Goal: Task Accomplishment & Management: Manage account settings

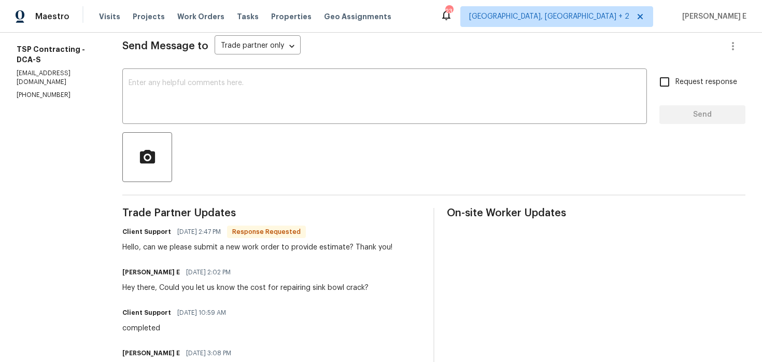
scroll to position [45, 0]
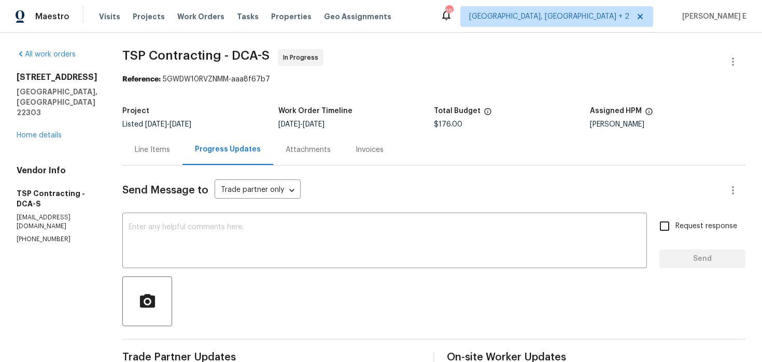
click at [164, 145] on div "Line Items" at bounding box center [152, 150] width 35 height 10
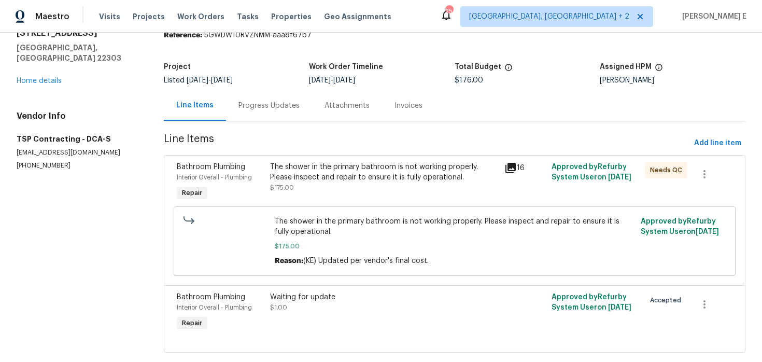
scroll to position [64, 0]
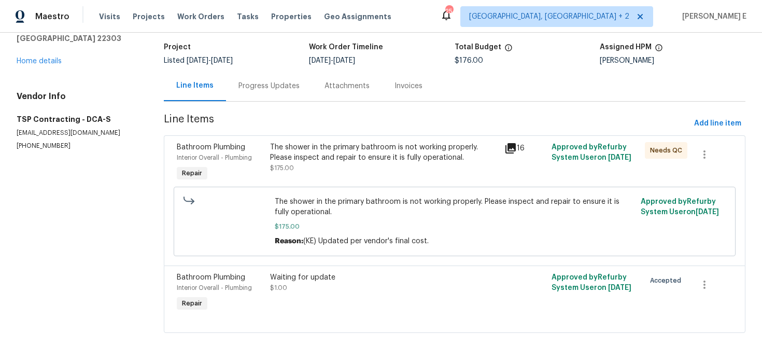
click at [510, 146] on icon at bounding box center [510, 148] width 10 height 10
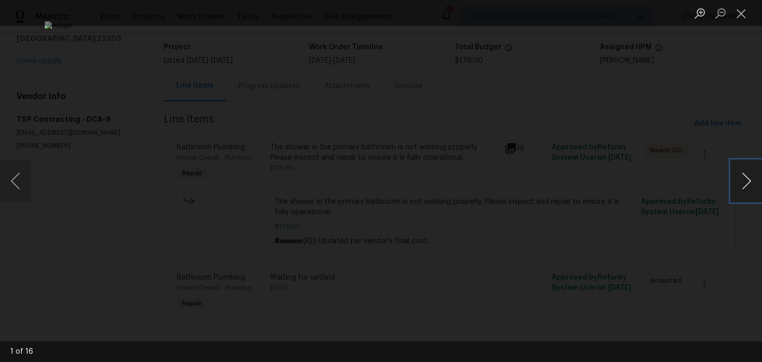
click at [743, 182] on button "Next image" at bounding box center [746, 180] width 31 height 41
click at [736, 12] on button "Close lightbox" at bounding box center [741, 13] width 21 height 18
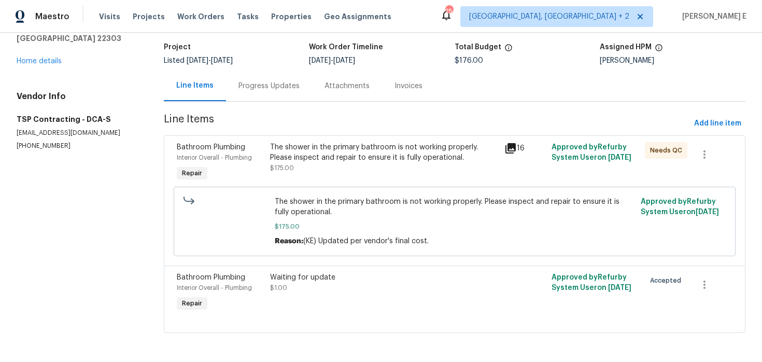
click at [276, 92] on div "Progress Updates" at bounding box center [269, 86] width 86 height 31
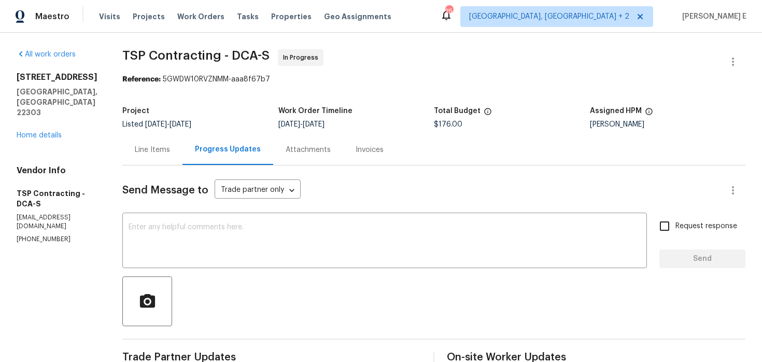
click at [143, 149] on div "Line Items" at bounding box center [152, 150] width 35 height 10
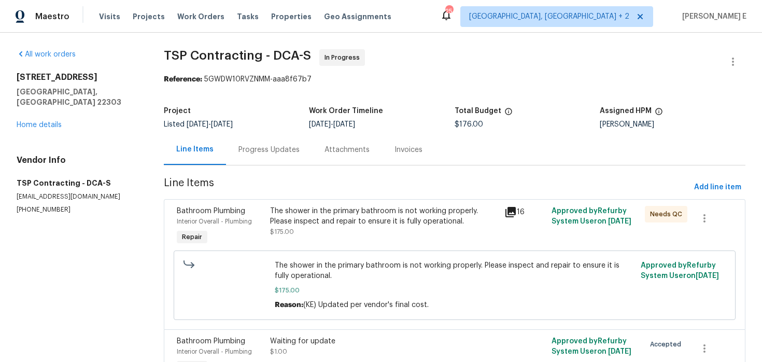
scroll to position [64, 0]
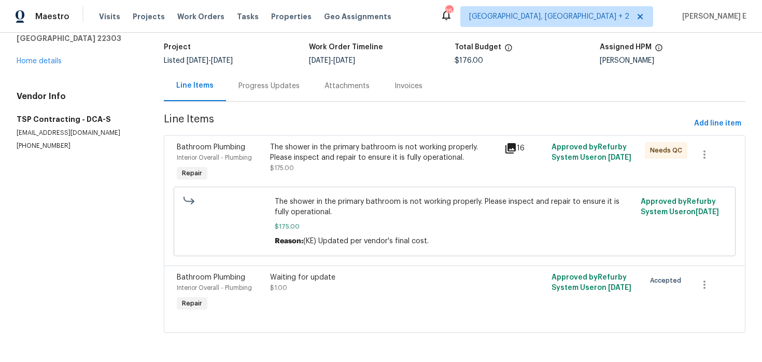
click at [374, 139] on div "The shower in the primary bathroom is not working properly. Please inspect and …" at bounding box center [384, 163] width 234 height 48
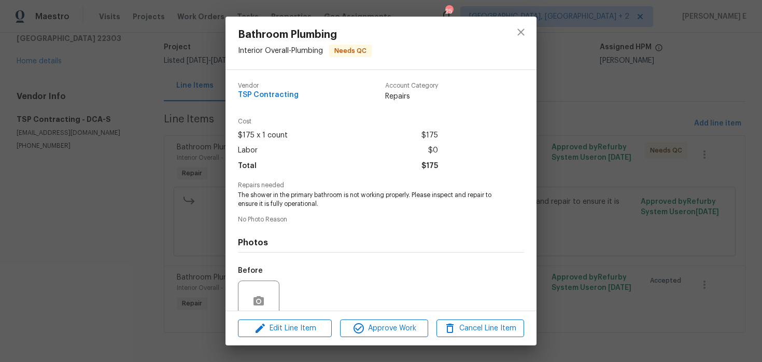
scroll to position [89, 0]
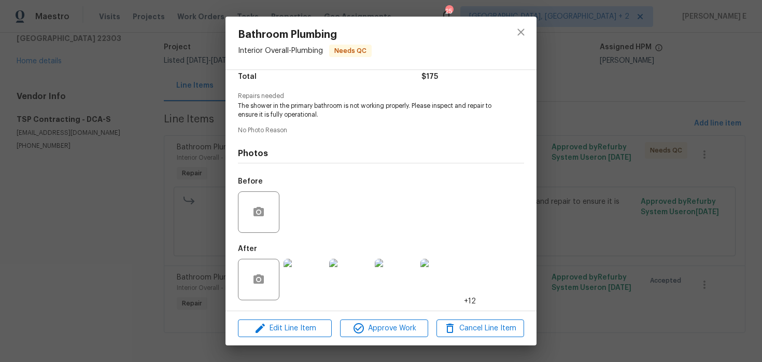
click at [304, 281] on img at bounding box center [304, 279] width 41 height 41
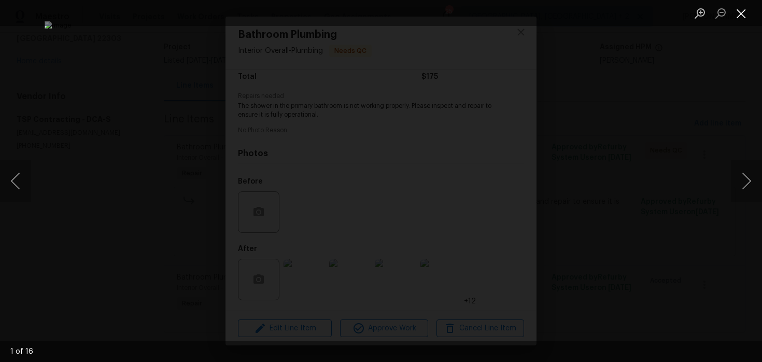
click at [742, 5] on button "Close lightbox" at bounding box center [741, 13] width 21 height 18
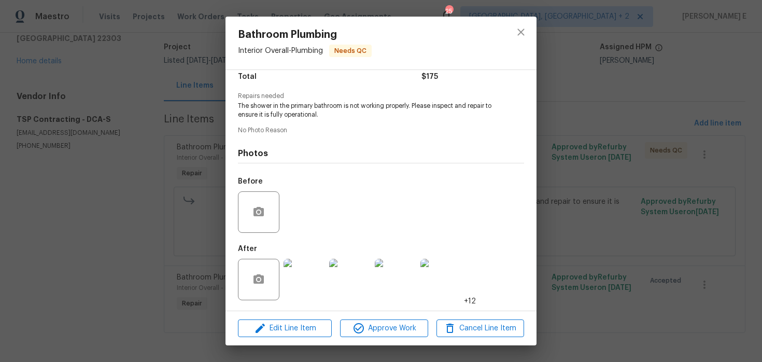
click at [688, 108] on div "Bathroom Plumbing Interior Overall - Plumbing Needs QC Vendor TSP Contracting A…" at bounding box center [381, 181] width 762 height 362
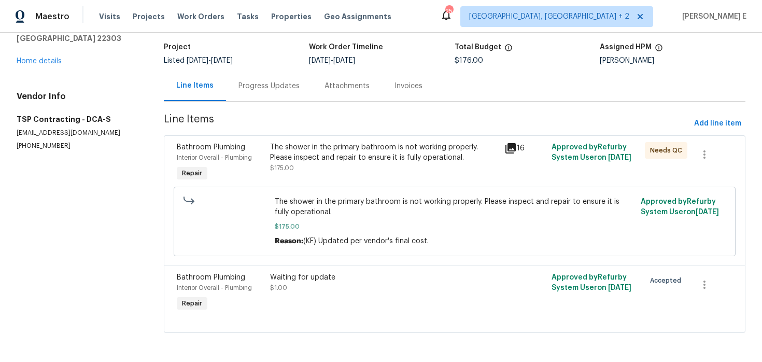
click at [269, 69] on div "Project Listed 8/21/2025 - 8/25/2025 Work Order Timeline 8/21/2025 - 8/25/2025 …" at bounding box center [455, 53] width 582 height 33
click at [262, 83] on div "Progress Updates" at bounding box center [268, 86] width 61 height 10
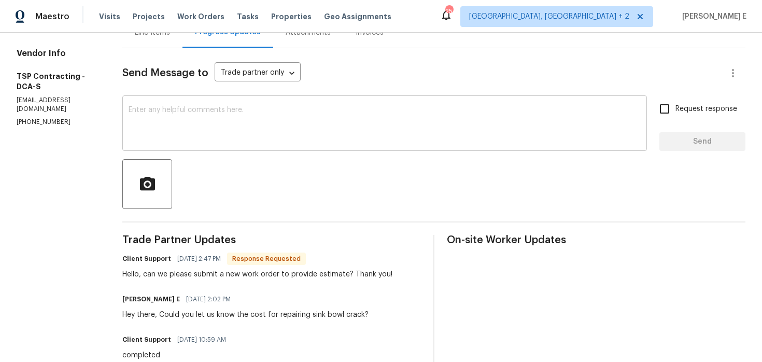
scroll to position [57, 0]
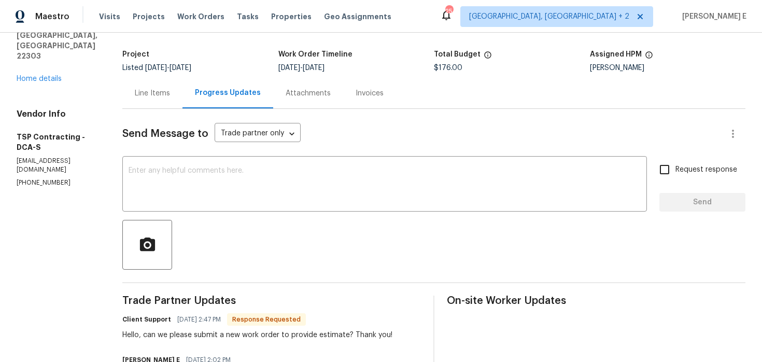
click at [149, 89] on div "Line Items" at bounding box center [152, 93] width 35 height 10
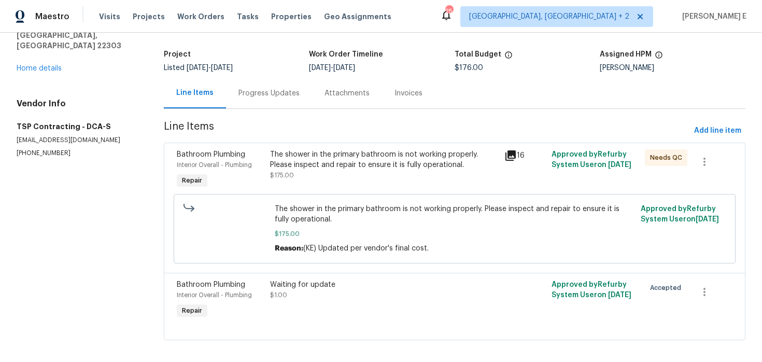
scroll to position [64, 0]
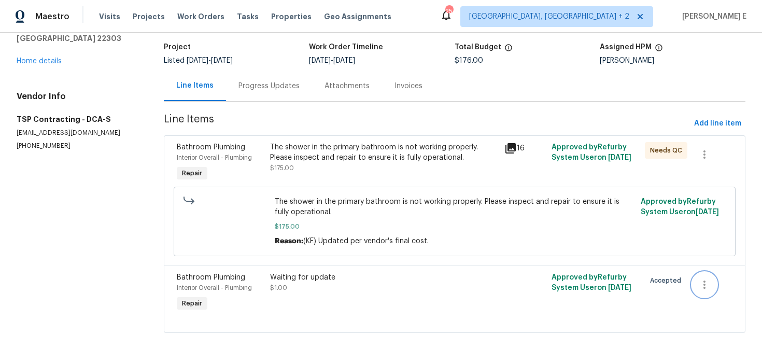
click at [713, 286] on button "button" at bounding box center [704, 284] width 25 height 25
click at [706, 285] on li "Cancel" at bounding box center [712, 284] width 40 height 17
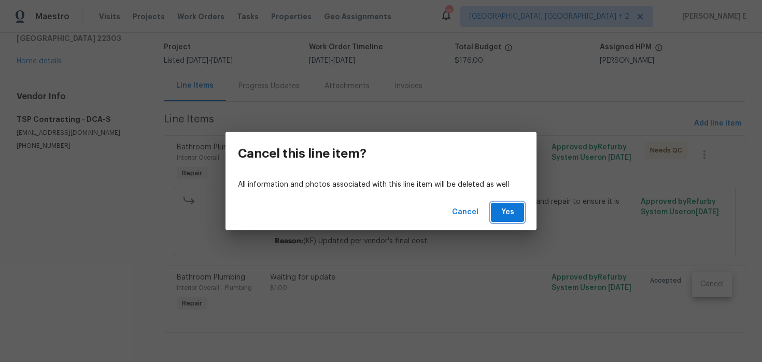
click at [506, 219] on button "Yes" at bounding box center [507, 212] width 33 height 19
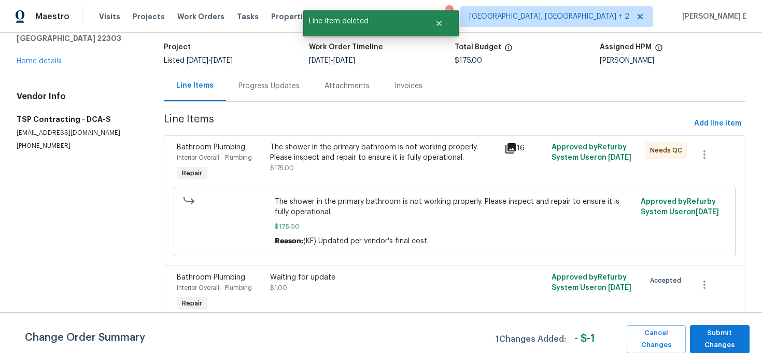
scroll to position [0, 0]
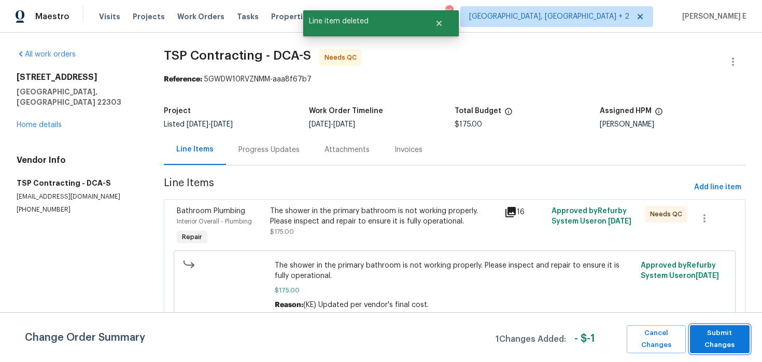
click at [712, 336] on span "Submit Changes" at bounding box center [719, 339] width 49 height 24
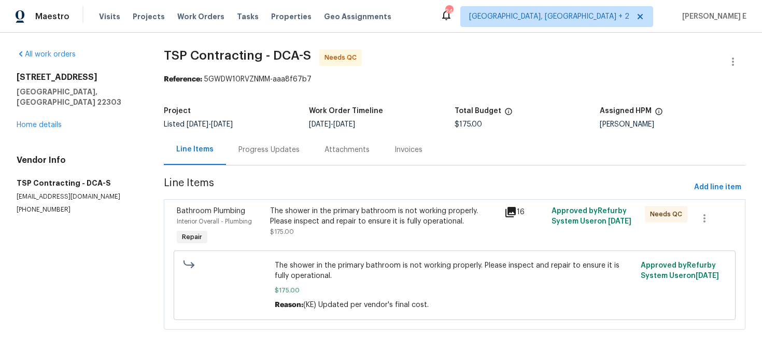
click at [245, 161] on div "Progress Updates" at bounding box center [269, 149] width 86 height 31
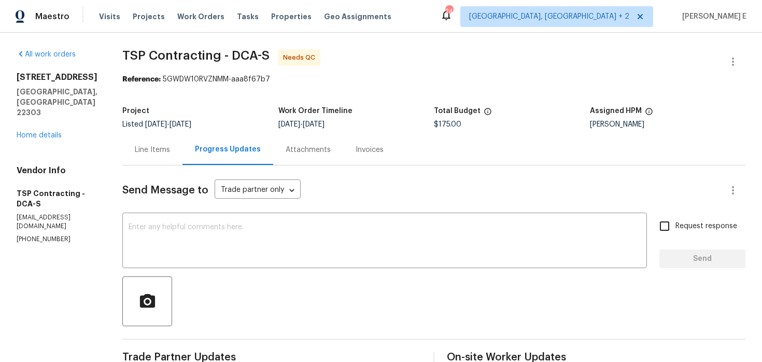
click at [166, 145] on div "Line Items" at bounding box center [152, 150] width 35 height 10
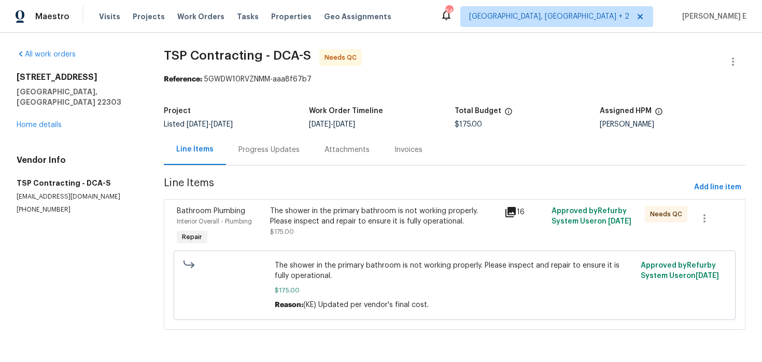
click at [349, 241] on div "The shower in the primary bathroom is not working properly. Please inspect and …" at bounding box center [384, 227] width 234 height 48
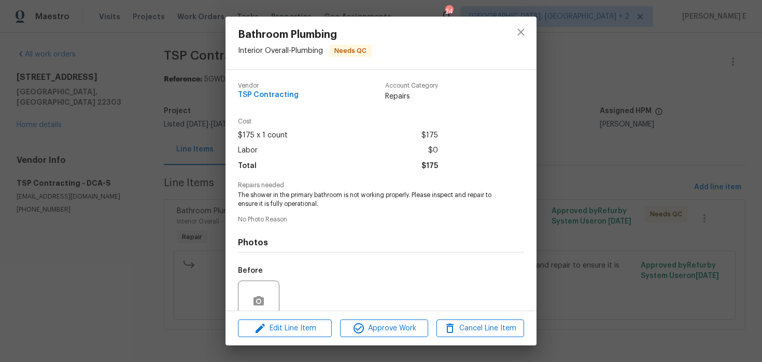
scroll to position [89, 0]
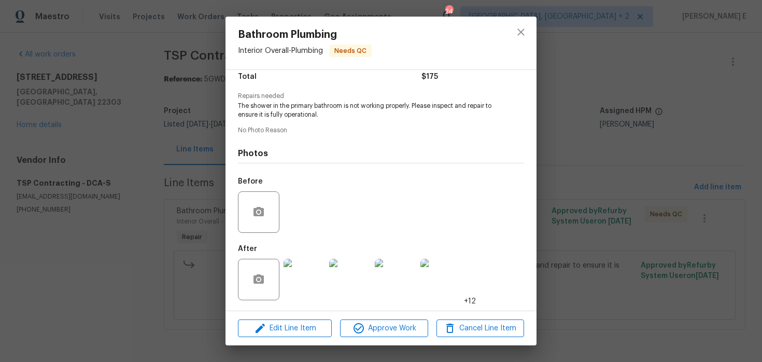
click at [148, 251] on div "Bathroom Plumbing Interior Overall - Plumbing Needs QC Vendor TSP Contracting A…" at bounding box center [381, 181] width 762 height 362
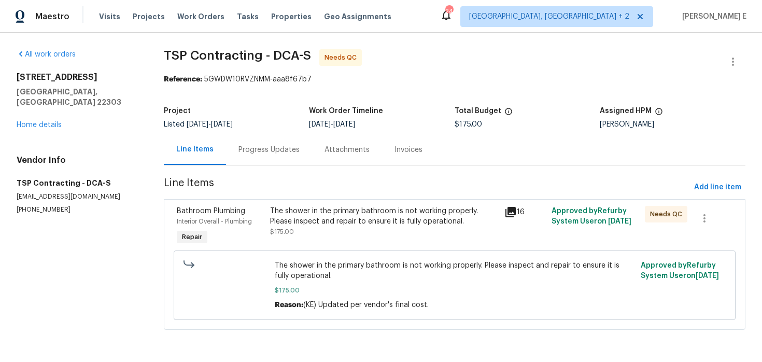
click at [285, 147] on div "Progress Updates" at bounding box center [268, 150] width 61 height 10
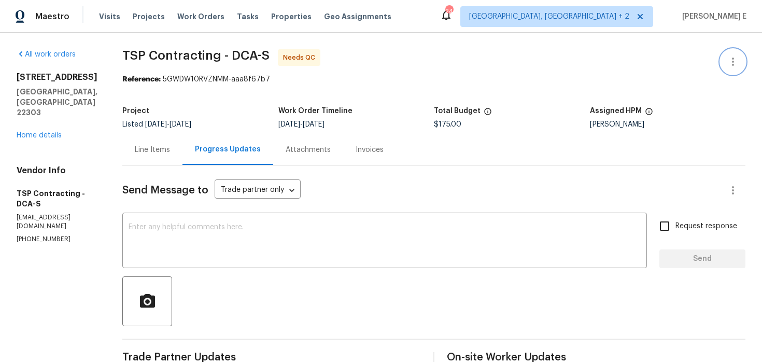
click at [731, 59] on icon "button" at bounding box center [733, 61] width 12 height 12
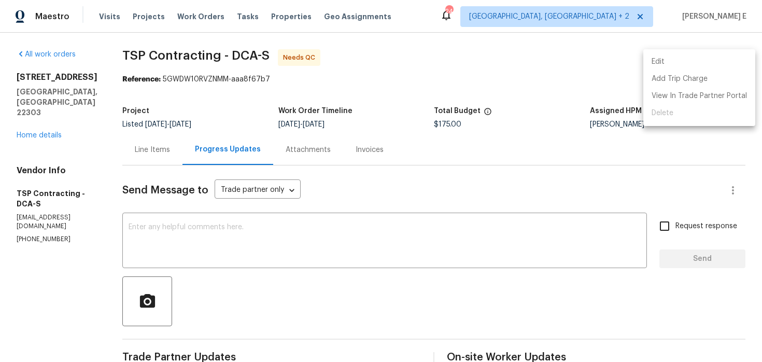
click at [657, 58] on li "Edit" at bounding box center [699, 61] width 112 height 17
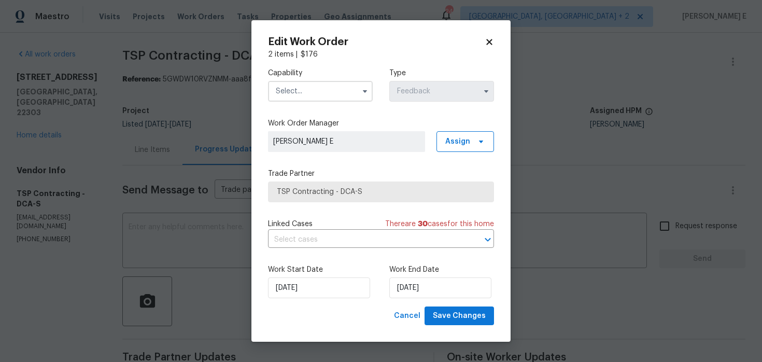
click at [346, 99] on input "text" at bounding box center [320, 91] width 105 height 21
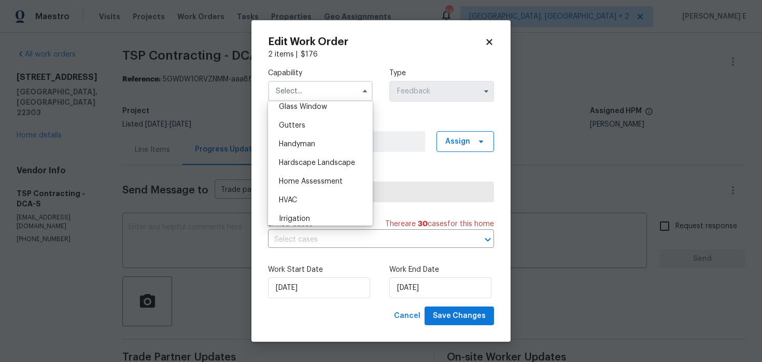
scroll to position [532, 0]
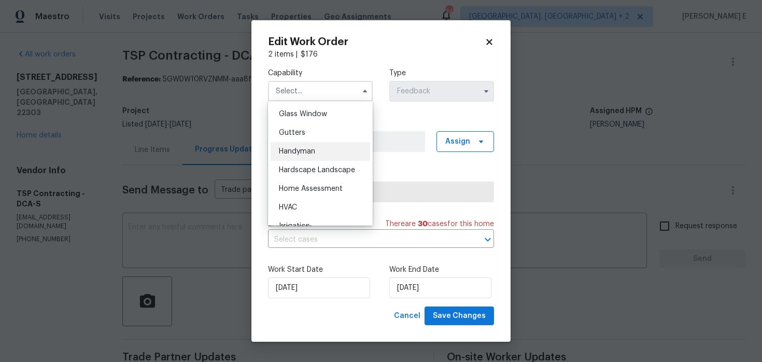
click at [338, 148] on div "Handyman" at bounding box center [321, 151] width 100 height 19
type input "Handyman"
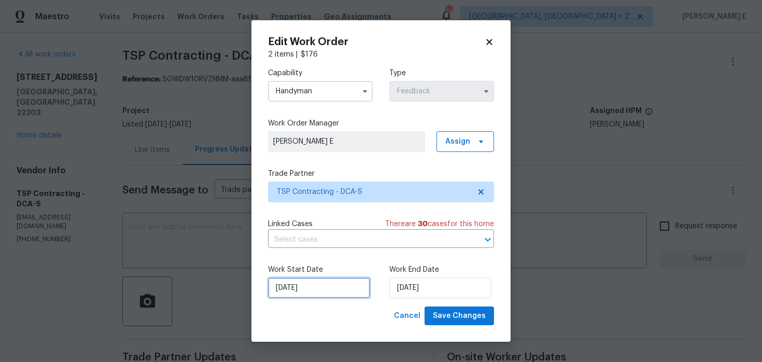
click at [338, 290] on input "21/08/2025" at bounding box center [319, 287] width 102 height 21
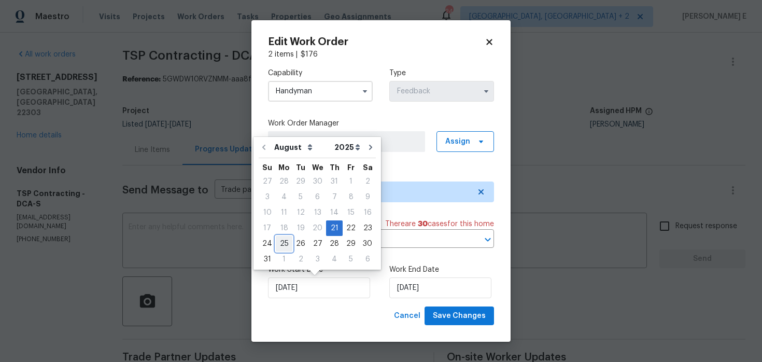
click at [284, 243] on div "25" at bounding box center [284, 243] width 17 height 15
type input "25/08/2025"
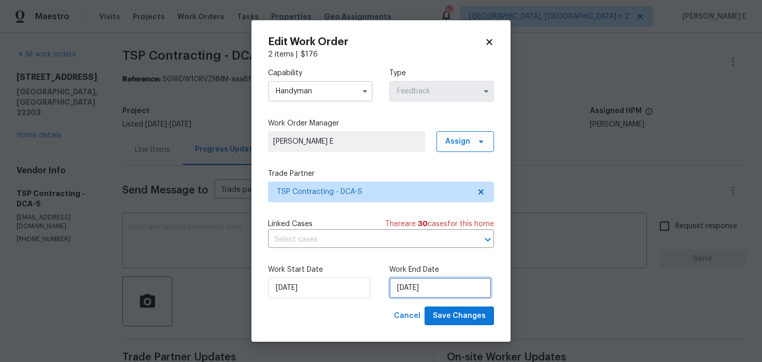
click at [413, 286] on input "25/08/2025" at bounding box center [440, 287] width 102 height 21
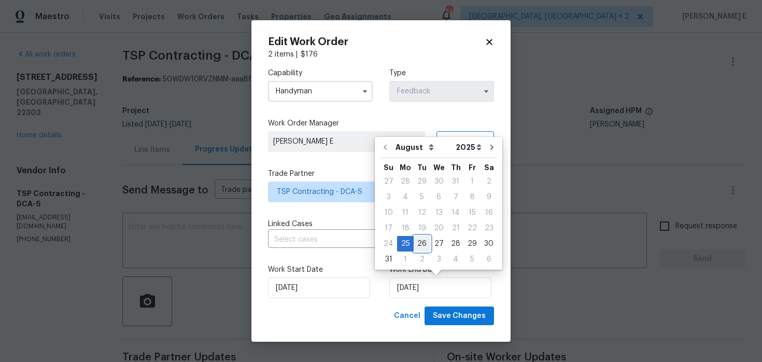
click at [423, 248] on div "26" at bounding box center [422, 243] width 17 height 15
type input "26/08/2025"
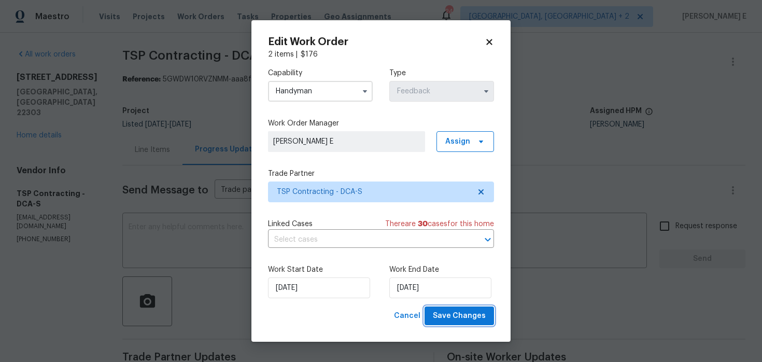
click at [464, 310] on span "Save Changes" at bounding box center [459, 316] width 53 height 13
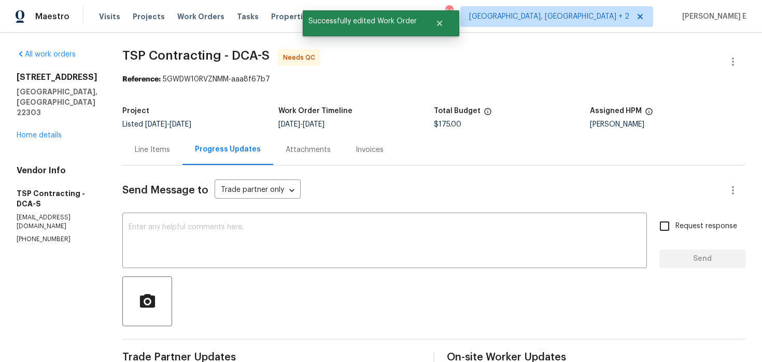
click at [135, 146] on div "Line Items" at bounding box center [152, 150] width 35 height 10
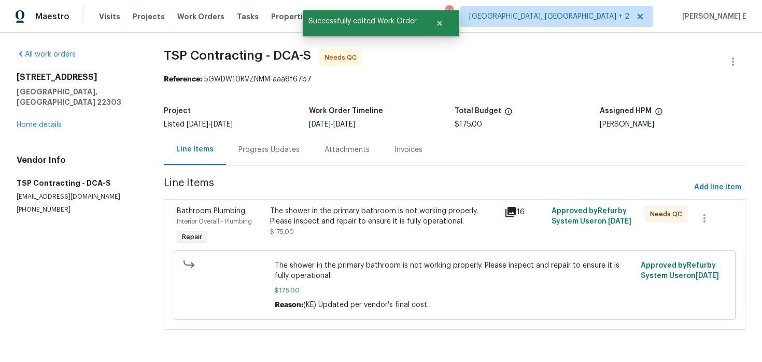
click at [307, 214] on div "The shower in the primary bathroom is not working properly. Please inspect and …" at bounding box center [384, 216] width 228 height 21
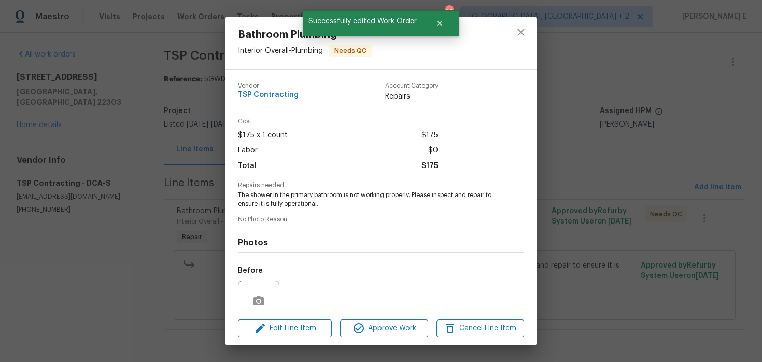
scroll to position [89, 0]
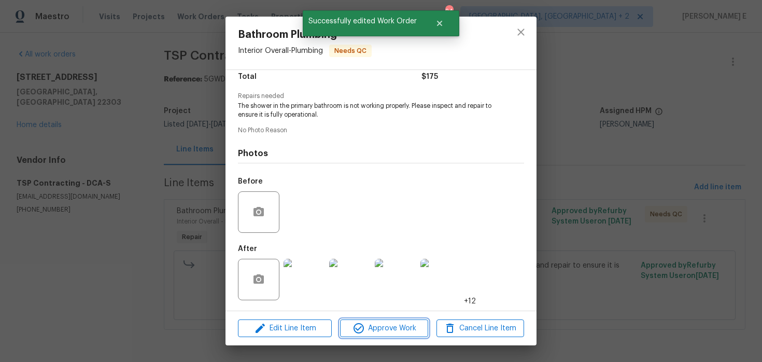
click at [382, 329] on span "Approve Work" at bounding box center [383, 328] width 81 height 13
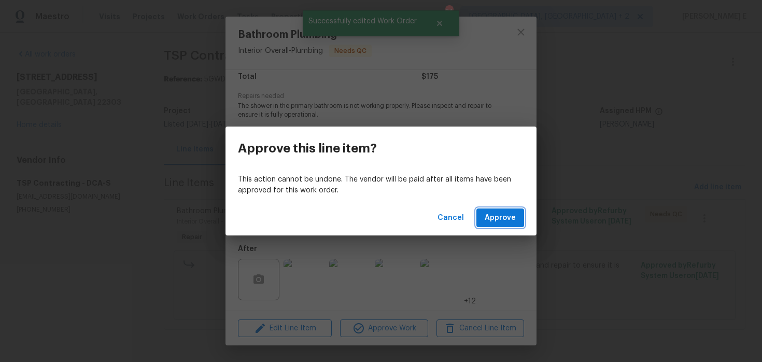
click at [493, 214] on span "Approve" at bounding box center [500, 218] width 31 height 13
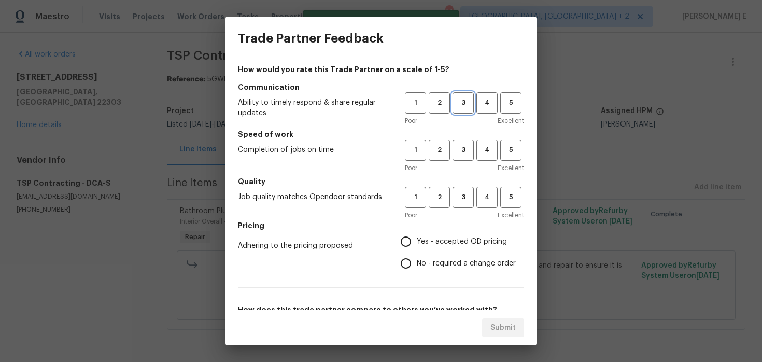
click at [458, 110] on button "3" at bounding box center [463, 102] width 21 height 21
click at [459, 149] on span "3" at bounding box center [463, 150] width 19 height 12
click at [462, 203] on span "3" at bounding box center [463, 197] width 19 height 12
click at [405, 262] on input "No - required a change order" at bounding box center [406, 263] width 22 height 22
radio input "true"
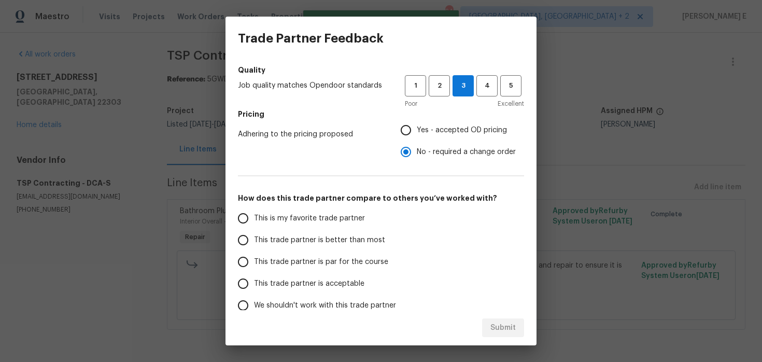
scroll to position [164, 0]
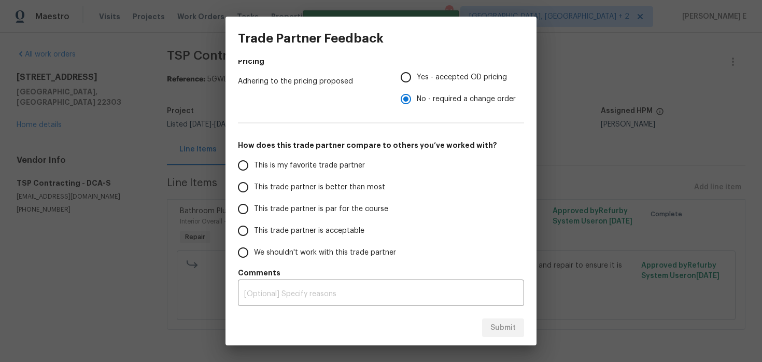
click at [350, 216] on label "This trade partner is par for the course" at bounding box center [314, 209] width 164 height 22
click at [254, 216] on input "This trade partner is par for the course" at bounding box center [243, 209] width 22 height 22
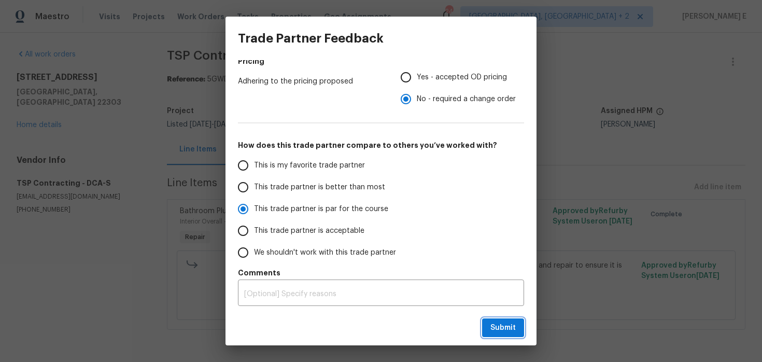
click at [505, 335] on button "Submit" at bounding box center [503, 327] width 42 height 19
radio input "true"
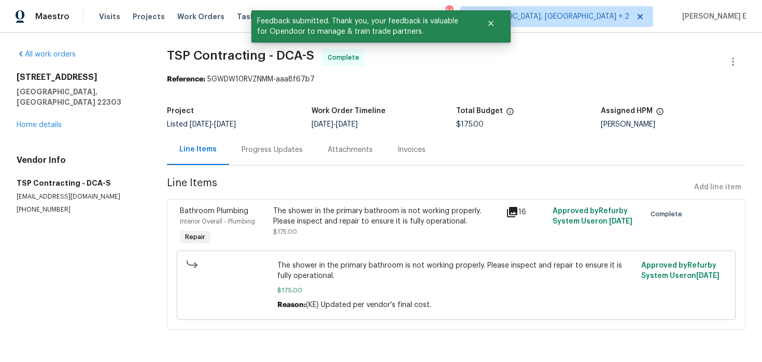
click at [235, 156] on div "Progress Updates" at bounding box center [272, 149] width 86 height 31
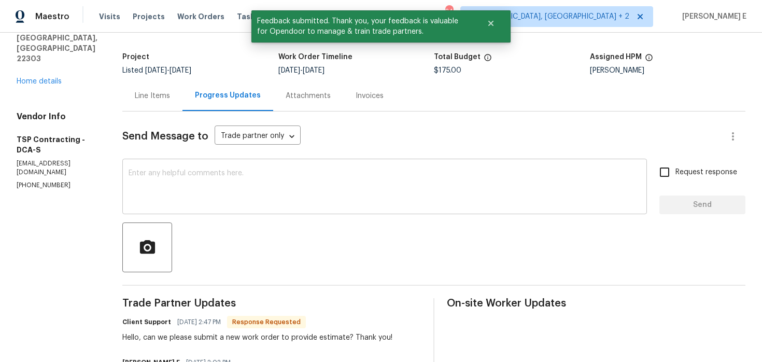
scroll to position [58, 0]
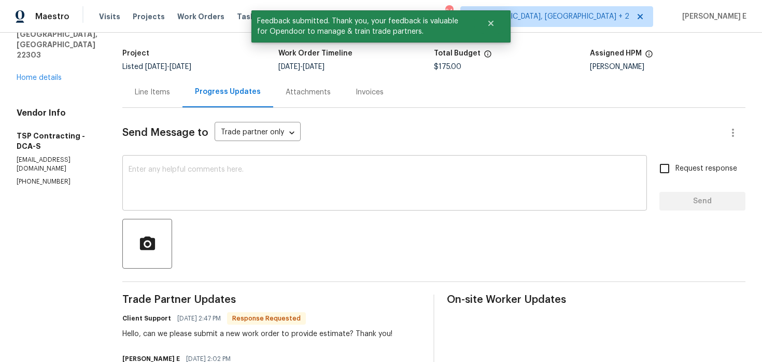
click at [266, 182] on textarea at bounding box center [385, 184] width 512 height 36
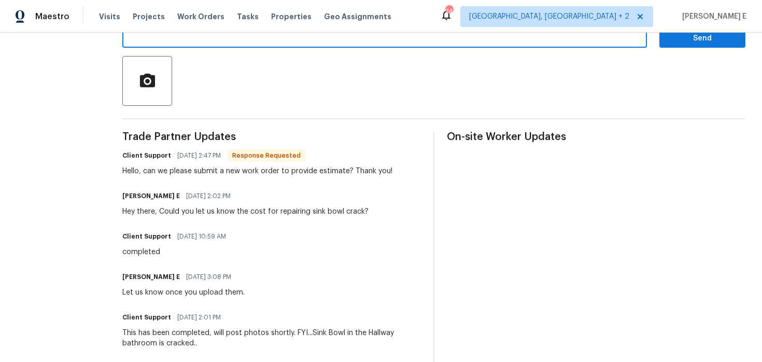
scroll to position [224, 0]
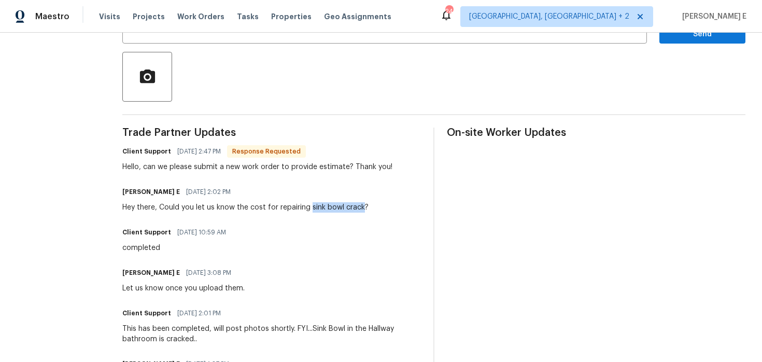
drag, startPoint x: 308, startPoint y: 205, endPoint x: 358, endPoint y: 207, distance: 50.3
click at [358, 207] on div "Hey there, Could you let us know the cost for repairing sink bowl crack?" at bounding box center [245, 207] width 246 height 10
copy div "sink bowl crack"
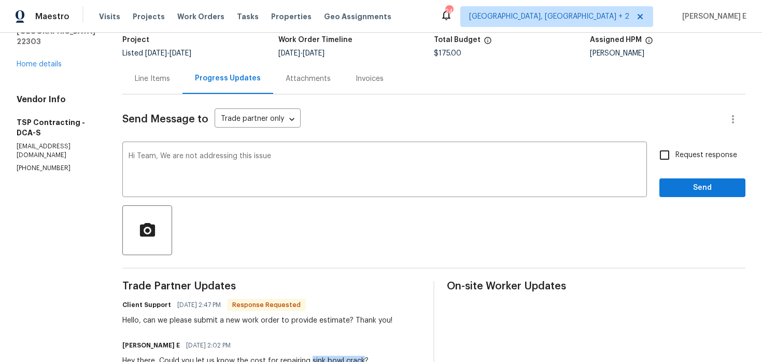
scroll to position [68, 0]
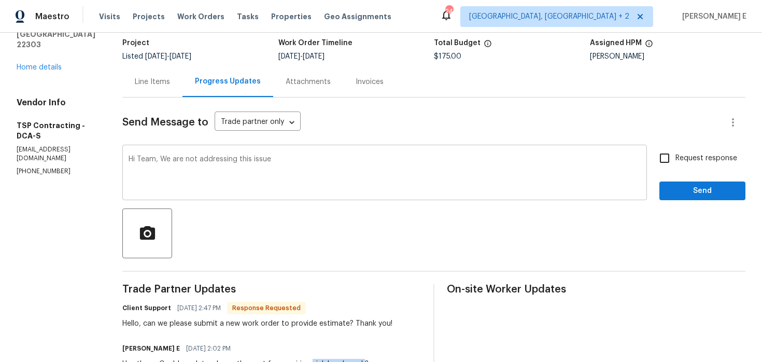
click at [312, 166] on textarea "Hi Team, We are not addressing this issue" at bounding box center [385, 174] width 512 height 36
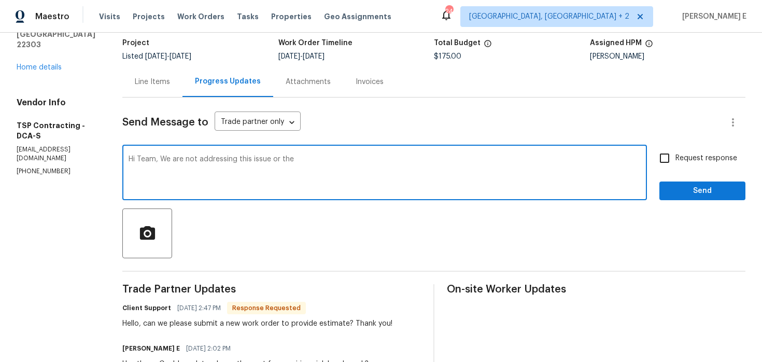
paste textarea "sink bowl crack"
drag, startPoint x: 157, startPoint y: 159, endPoint x: 157, endPoint y: 204, distance: 44.6
click at [157, 181] on textarea "Hi Team, We are not addressing this issue or the sink bowl crack at this time. …" at bounding box center [385, 174] width 512 height 36
paste textarea "The work order is approved—thank you!"
click at [269, 161] on textarea "Hi Team, We are not addressing this issue or the sink bowl crack at this time. …" at bounding box center [385, 174] width 512 height 36
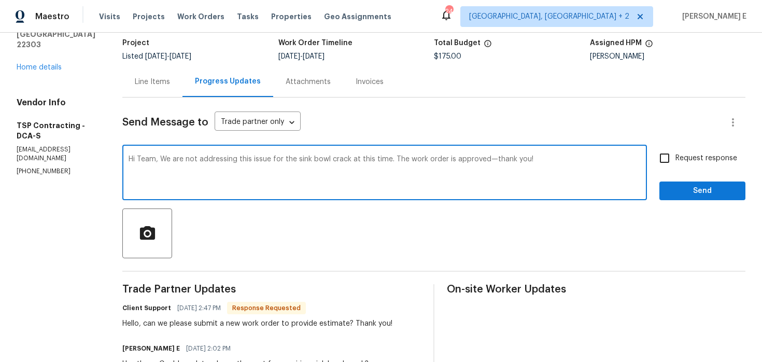
scroll to position [78, 0]
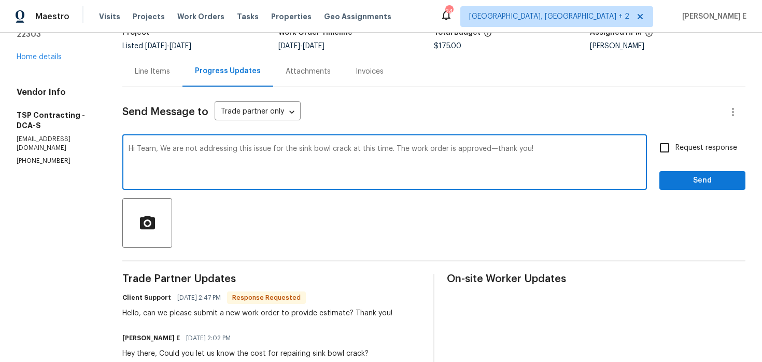
type textarea "Hi Team, We are not addressing this issue for the sink bowl crack at this time.…"
click at [691, 143] on span "Request response" at bounding box center [707, 148] width 62 height 11
click at [676, 143] on input "Request response" at bounding box center [665, 148] width 22 height 22
checkbox input "true"
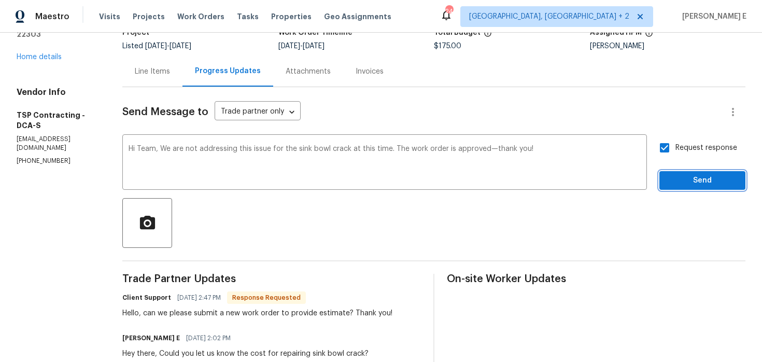
click at [665, 188] on button "Send" at bounding box center [702, 180] width 86 height 19
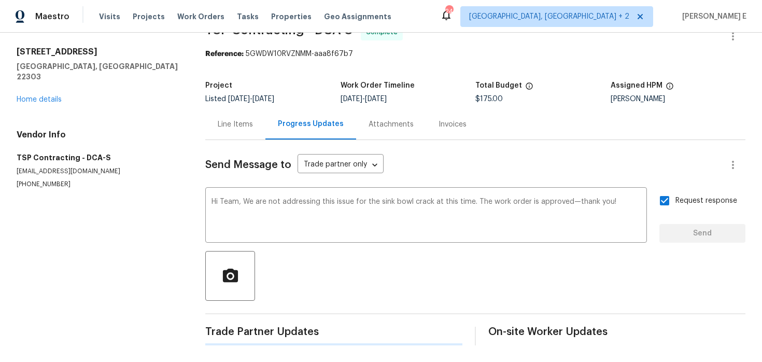
scroll to position [0, 0]
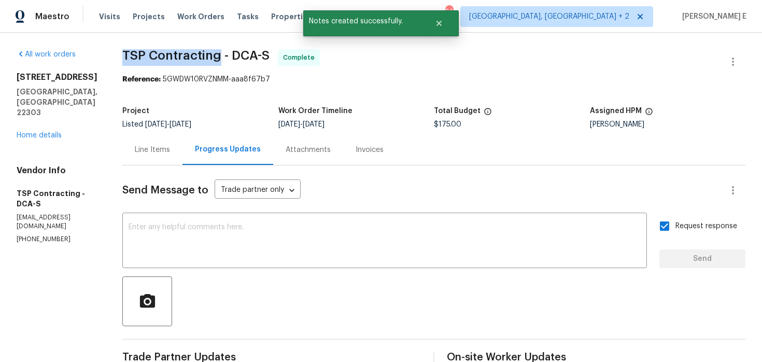
drag, startPoint x: 119, startPoint y: 55, endPoint x: 213, endPoint y: 56, distance: 93.8
copy span "TSP Contracting"
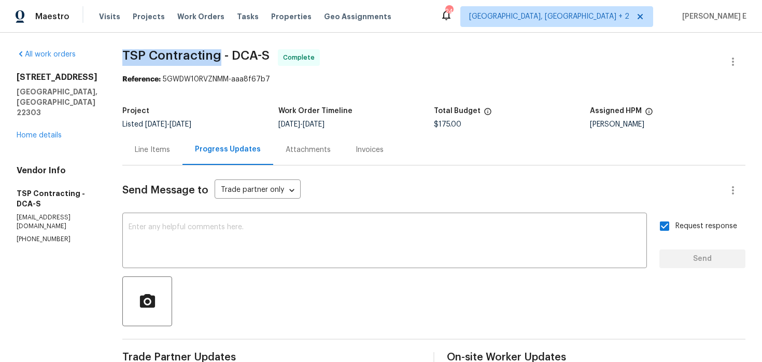
copy span "TSP Contracting"
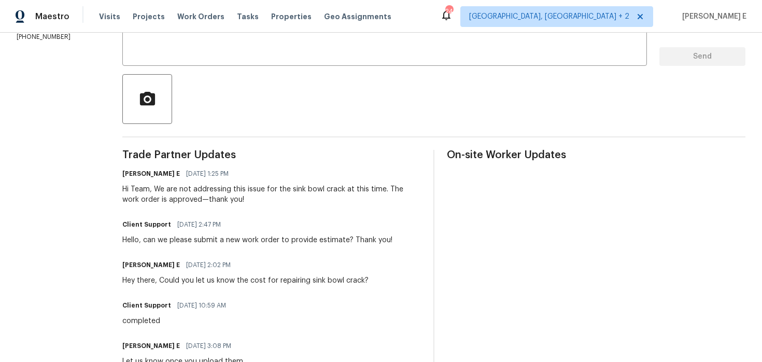
scroll to position [204, 0]
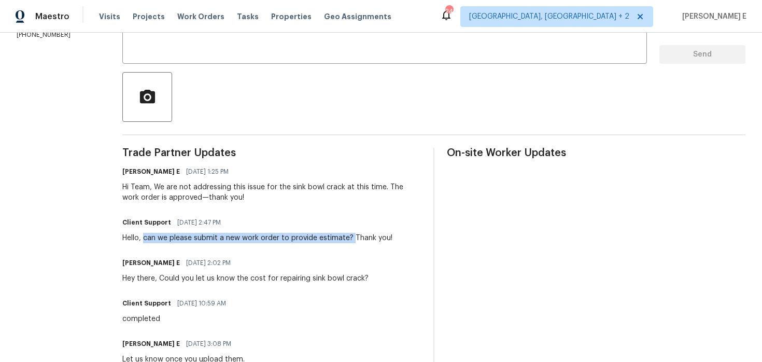
drag, startPoint x: 143, startPoint y: 236, endPoint x: 348, endPoint y: 239, distance: 205.8
click at [348, 239] on div "Hello, can we please submit a new work order to provide estimate? Thank you!" at bounding box center [257, 238] width 270 height 10
copy div "can we please submit a new work order to provide estimate?"
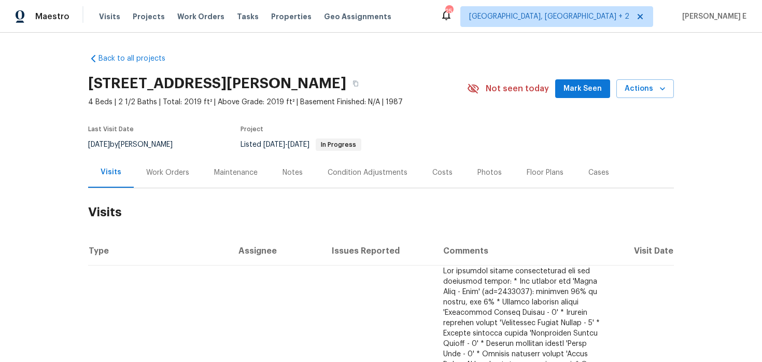
click at [162, 174] on div "Work Orders" at bounding box center [167, 172] width 43 height 10
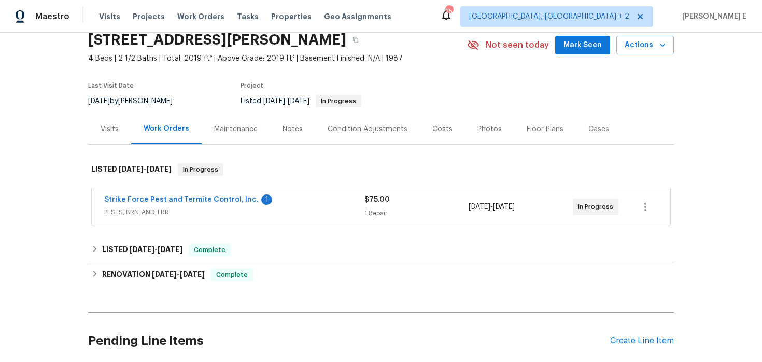
scroll to position [62, 0]
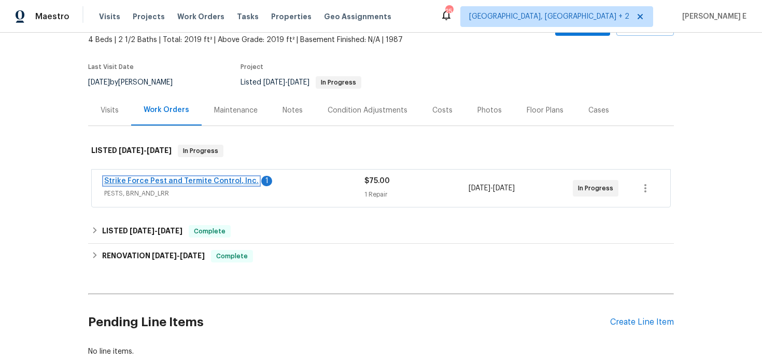
click at [182, 184] on link "Strike Force Pest and Termite Control, Inc." at bounding box center [181, 180] width 154 height 7
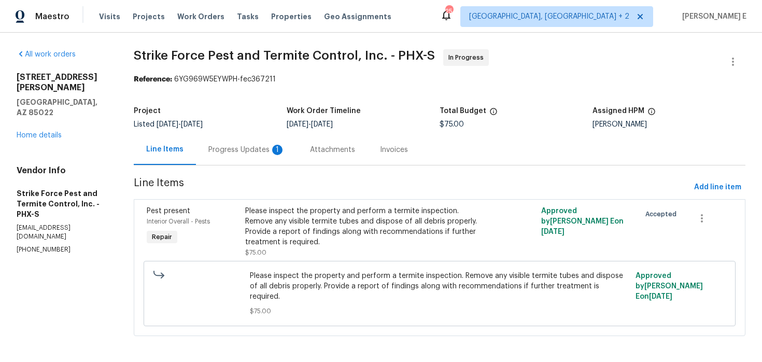
click at [262, 156] on div "Progress Updates 1" at bounding box center [247, 149] width 102 height 31
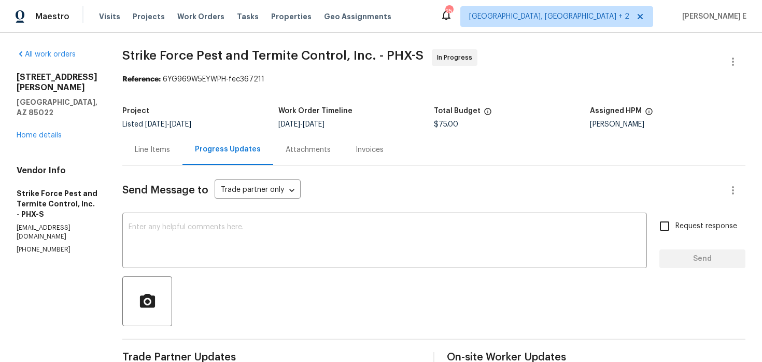
click at [165, 154] on div "Line Items" at bounding box center [152, 150] width 35 height 10
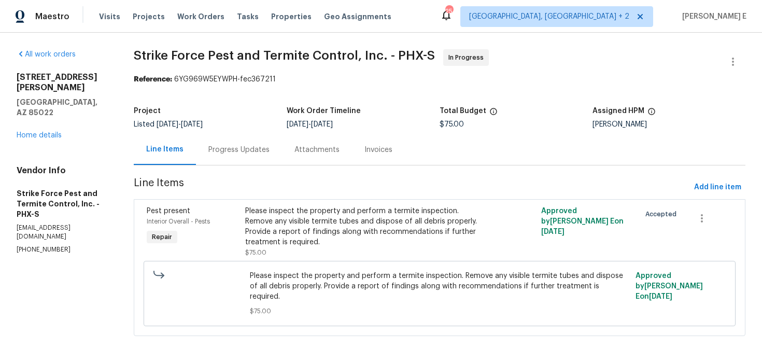
click at [254, 158] on div "Progress Updates" at bounding box center [239, 149] width 86 height 31
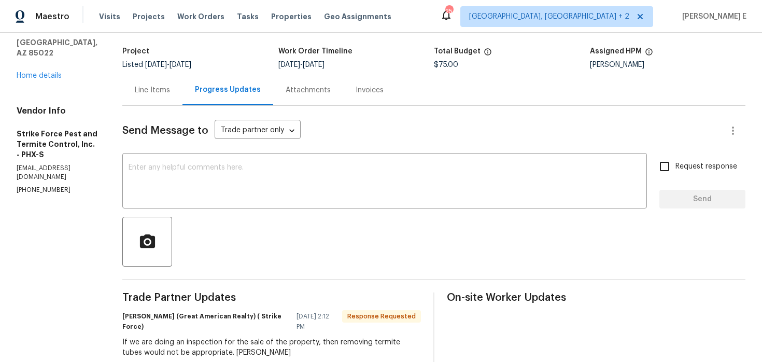
scroll to position [23, 0]
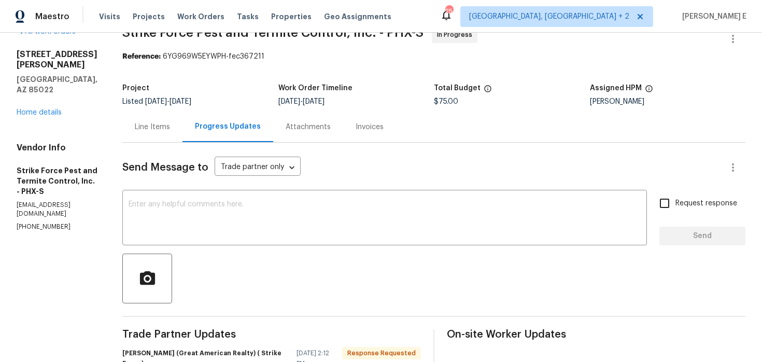
click at [264, 206] on textarea at bounding box center [385, 219] width 512 height 36
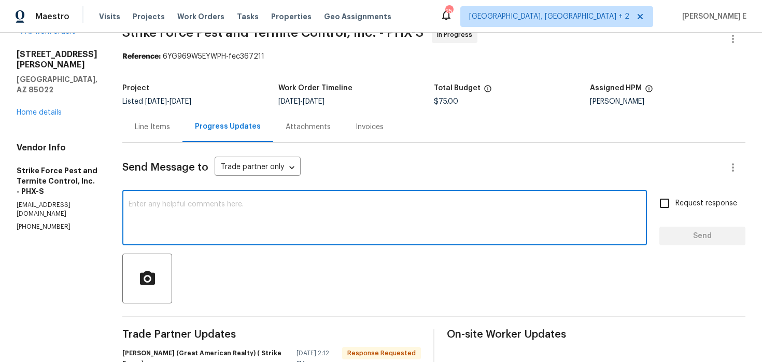
click at [264, 206] on textarea at bounding box center [385, 219] width 512 height 36
click at [262, 206] on textarea "Could you provide us the cost for the treatment" at bounding box center [385, 219] width 512 height 36
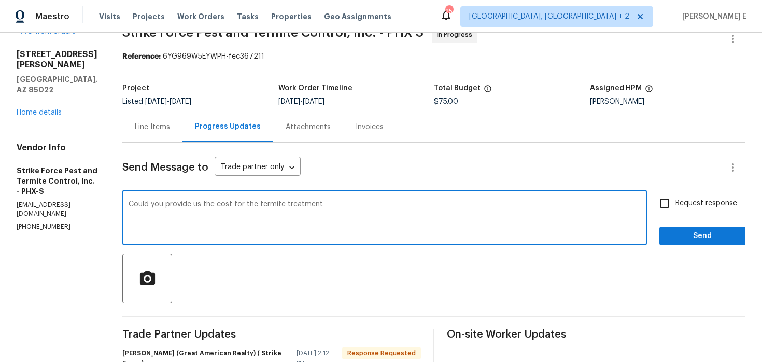
click at [340, 206] on textarea "Could you provide us the cost for the termite treatment" at bounding box center [385, 219] width 512 height 36
type textarea "Could you provide us the cost for the termite treatment?"
click at [670, 202] on input "Request response" at bounding box center [665, 203] width 22 height 22
checkbox input "true"
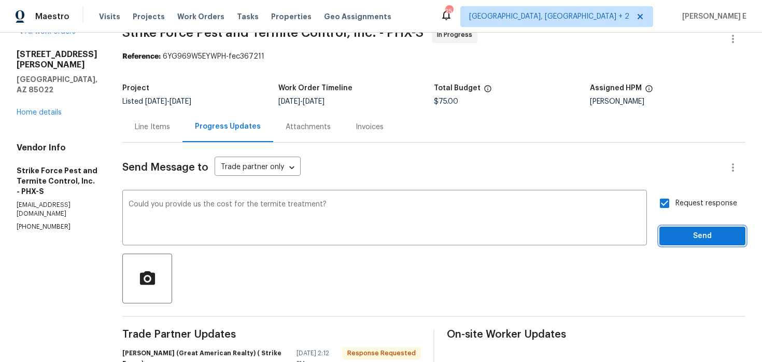
click at [673, 229] on button "Send" at bounding box center [702, 236] width 86 height 19
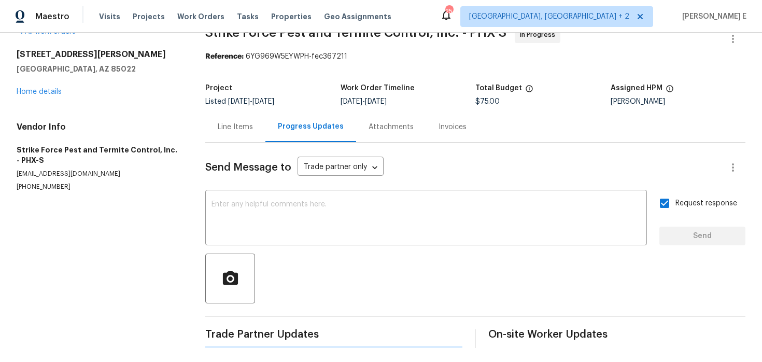
scroll to position [0, 0]
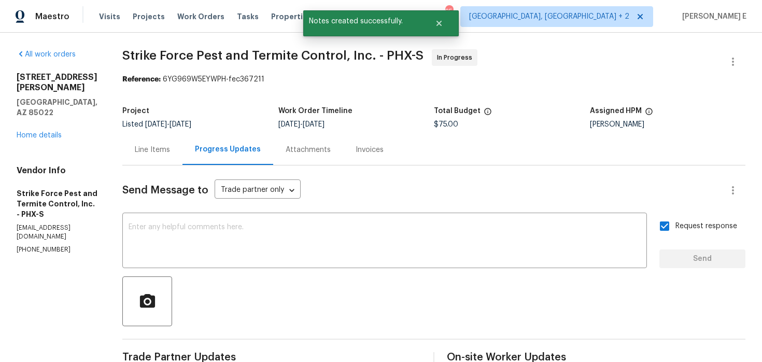
drag, startPoint x: 130, startPoint y: 56, endPoint x: 389, endPoint y: 48, distance: 259.3
click at [389, 48] on div "All work orders 1901 E Hearn Rd Phoenix, AZ 85022 Home details Vendor Info Stri…" at bounding box center [381, 296] width 762 height 526
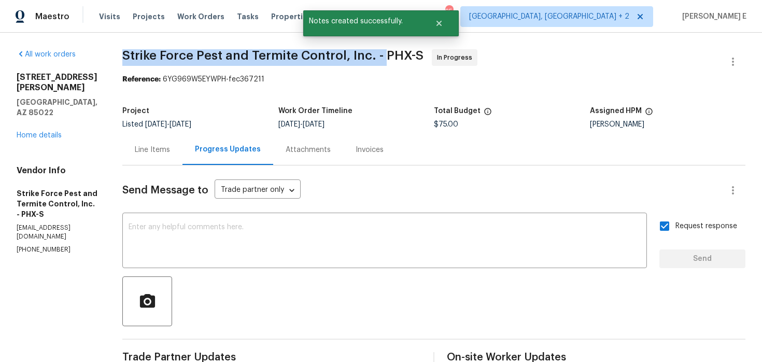
drag, startPoint x: 388, startPoint y: 55, endPoint x: 130, endPoint y: 53, distance: 258.2
click at [130, 53] on span "Strike Force Pest and Termite Control, Inc. - PHX-S" at bounding box center [272, 55] width 301 height 12
copy span "Strike Force Pest and Termite Control, Inc. -"
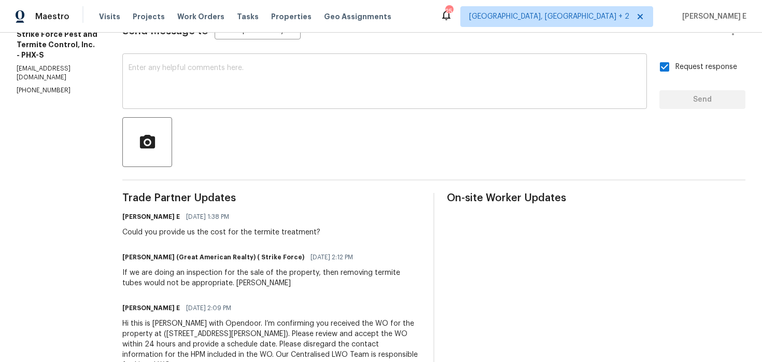
scroll to position [196, 0]
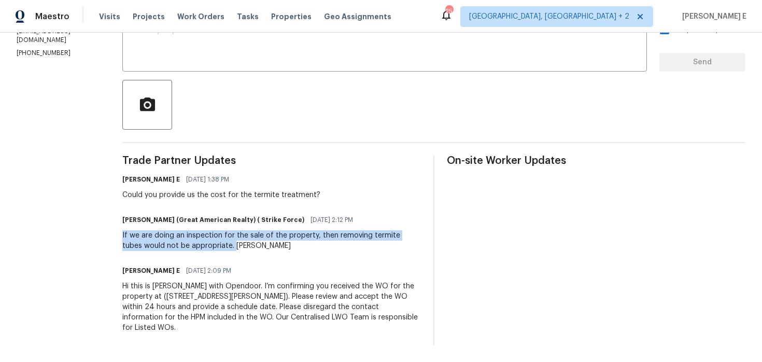
drag, startPoint x: 128, startPoint y: 237, endPoint x: 220, endPoint y: 245, distance: 92.6
click at [219, 245] on div "All work orders 1901 E Hearn Rd Phoenix, AZ 85022 Home details Vendor Info Stri…" at bounding box center [381, 99] width 762 height 526
copy div "If we are doing an inspection for the sale of the property, then removing termi…"
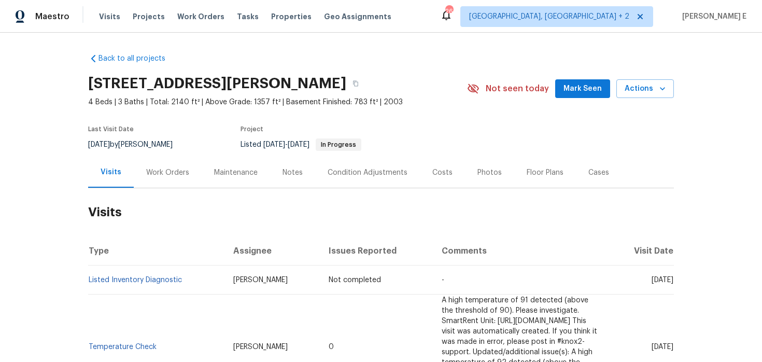
click at [176, 182] on div "Work Orders" at bounding box center [168, 172] width 68 height 31
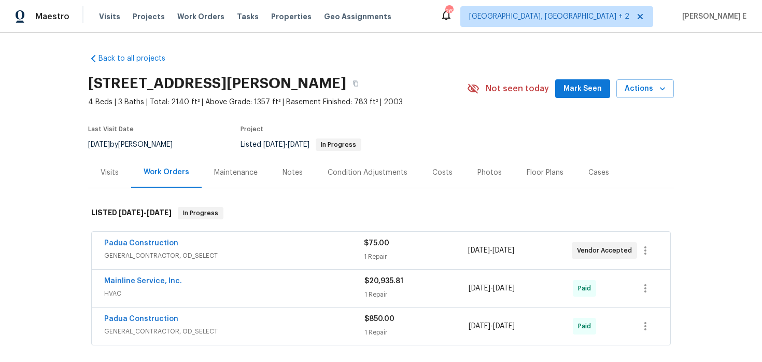
scroll to position [26, 0]
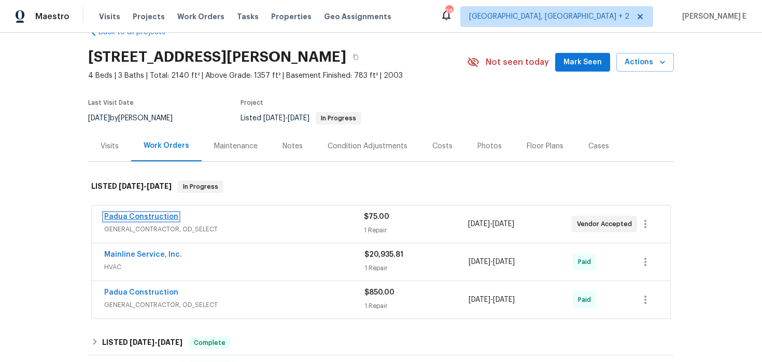
click at [136, 216] on link "Padua Construction" at bounding box center [141, 216] width 74 height 7
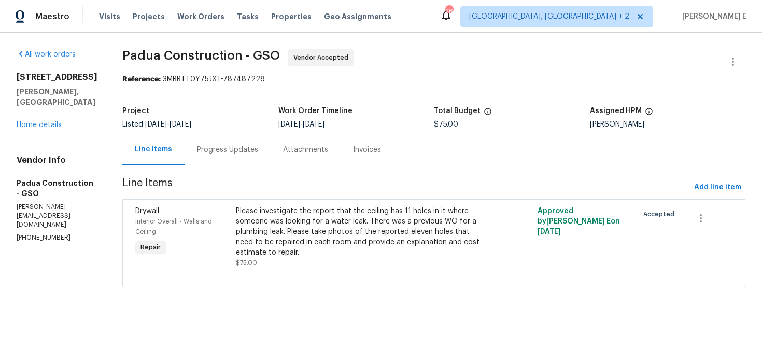
click at [222, 157] on div "Progress Updates" at bounding box center [228, 149] width 86 height 31
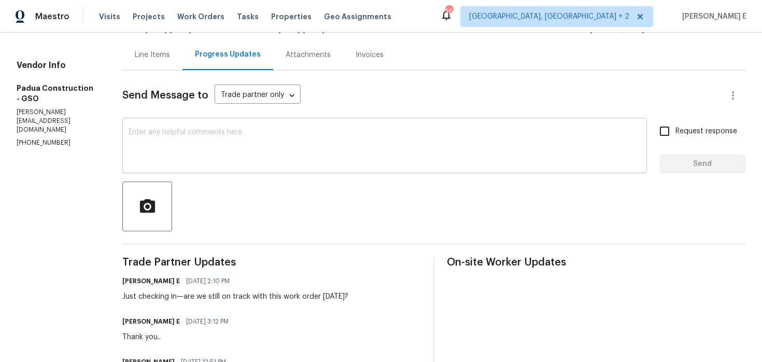
scroll to position [165, 0]
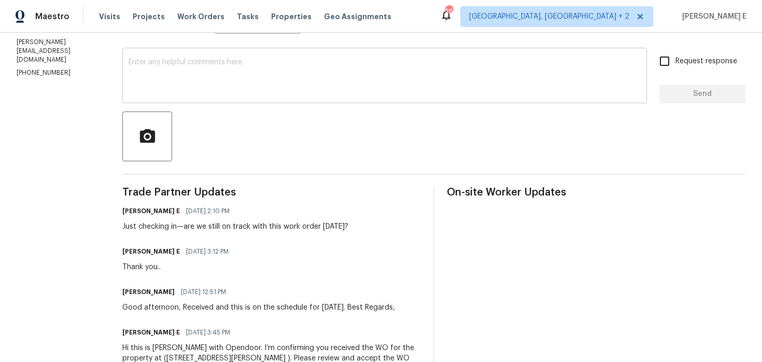
click at [429, 84] on textarea at bounding box center [385, 77] width 512 height 36
paste textarea "Checking in to see if there are any updates."
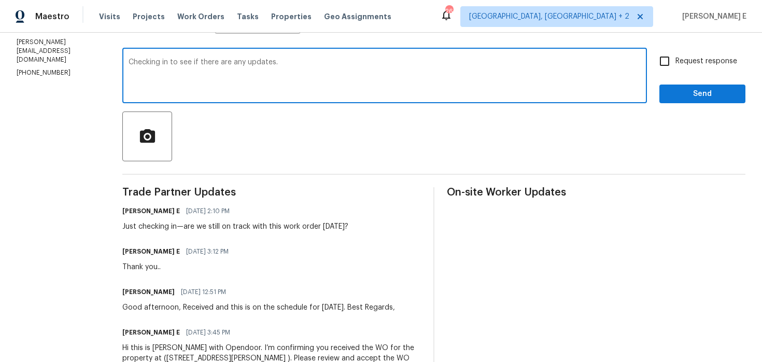
scroll to position [0, 0]
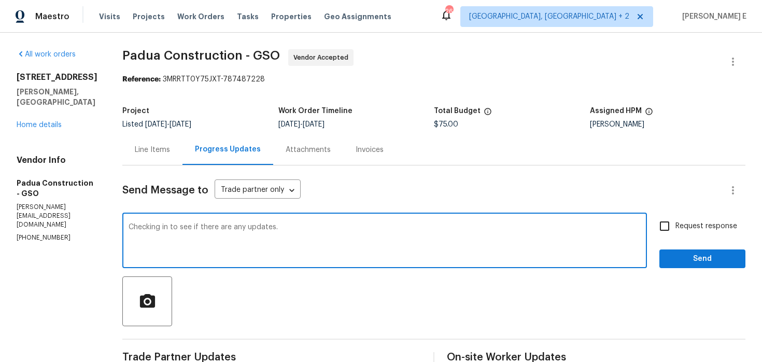
type textarea "Checking in to see if there are any updates."
click at [660, 216] on input "Request response" at bounding box center [665, 226] width 22 height 22
checkbox input "true"
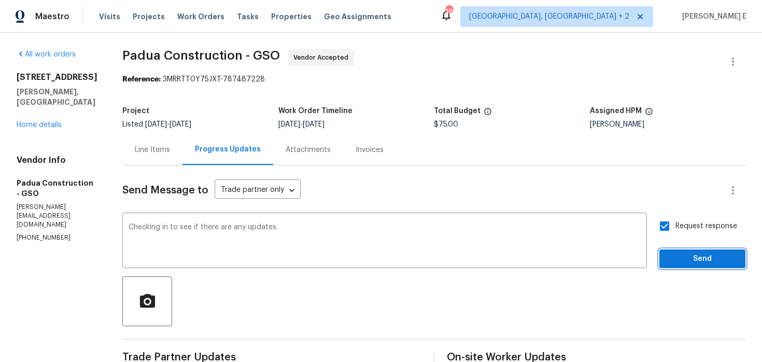
click at [673, 256] on span "Send" at bounding box center [702, 258] width 69 height 13
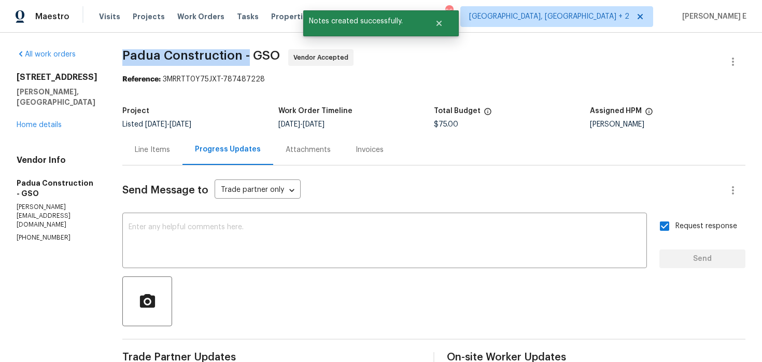
drag, startPoint x: 118, startPoint y: 58, endPoint x: 247, endPoint y: 58, distance: 128.6
click at [246, 58] on div "All work orders 6321 Hibiscus Ct Whitsett, NC 27377 Home details Vendor Info Pa…" at bounding box center [381, 331] width 762 height 596
copy span "Padua Construction -"
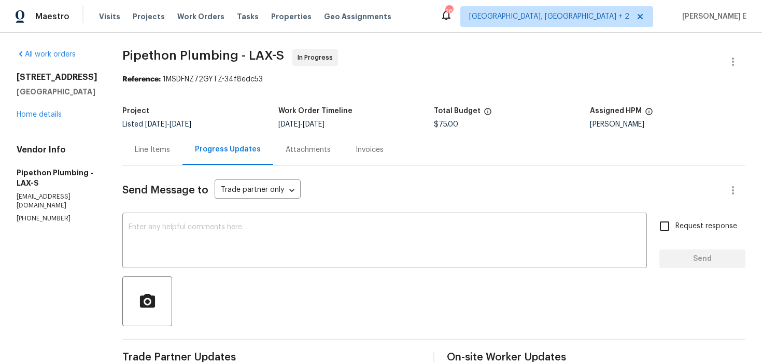
click at [167, 150] on div "Line Items" at bounding box center [152, 150] width 35 height 10
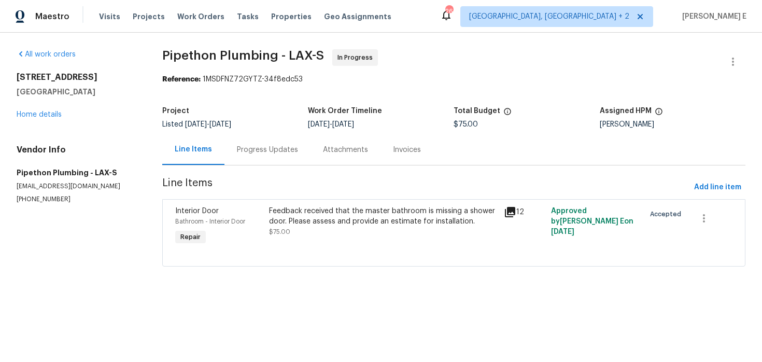
click at [318, 232] on div "Feedback received that the master bathroom is missing a shower door. Please ass…" at bounding box center [383, 221] width 229 height 31
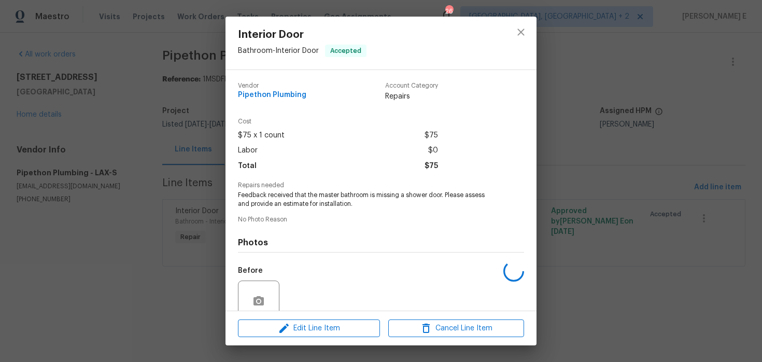
scroll to position [89, 0]
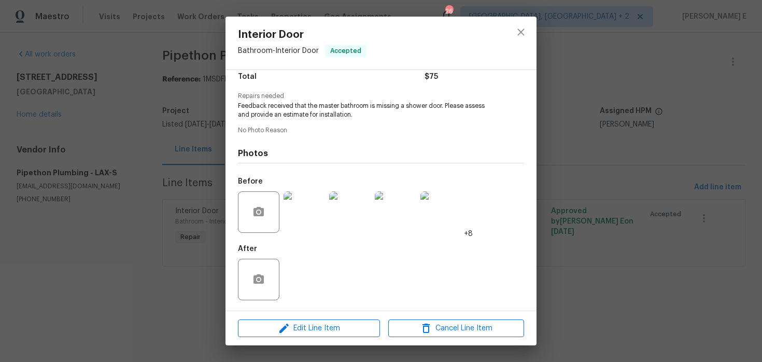
click at [177, 263] on div "Interior Door Bathroom - Interior Door Accepted Vendor Pipethon Plumbing Accoun…" at bounding box center [381, 181] width 762 height 362
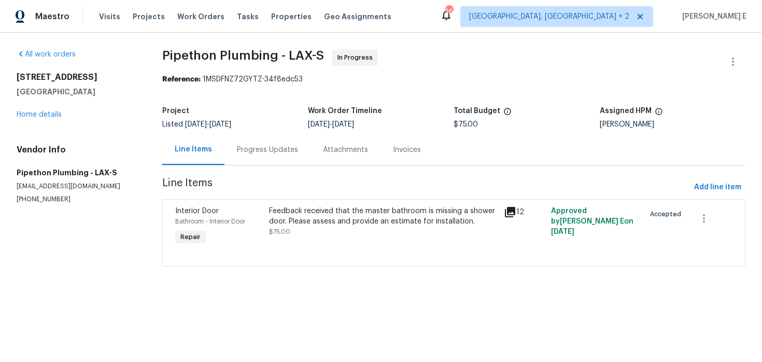
click at [254, 152] on div "Progress Updates" at bounding box center [267, 150] width 61 height 10
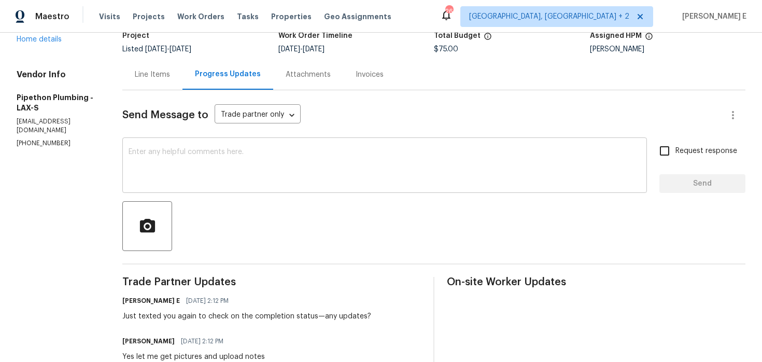
click at [291, 163] on textarea at bounding box center [385, 166] width 512 height 36
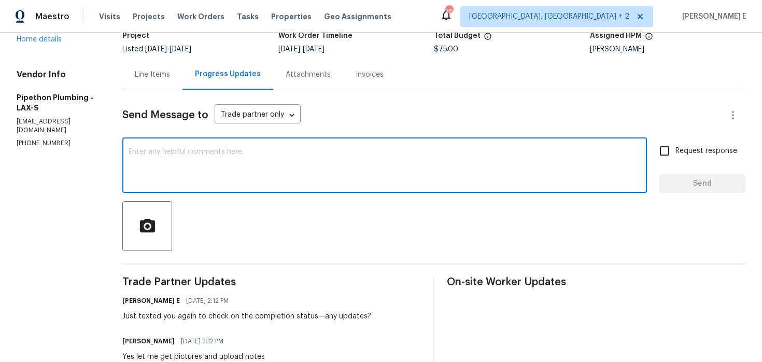
scroll to position [104, 0]
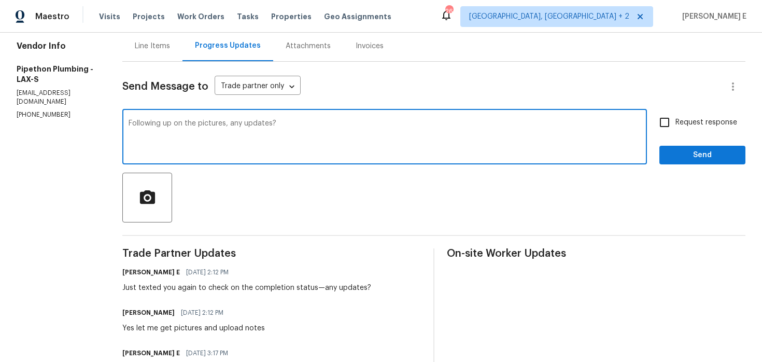
type textarea "Following up on the pictures, any updates?"
click at [675, 122] on input "Request response" at bounding box center [665, 122] width 22 height 22
checkbox input "true"
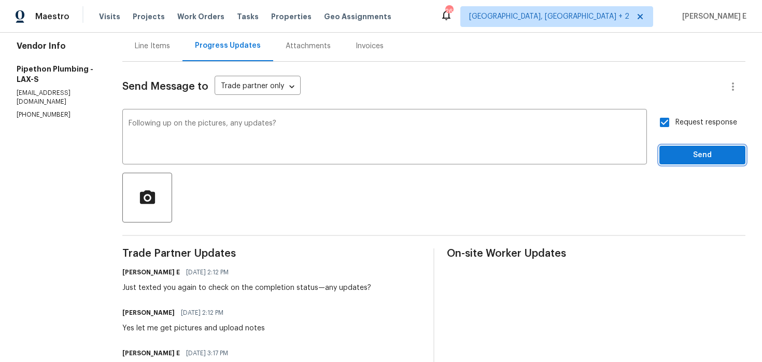
click at [673, 159] on span "Send" at bounding box center [702, 155] width 69 height 13
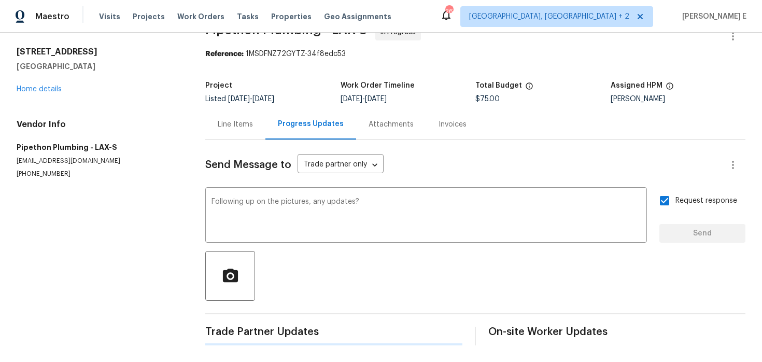
scroll to position [0, 0]
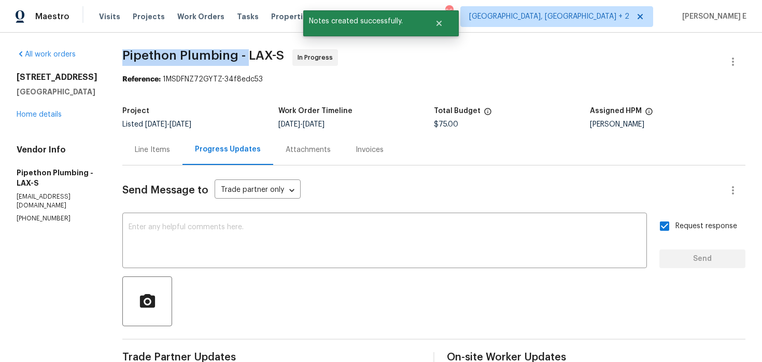
drag, startPoint x: 136, startPoint y: 55, endPoint x: 262, endPoint y: 53, distance: 125.5
click at [262, 53] on span "Pipethon Plumbing - LAX-S" at bounding box center [203, 55] width 162 height 12
copy span "Pipethon Plumbing -"
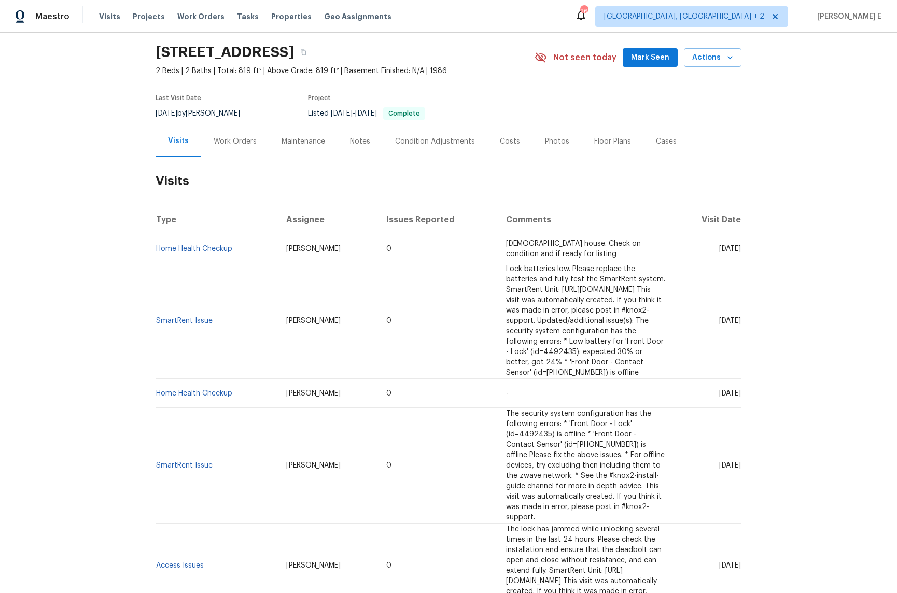
scroll to position [33, 0]
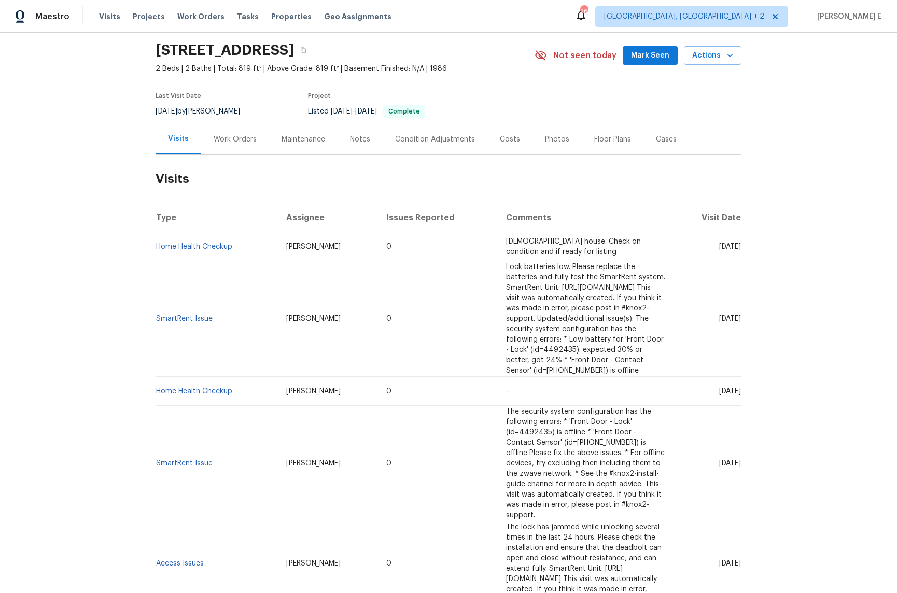
click at [260, 144] on div "Work Orders" at bounding box center [235, 139] width 68 height 31
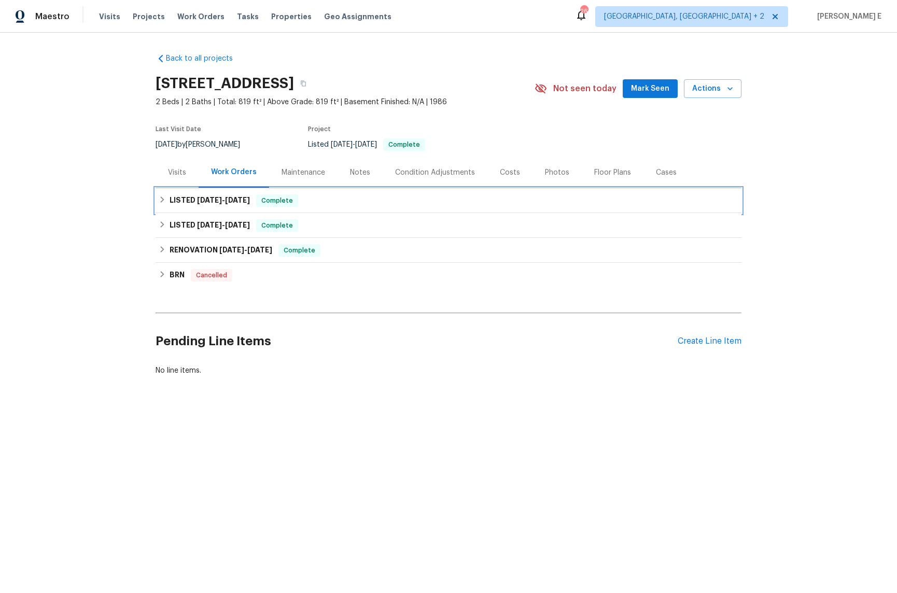
click at [231, 203] on span "[DATE]" at bounding box center [237, 199] width 25 height 7
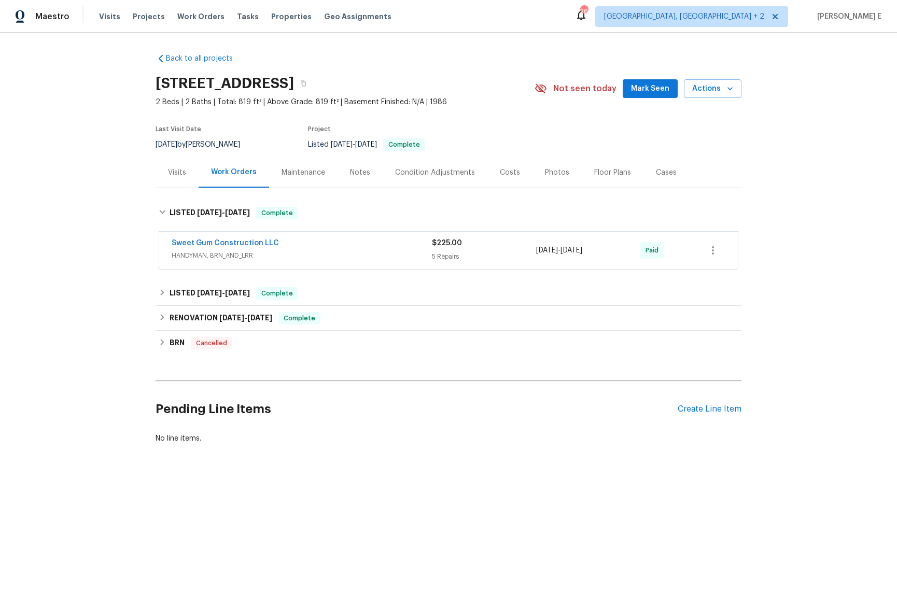
click at [294, 260] on span "HANDYMAN, BRN_AND_LRR" at bounding box center [302, 255] width 260 height 10
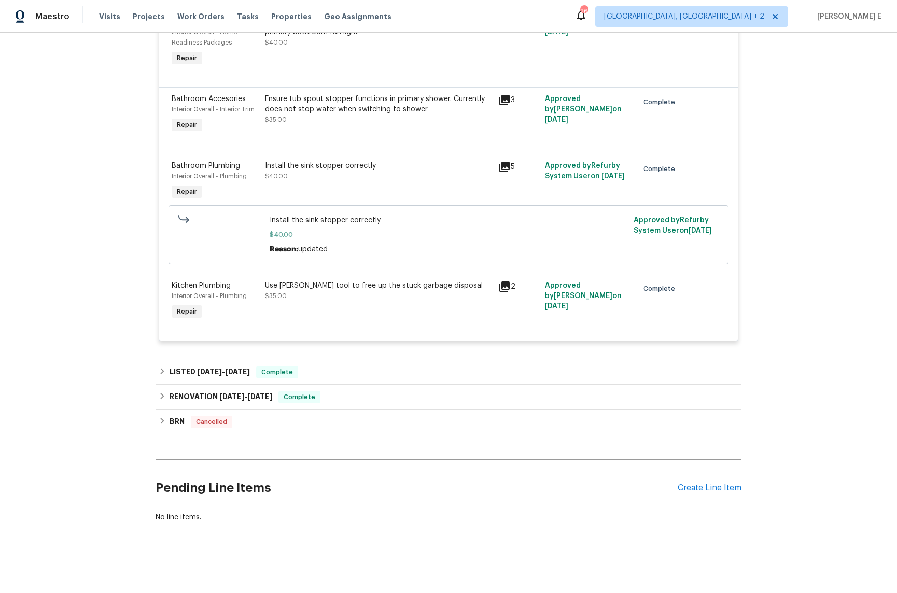
scroll to position [374, 0]
click at [199, 366] on h6 "LISTED [DATE] - [DATE]" at bounding box center [210, 372] width 80 height 12
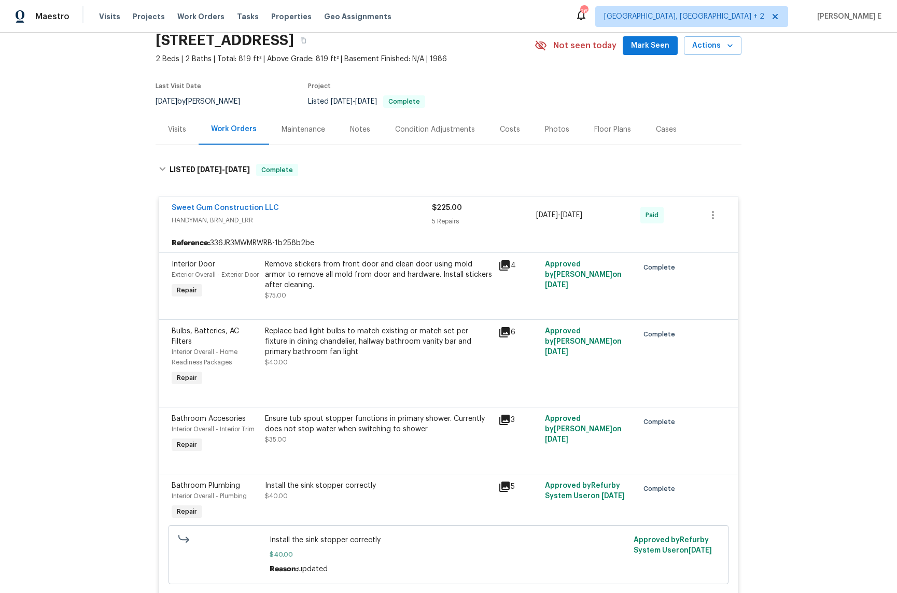
scroll to position [0, 0]
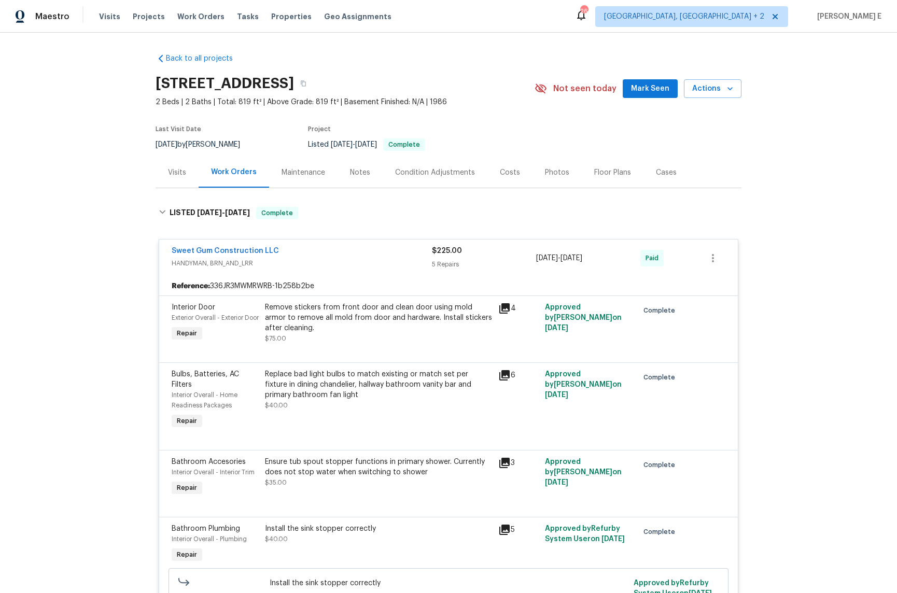
click at [317, 178] on div "Maintenance" at bounding box center [303, 172] width 68 height 31
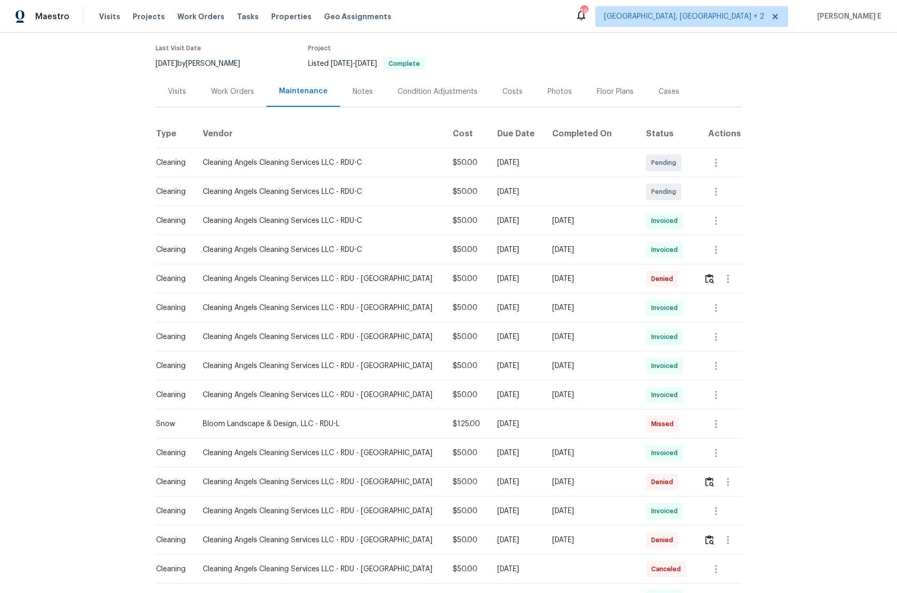
scroll to position [83, 0]
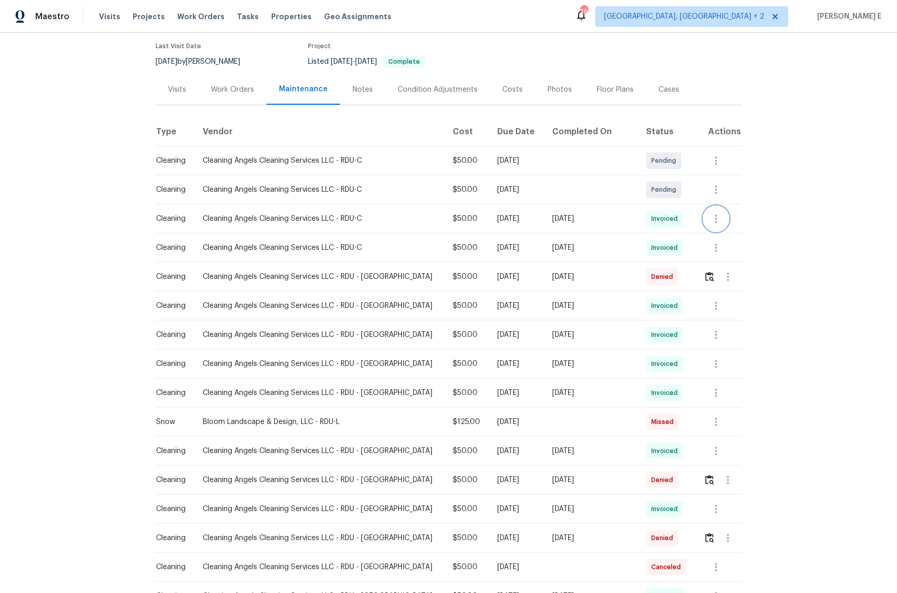
click at [704, 216] on button "button" at bounding box center [716, 218] width 25 height 25
click at [713, 231] on li "View details" at bounding box center [735, 235] width 73 height 17
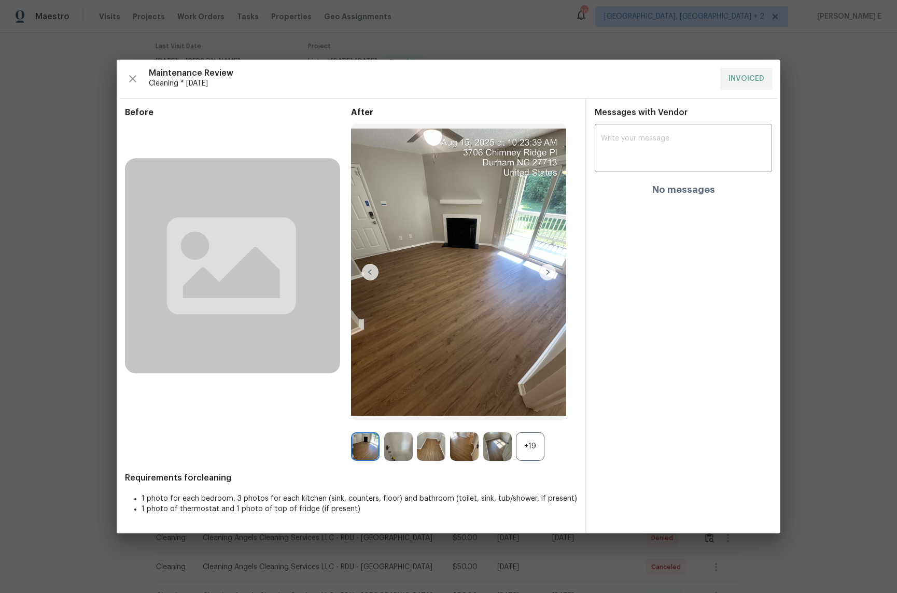
click at [527, 449] on div "+19" at bounding box center [530, 446] width 29 height 29
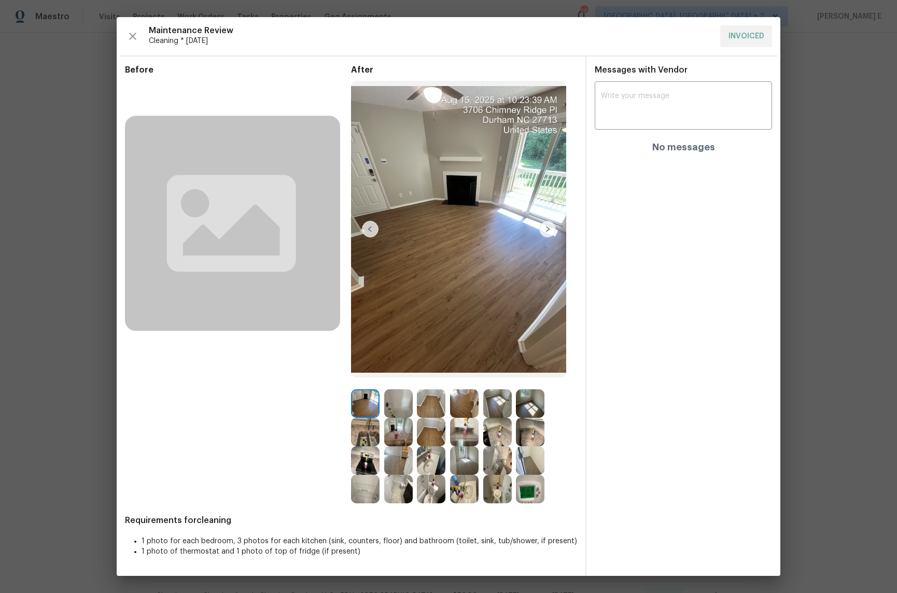
click at [502, 399] on img at bounding box center [497, 403] width 29 height 29
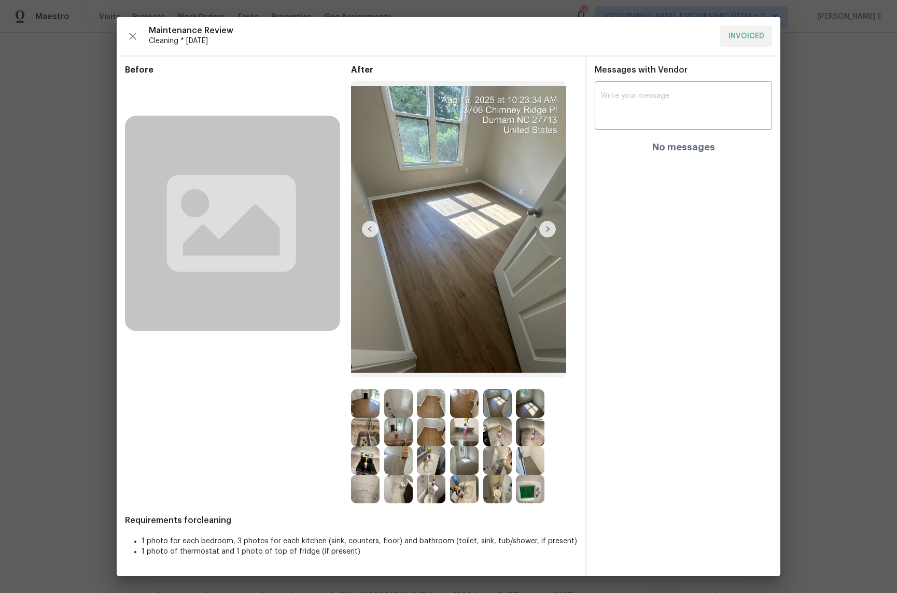
click at [530, 411] on img at bounding box center [530, 403] width 29 height 29
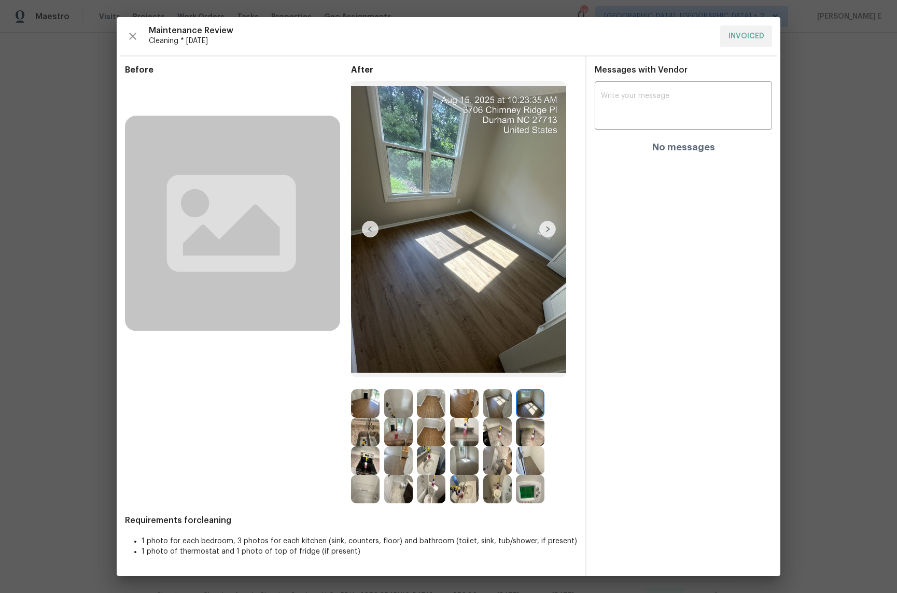
click at [387, 431] on img at bounding box center [398, 432] width 29 height 29
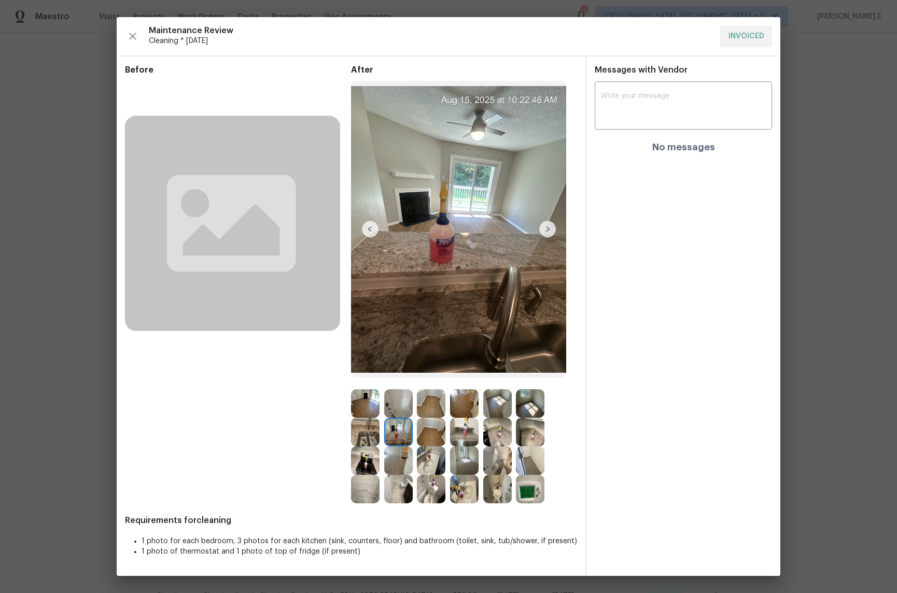
click at [462, 464] on img at bounding box center [464, 460] width 29 height 29
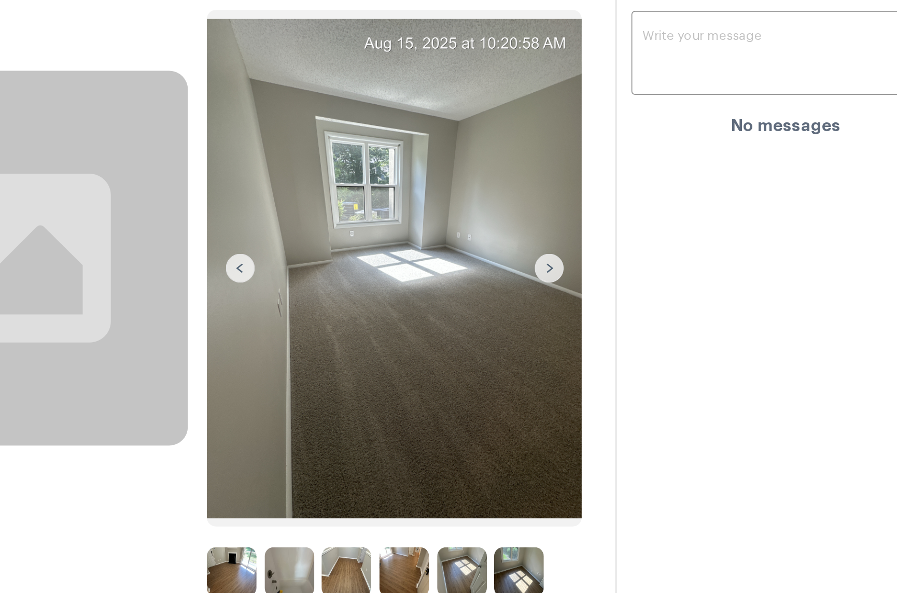
scroll to position [0, 0]
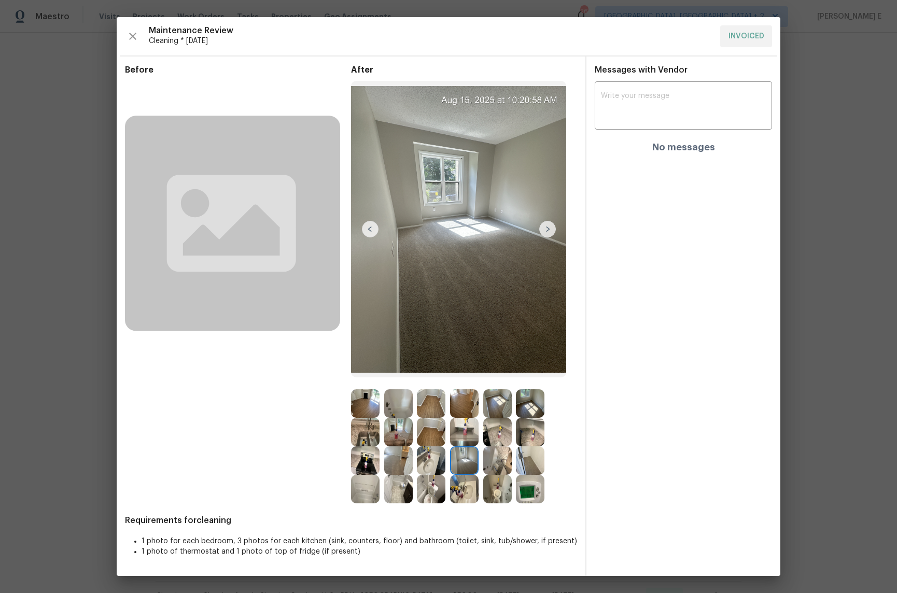
click at [268, 212] on icon at bounding box center [231, 223] width 129 height 97
click at [500, 462] on img at bounding box center [497, 460] width 29 height 29
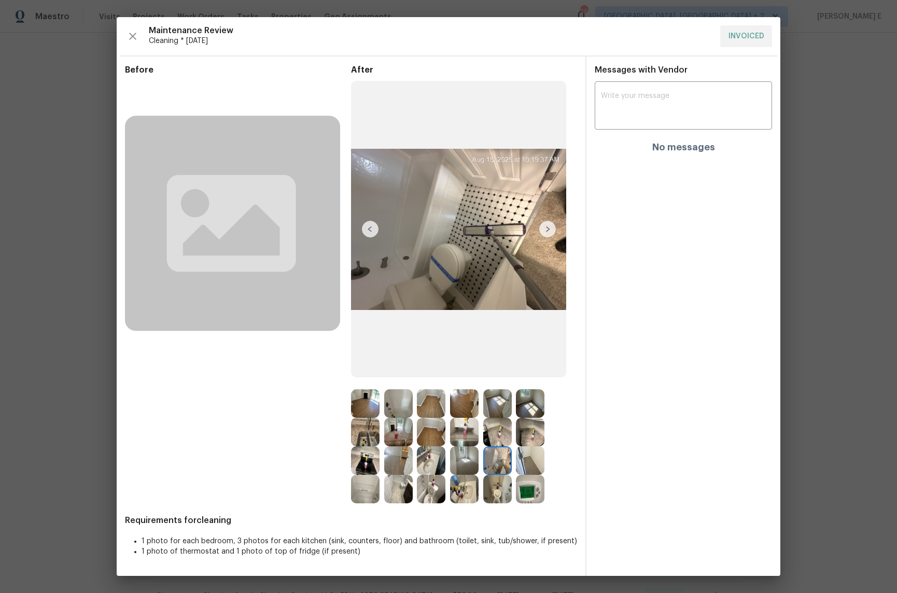
click at [531, 463] on img at bounding box center [530, 460] width 29 height 29
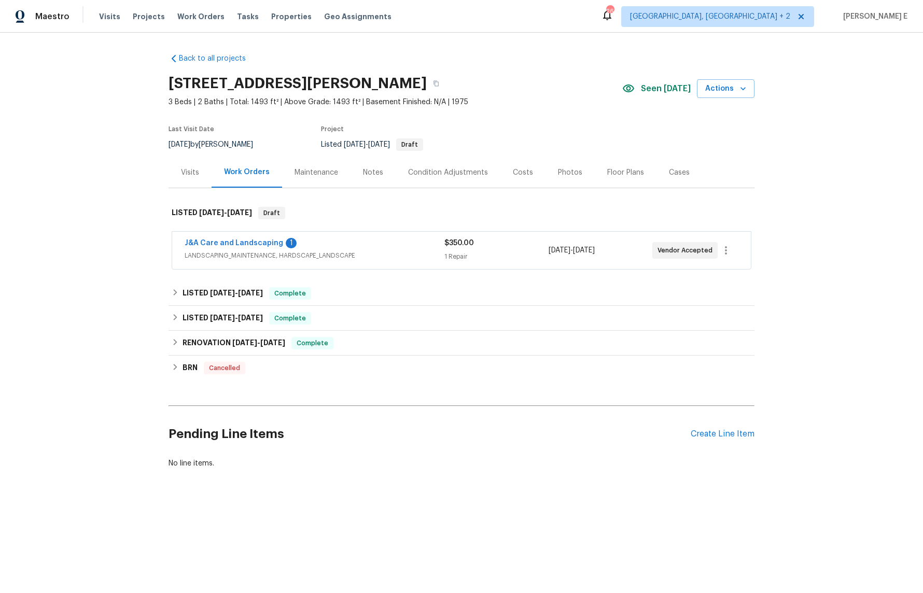
click at [312, 246] on div "J&A Care and Landscaping 1" at bounding box center [315, 244] width 260 height 12
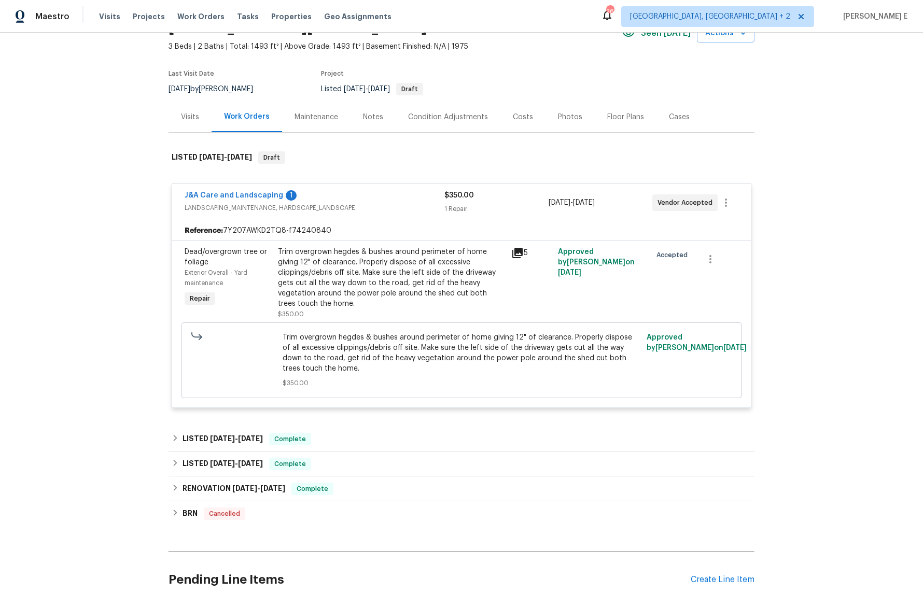
scroll to position [67, 0]
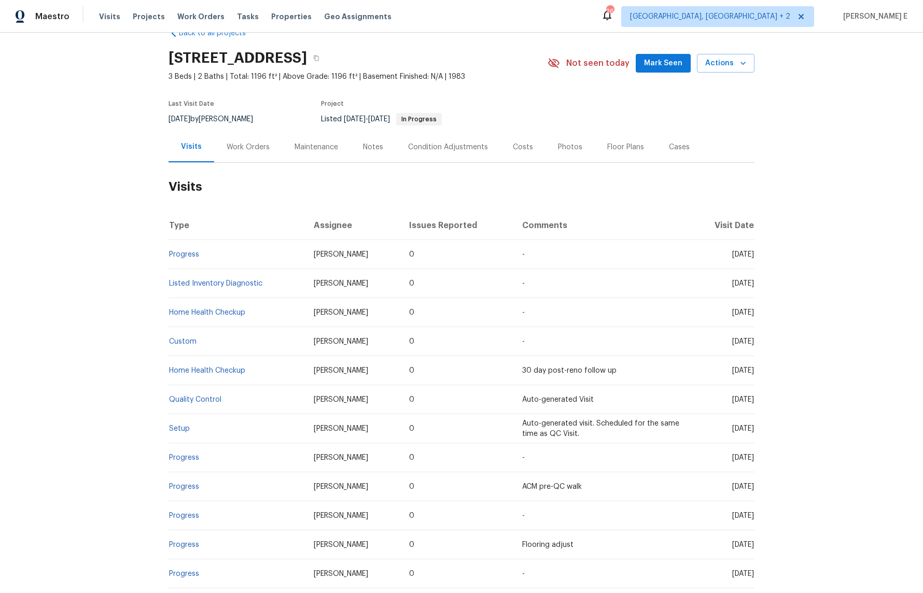
scroll to position [26, 0]
click at [265, 142] on div "Work Orders" at bounding box center [248, 147] width 43 height 10
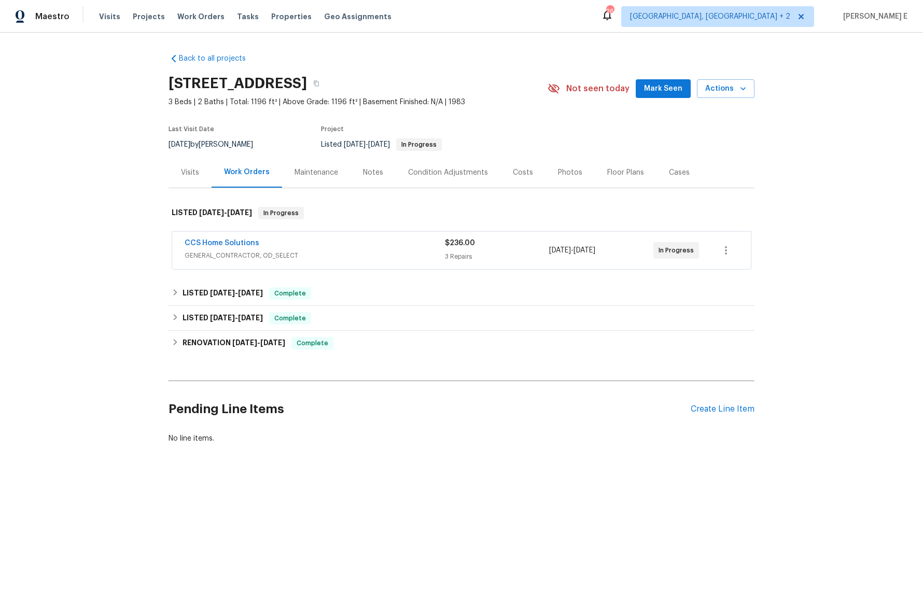
click at [300, 240] on div "CCS Home Solutions" at bounding box center [315, 244] width 260 height 12
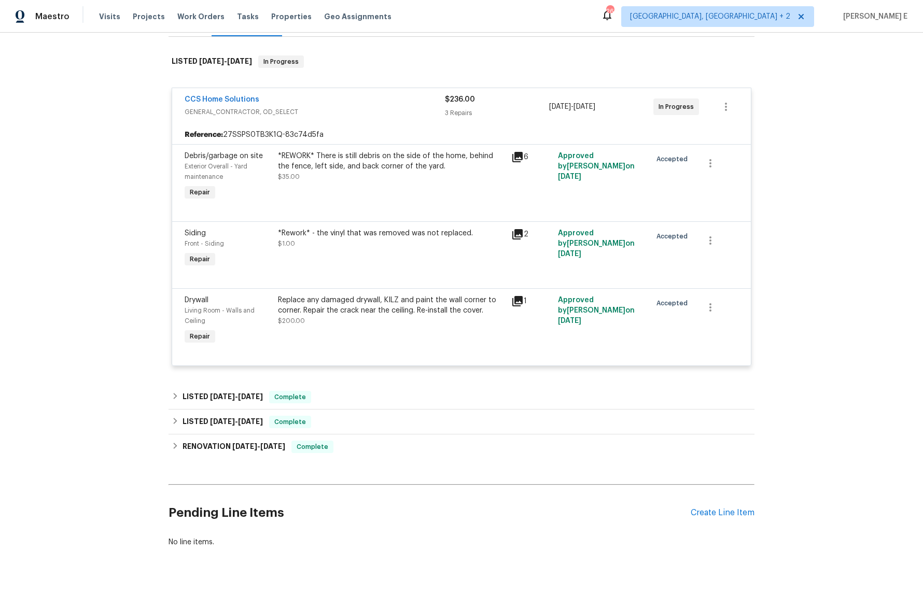
scroll to position [176, 0]
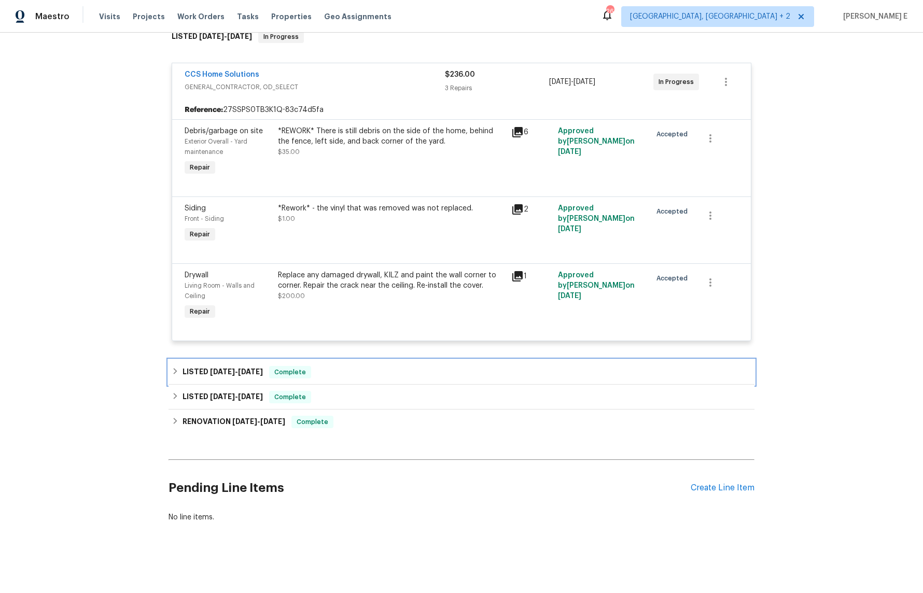
click at [210, 367] on h6 "LISTED [DATE] - [DATE]" at bounding box center [222, 372] width 80 height 12
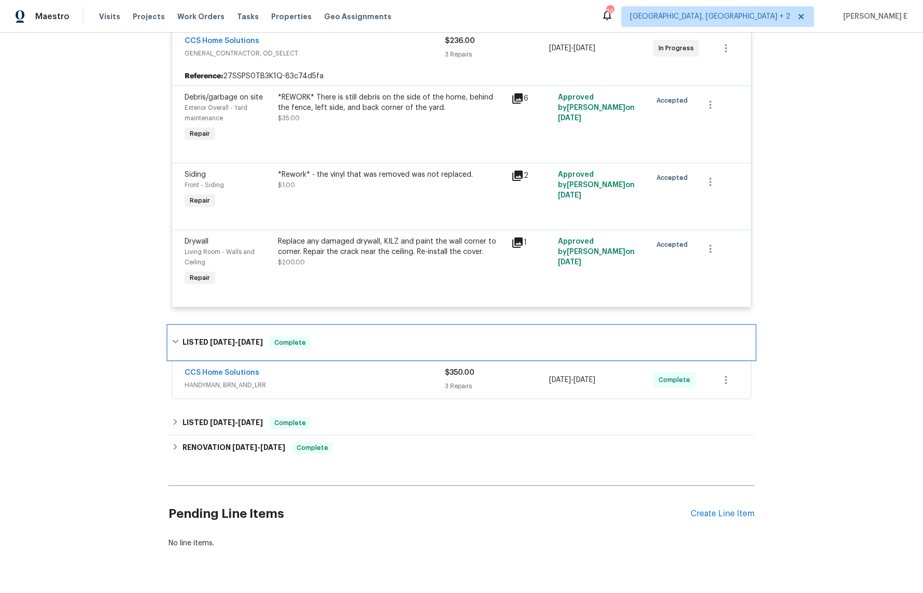
scroll to position [236, 0]
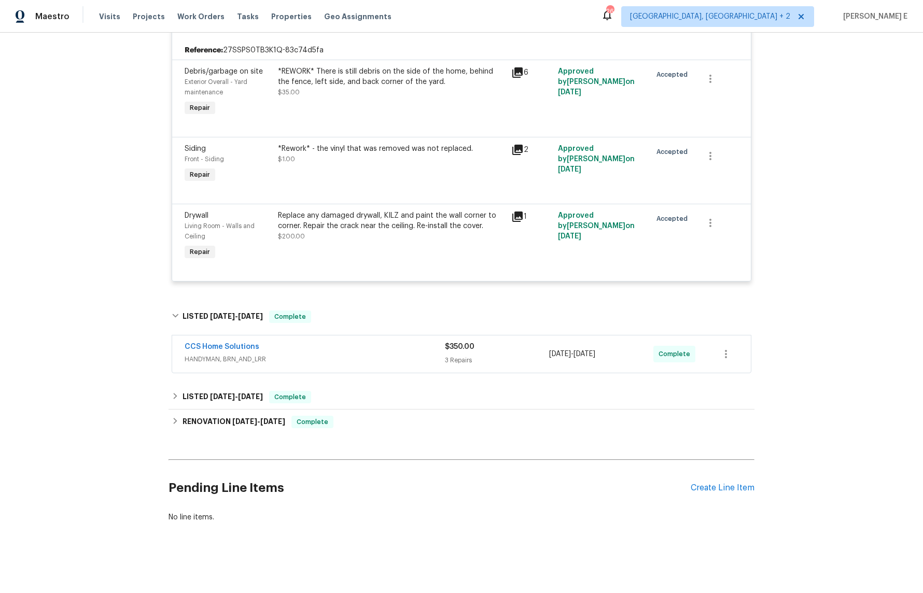
click at [297, 357] on span "HANDYMAN, BRN_AND_LRR" at bounding box center [315, 359] width 260 height 10
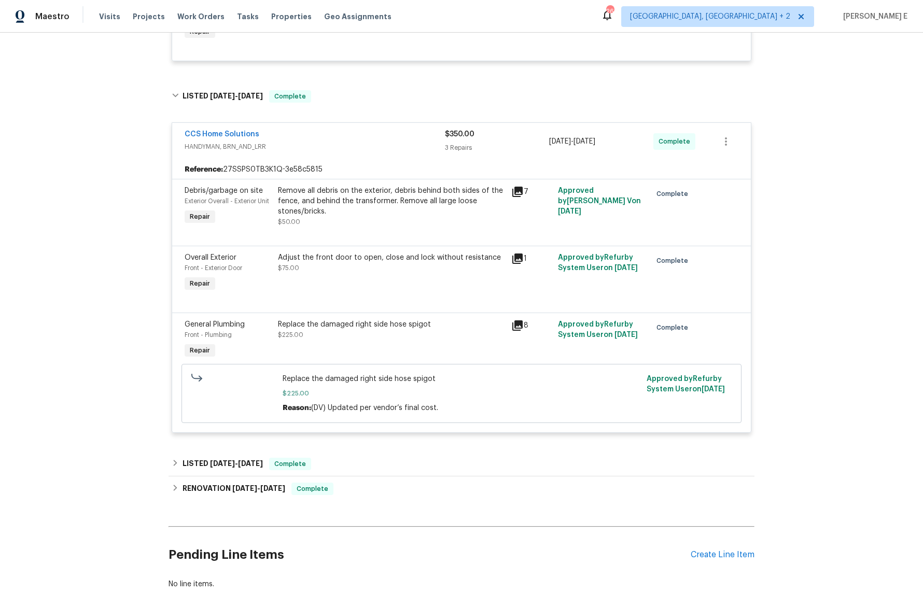
scroll to position [524, 0]
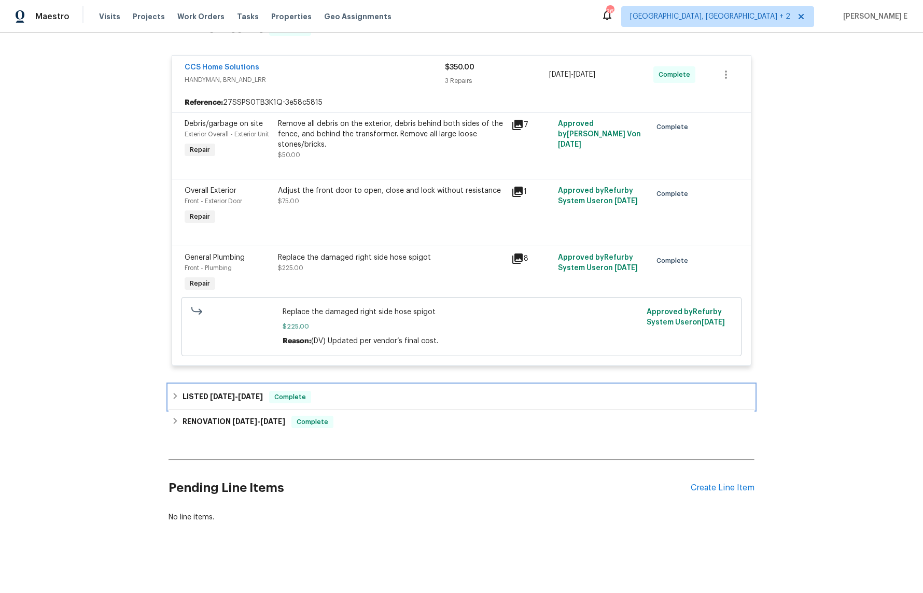
click at [220, 395] on span "[DATE]" at bounding box center [222, 396] width 25 height 7
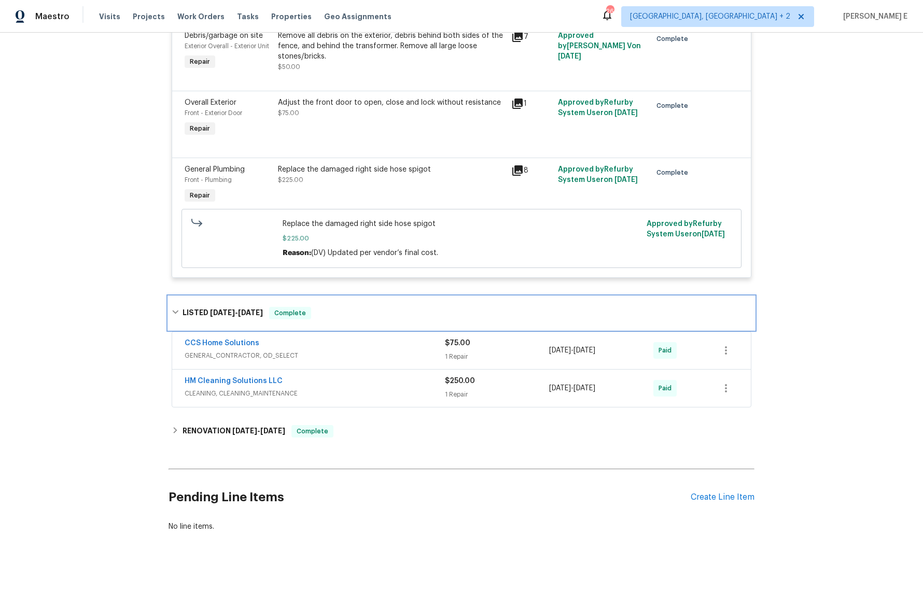
scroll to position [621, 0]
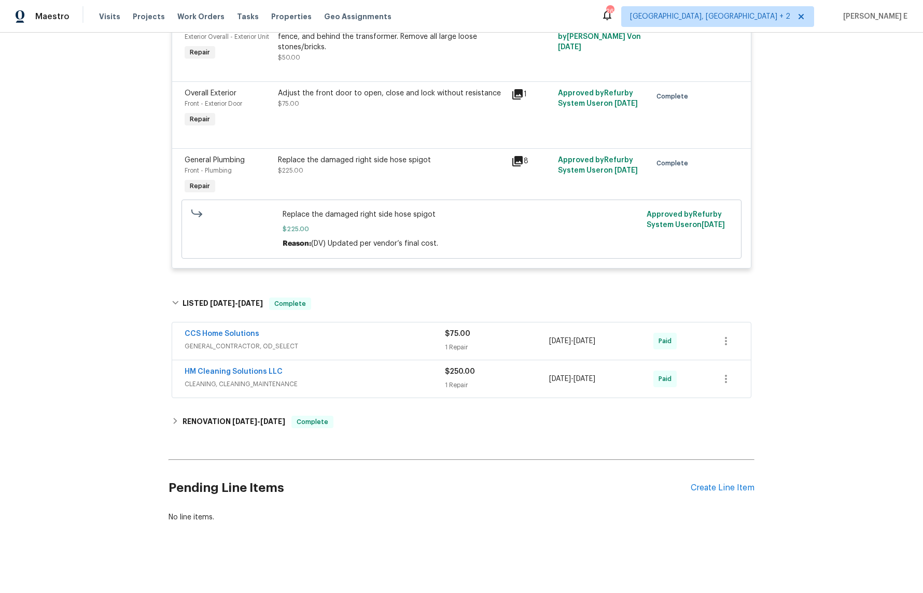
click at [307, 334] on div "CCS Home Solutions" at bounding box center [315, 335] width 260 height 12
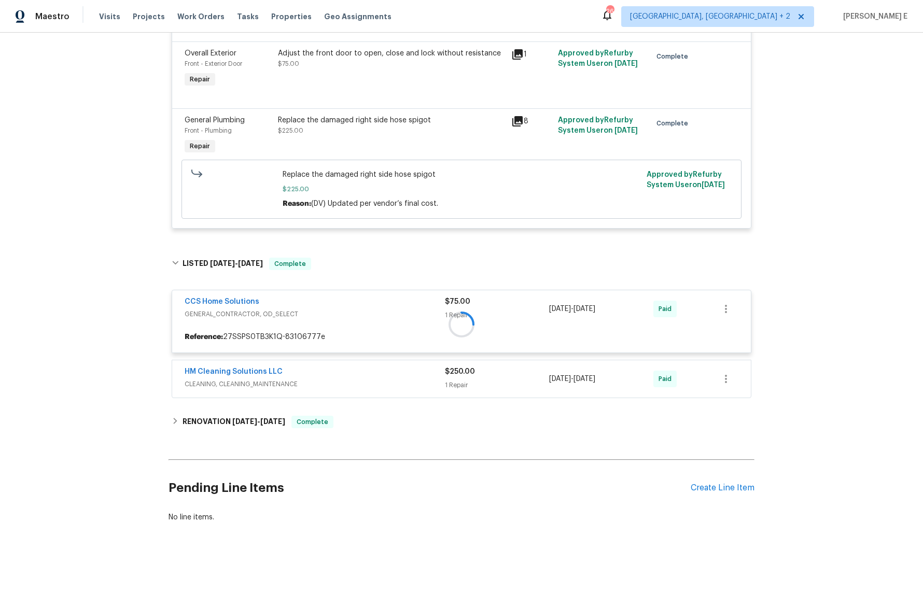
scroll to position [664, 0]
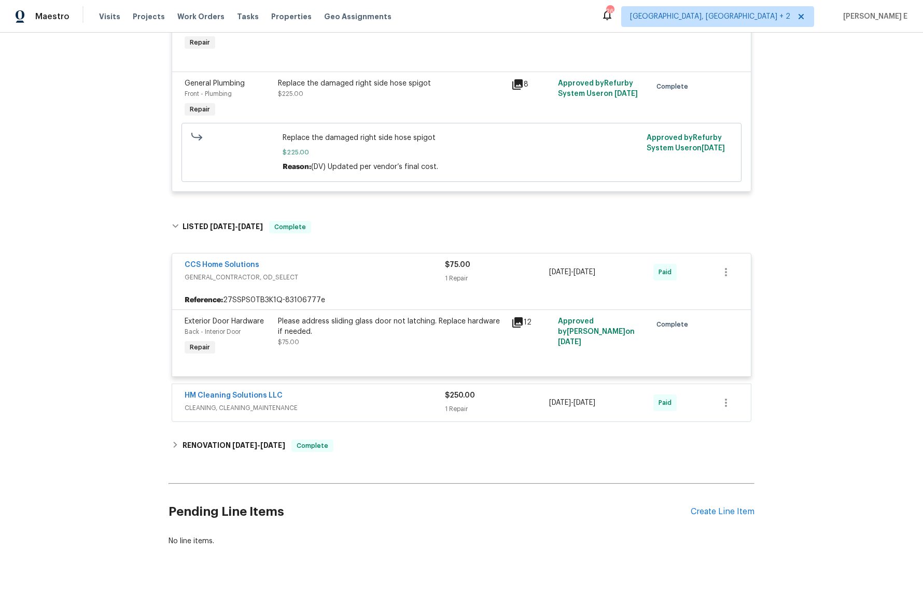
click at [328, 409] on span "CLEANING, CLEANING_MAINTENANCE" at bounding box center [315, 408] width 260 height 10
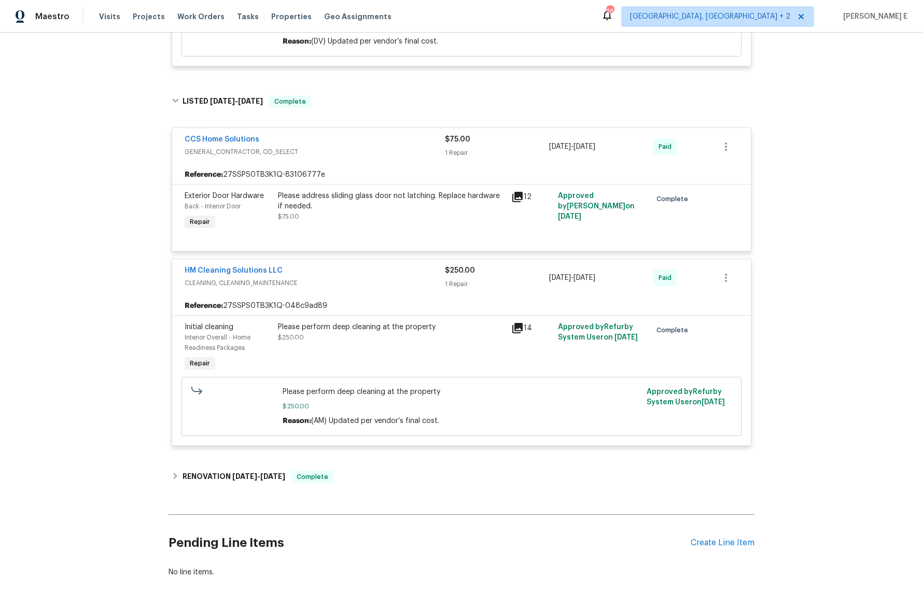
scroll to position [835, 0]
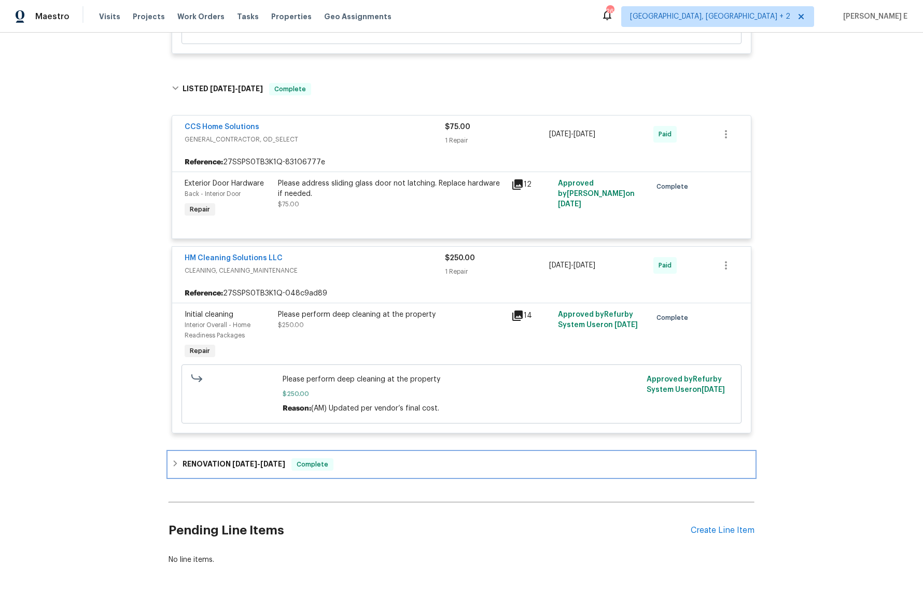
click at [258, 453] on div "RENOVATION 4/22/25 - 4/30/25 Complete" at bounding box center [461, 464] width 586 height 25
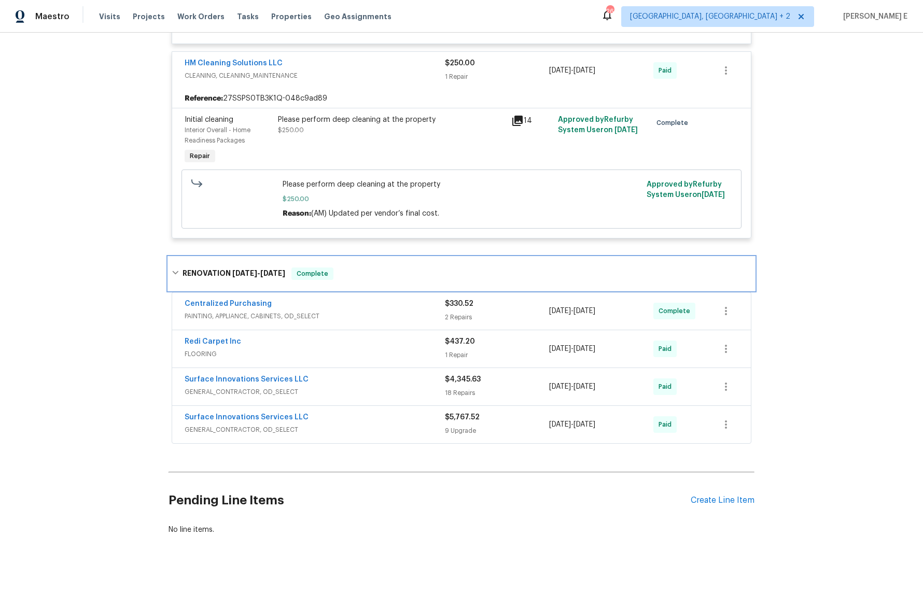
scroll to position [1035, 0]
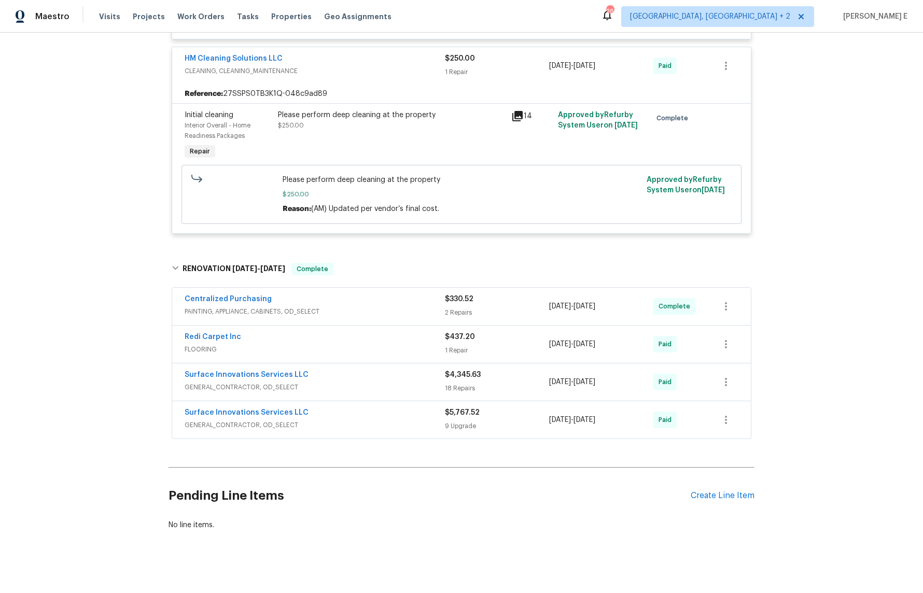
click at [333, 420] on div "Surface Innovations Services LLC" at bounding box center [315, 413] width 260 height 12
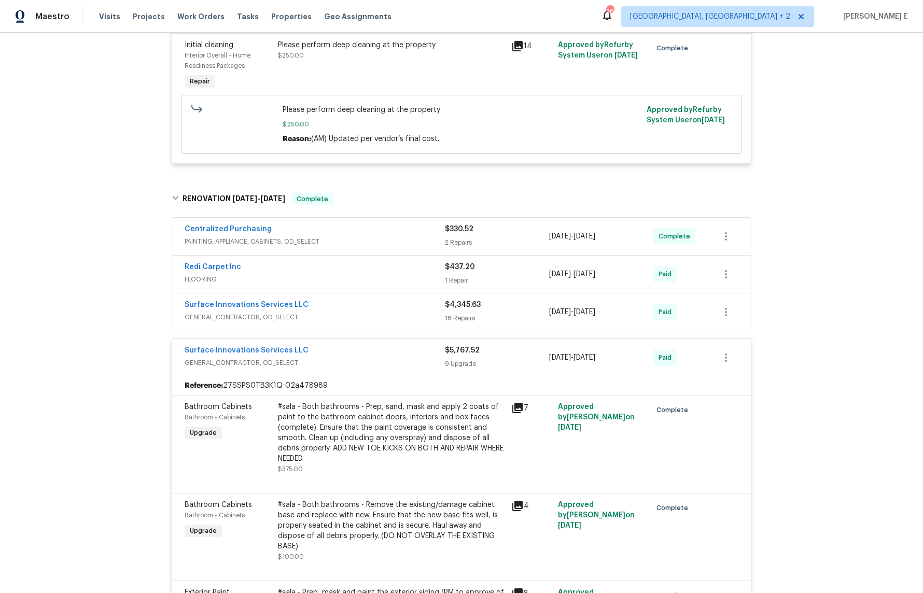
scroll to position [1105, 0]
click at [368, 318] on span "GENERAL_CONTRACTOR, OD_SELECT" at bounding box center [315, 317] width 260 height 10
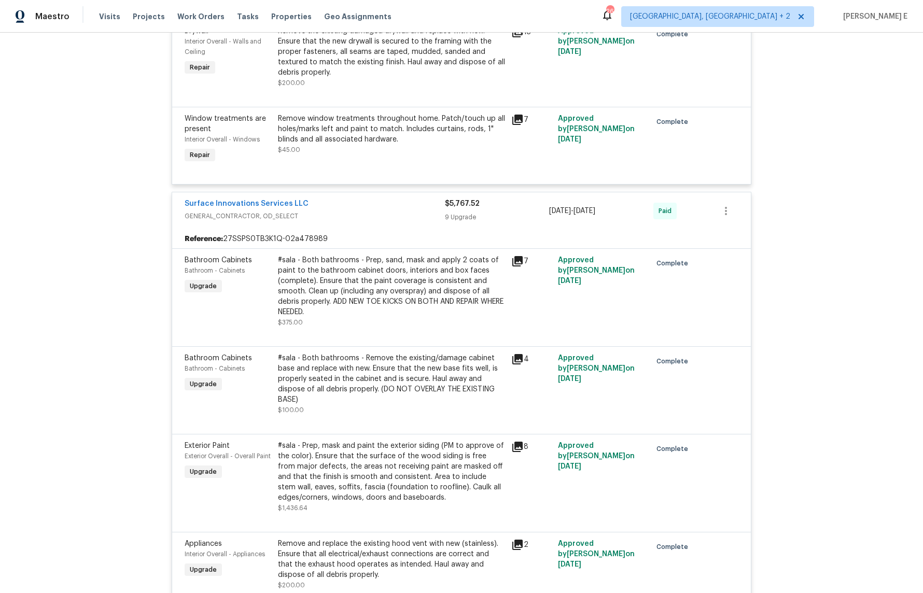
scroll to position [2579, 0]
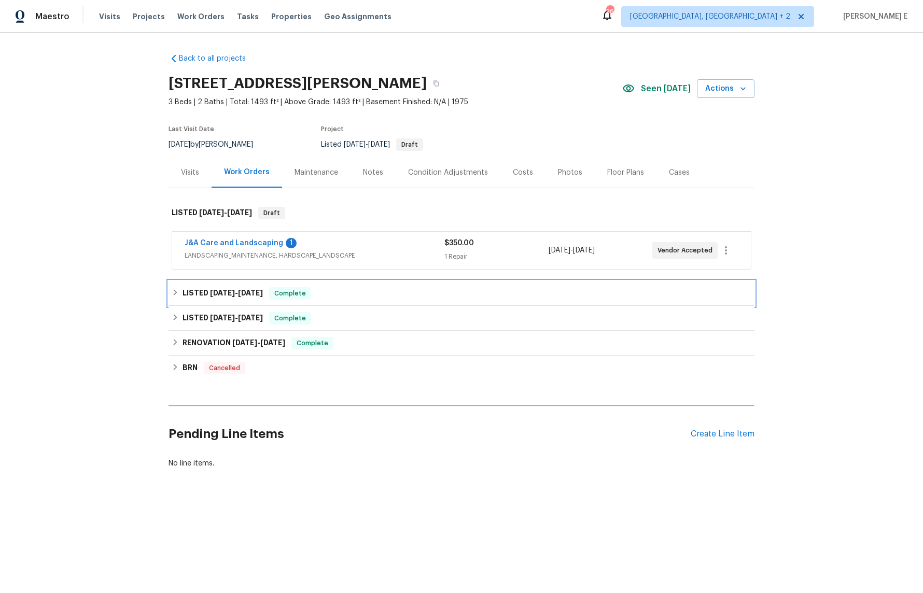
click at [234, 294] on span "[DATE] - [DATE]" at bounding box center [236, 292] width 53 height 7
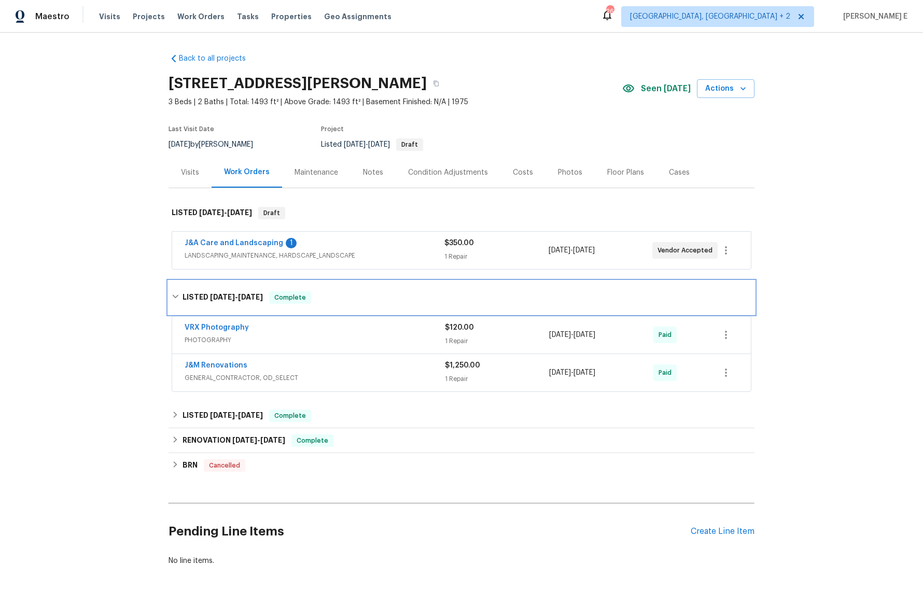
scroll to position [44, 0]
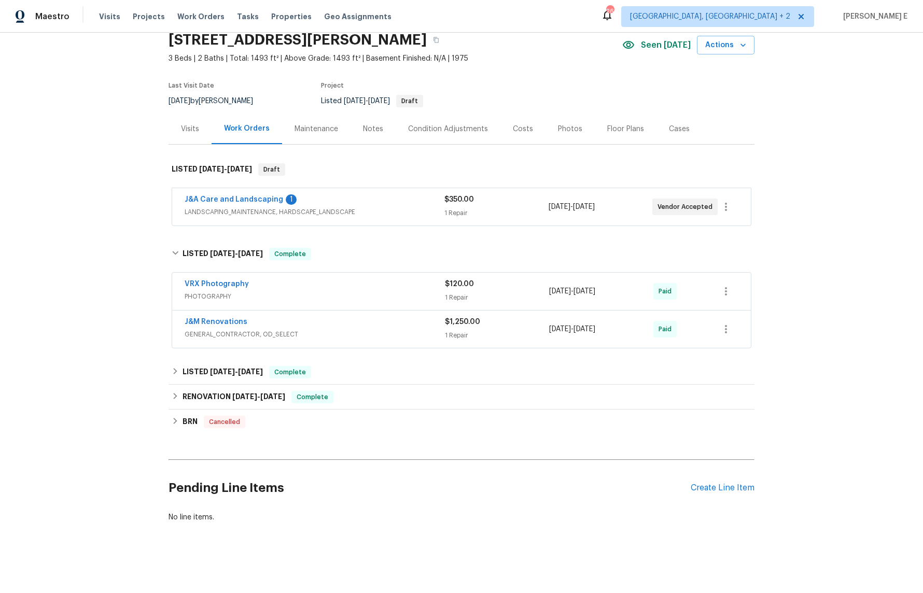
click at [278, 329] on span "GENERAL_CONTRACTOR, OD_SELECT" at bounding box center [315, 334] width 260 height 10
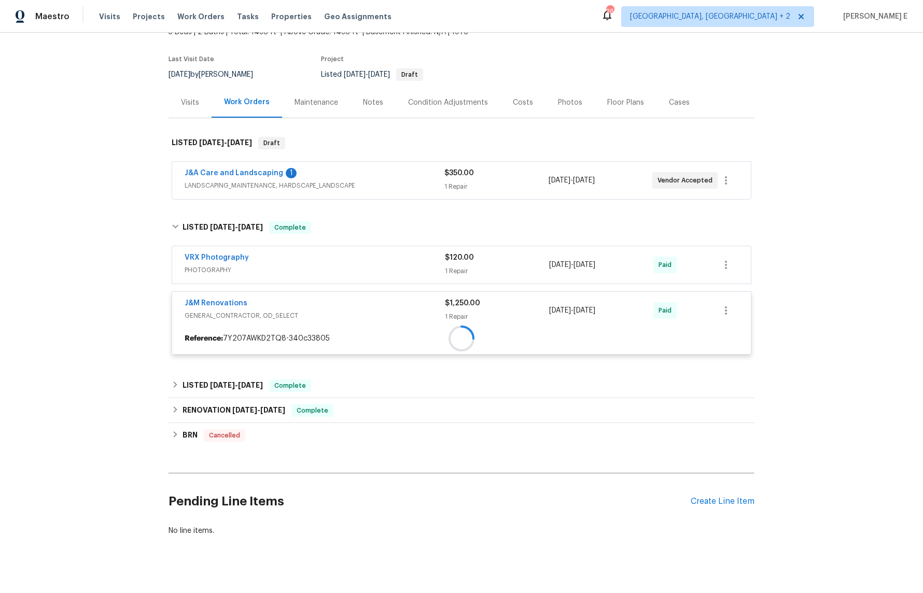
scroll to position [83, 0]
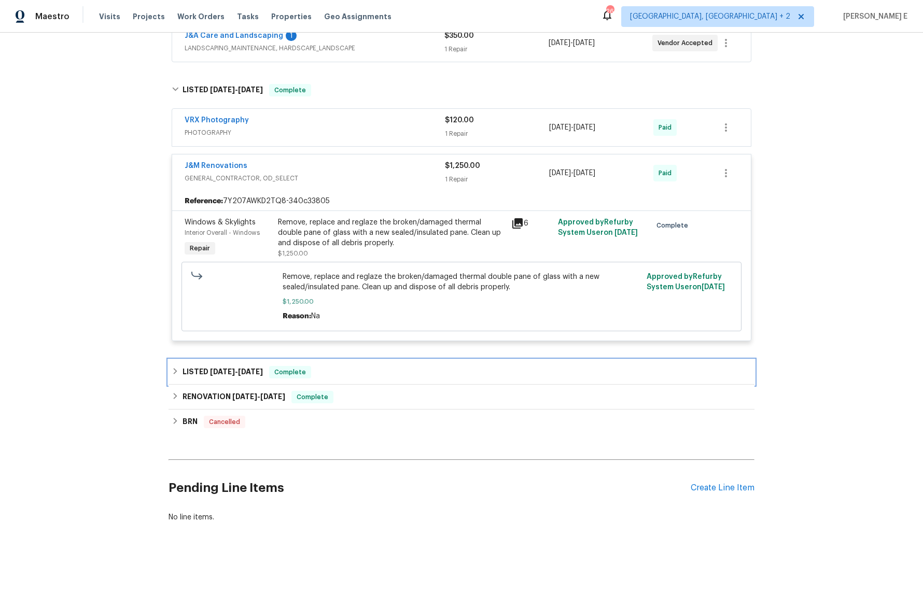
click at [221, 371] on span "[DATE]" at bounding box center [222, 371] width 25 height 7
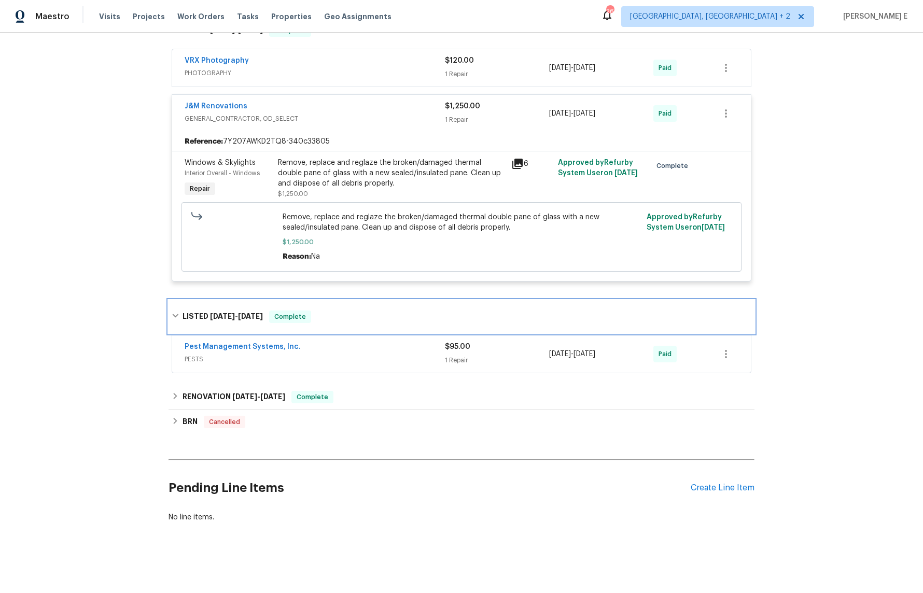
scroll to position [268, 0]
click at [308, 350] on div "Pest Management Systems, Inc." at bounding box center [315, 348] width 260 height 12
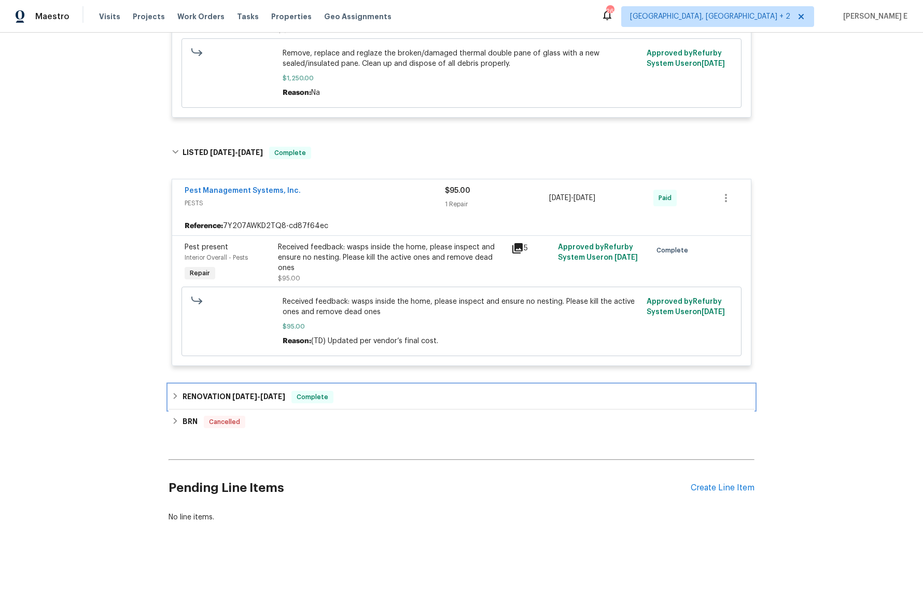
click at [259, 389] on div "RENOVATION [DATE] - [DATE] Complete" at bounding box center [461, 397] width 586 height 25
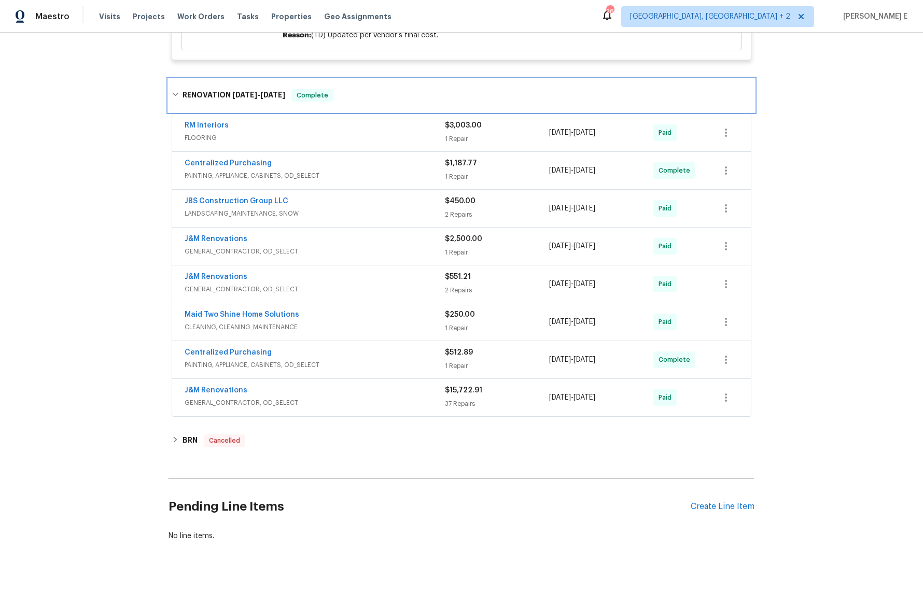
scroll to position [756, 0]
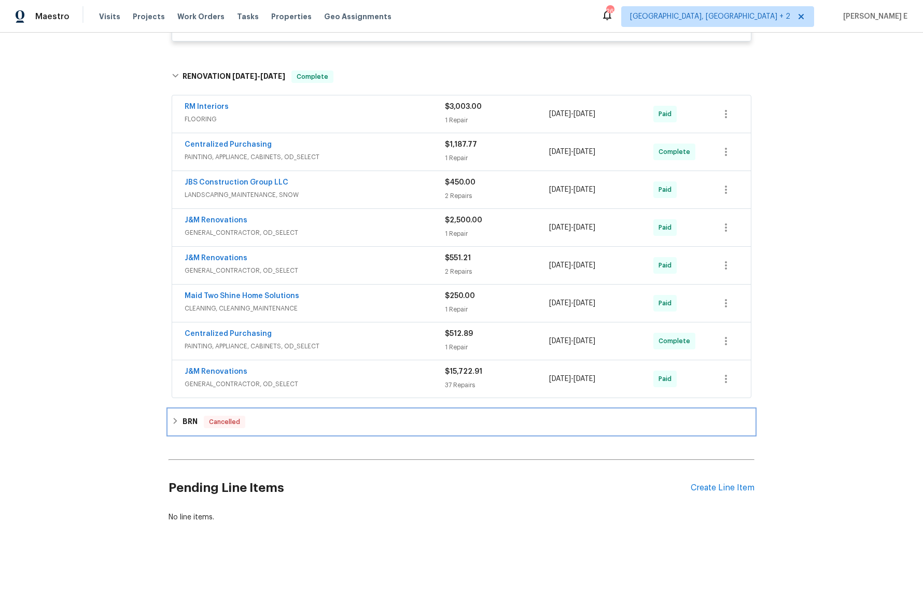
click at [181, 418] on div "BRN Cancelled" at bounding box center [462, 422] width 580 height 12
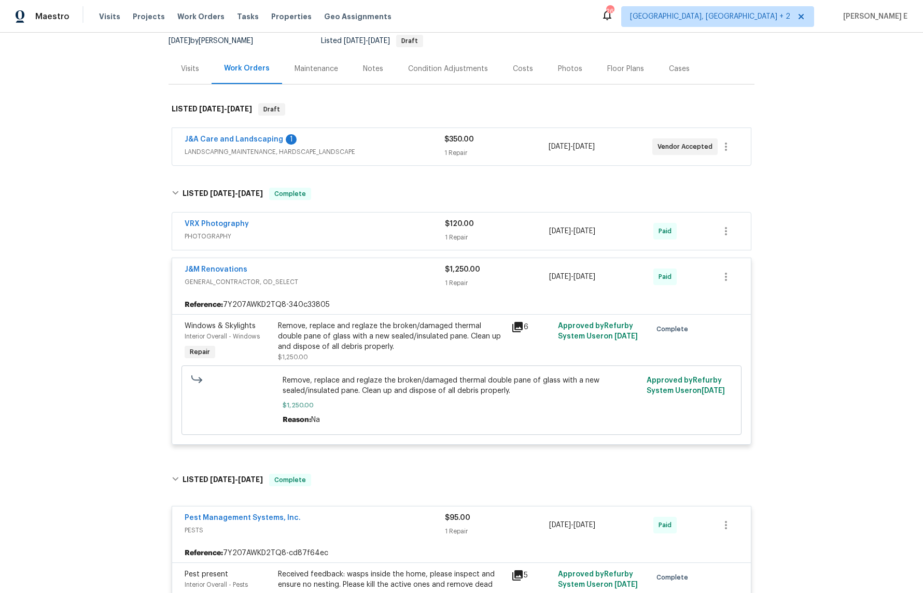
scroll to position [0, 0]
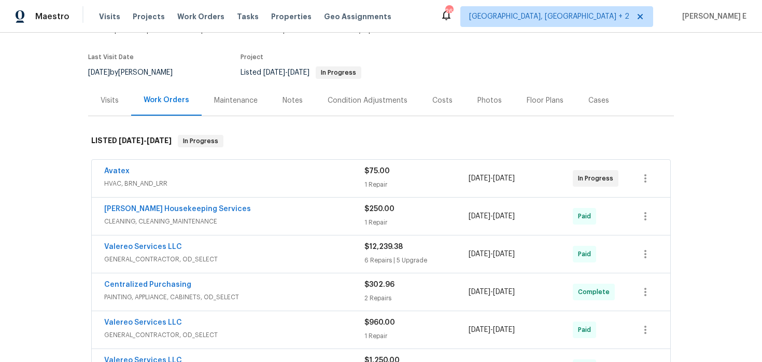
scroll to position [113, 0]
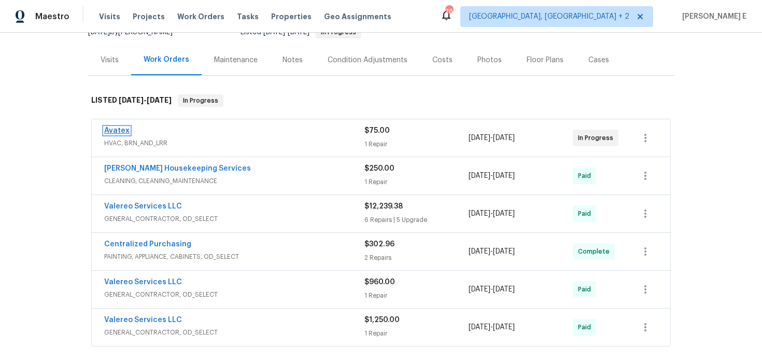
click at [118, 133] on link "Avatex" at bounding box center [116, 130] width 25 height 7
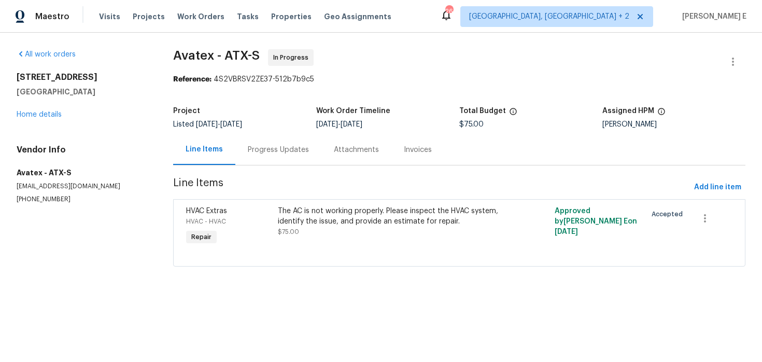
click at [280, 145] on div "Progress Updates" at bounding box center [278, 150] width 61 height 10
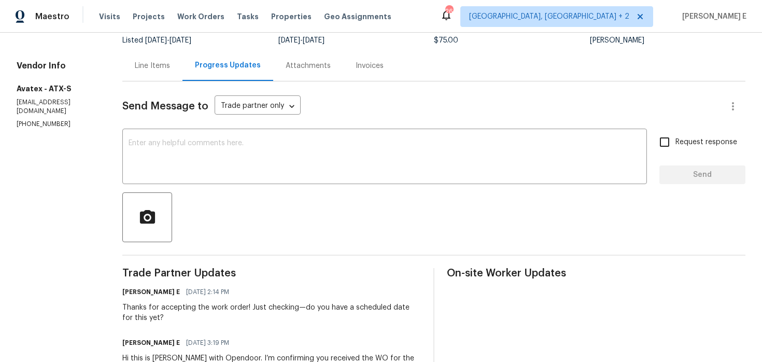
scroll to position [66, 0]
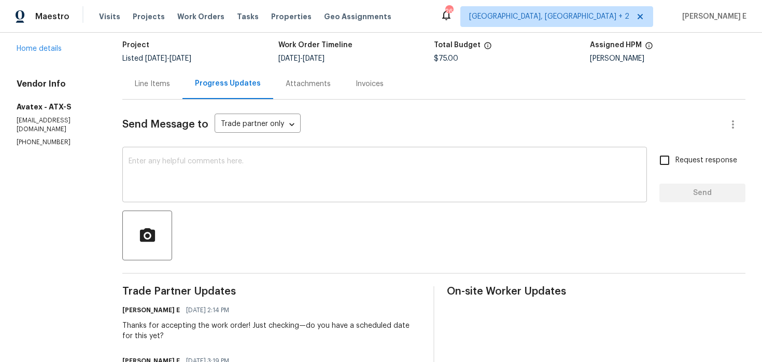
click at [329, 173] on textarea at bounding box center [385, 176] width 512 height 36
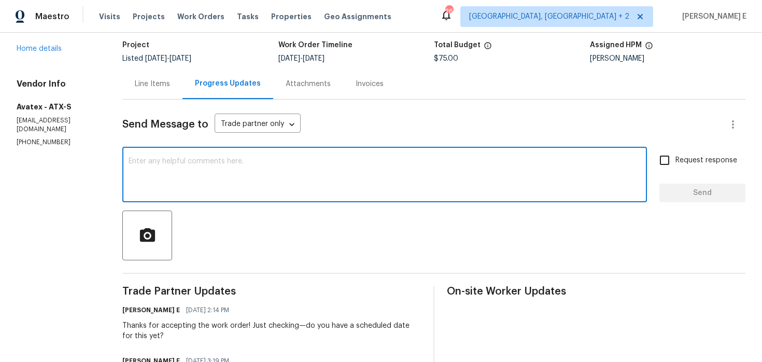
paste textarea "Has a date been confirmed for this yet?"
type textarea "Has a date been confirmed for this yet?"
click at [685, 160] on span "Request response" at bounding box center [707, 160] width 62 height 11
click at [676, 160] on input "Request response" at bounding box center [665, 160] width 22 height 22
checkbox input "true"
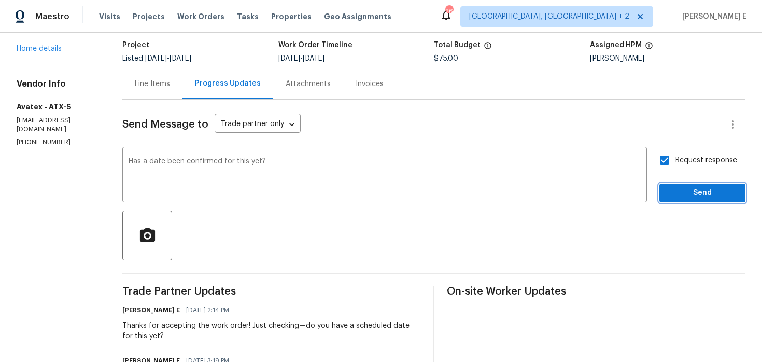
click at [682, 193] on span "Send" at bounding box center [702, 193] width 69 height 13
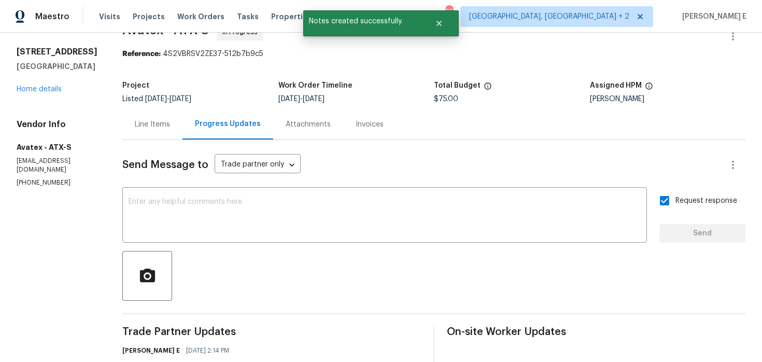
scroll to position [0, 0]
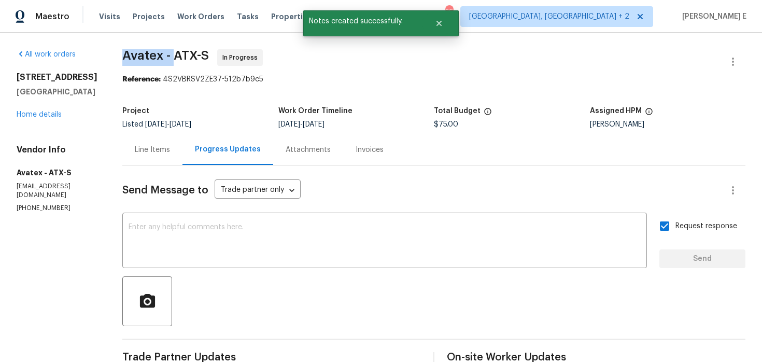
drag, startPoint x: 125, startPoint y: 60, endPoint x: 179, endPoint y: 61, distance: 54.4
click at [179, 61] on div "All work orders 6214 Blarwood Dr Austin, TX 78745 Home details Vendor Info Avat…" at bounding box center [381, 296] width 762 height 526
copy span "Avatex -"
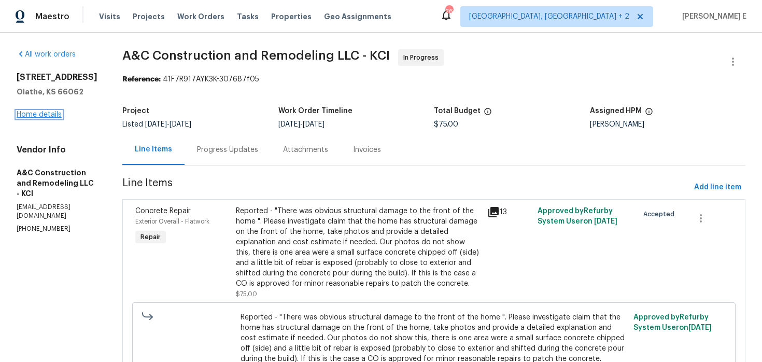
click at [58, 113] on link "Home details" at bounding box center [39, 114] width 45 height 7
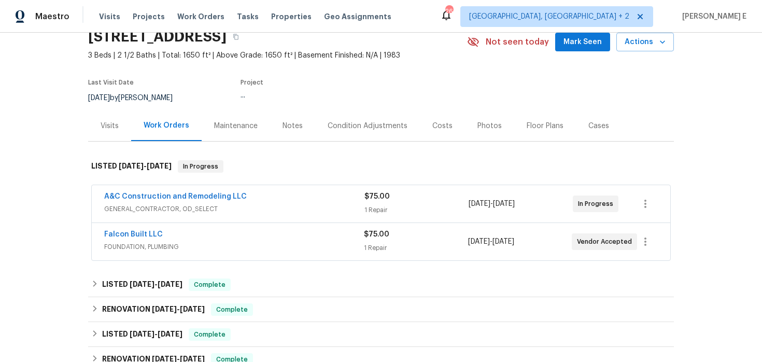
scroll to position [50, 0]
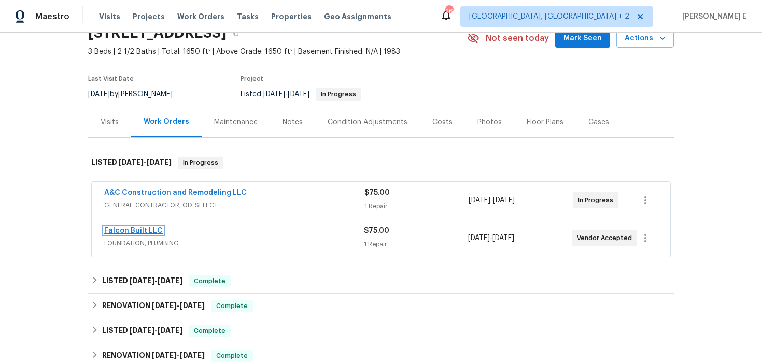
click at [133, 231] on link "Falcon Built LLC" at bounding box center [133, 230] width 59 height 7
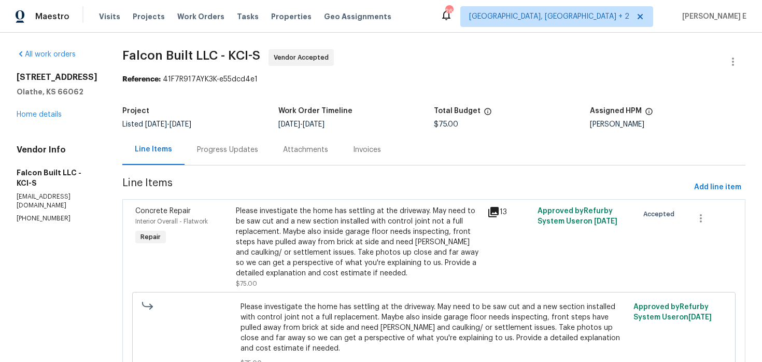
click at [260, 156] on div "Progress Updates" at bounding box center [228, 149] width 86 height 31
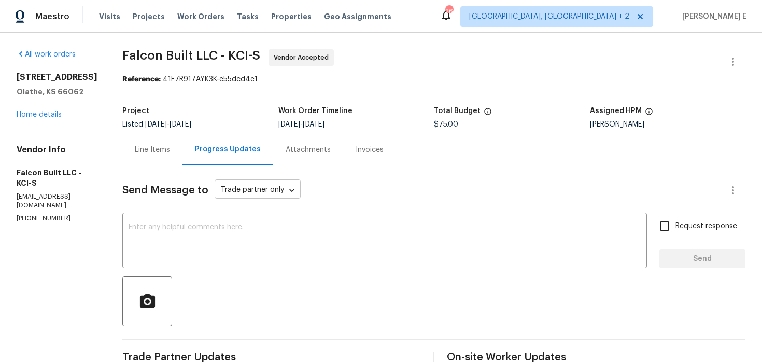
scroll to position [14, 0]
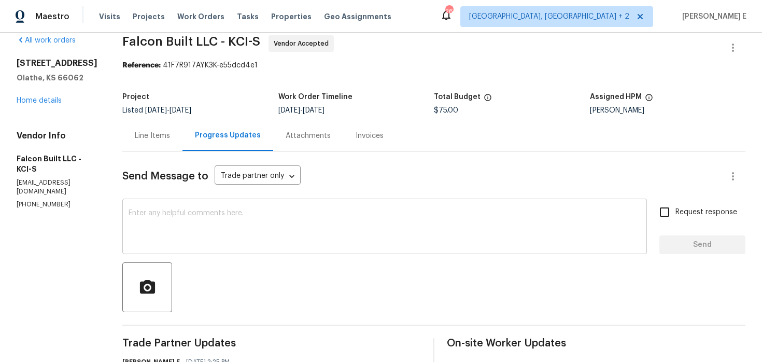
click at [292, 227] on textarea at bounding box center [385, 227] width 512 height 36
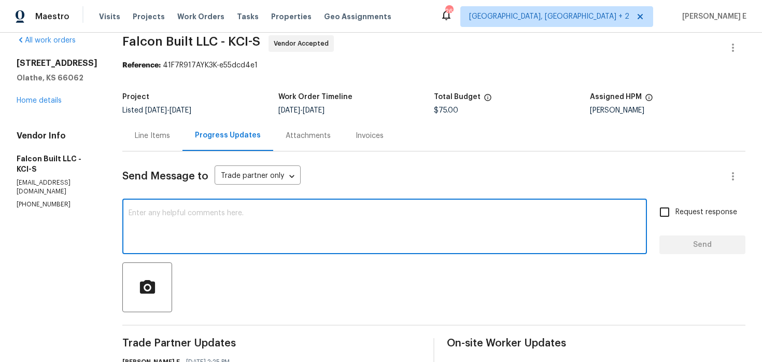
paste textarea "Thanks for accepting the work order! Just checking—do you have a scheduled date…"
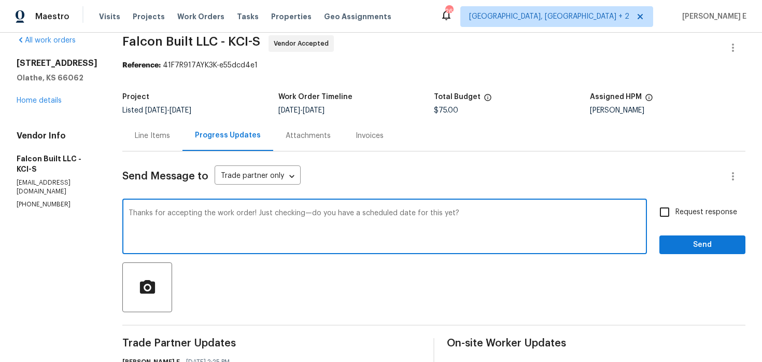
type textarea "Thanks for accepting the work order! Just checking—do you have a scheduled date…"
click at [674, 212] on input "Request response" at bounding box center [665, 212] width 22 height 22
checkbox input "true"
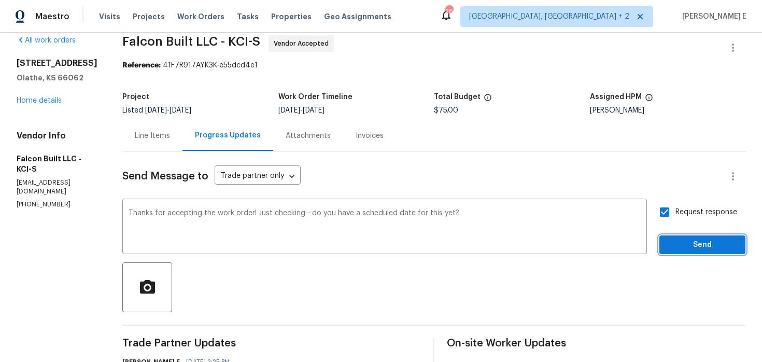
click at [681, 240] on span "Send" at bounding box center [702, 244] width 69 height 13
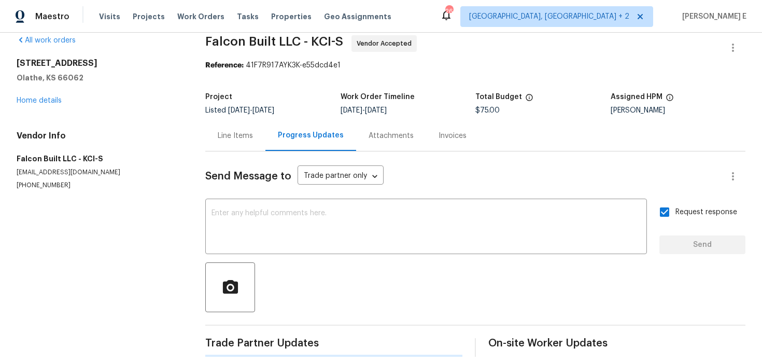
scroll to position [0, 0]
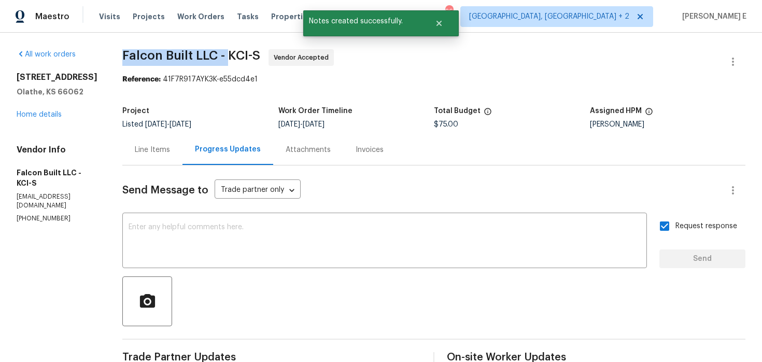
drag, startPoint x: 134, startPoint y: 58, endPoint x: 240, endPoint y: 54, distance: 105.8
click at [240, 54] on span "Falcon Built LLC - KCI-S" at bounding box center [191, 55] width 138 height 12
copy span "Falcon Built LLC -"
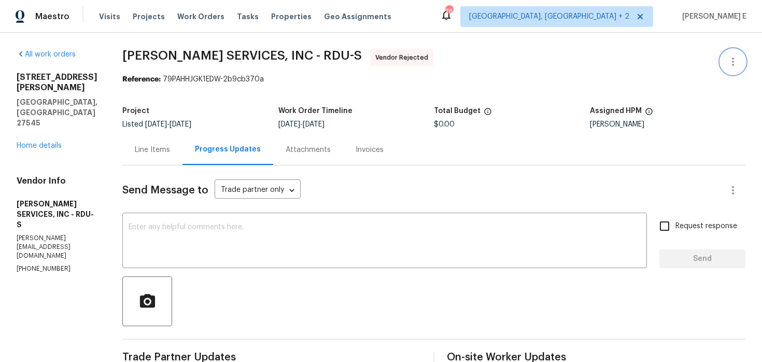
click at [735, 65] on icon "button" at bounding box center [733, 61] width 12 height 12
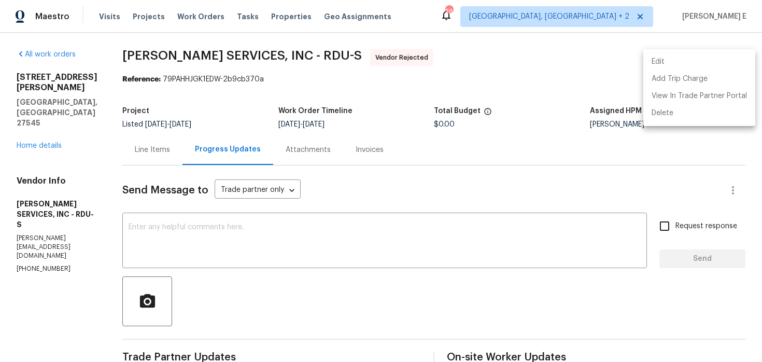
click at [661, 61] on li "Edit" at bounding box center [699, 61] width 112 height 17
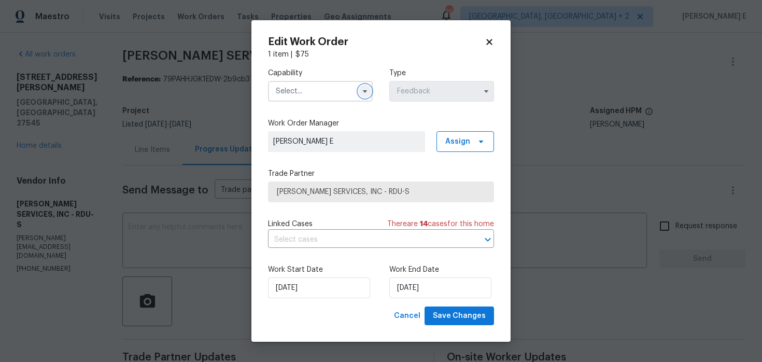
click at [366, 95] on button "button" at bounding box center [365, 91] width 12 height 12
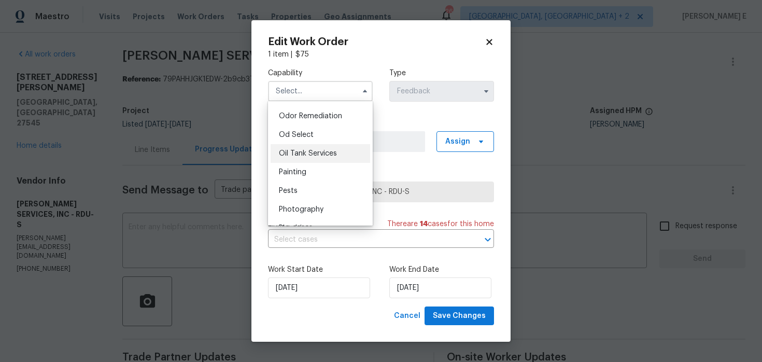
scroll to position [772, 0]
click at [344, 139] on div "Mold Remediation" at bounding box center [321, 137] width 100 height 19
type input "Mold Remediation"
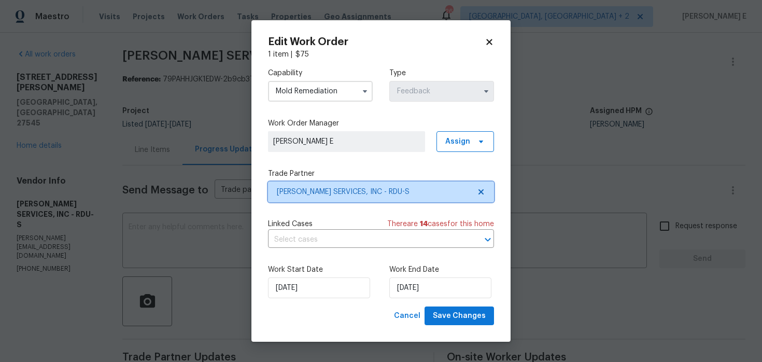
click at [370, 187] on span "[PERSON_NAME] SERVICES, INC - RDU-S" at bounding box center [373, 192] width 193 height 10
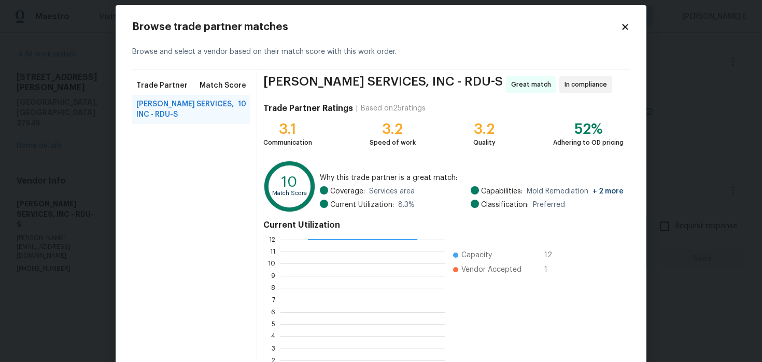
scroll to position [0, 0]
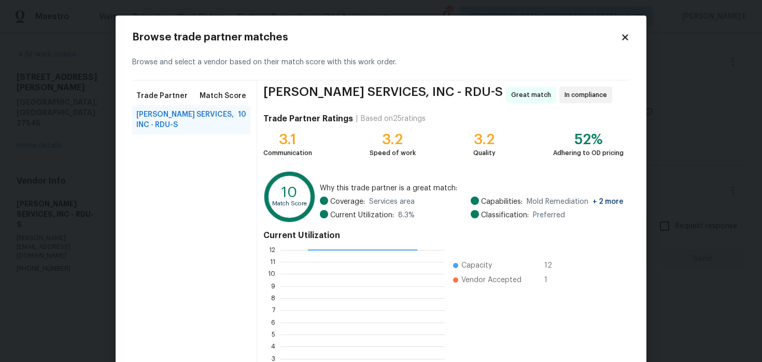
click at [629, 35] on icon at bounding box center [625, 37] width 9 height 9
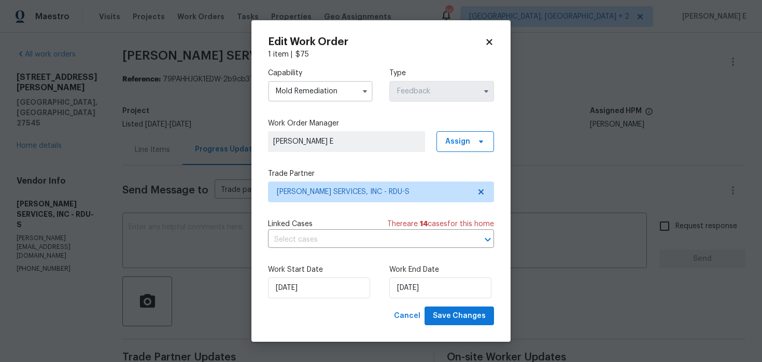
click at [546, 105] on body "Maestro Visits Projects Work Orders Tasks Properties Geo Assignments 26 [GEOGRA…" at bounding box center [381, 181] width 762 height 362
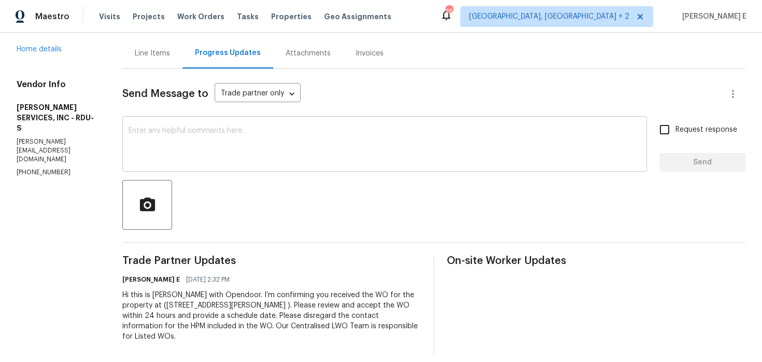
scroll to position [105, 0]
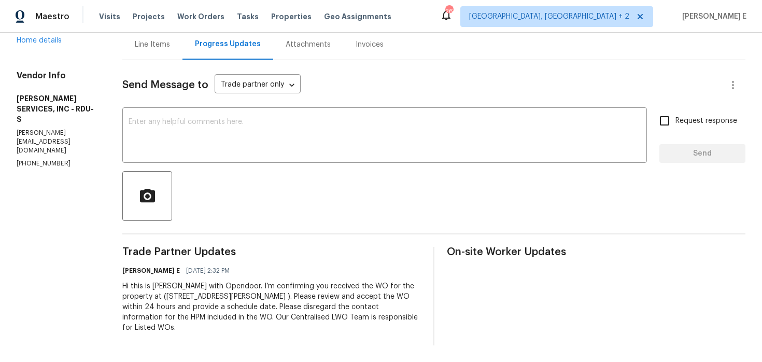
click at [293, 305] on div "Hi this is [PERSON_NAME] with Opendoor. I’m confirming you received the WO for …" at bounding box center [271, 307] width 299 height 52
click at [294, 320] on div "Hi this is [PERSON_NAME] with Opendoor. I’m confirming you received the WO for …" at bounding box center [271, 307] width 299 height 52
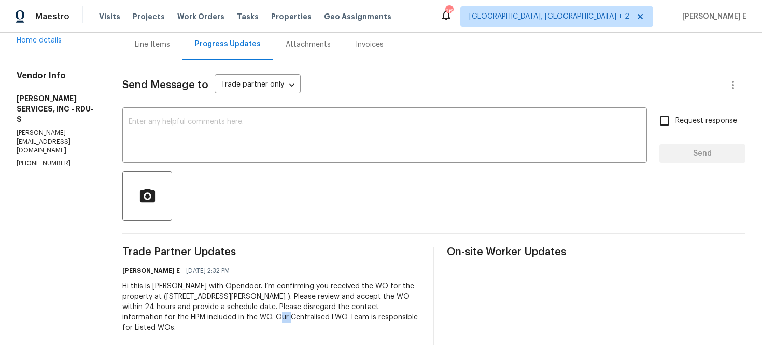
click at [294, 320] on div "Hi this is [PERSON_NAME] with Opendoor. I’m confirming you received the WO for …" at bounding box center [271, 307] width 299 height 52
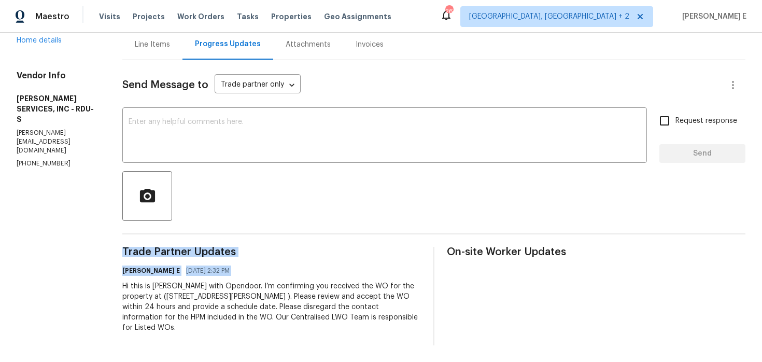
copy div "Trade Partner Updates Keerthana E 08/26/2025 2:32 PM"
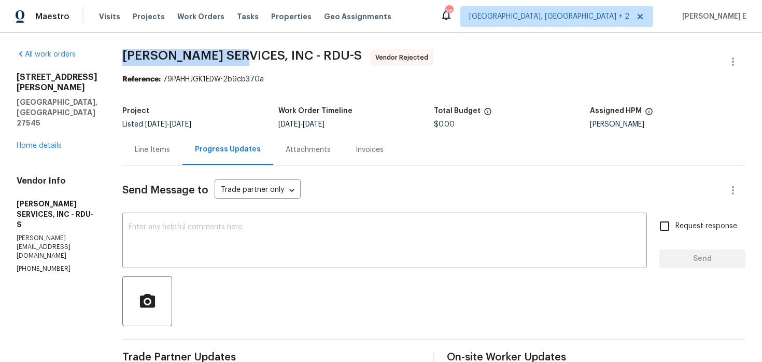
drag, startPoint x: 162, startPoint y: 57, endPoint x: 259, endPoint y: 55, distance: 97.0
click at [259, 55] on span "[PERSON_NAME] SERVICES, INC - RDU-S" at bounding box center [242, 55] width 240 height 12
copy span "CANADY'S SERVICES"
click at [728, 63] on icon "button" at bounding box center [733, 61] width 12 height 12
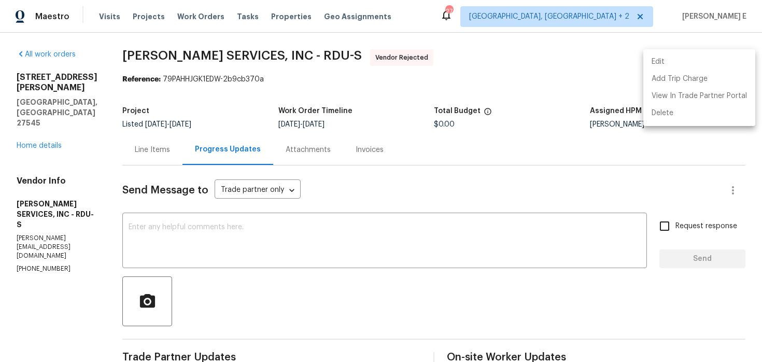
click at [690, 58] on li "Edit" at bounding box center [699, 61] width 112 height 17
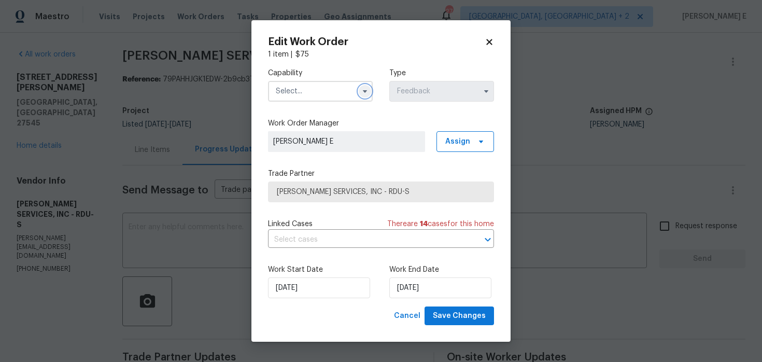
click at [362, 92] on icon "button" at bounding box center [365, 91] width 8 height 8
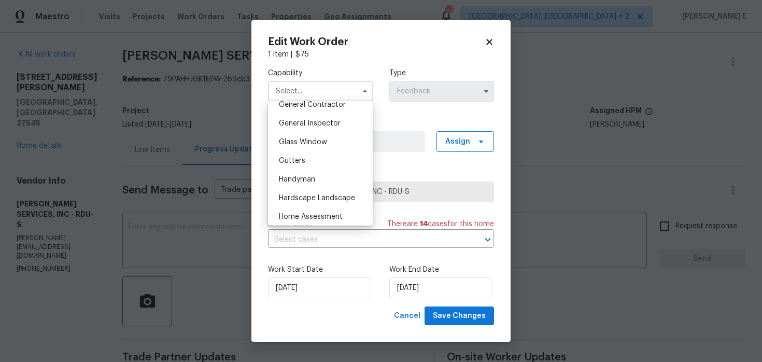
scroll to position [505, 0]
click at [336, 183] on div "Handyman" at bounding box center [321, 177] width 100 height 19
type input "Handyman"
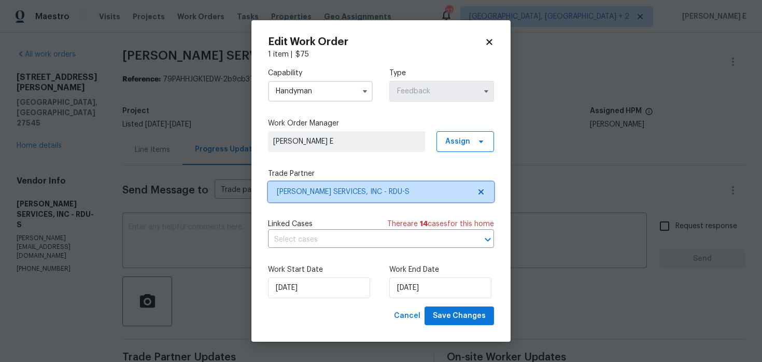
click at [338, 186] on span "CANADY'S SERVICES, INC - RDU-S" at bounding box center [381, 191] width 226 height 21
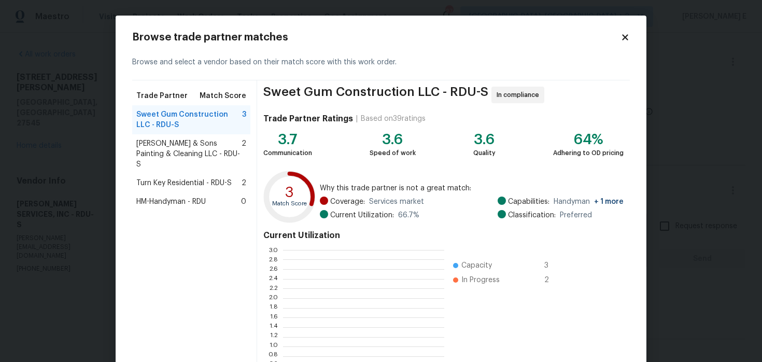
scroll to position [145, 161]
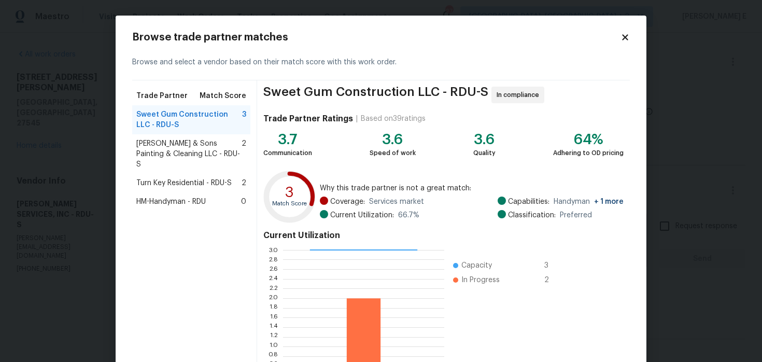
click at [205, 149] on span "Hodge & Sons Painting & Cleaning LLC - RDU-S" at bounding box center [188, 153] width 105 height 31
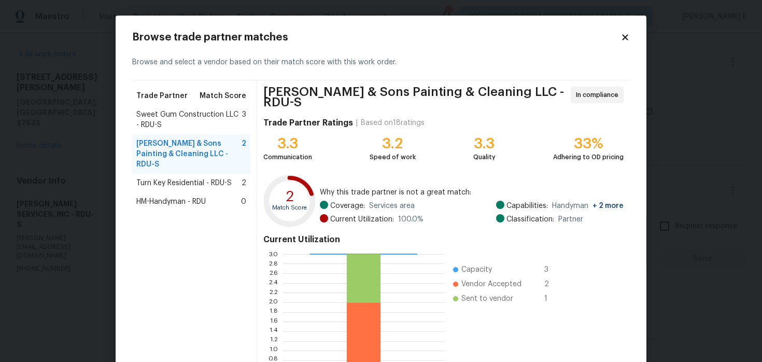
click at [191, 196] on span "HM-Handyman - RDU" at bounding box center [170, 201] width 69 height 10
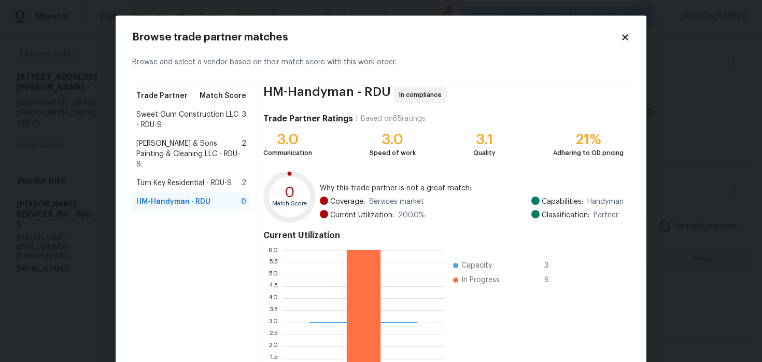
click at [201, 178] on span "Turn Key Residential - RDU-S" at bounding box center [183, 183] width 95 height 10
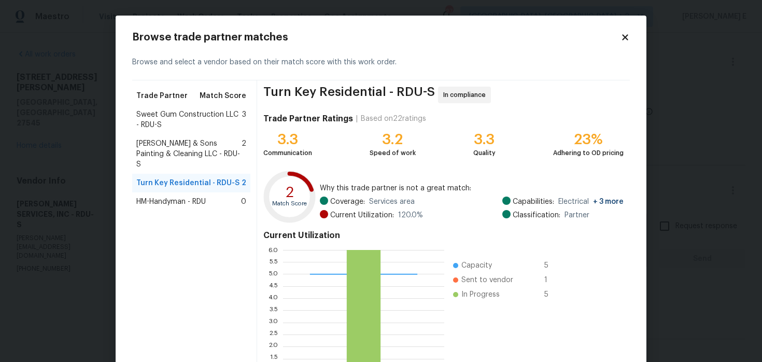
click at [194, 147] on span "Hodge & Sons Painting & Cleaning LLC - RDU-S" at bounding box center [188, 153] width 105 height 31
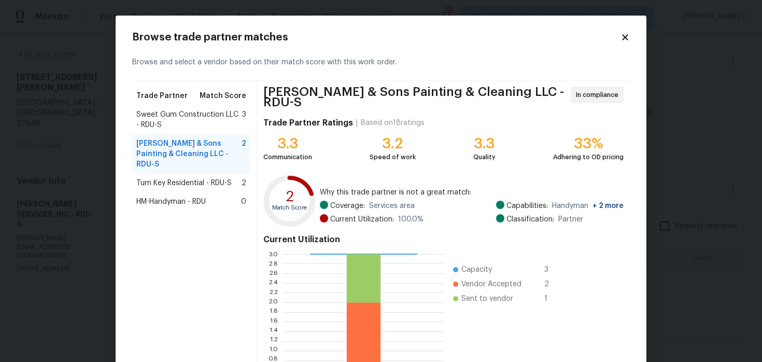
scroll to position [95, 0]
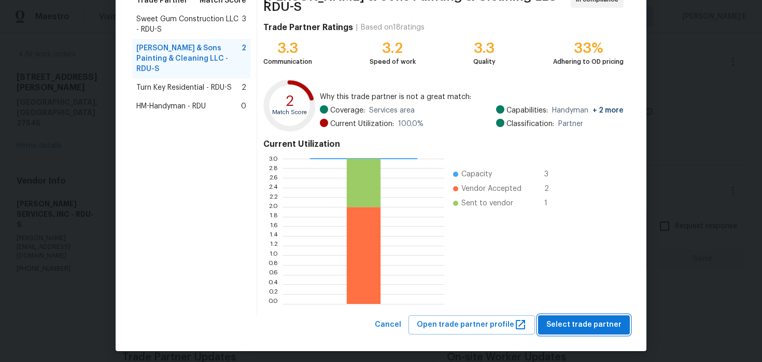
click at [556, 320] on span "Select trade partner" at bounding box center [583, 324] width 75 height 13
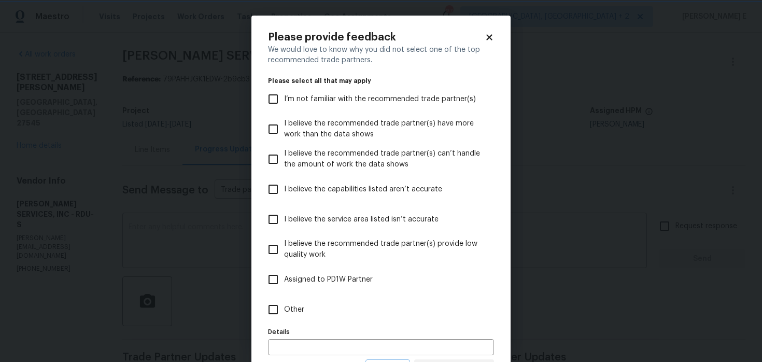
scroll to position [0, 0]
click at [384, 306] on label "Other" at bounding box center [373, 309] width 223 height 30
click at [284, 306] on input "Other" at bounding box center [273, 310] width 22 height 22
checkbox input "true"
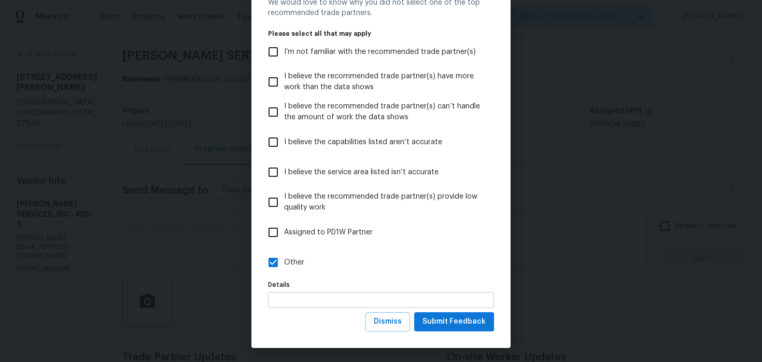
scroll to position [49, 0]
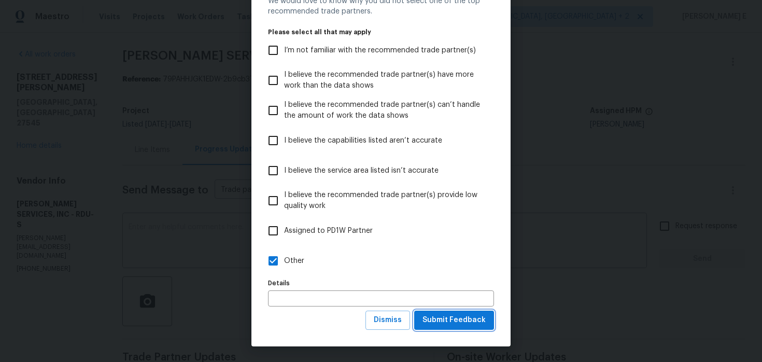
click at [457, 317] on span "Submit Feedback" at bounding box center [454, 320] width 63 height 13
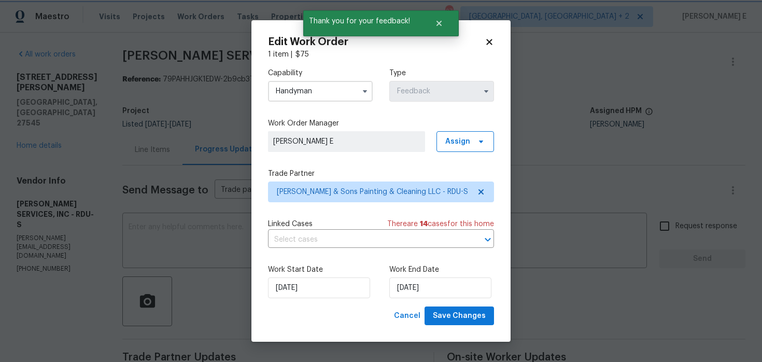
scroll to position [0, 0]
click at [290, 289] on input "[DATE]" at bounding box center [319, 287] width 102 height 21
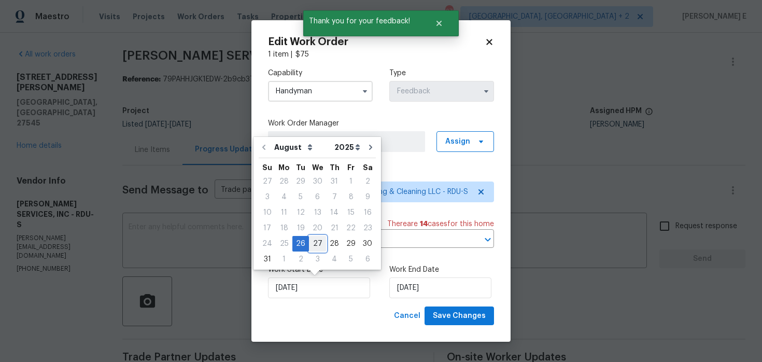
click at [310, 246] on div "27" at bounding box center [317, 243] width 17 height 15
type input "[DATE]"
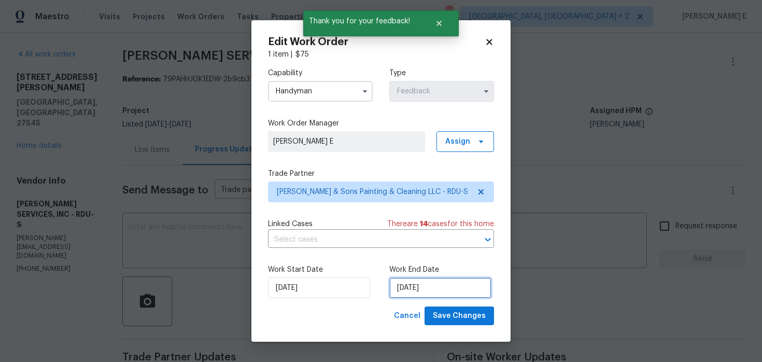
click at [410, 285] on input "[DATE]" at bounding box center [440, 287] width 102 height 21
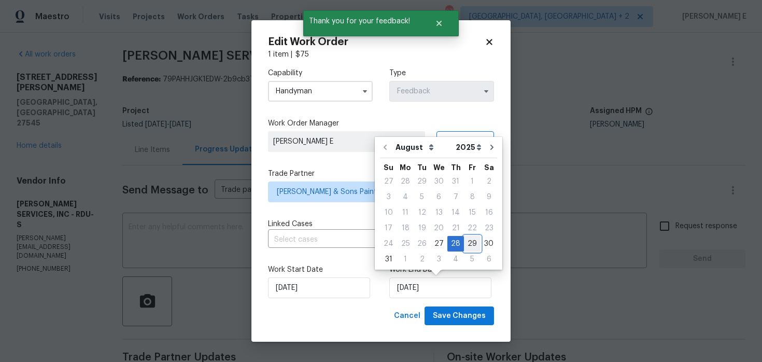
click at [470, 239] on div "29" at bounding box center [472, 243] width 17 height 15
type input "29/08/2025"
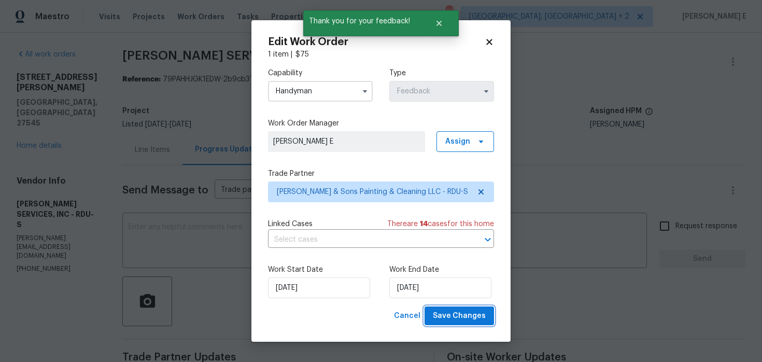
click at [465, 318] on span "Save Changes" at bounding box center [459, 316] width 53 height 13
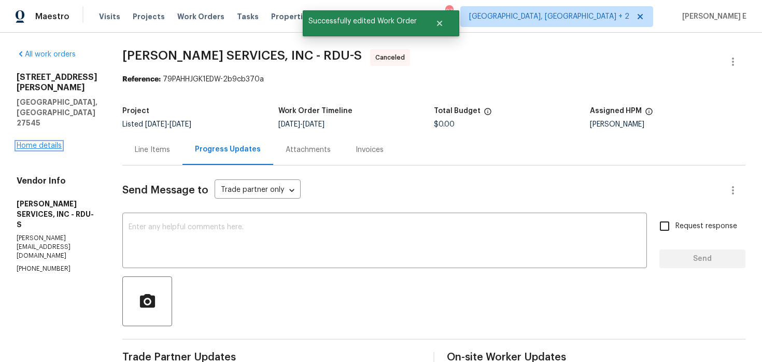
click at [52, 142] on link "Home details" at bounding box center [39, 145] width 45 height 7
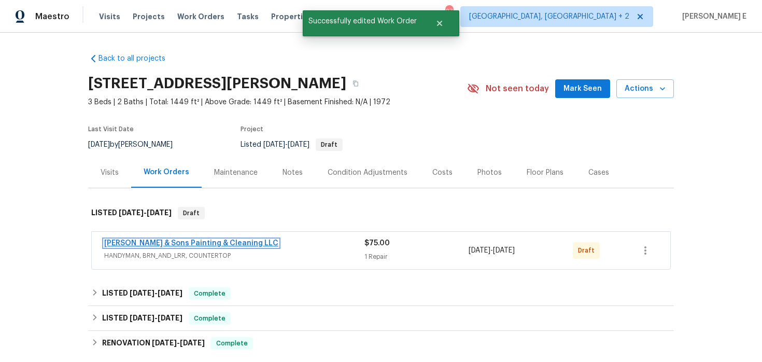
click at [125, 242] on link "Hodge & Sons Painting & Cleaning LLC" at bounding box center [191, 243] width 174 height 7
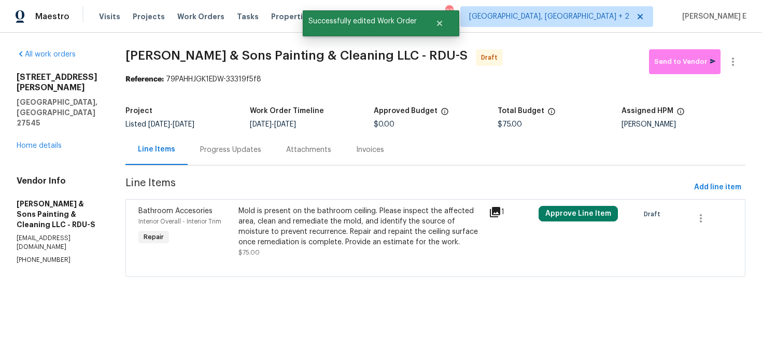
click at [288, 205] on div "Mold is present on the bathroom ceiling. Please inspect the affected area, clea…" at bounding box center [360, 232] width 250 height 58
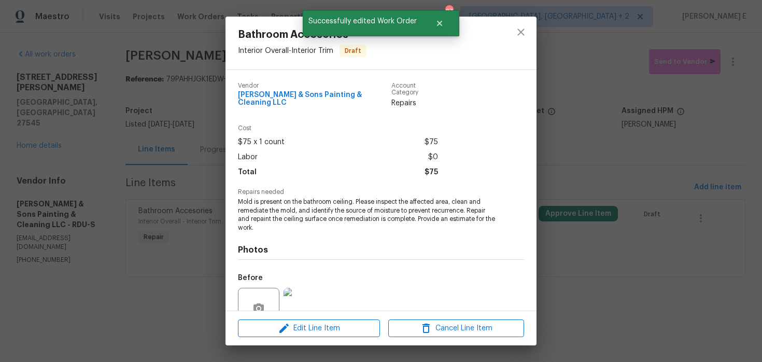
scroll to position [90, 0]
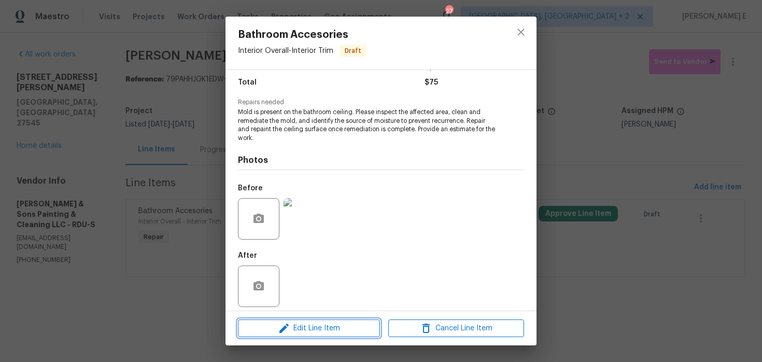
click at [265, 320] on button "Edit Line Item" at bounding box center [309, 328] width 142 height 18
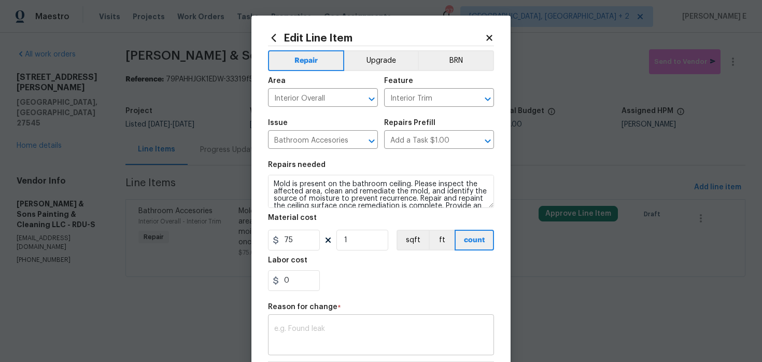
click at [301, 329] on textarea at bounding box center [381, 336] width 214 height 22
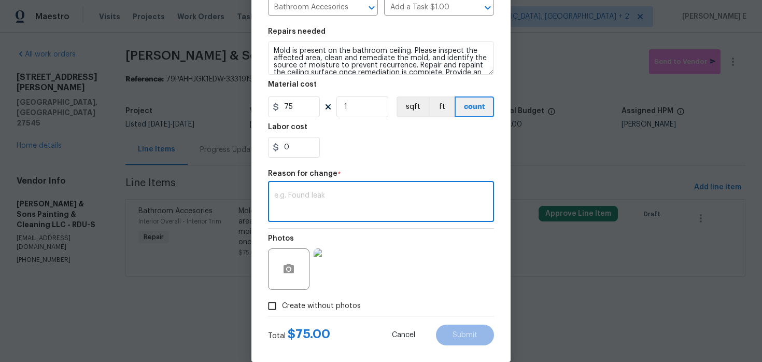
scroll to position [149, 0]
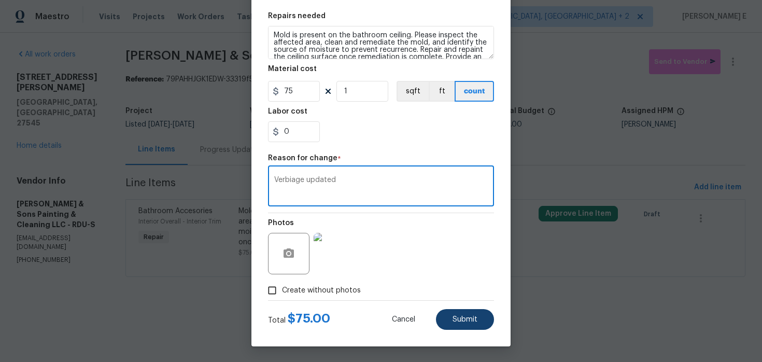
type textarea "Verbiage updated"
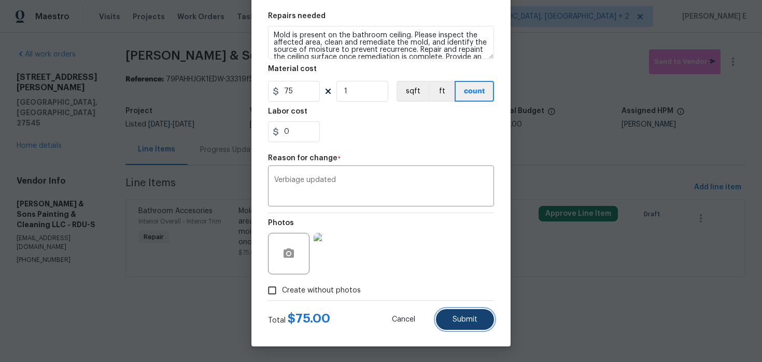
click at [446, 318] on button "Submit" at bounding box center [465, 319] width 58 height 21
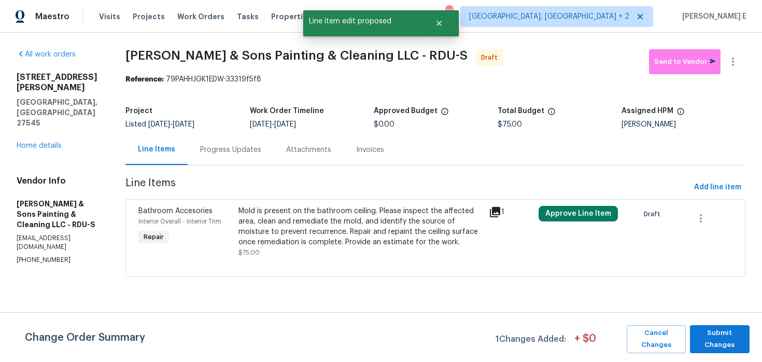
scroll to position [0, 0]
click at [704, 334] on span "Submit Changes" at bounding box center [719, 339] width 49 height 24
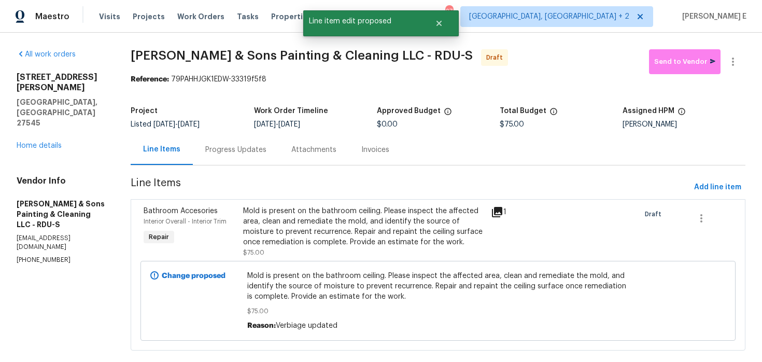
click at [234, 156] on div "Progress Updates" at bounding box center [236, 149] width 86 height 31
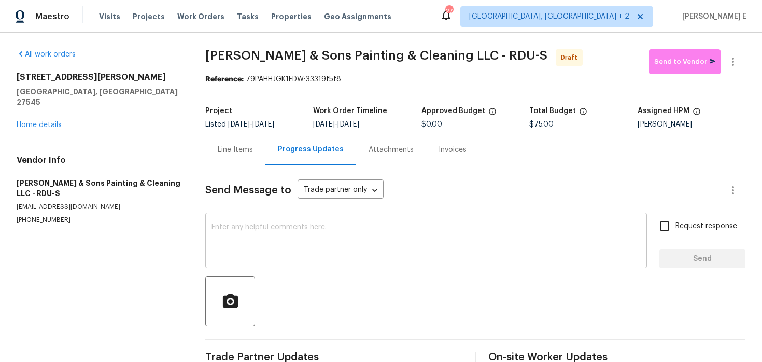
click at [391, 238] on textarea at bounding box center [426, 241] width 429 height 36
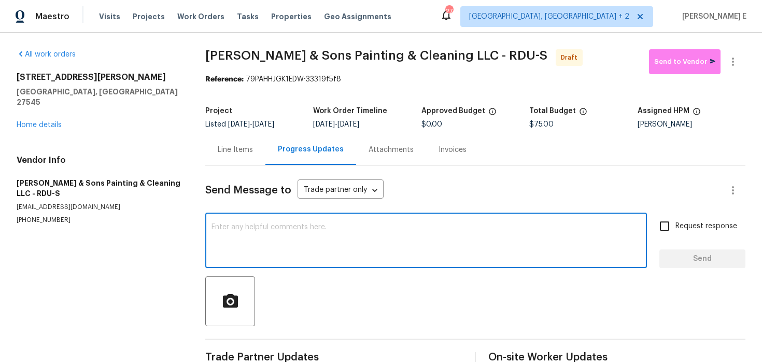
paste textarea "Hi this is Keerthana with Opendoor. I’m confirming you received the WO for the …"
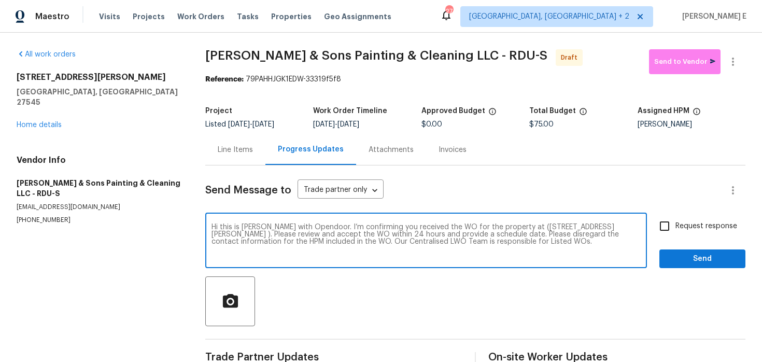
type textarea "Hi this is Keerthana with Opendoor. I’m confirming you received the WO for the …"
click at [701, 220] on label "Request response" at bounding box center [695, 226] width 83 height 22
click at [676, 220] on input "Request response" at bounding box center [665, 226] width 22 height 22
checkbox input "true"
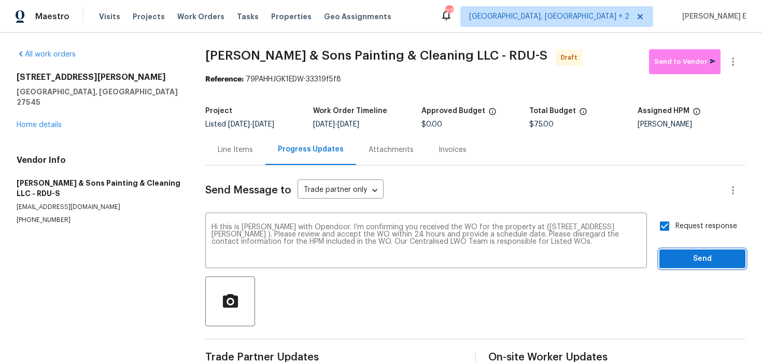
click at [689, 268] on button "Send" at bounding box center [702, 258] width 86 height 19
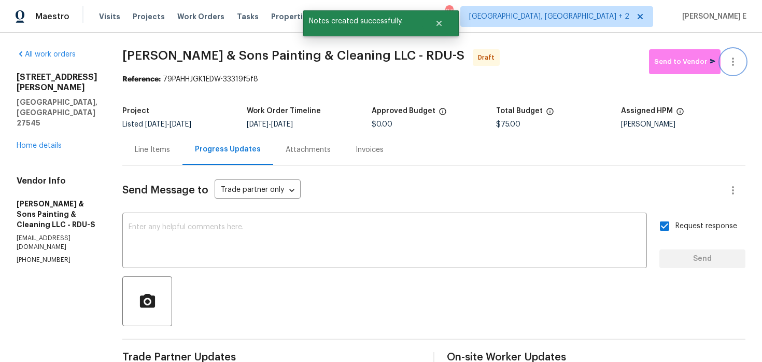
click at [736, 53] on button "button" at bounding box center [733, 61] width 25 height 25
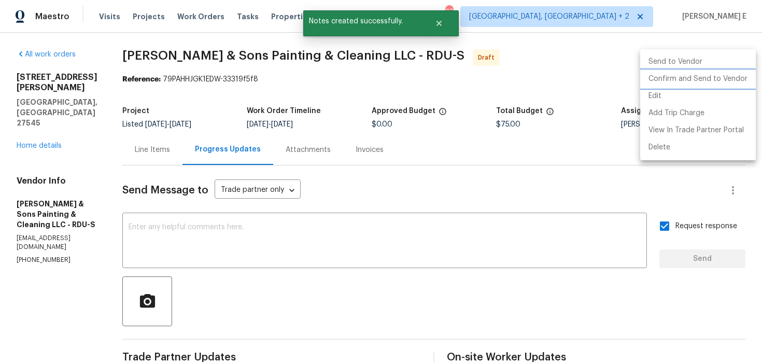
click at [699, 77] on li "Confirm and Send to Vendor" at bounding box center [698, 79] width 116 height 17
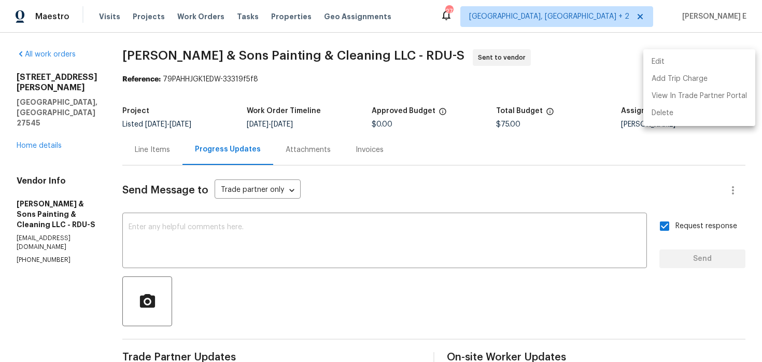
click at [235, 102] on div at bounding box center [381, 181] width 762 height 362
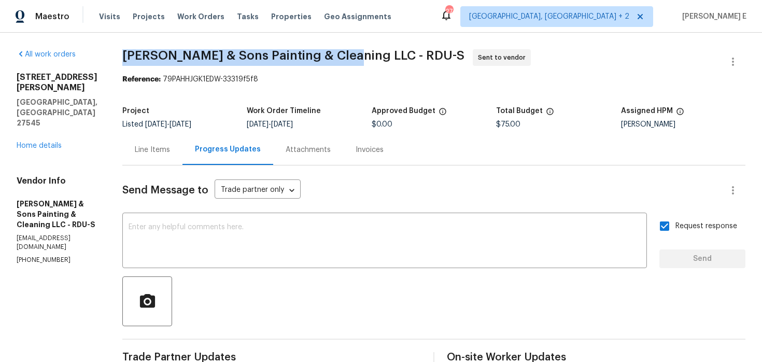
drag, startPoint x: 121, startPoint y: 57, endPoint x: 348, endPoint y: 58, distance: 226.6
click at [348, 58] on span "Hodge & Sons Painting & Cleaning LLC - RDU-S" at bounding box center [293, 55] width 342 height 12
copy span "Hodge & Sons Painting & Cleaning LLC"
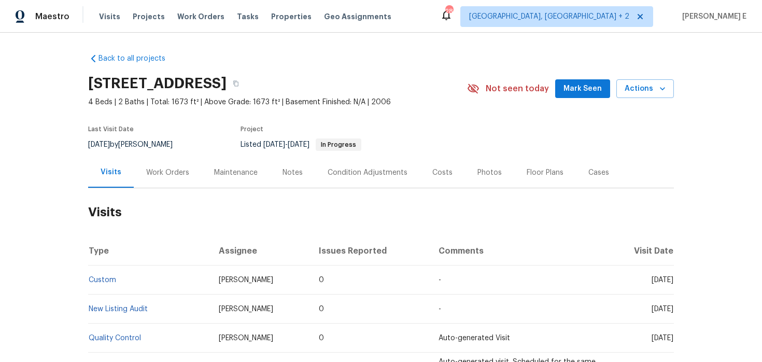
click at [180, 175] on div "Work Orders" at bounding box center [167, 172] width 43 height 10
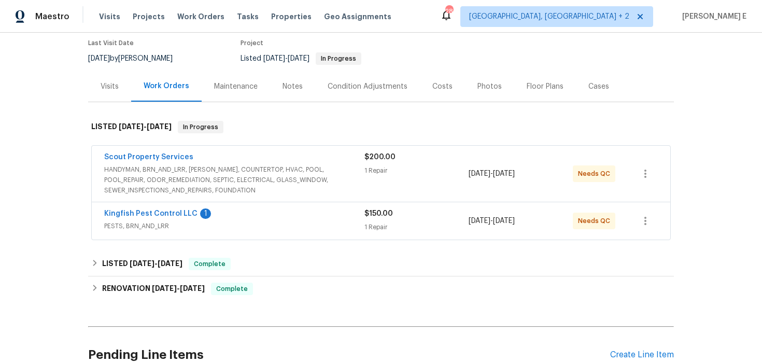
scroll to position [88, 0]
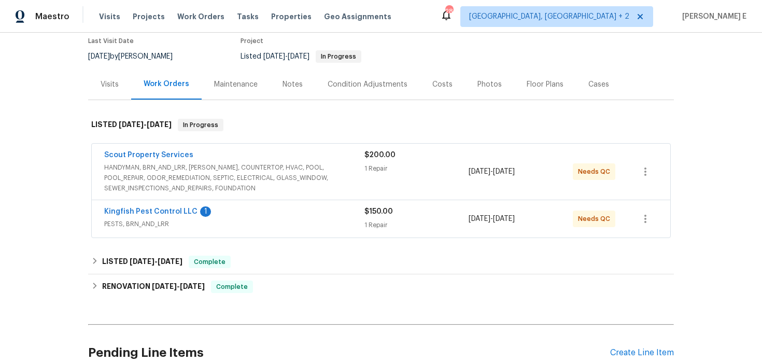
click at [228, 152] on div "Scout Property Services" at bounding box center [234, 156] width 260 height 12
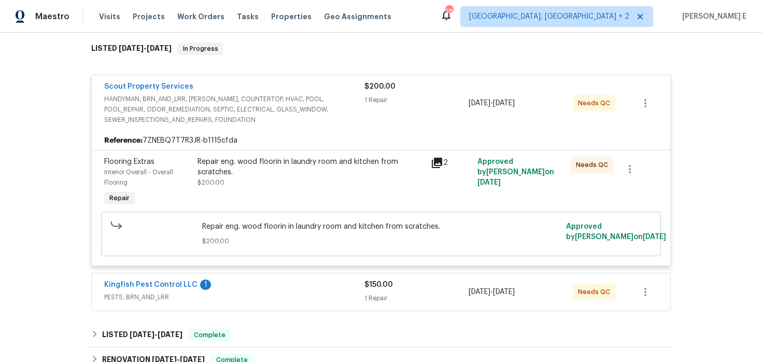
scroll to position [203, 0]
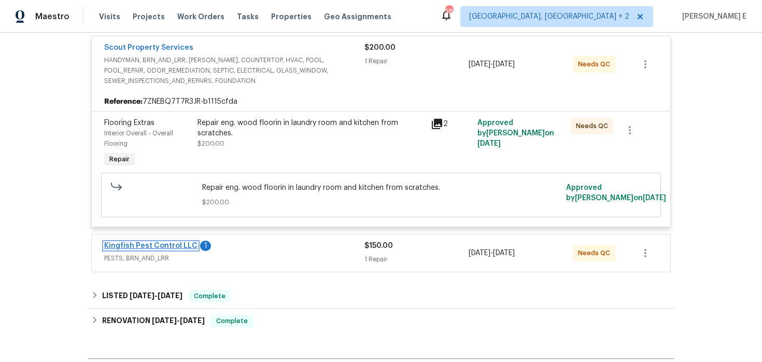
click at [158, 243] on link "Kingfish Pest Control LLC" at bounding box center [150, 245] width 93 height 7
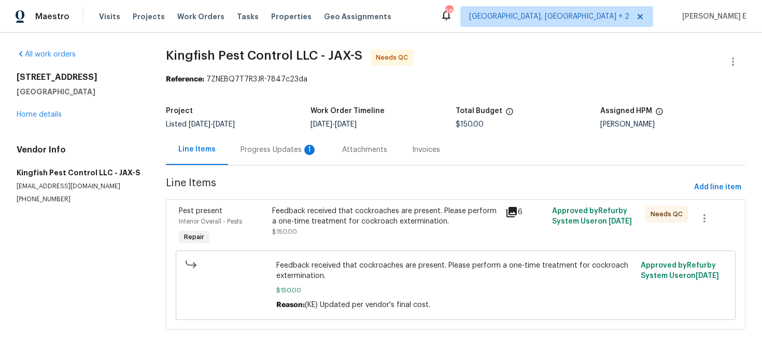
click at [303, 216] on div "Feedback received that cockroaches are present. Please perform a one-time treat…" at bounding box center [385, 216] width 227 height 21
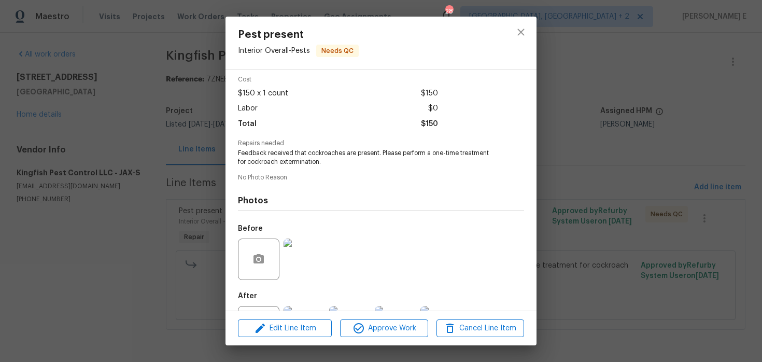
scroll to position [89, 0]
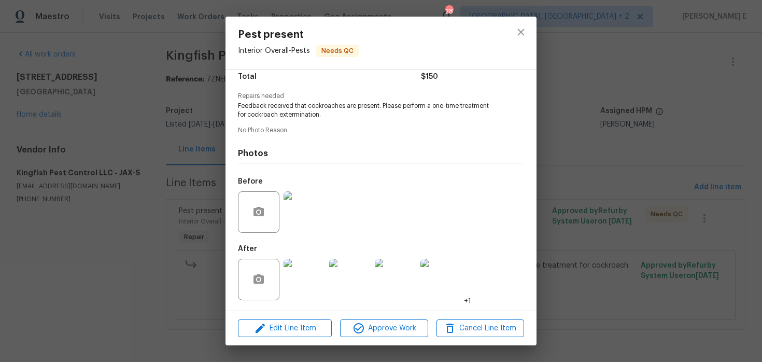
click at [299, 283] on img at bounding box center [304, 279] width 41 height 41
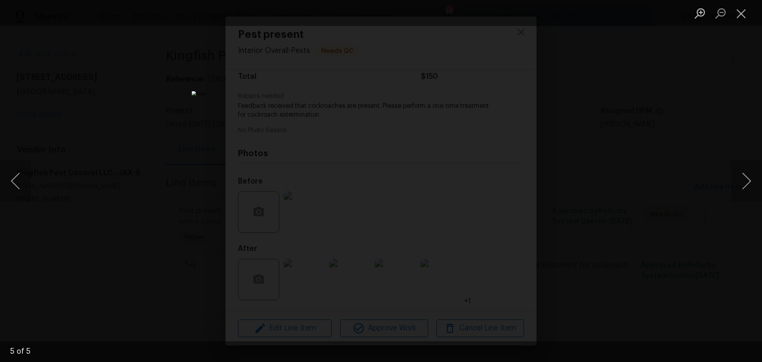
click at [592, 156] on div "Lightbox" at bounding box center [381, 181] width 762 height 362
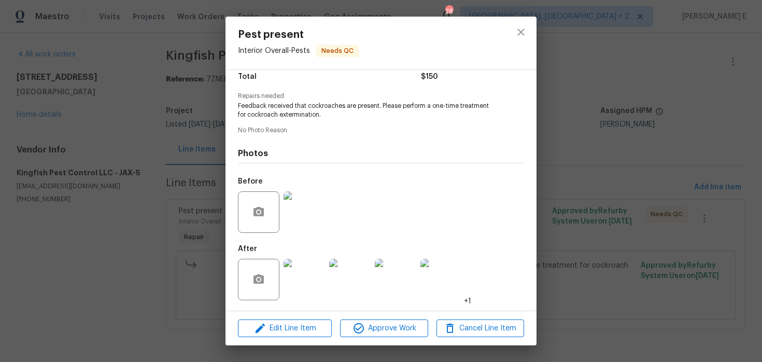
click at [592, 156] on div "Pest present Interior Overall - Pests Needs QC Vendor Kingfish Pest Control LLC…" at bounding box center [381, 181] width 762 height 362
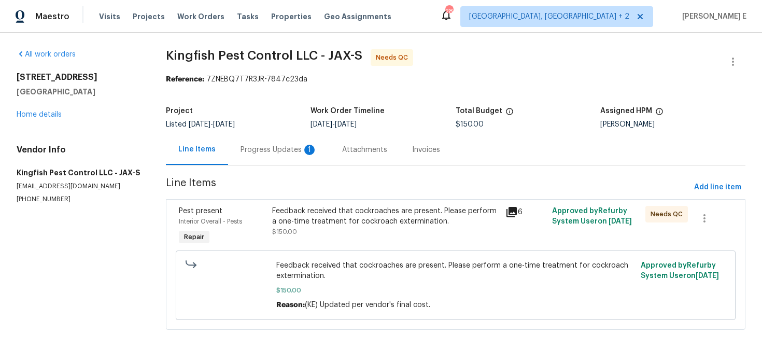
click at [262, 153] on div "Progress Updates 1" at bounding box center [279, 150] width 77 height 10
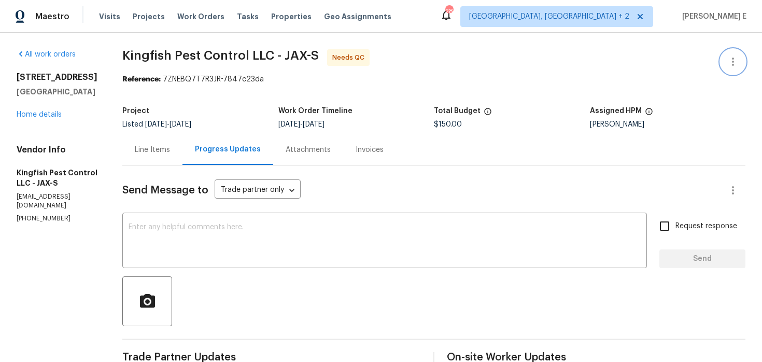
click at [726, 59] on button "button" at bounding box center [733, 61] width 25 height 25
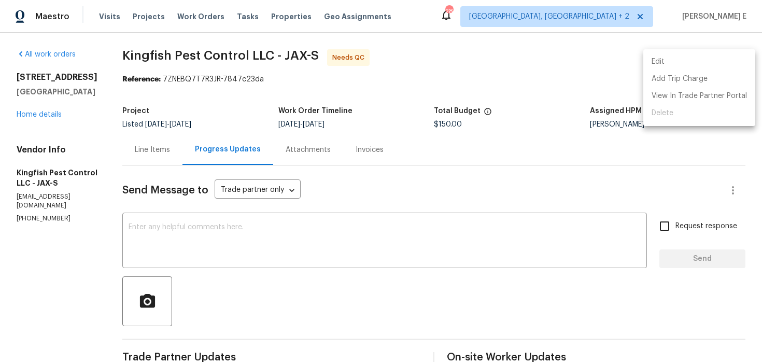
click at [678, 63] on li "Edit" at bounding box center [699, 61] width 112 height 17
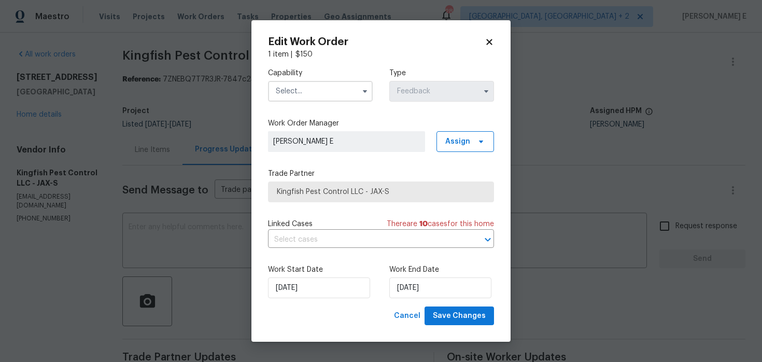
click at [331, 95] on input "text" at bounding box center [320, 91] width 105 height 21
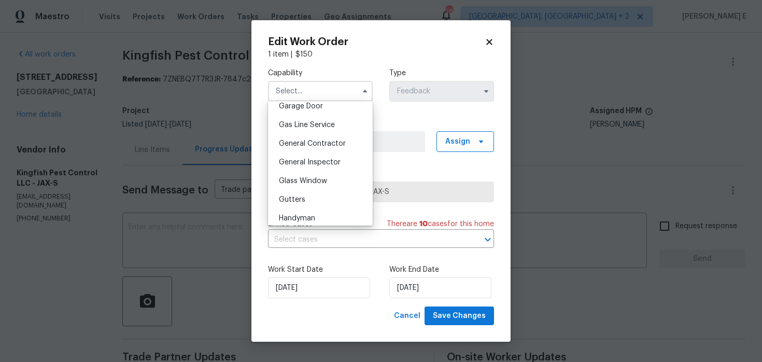
scroll to position [485, 0]
click at [318, 201] on div "Handyman" at bounding box center [321, 198] width 100 height 19
type input "Handyman"
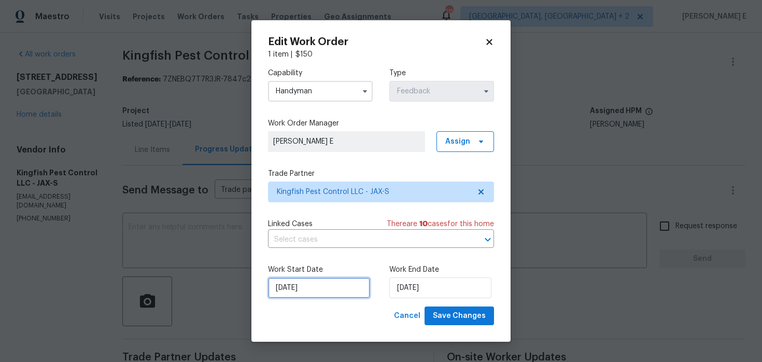
click at [315, 290] on input "[DATE]" at bounding box center [319, 287] width 102 height 21
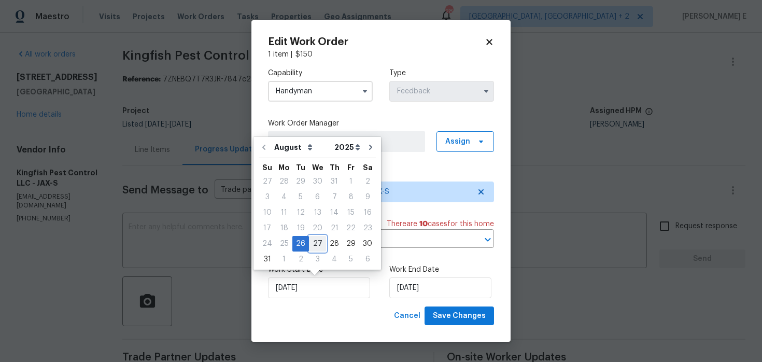
click at [310, 242] on div "27" at bounding box center [317, 243] width 17 height 15
type input "[DATE]"
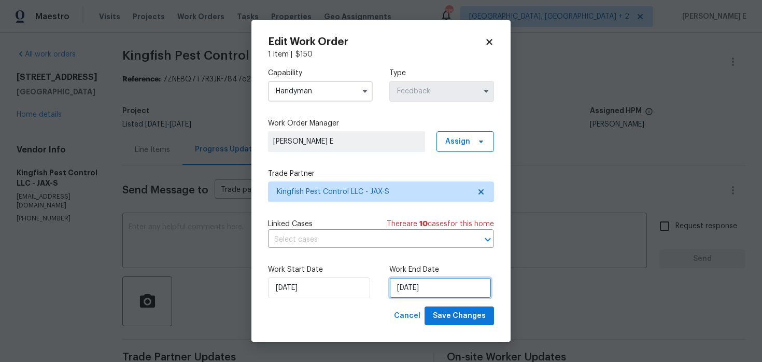
click at [415, 283] on input "[DATE]" at bounding box center [440, 287] width 102 height 21
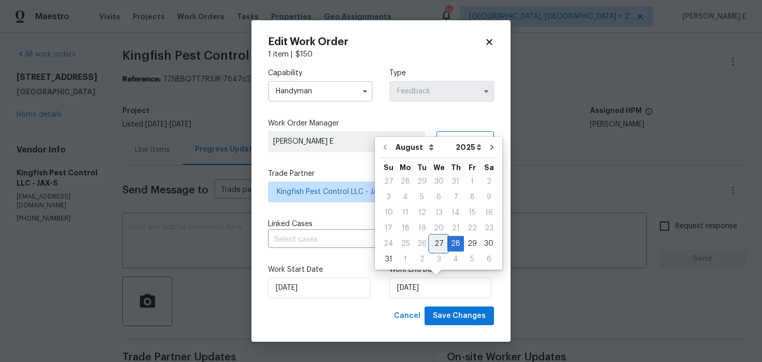
click at [440, 241] on div "27" at bounding box center [438, 243] width 17 height 15
type input "[DATE]"
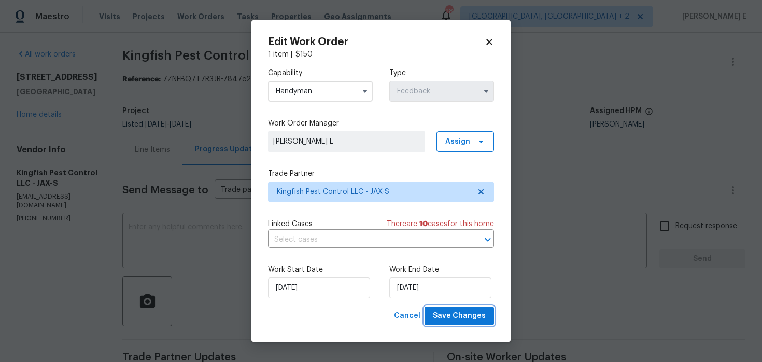
click at [451, 313] on span "Save Changes" at bounding box center [459, 316] width 53 height 13
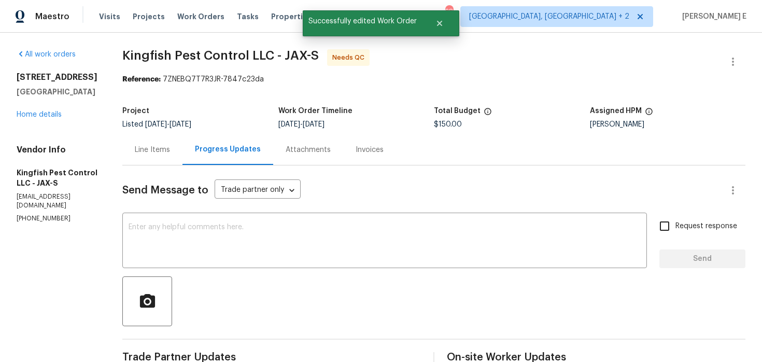
click at [155, 149] on div "Line Items" at bounding box center [152, 150] width 35 height 10
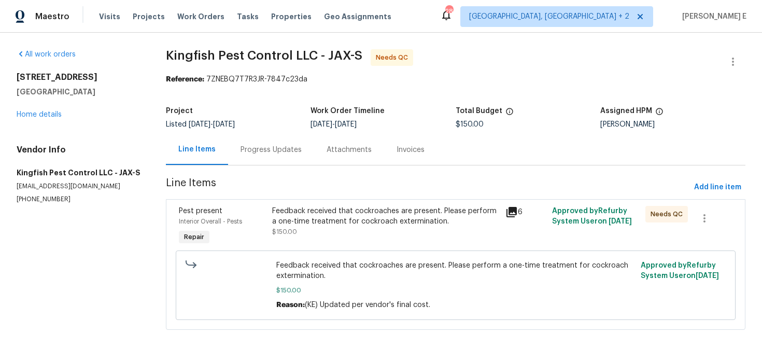
click at [299, 238] on div "Feedback received that cockroaches are present. Please perform a one-time treat…" at bounding box center [385, 227] width 233 height 48
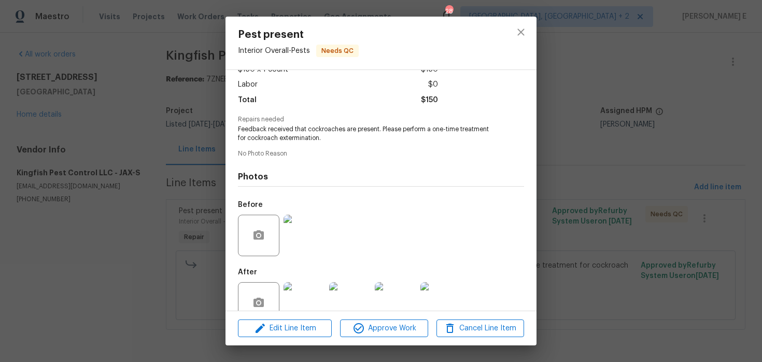
scroll to position [89, 0]
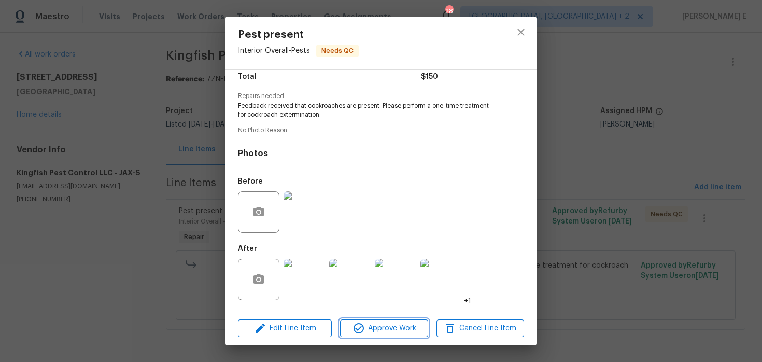
click at [392, 322] on span "Approve Work" at bounding box center [383, 328] width 81 height 13
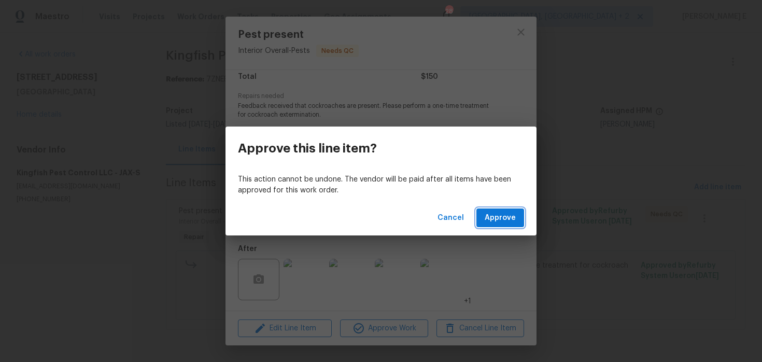
click at [494, 217] on span "Approve" at bounding box center [500, 218] width 31 height 13
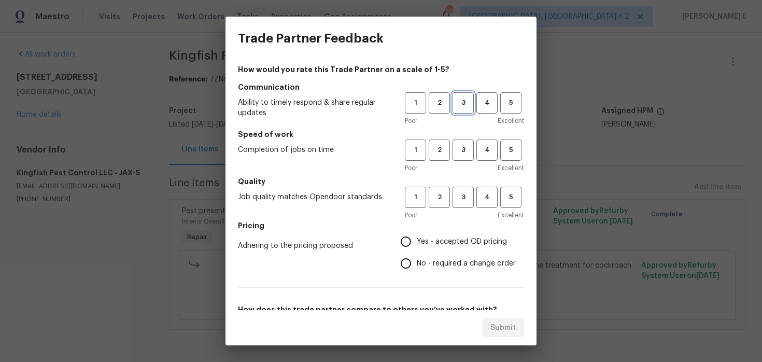
click at [458, 103] on span "3" at bounding box center [463, 103] width 19 height 12
click at [461, 152] on span "3" at bounding box center [463, 150] width 19 height 12
click at [461, 193] on span "3" at bounding box center [463, 197] width 19 height 12
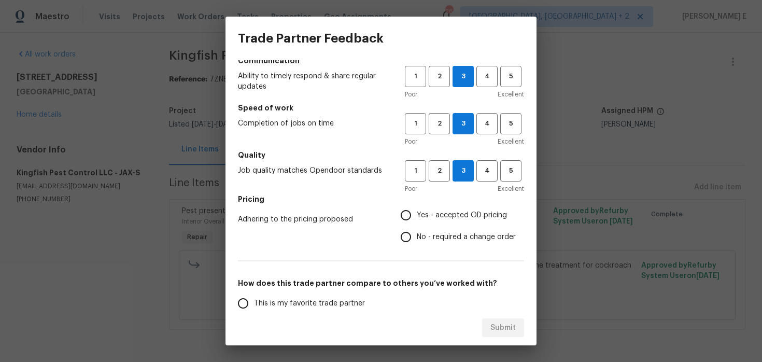
click at [403, 241] on input "No - required a change order" at bounding box center [406, 237] width 22 height 22
radio input "true"
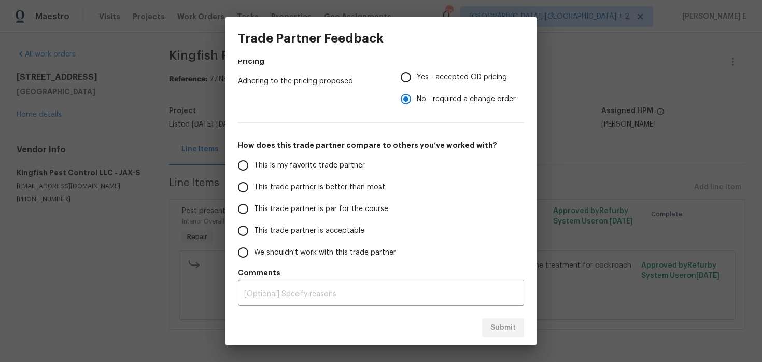
click at [344, 196] on label "This trade partner is better than most" at bounding box center [314, 187] width 164 height 22
click at [254, 196] on input "This trade partner is better than most" at bounding box center [243, 187] width 22 height 22
radio input "false"
click at [331, 207] on span "This trade partner is par for the course" at bounding box center [321, 209] width 134 height 11
click at [254, 207] on input "This trade partner is par for the course" at bounding box center [243, 209] width 22 height 22
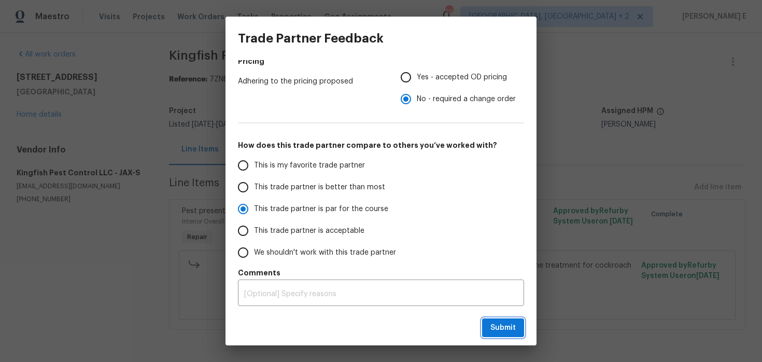
click at [490, 318] on button "Submit" at bounding box center [503, 327] width 42 height 19
radio input "true"
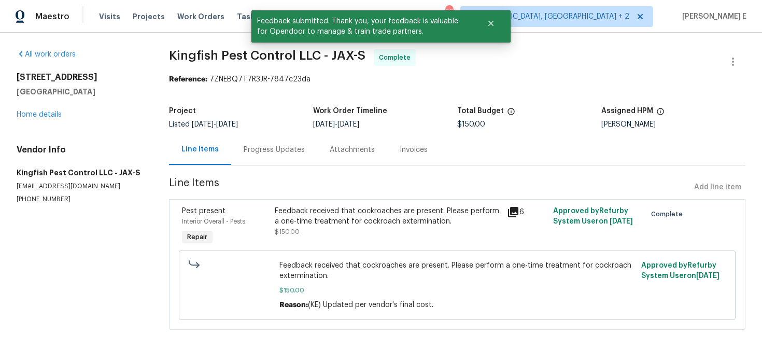
click at [284, 155] on div "Progress Updates" at bounding box center [274, 149] width 86 height 31
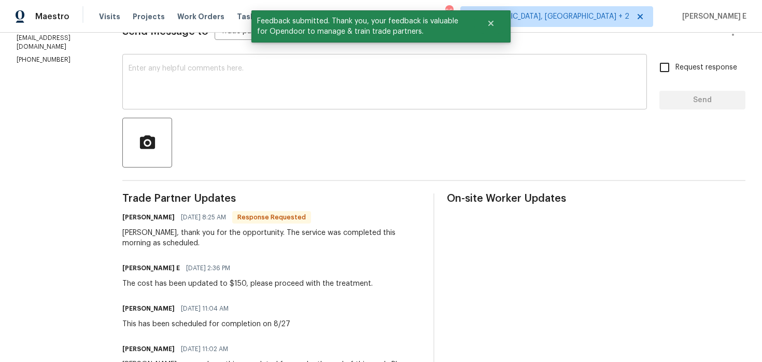
scroll to position [158, 0]
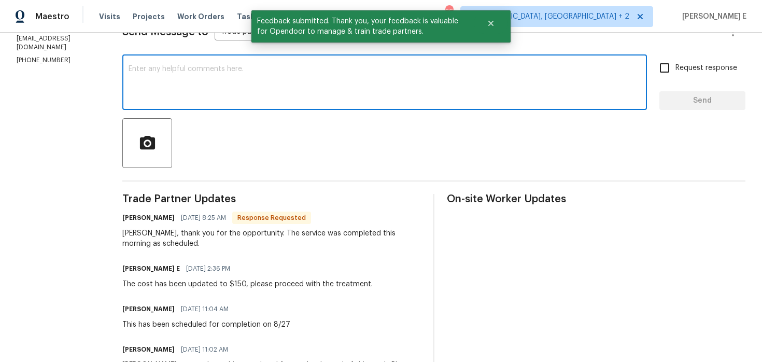
click at [432, 94] on textarea at bounding box center [385, 83] width 512 height 36
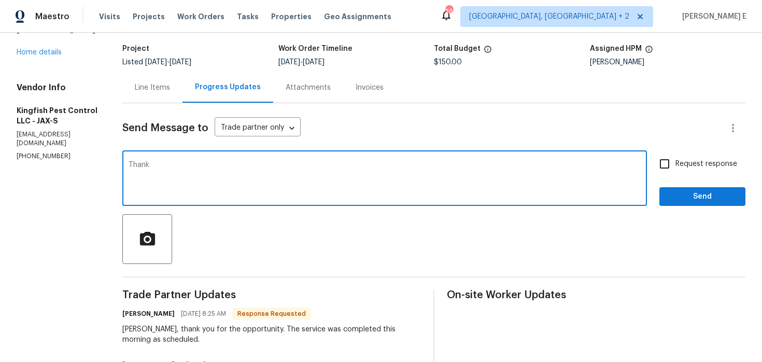
scroll to position [61, 0]
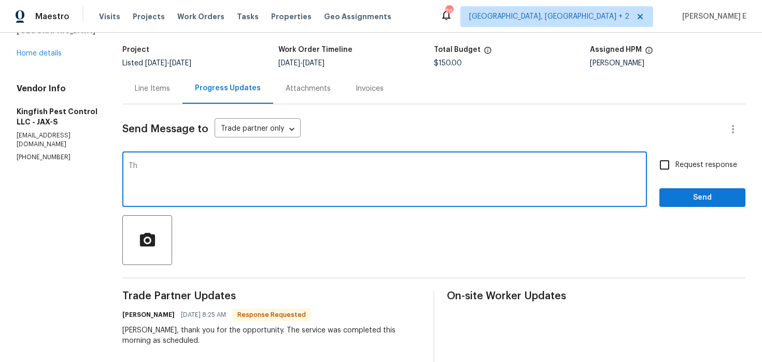
type textarea "T"
type textarea "The work order is approved."
click at [687, 168] on span "Request response" at bounding box center [707, 165] width 62 height 11
click at [676, 168] on input "Request response" at bounding box center [665, 165] width 22 height 22
checkbox input "true"
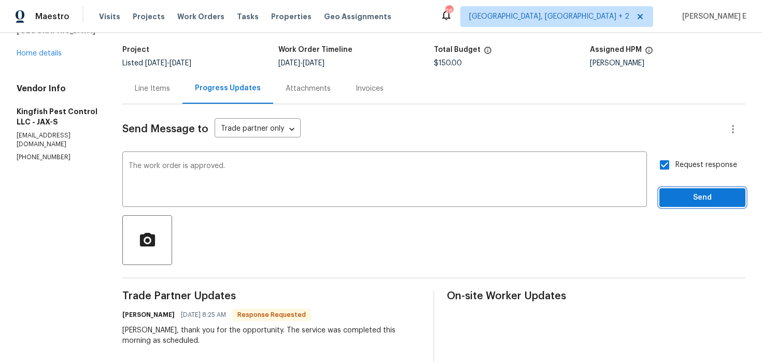
click at [720, 195] on span "Send" at bounding box center [702, 197] width 69 height 13
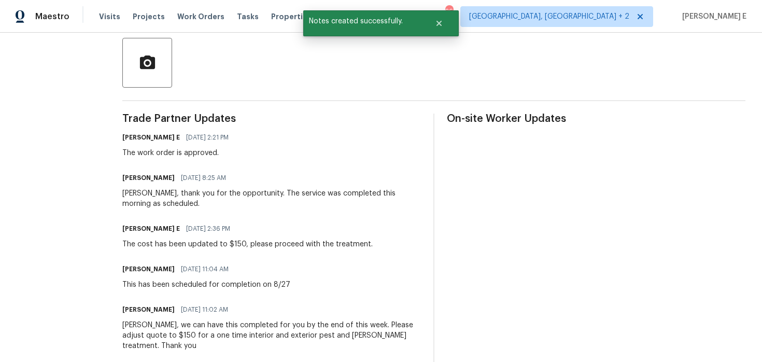
scroll to position [0, 0]
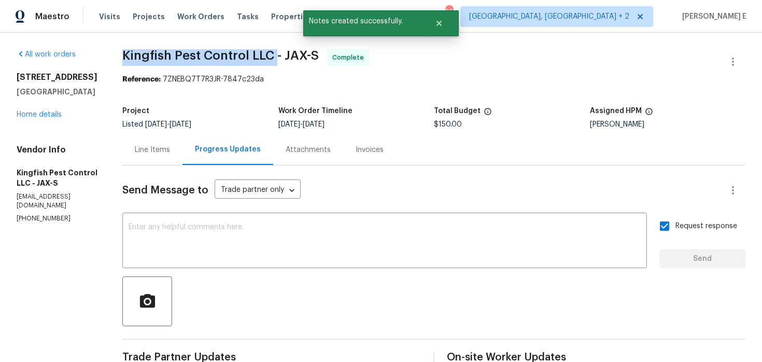
drag, startPoint x: 121, startPoint y: 58, endPoint x: 274, endPoint y: 60, distance: 152.4
click at [274, 59] on span "Kingfish Pest Control LLC - JAX-S" at bounding box center [220, 55] width 196 height 12
copy span "Kingfish Pest Control LLC"
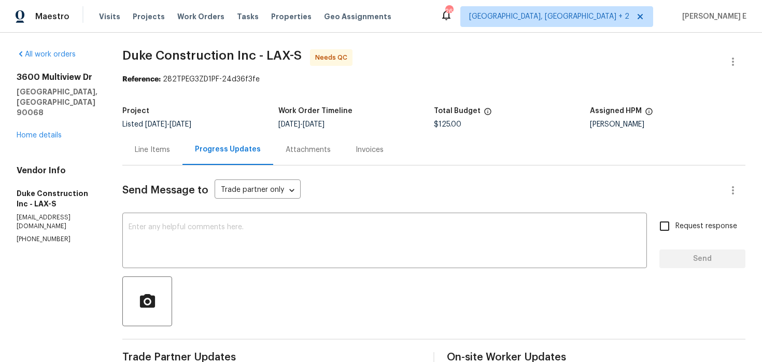
click at [158, 148] on div "Line Items" at bounding box center [152, 150] width 35 height 10
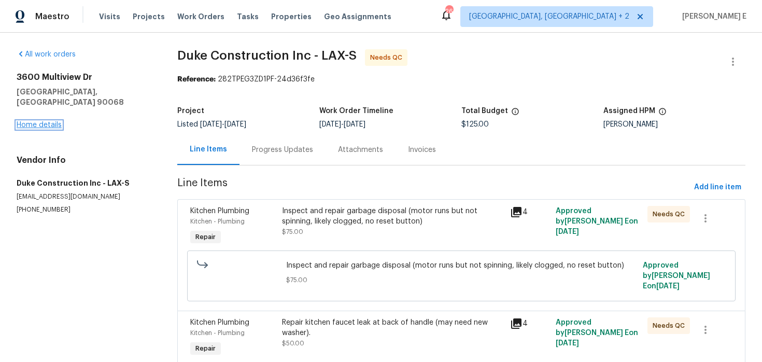
click at [35, 121] on link "Home details" at bounding box center [39, 124] width 45 height 7
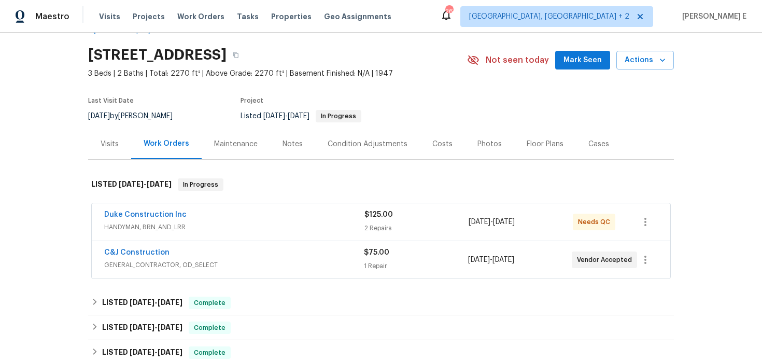
click at [196, 260] on span "GENERAL_CONTRACTOR, OD_SELECT" at bounding box center [234, 265] width 260 height 10
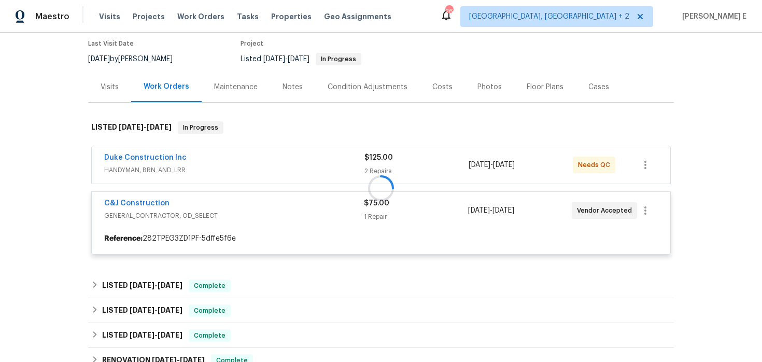
scroll to position [90, 0]
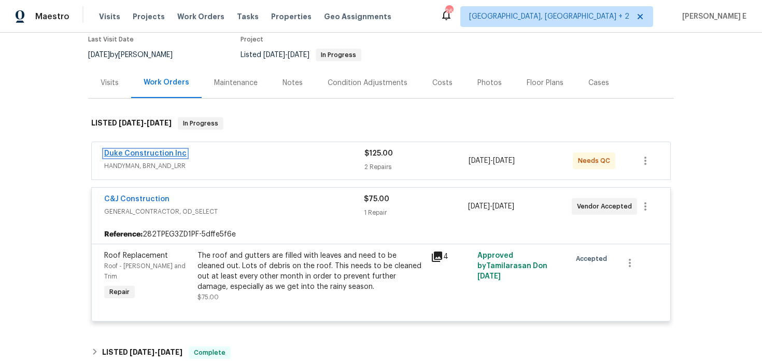
click at [161, 150] on link "Duke Construction Inc" at bounding box center [145, 153] width 82 height 7
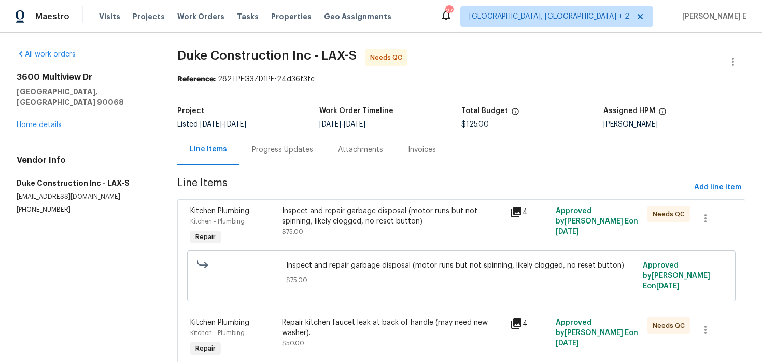
click at [287, 163] on div "Progress Updates" at bounding box center [283, 149] width 86 height 31
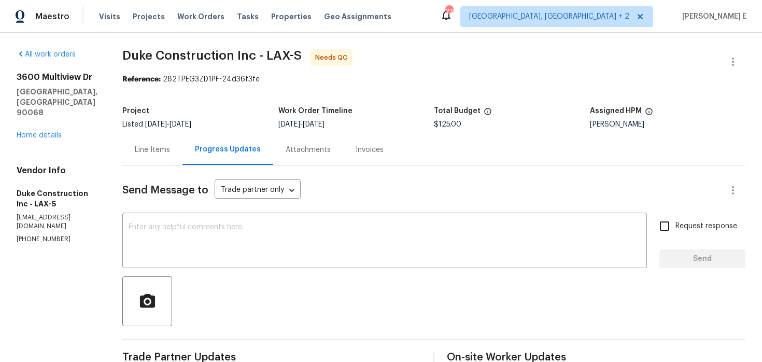
click at [167, 154] on div "Line Items" at bounding box center [152, 150] width 35 height 10
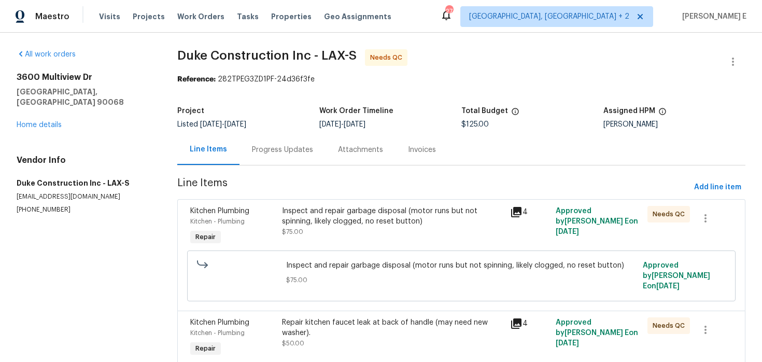
scroll to position [78, 0]
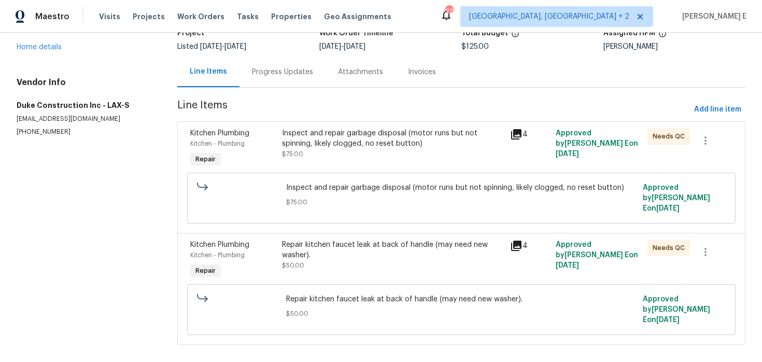
click at [338, 151] on div "Inspect and repair garbage disposal (motor runs but not spinning, likely clogge…" at bounding box center [393, 143] width 222 height 31
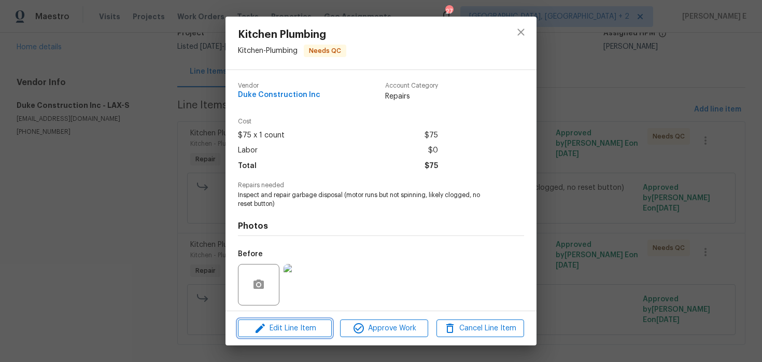
click at [283, 326] on span "Edit Line Item" at bounding box center [285, 328] width 88 height 13
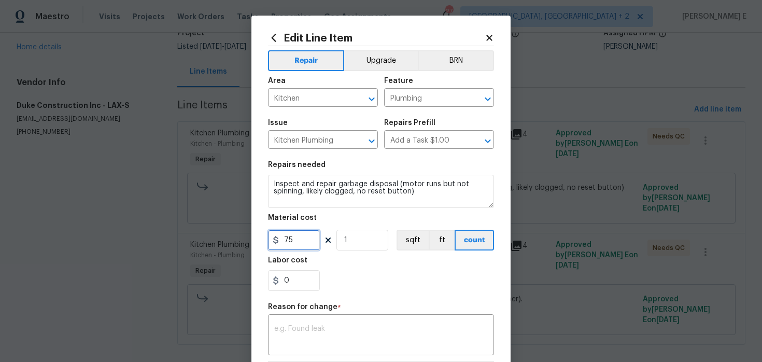
click at [290, 238] on input "75" at bounding box center [294, 240] width 52 height 21
type input "110"
click at [305, 337] on textarea at bounding box center [381, 336] width 214 height 22
paste textarea "(KE) Updated per vendor's final cost."
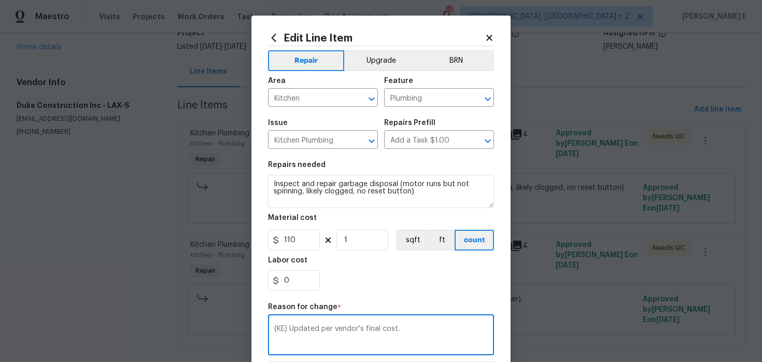
scroll to position [149, 0]
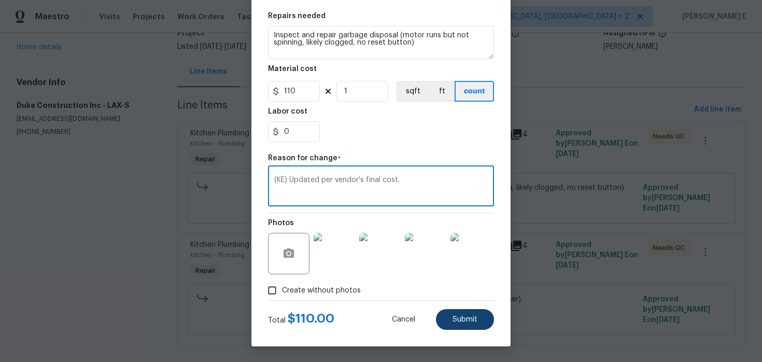
type textarea "(KE) Updated per vendor's final cost."
click at [457, 322] on span "Submit" at bounding box center [465, 320] width 25 height 8
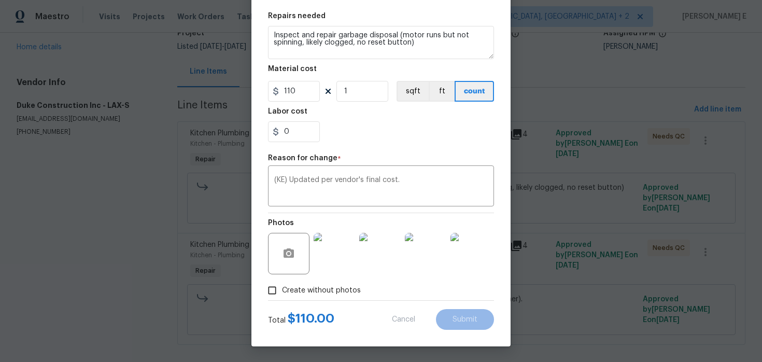
type input "75"
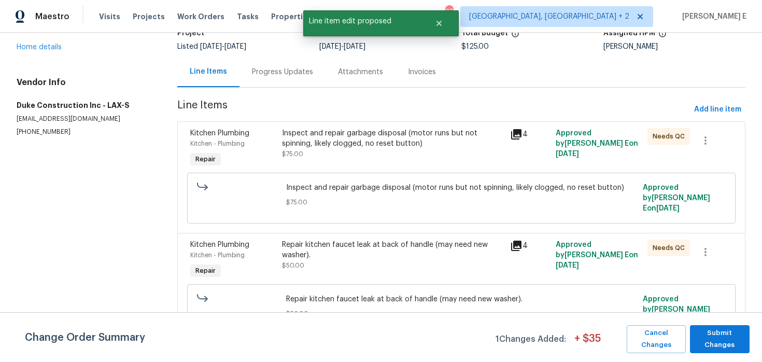
scroll to position [0, 0]
click at [692, 335] on button "Submit Changes" at bounding box center [720, 339] width 60 height 28
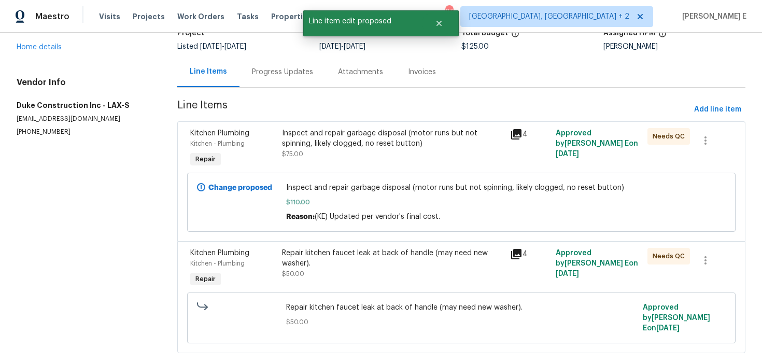
click at [294, 67] on div "Progress Updates" at bounding box center [282, 72] width 61 height 10
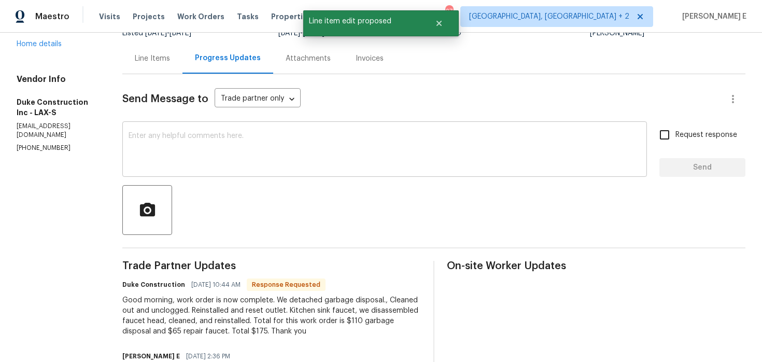
scroll to position [72, 0]
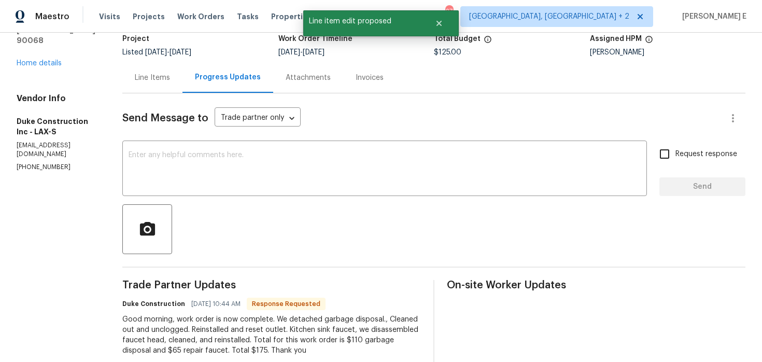
click at [170, 92] on div "Line Items" at bounding box center [152, 77] width 60 height 31
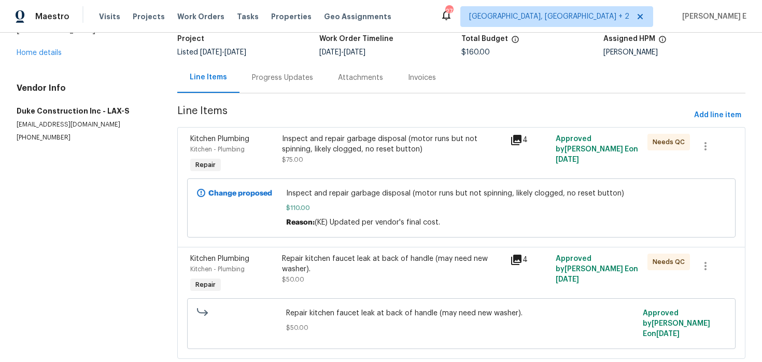
scroll to position [92, 0]
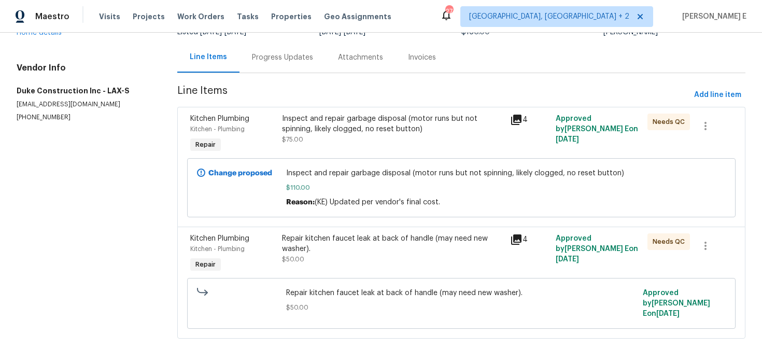
click at [314, 259] on div "Repair kitchen faucet leak at back of handle (may need new washer). $50.00" at bounding box center [393, 248] width 222 height 31
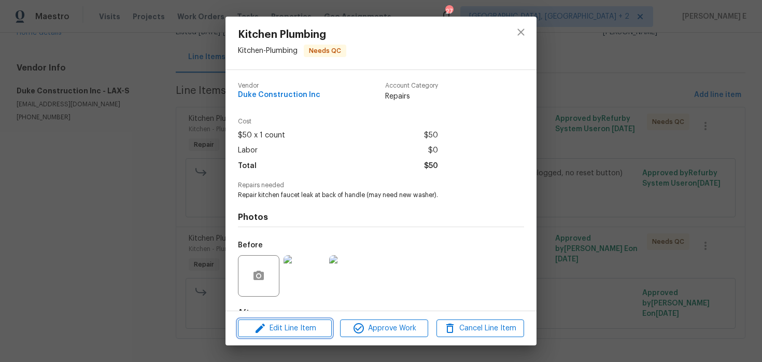
click at [303, 336] on button "Edit Line Item" at bounding box center [285, 328] width 94 height 18
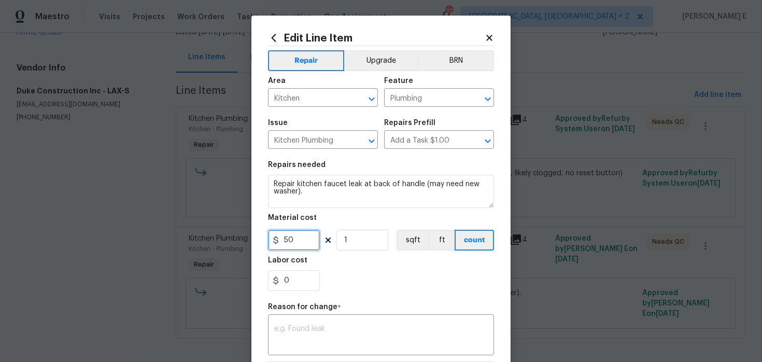
click at [291, 244] on input "50" at bounding box center [294, 240] width 52 height 21
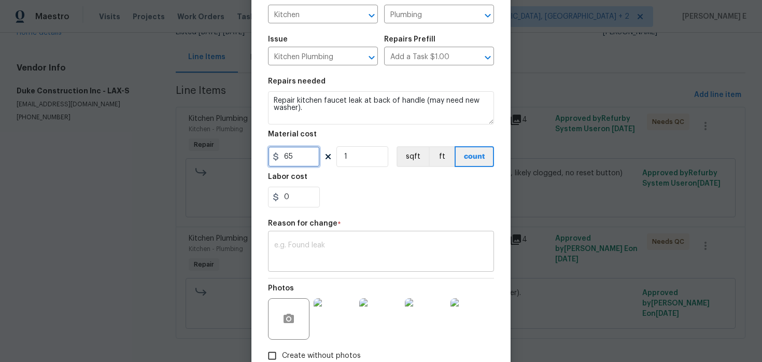
type input "65"
click at [371, 238] on div "x ​" at bounding box center [381, 252] width 226 height 38
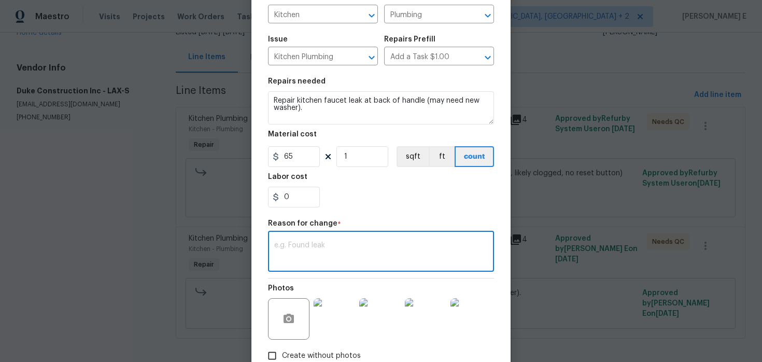
paste textarea "(KE) Updated per vendor's final cost."
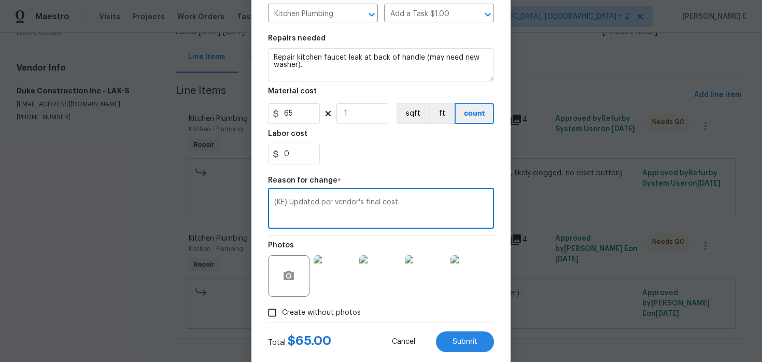
scroll to position [149, 0]
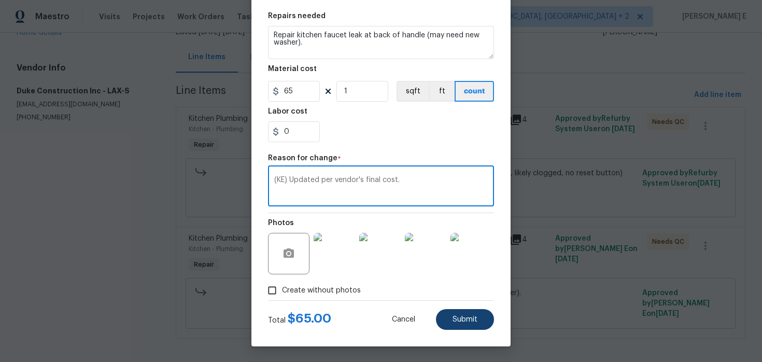
type textarea "(KE) Updated per vendor's final cost."
click at [449, 311] on button "Submit" at bounding box center [465, 319] width 58 height 21
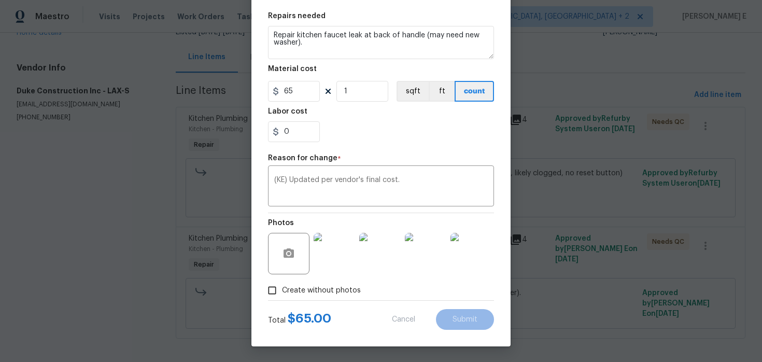
type input "50"
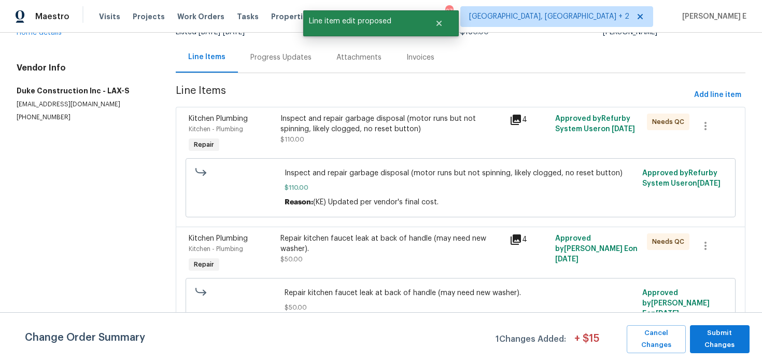
scroll to position [0, 0]
click at [724, 343] on span "Submit Changes" at bounding box center [719, 339] width 49 height 24
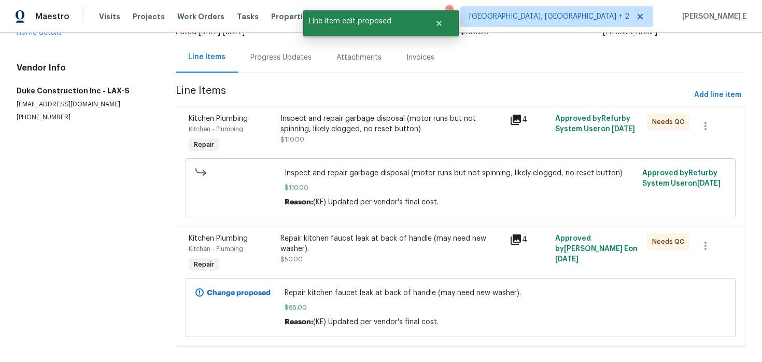
click at [280, 117] on div "Inspect and repair garbage disposal (motor runs but not spinning, likely clogge…" at bounding box center [391, 124] width 223 height 21
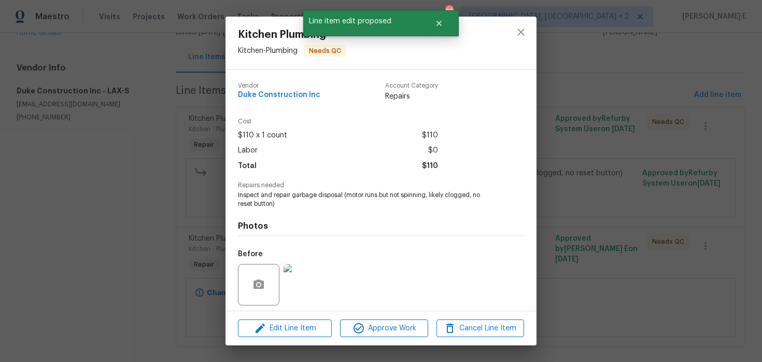
scroll to position [73, 0]
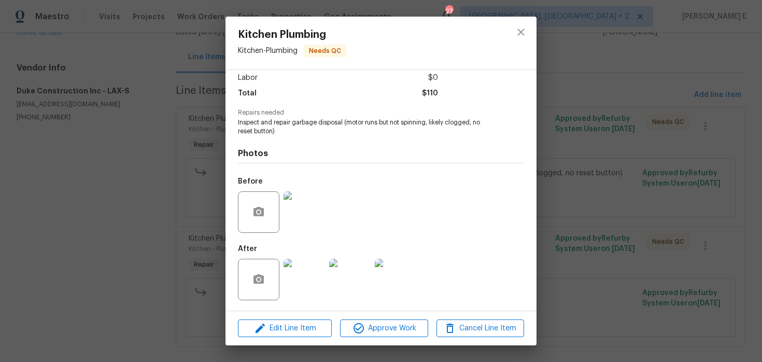
click at [297, 284] on img at bounding box center [304, 279] width 41 height 41
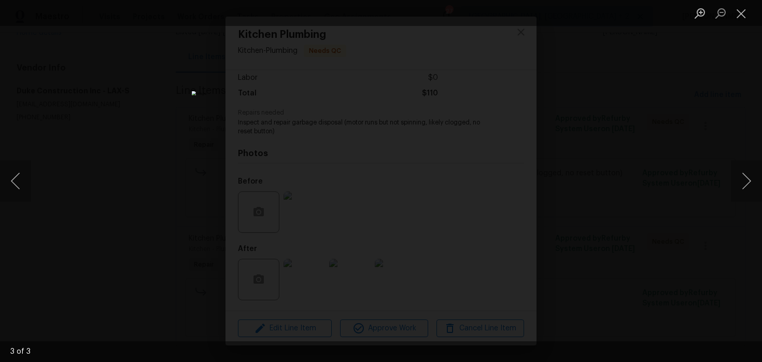
click at [581, 172] on div "Lightbox" at bounding box center [381, 181] width 762 height 362
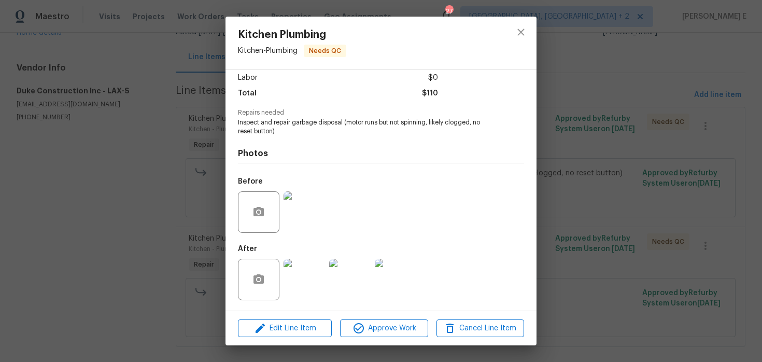
click at [581, 172] on div "Kitchen Plumbing Kitchen - Plumbing Needs QC Vendor Duke Construction Inc Accou…" at bounding box center [381, 181] width 762 height 362
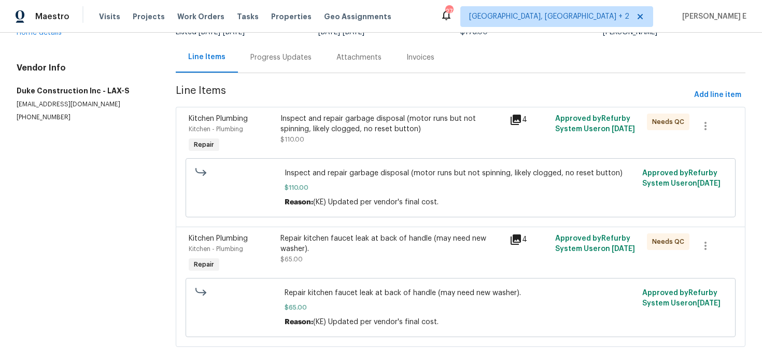
click at [336, 252] on div "Repair kitchen faucet leak at back of handle (may need new washer)." at bounding box center [391, 243] width 223 height 21
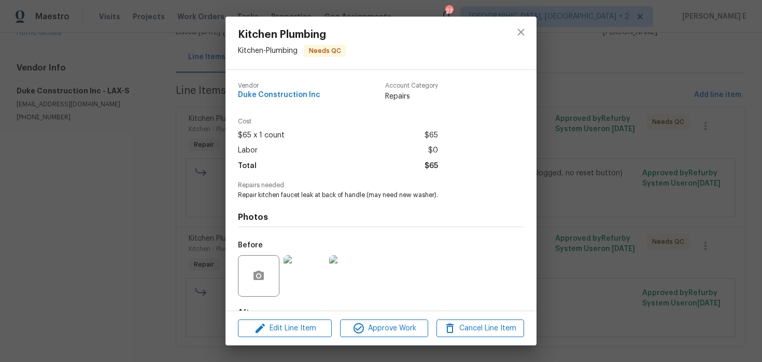
scroll to position [64, 0]
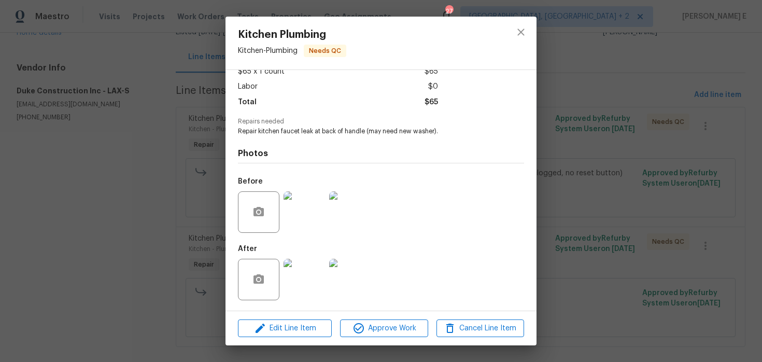
click at [313, 275] on img at bounding box center [304, 279] width 41 height 41
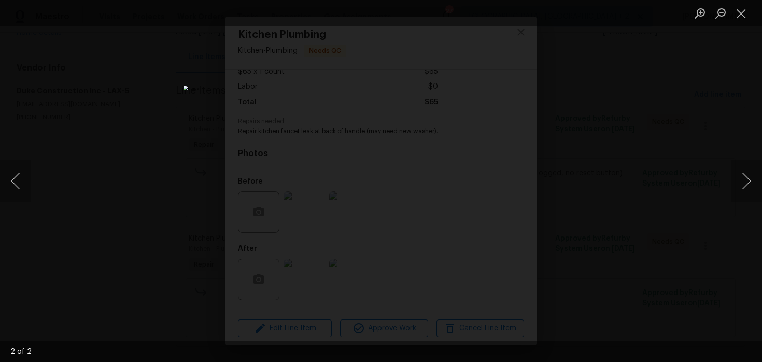
click at [595, 185] on div "Lightbox" at bounding box center [381, 181] width 762 height 362
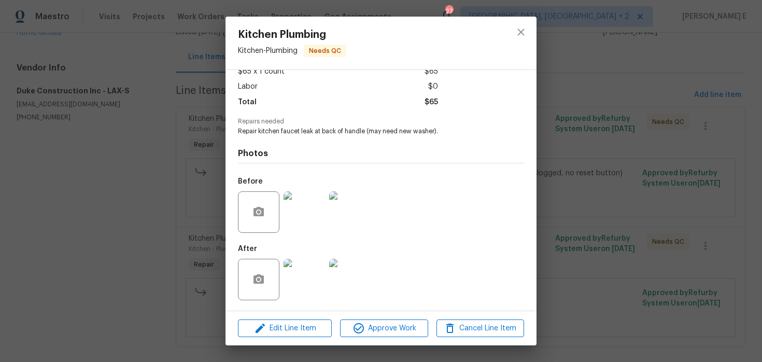
click at [595, 185] on div "Kitchen Plumbing Kitchen - Plumbing Needs QC Vendor Duke Construction Inc Accou…" at bounding box center [381, 181] width 762 height 362
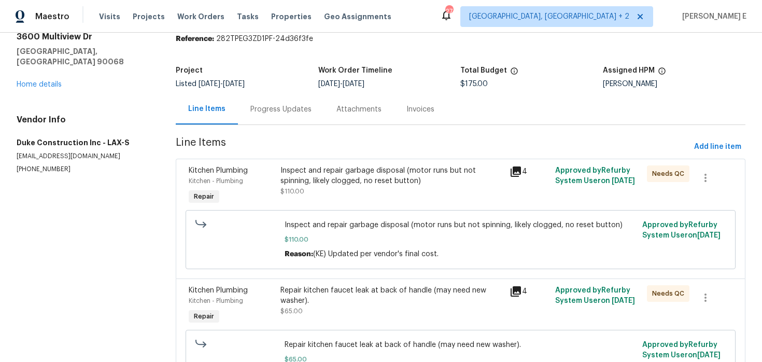
scroll to position [0, 0]
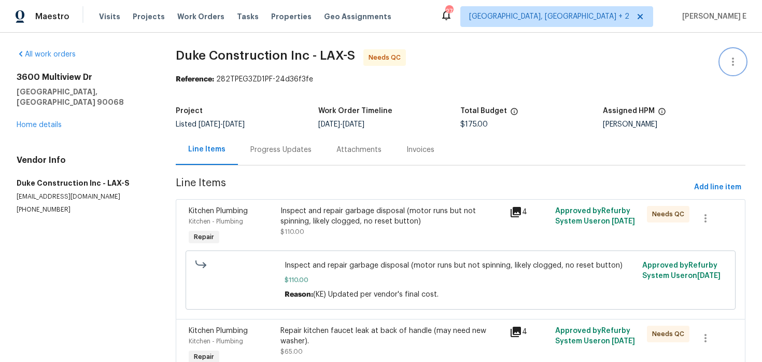
click at [732, 57] on icon "button" at bounding box center [733, 61] width 12 height 12
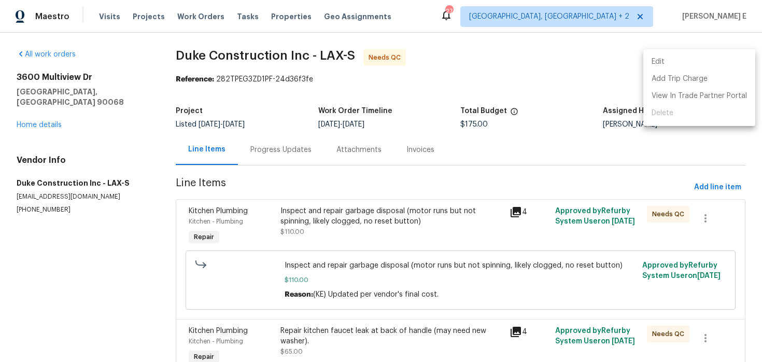
click at [683, 59] on li "Edit" at bounding box center [699, 61] width 112 height 17
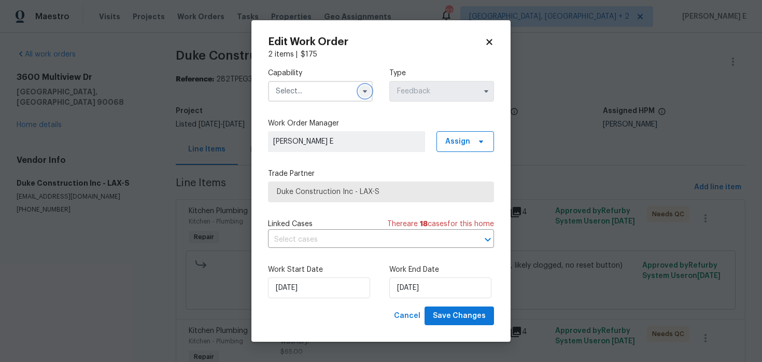
click at [368, 90] on icon "button" at bounding box center [365, 91] width 8 height 8
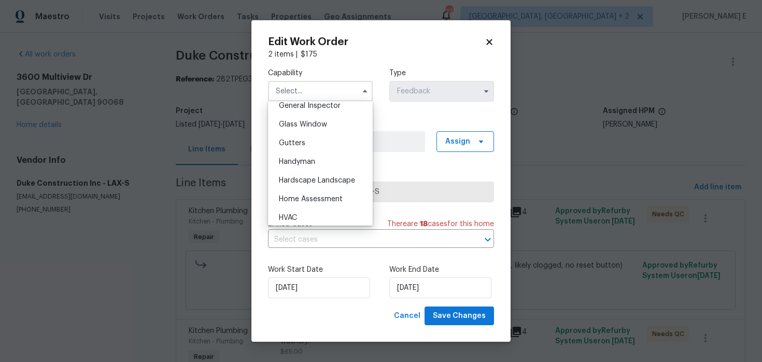
scroll to position [523, 0]
click at [321, 164] on div "Handyman" at bounding box center [321, 160] width 100 height 19
type input "Handyman"
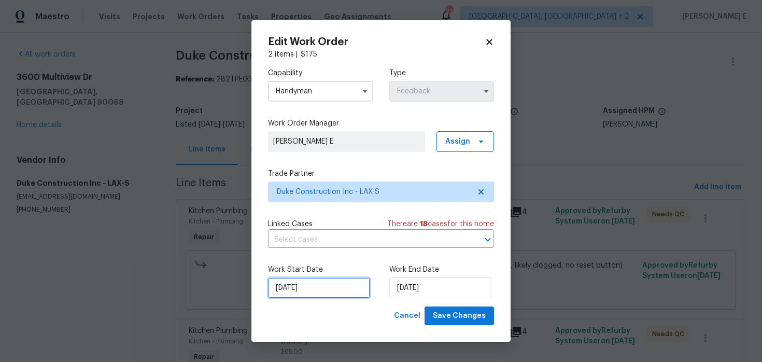
click at [331, 282] on input "26/08/2025" at bounding box center [319, 287] width 102 height 21
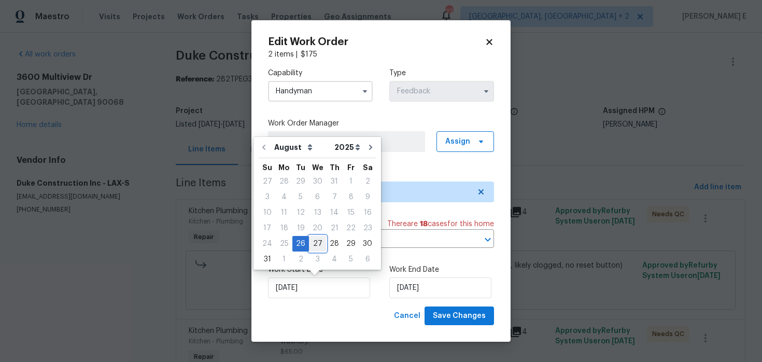
click at [315, 238] on div "27" at bounding box center [317, 243] width 17 height 15
type input "27/08/2025"
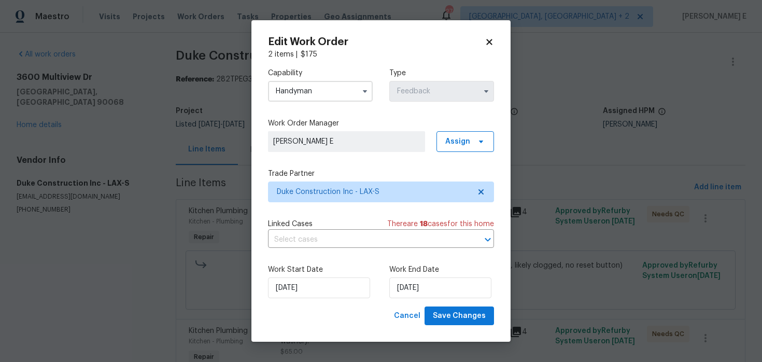
click at [425, 299] on div "Work Start Date 27/08/2025 Work End Date 28/08/2025" at bounding box center [381, 281] width 226 height 50
click at [429, 288] on input "28/08/2025" at bounding box center [440, 287] width 102 height 21
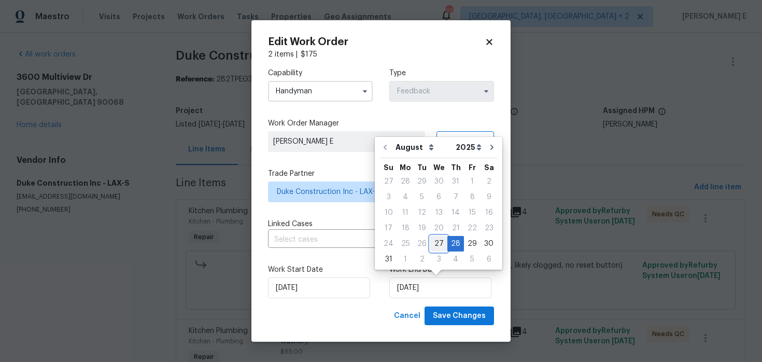
click at [437, 243] on div "27" at bounding box center [438, 243] width 17 height 15
type input "27/08/2025"
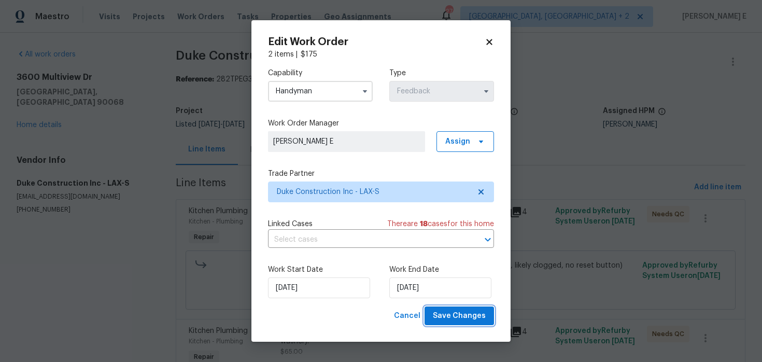
click at [454, 316] on span "Save Changes" at bounding box center [459, 316] width 53 height 13
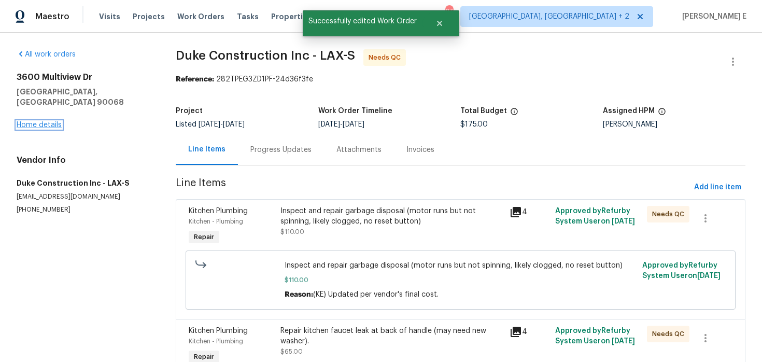
click at [56, 121] on link "Home details" at bounding box center [39, 124] width 45 height 7
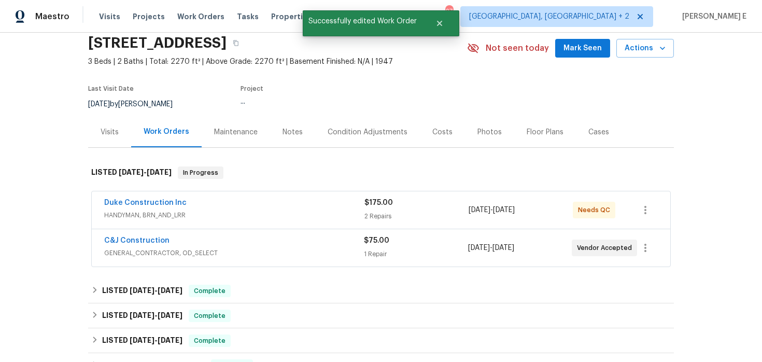
scroll to position [42, 0]
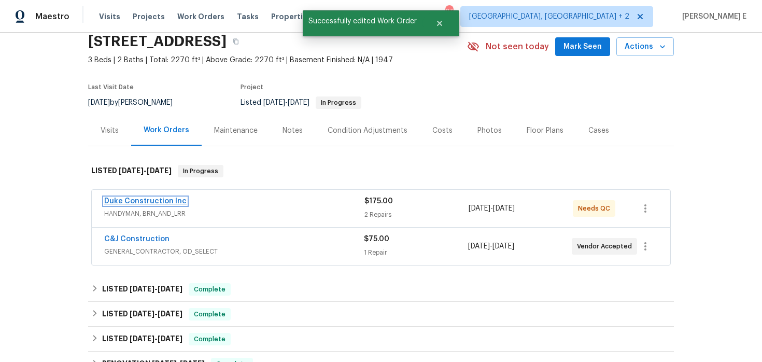
click at [160, 203] on link "Duke Construction Inc" at bounding box center [145, 201] width 82 height 7
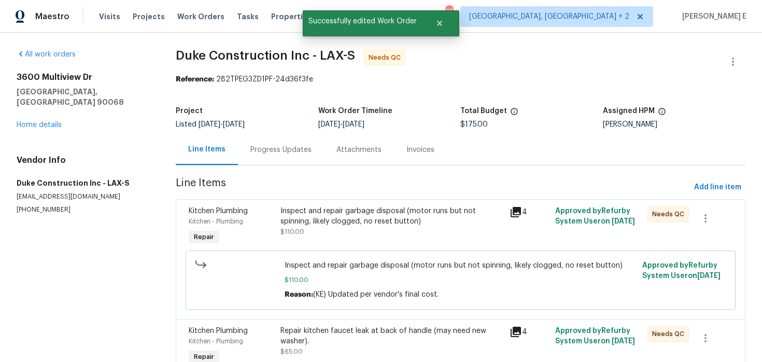
click at [344, 216] on div "Inspect and repair garbage disposal (motor runs but not spinning, likely clogge…" at bounding box center [391, 216] width 223 height 21
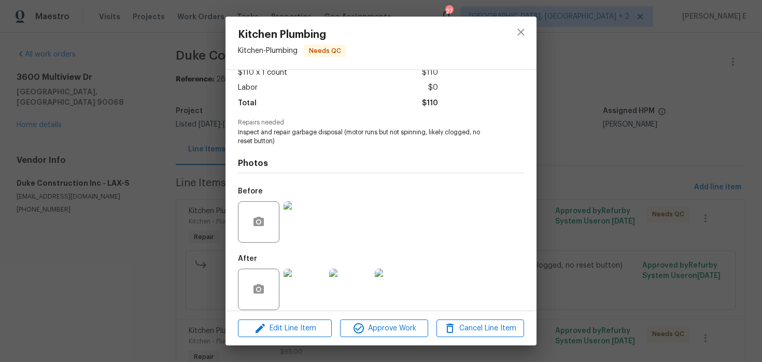
scroll to position [73, 0]
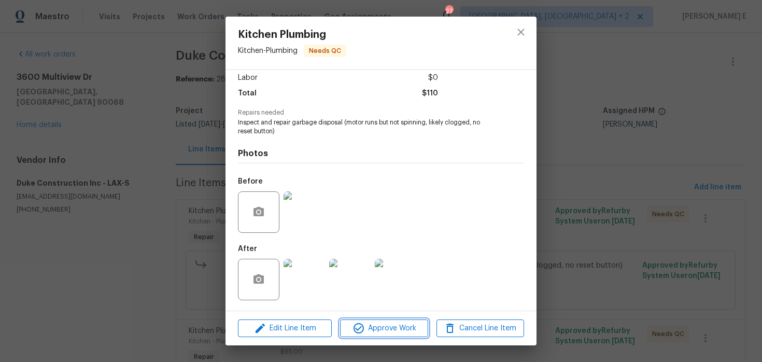
click at [375, 326] on span "Approve Work" at bounding box center [383, 328] width 81 height 13
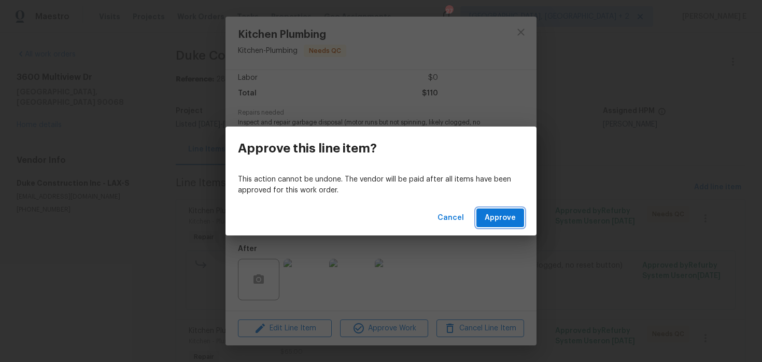
click at [514, 216] on span "Approve" at bounding box center [500, 218] width 31 height 13
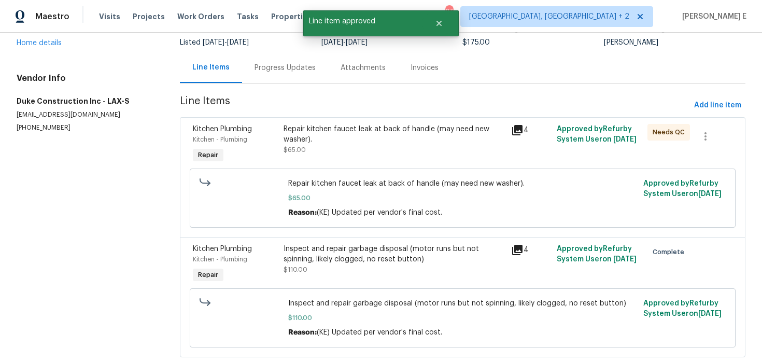
scroll to position [87, 0]
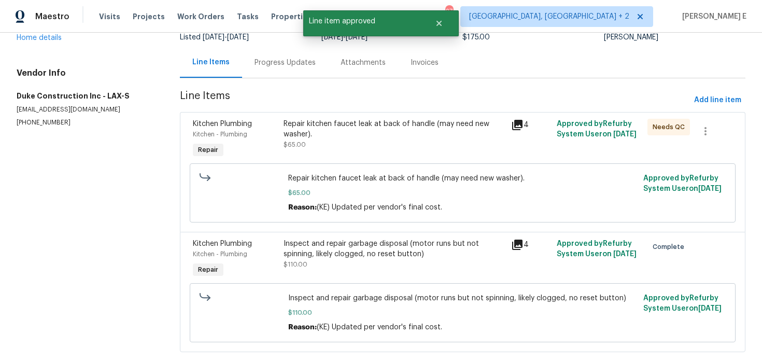
click at [411, 148] on div "Repair kitchen faucet leak at back of handle (may need new washer). $65.00" at bounding box center [394, 134] width 221 height 31
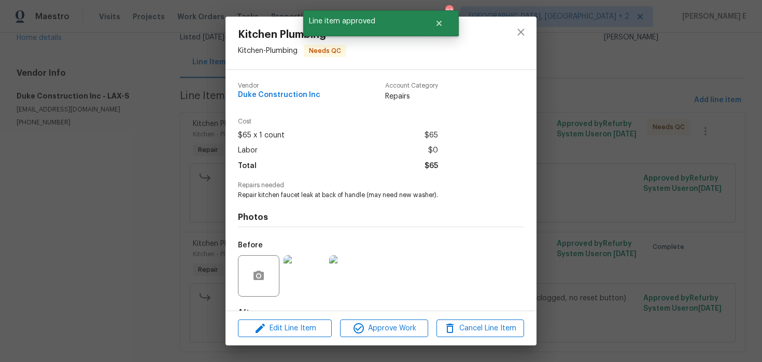
scroll to position [64, 0]
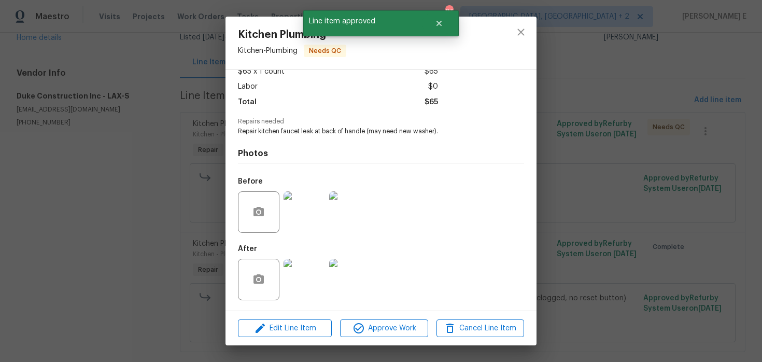
click at [368, 329] on span "Approve Work" at bounding box center [383, 328] width 81 height 13
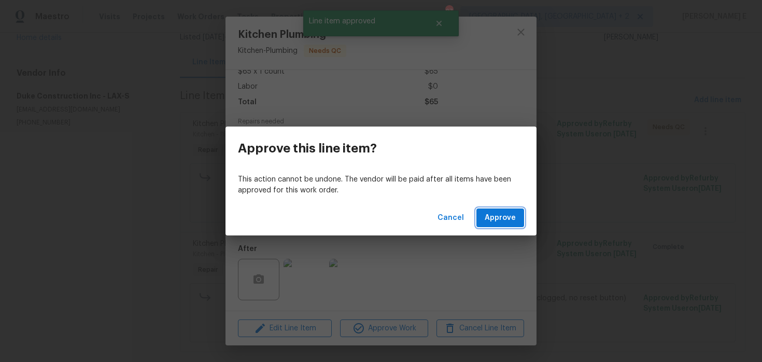
click at [493, 219] on span "Approve" at bounding box center [500, 218] width 31 height 13
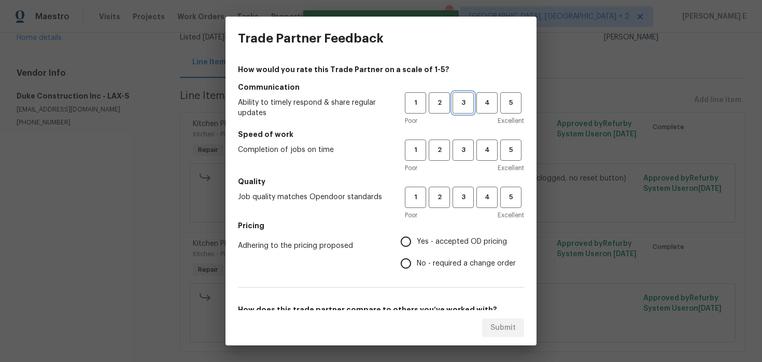
click at [467, 105] on span "3" at bounding box center [463, 103] width 19 height 12
click at [462, 159] on button "3" at bounding box center [463, 149] width 21 height 21
click at [453, 197] on button "3" at bounding box center [463, 197] width 21 height 21
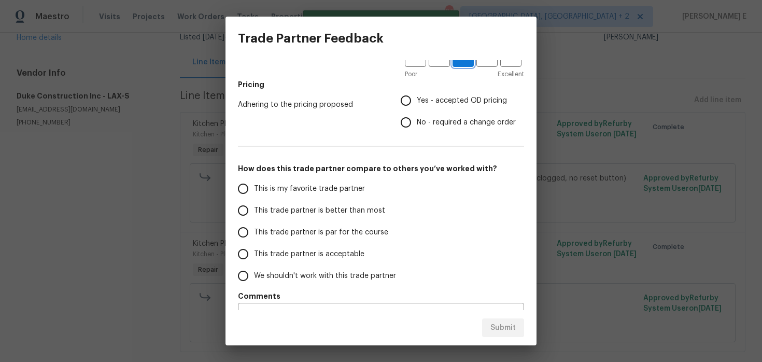
scroll to position [139, 0]
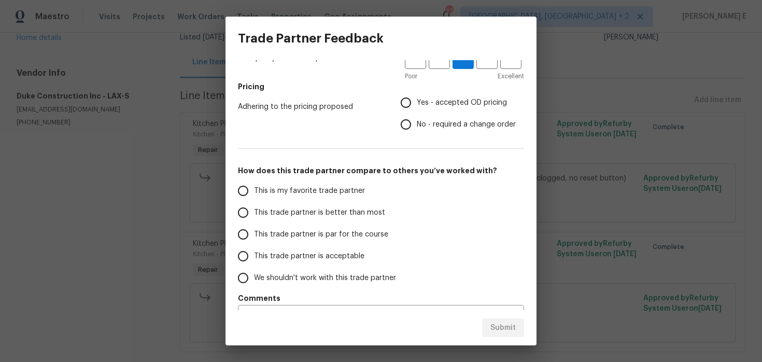
click at [410, 129] on input "No - required a change order" at bounding box center [406, 125] width 22 height 22
radio input "true"
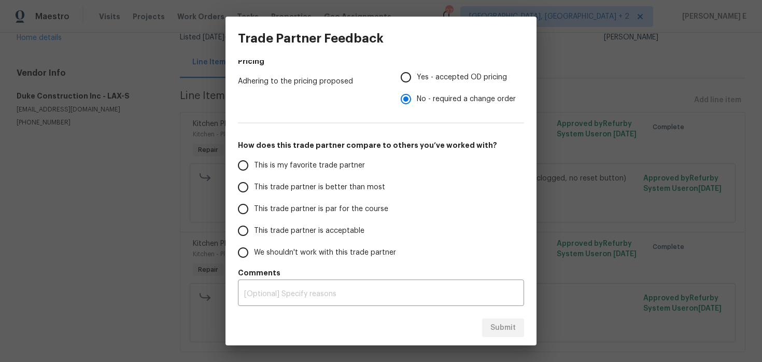
click at [294, 209] on span "This trade partner is par for the course" at bounding box center [321, 209] width 134 height 11
click at [254, 209] on input "This trade partner is par for the course" at bounding box center [243, 209] width 22 height 22
click at [499, 322] on span "Submit" at bounding box center [502, 327] width 25 height 13
radio input "true"
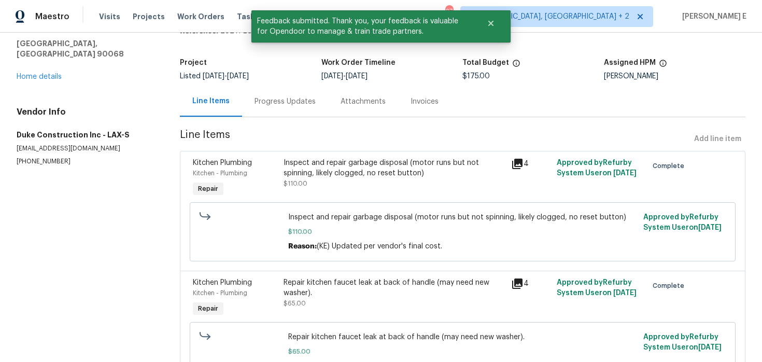
click at [299, 103] on div "Progress Updates" at bounding box center [285, 101] width 61 height 10
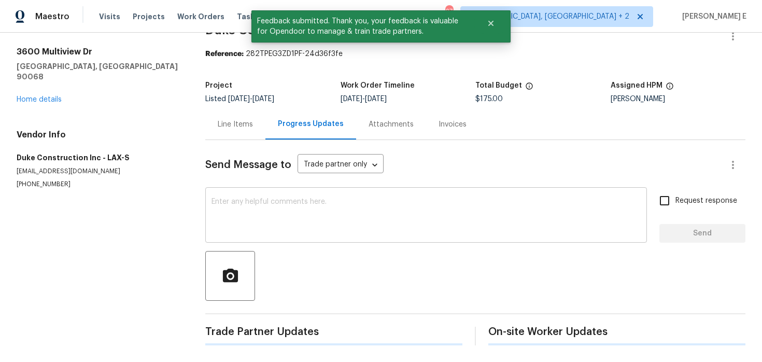
click at [276, 238] on div "x ​" at bounding box center [426, 216] width 442 height 53
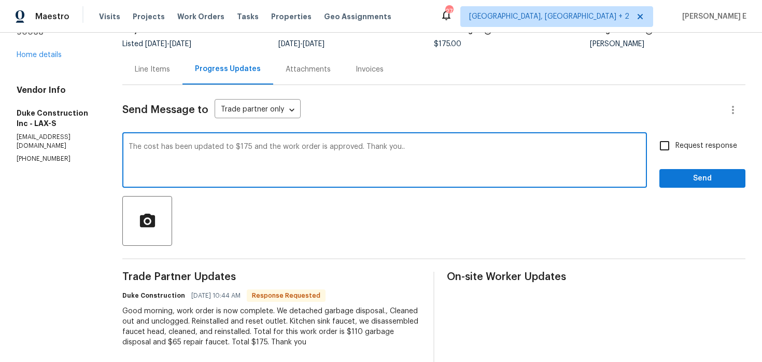
scroll to position [44, 0]
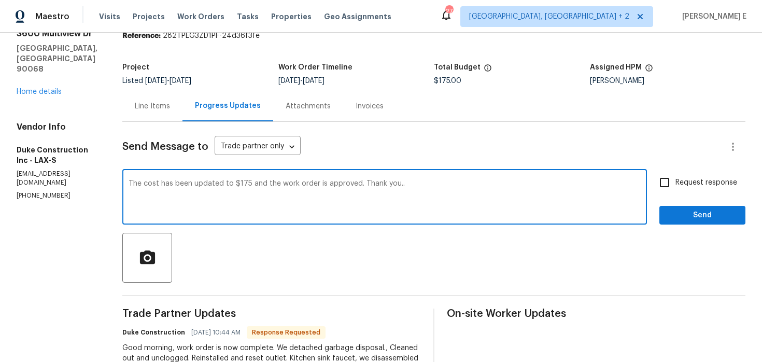
type textarea "The cost has been updated to $175 and the work order is approved. Thank you.."
click at [702, 188] on label "Request response" at bounding box center [695, 183] width 83 height 22
click at [676, 188] on input "Request response" at bounding box center [665, 183] width 22 height 22
checkbox input "true"
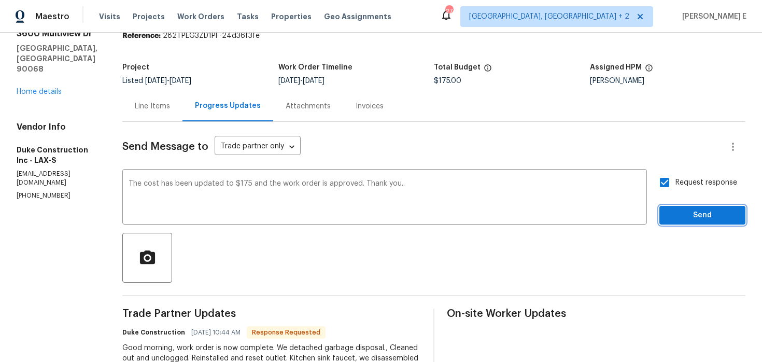
click at [686, 218] on span "Send" at bounding box center [702, 215] width 69 height 13
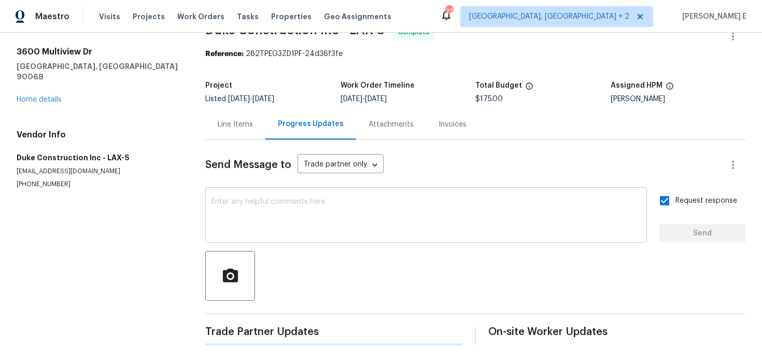
scroll to position [0, 0]
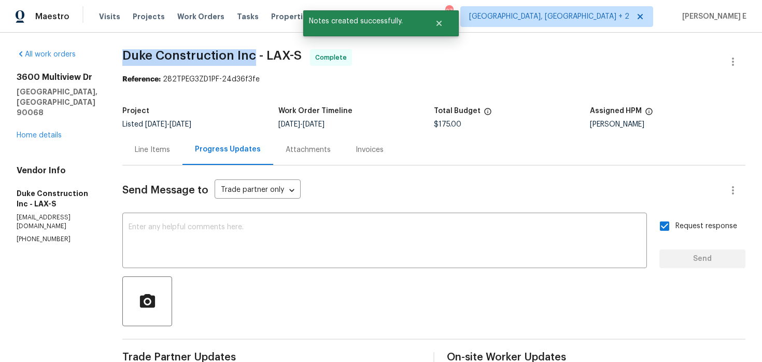
drag, startPoint x: 142, startPoint y: 54, endPoint x: 272, endPoint y: 55, distance: 130.1
click at [272, 55] on span "Duke Construction Inc - LAX-S" at bounding box center [211, 55] width 179 height 12
copy span "Duke Construction Inc"
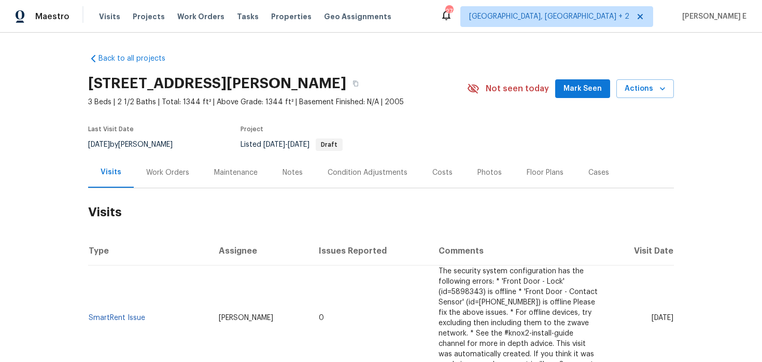
click at [170, 173] on div "Work Orders" at bounding box center [167, 172] width 43 height 10
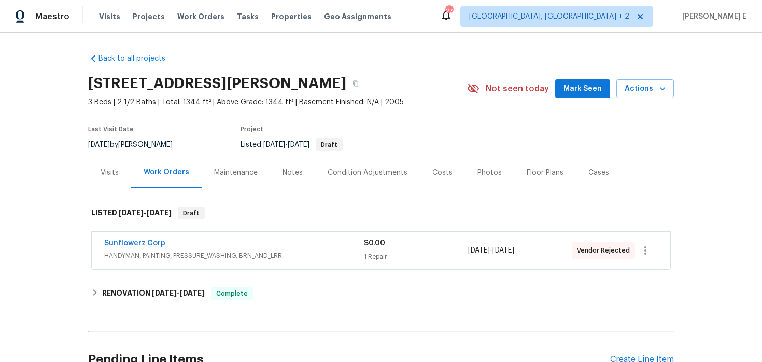
scroll to position [44, 0]
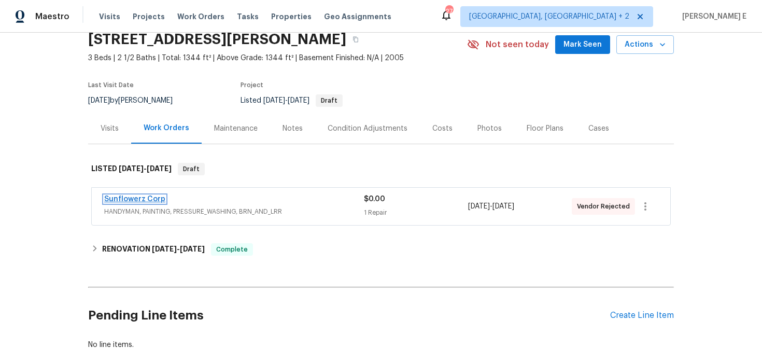
click at [147, 196] on link "Sunflowerz Corp" at bounding box center [134, 198] width 61 height 7
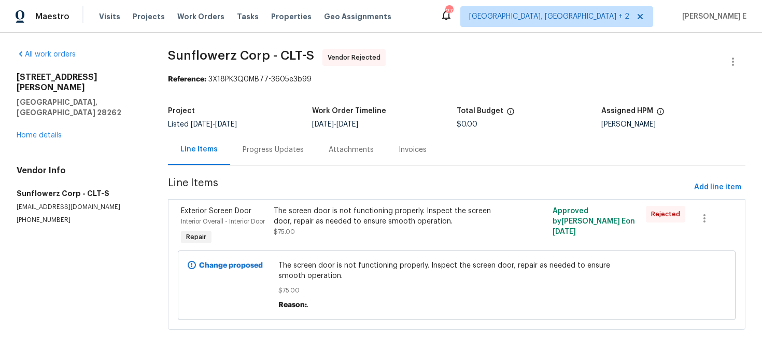
click at [257, 156] on div "Progress Updates" at bounding box center [273, 149] width 86 height 31
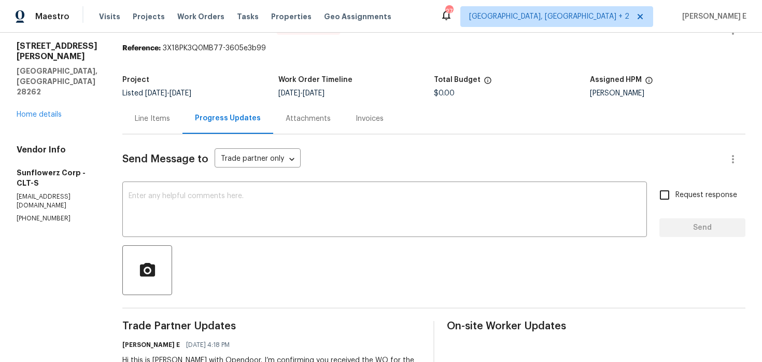
scroll to position [105, 0]
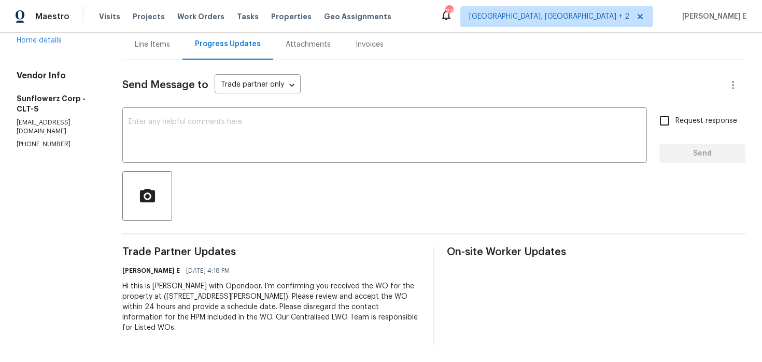
click at [207, 291] on div "Hi this is [PERSON_NAME] with Opendoor. I’m confirming you received the WO for …" at bounding box center [271, 307] width 299 height 52
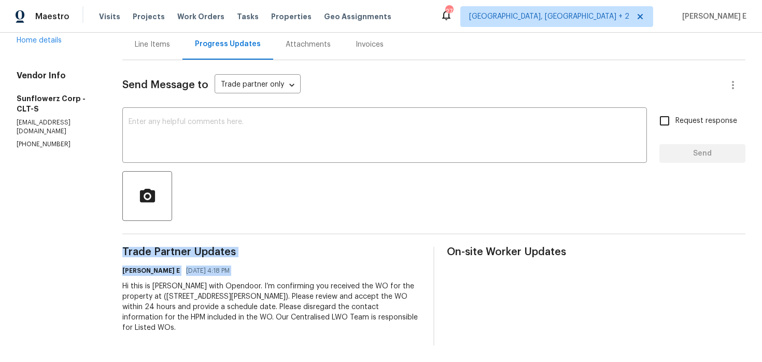
copy div "Trade Partner Updates Keerthana E 08/26/2025 4:18 PM"
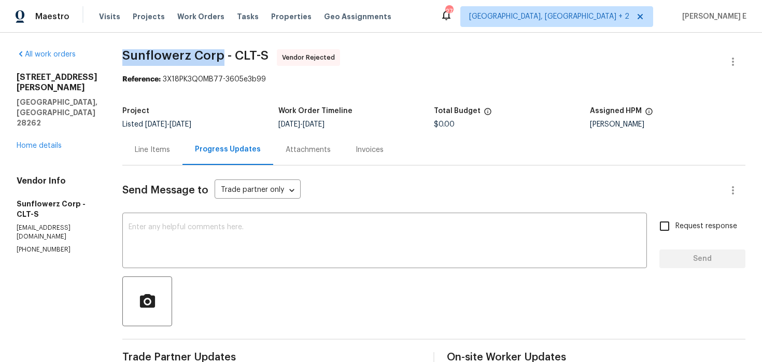
drag, startPoint x: 125, startPoint y: 55, endPoint x: 221, endPoint y: 57, distance: 95.9
click at [221, 57] on span "Sunflowerz Corp - CLT-S" at bounding box center [195, 55] width 146 height 12
copy span "Sunflowerz Corp"
click at [727, 66] on icon "button" at bounding box center [733, 61] width 12 height 12
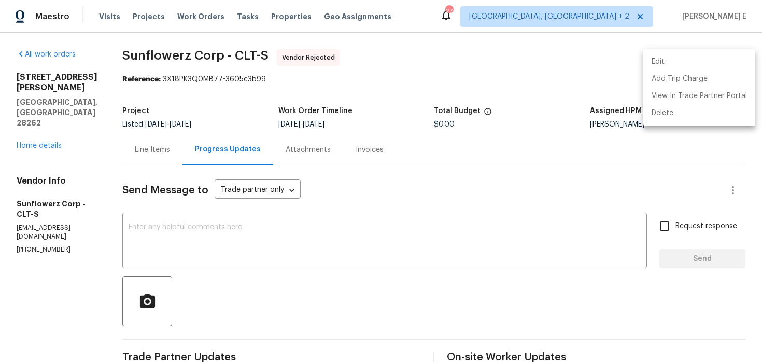
click at [667, 58] on li "Edit" at bounding box center [699, 61] width 112 height 17
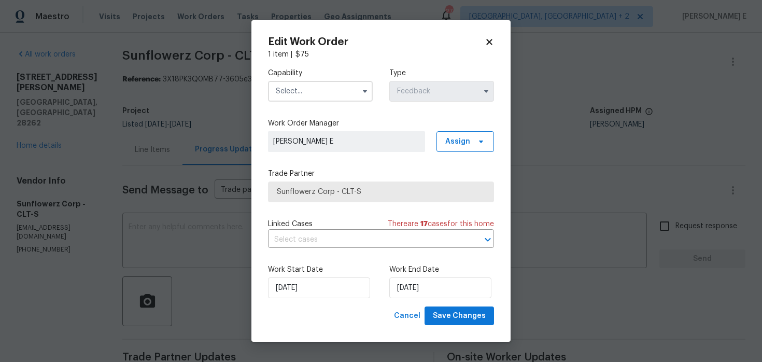
click at [326, 101] on input "text" at bounding box center [320, 91] width 105 height 21
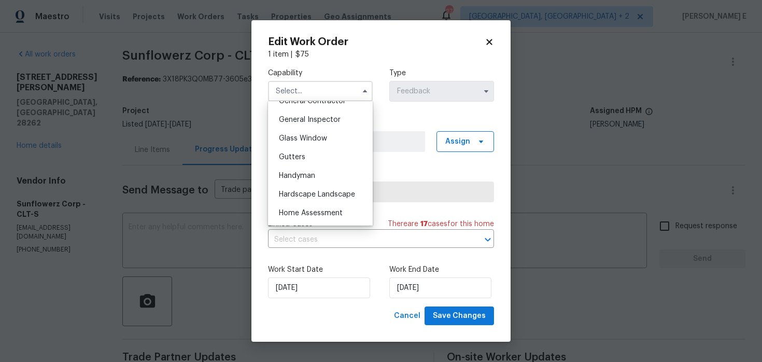
scroll to position [513, 0]
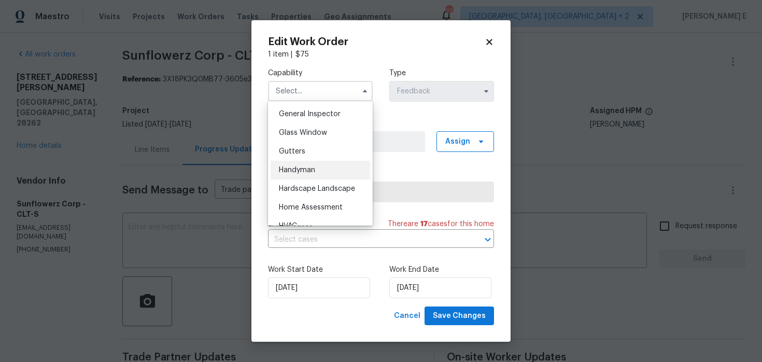
click at [303, 173] on span "Handyman" at bounding box center [297, 169] width 36 height 7
type input "Handyman"
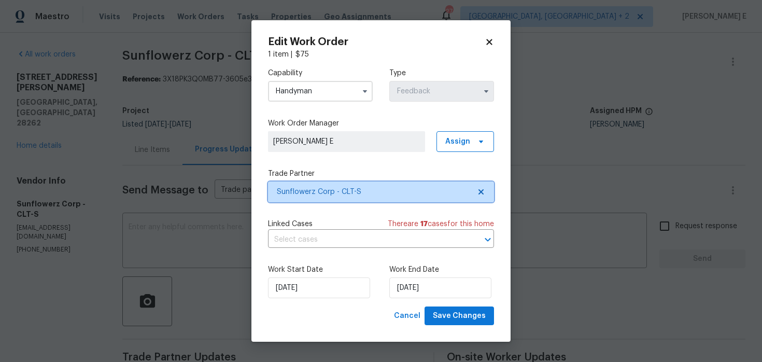
click at [344, 198] on span "Sunflowerz Corp - CLT-S" at bounding box center [381, 191] width 226 height 21
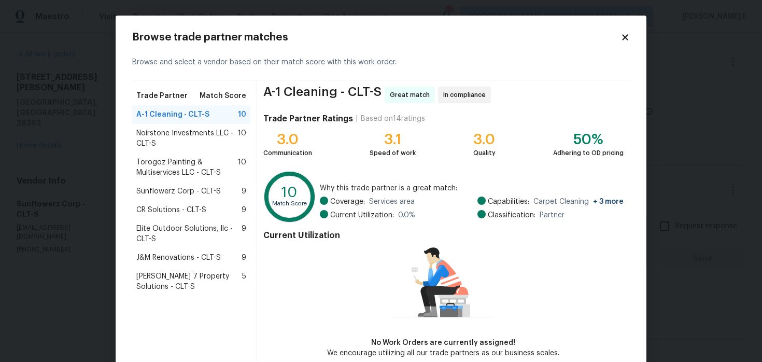
scroll to position [53, 0]
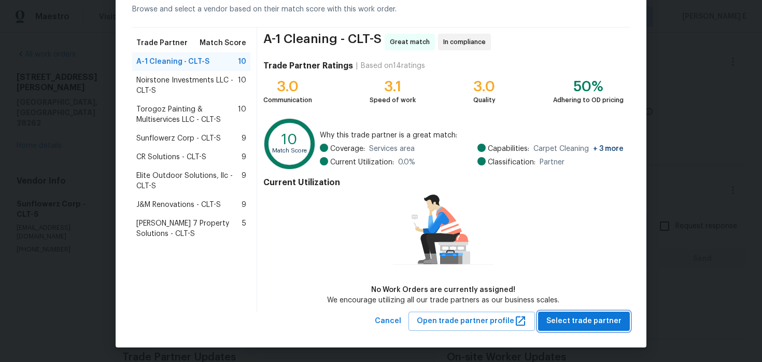
click at [562, 326] on span "Select trade partner" at bounding box center [583, 321] width 75 height 13
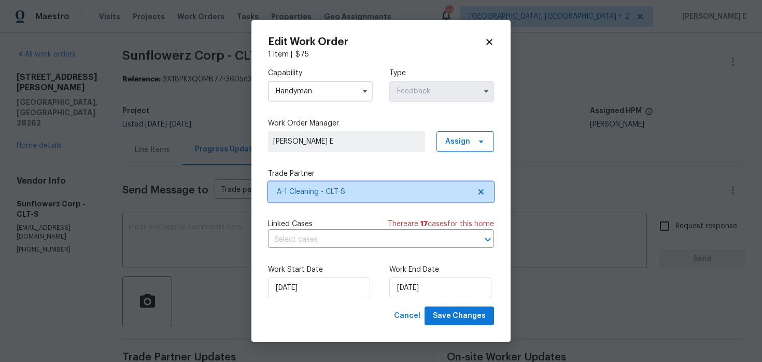
scroll to position [0, 0]
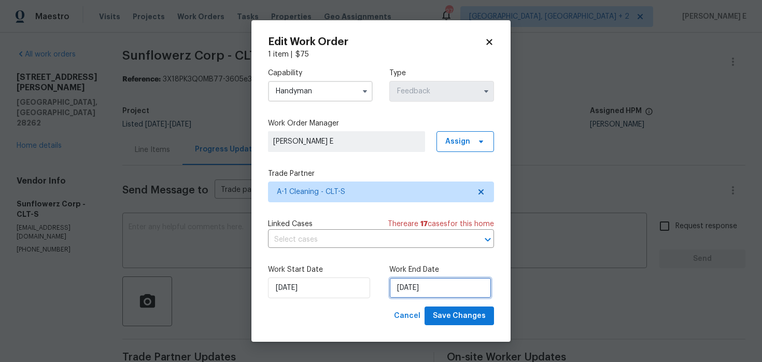
click at [402, 292] on input "[DATE]" at bounding box center [440, 287] width 102 height 21
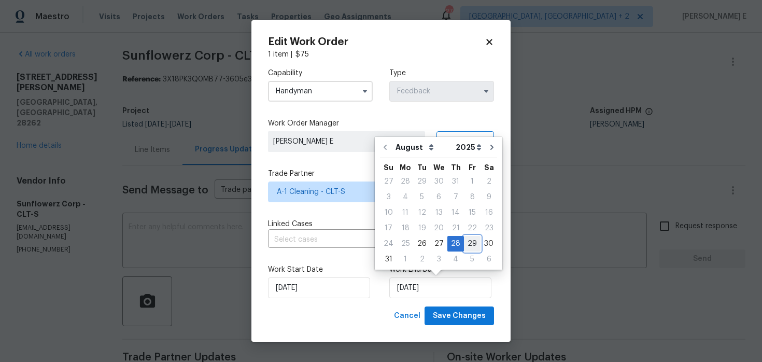
click at [469, 245] on div "29" at bounding box center [472, 243] width 17 height 15
type input "[DATE]"
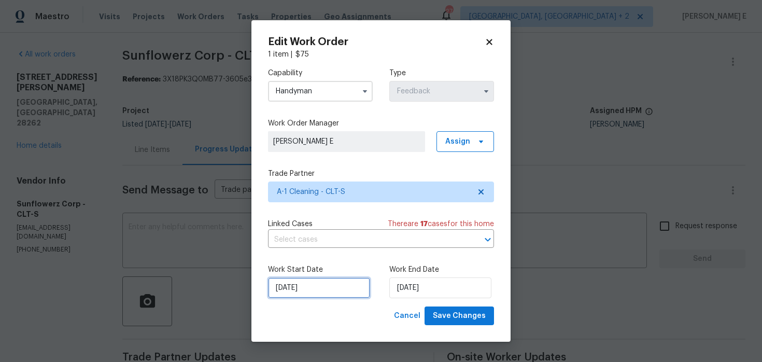
click at [297, 293] on input "[DATE]" at bounding box center [319, 287] width 102 height 21
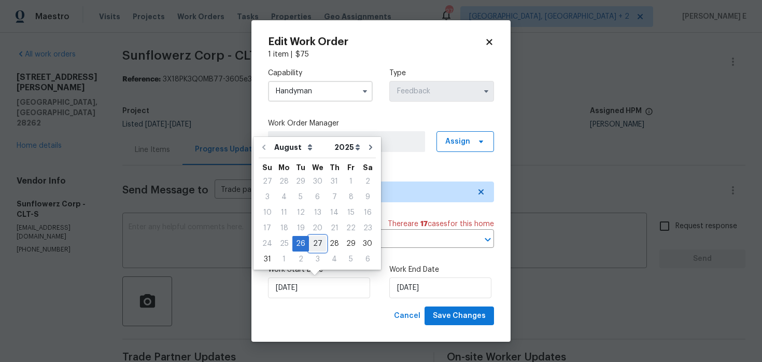
click at [313, 246] on div "27" at bounding box center [317, 243] width 17 height 15
type input "[DATE]"
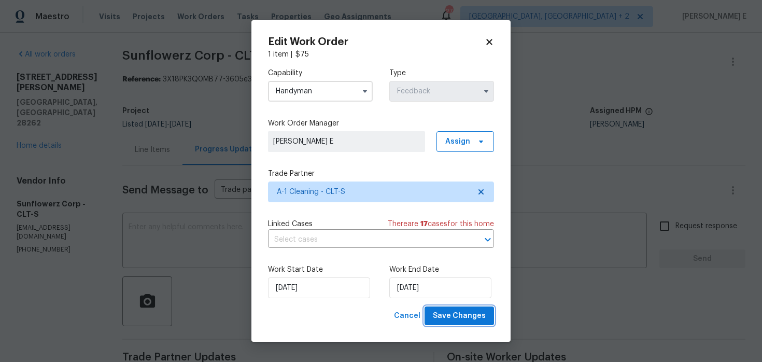
click at [450, 316] on span "Save Changes" at bounding box center [459, 316] width 53 height 13
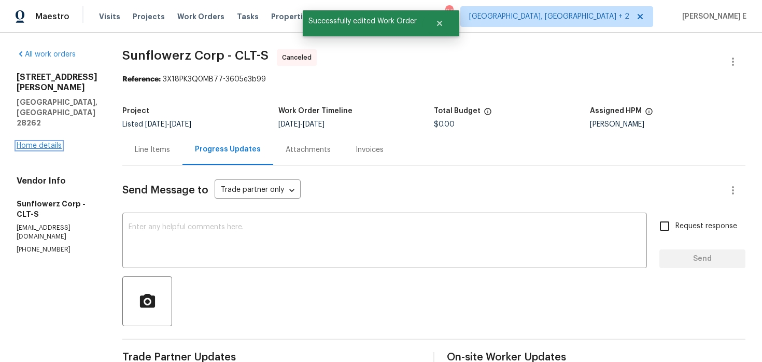
click at [35, 142] on link "Home details" at bounding box center [39, 145] width 45 height 7
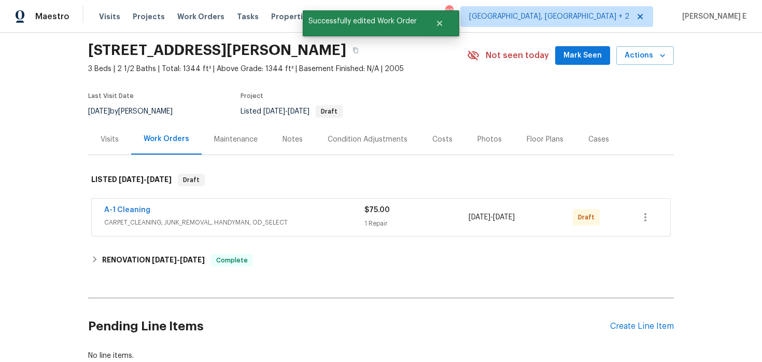
scroll to position [42, 0]
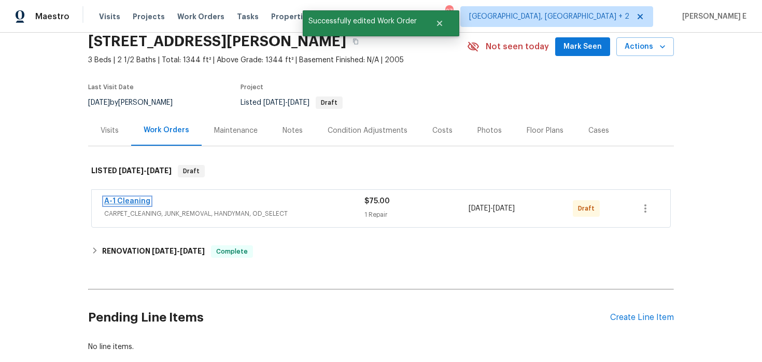
click at [136, 203] on link "A-1 Cleaning" at bounding box center [127, 201] width 46 height 7
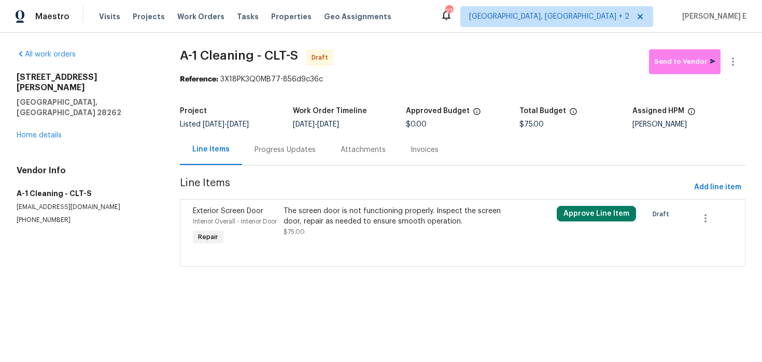
click at [312, 227] on div "The screen door is not functioning properly. Inspect the screen door, repair as…" at bounding box center [394, 221] width 221 height 31
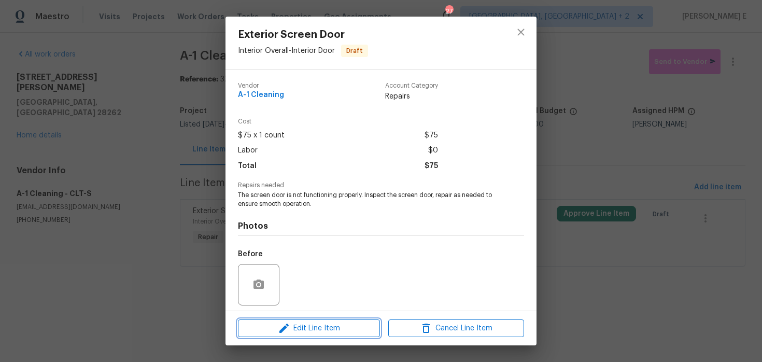
click at [284, 331] on icon "button" at bounding box center [284, 328] width 12 height 12
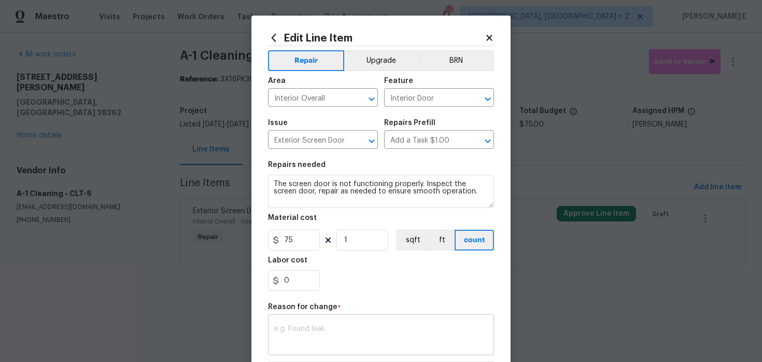
click at [296, 338] on textarea at bounding box center [381, 336] width 214 height 22
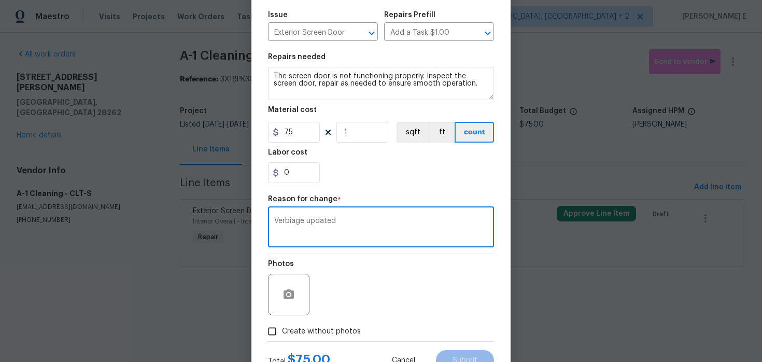
scroll to position [149, 0]
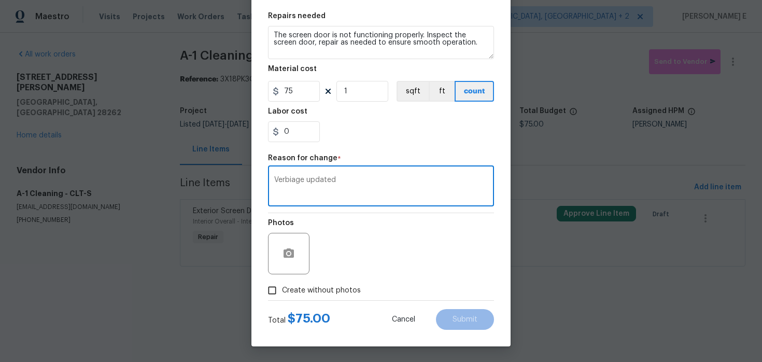
type textarea "Verbiage updated"
click at [323, 283] on label "Create without photos" at bounding box center [311, 290] width 99 height 20
click at [282, 283] on input "Create without photos" at bounding box center [272, 290] width 20 height 20
checkbox input "true"
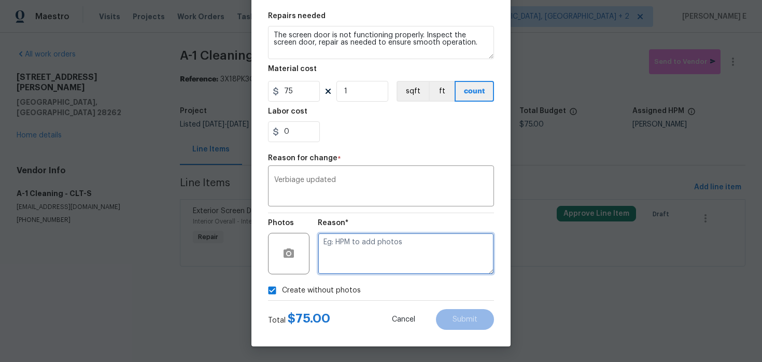
click at [374, 251] on textarea at bounding box center [406, 253] width 176 height 41
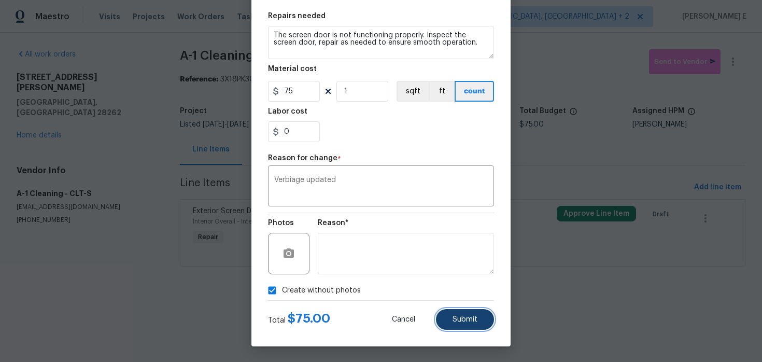
click at [463, 321] on span "Submit" at bounding box center [465, 320] width 25 height 8
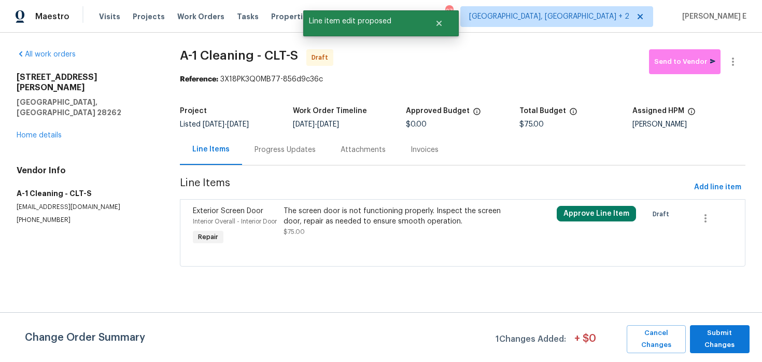
scroll to position [0, 0]
click at [730, 345] on span "Submit Changes" at bounding box center [719, 339] width 49 height 24
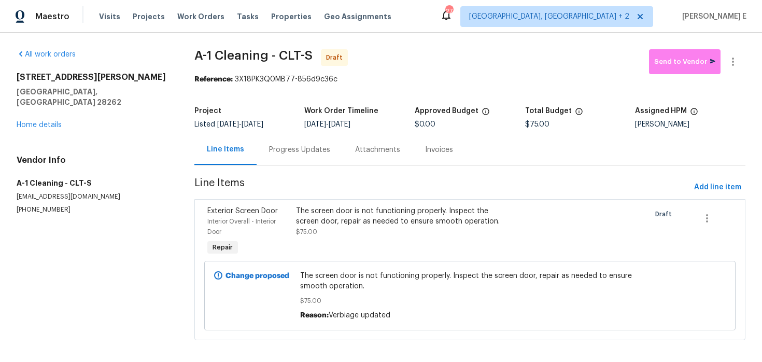
click at [304, 142] on div "Progress Updates" at bounding box center [300, 149] width 86 height 31
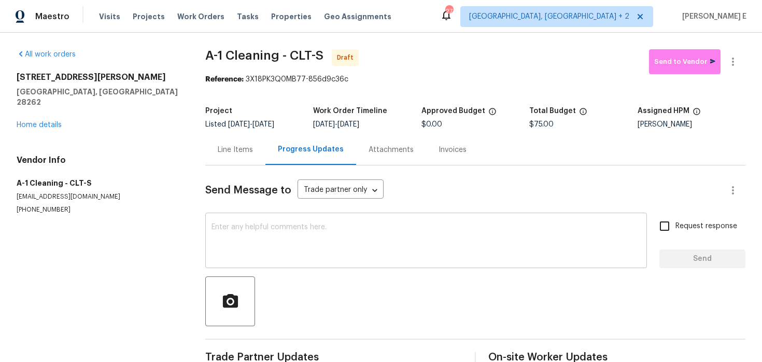
click at [326, 261] on div "x ​" at bounding box center [426, 241] width 442 height 53
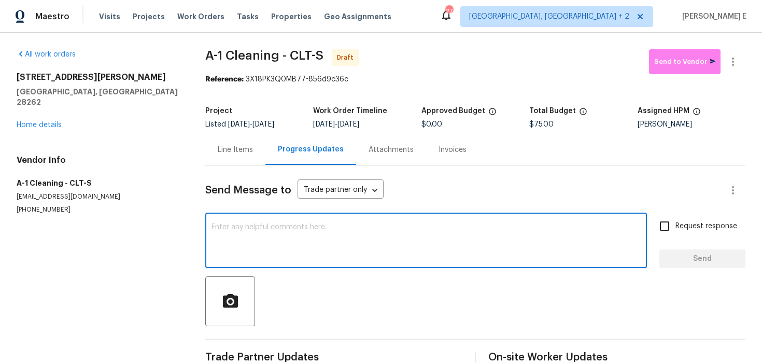
paste textarea "Hi this is Keerthana with Opendoor. I’m confirming you received the WO for the …"
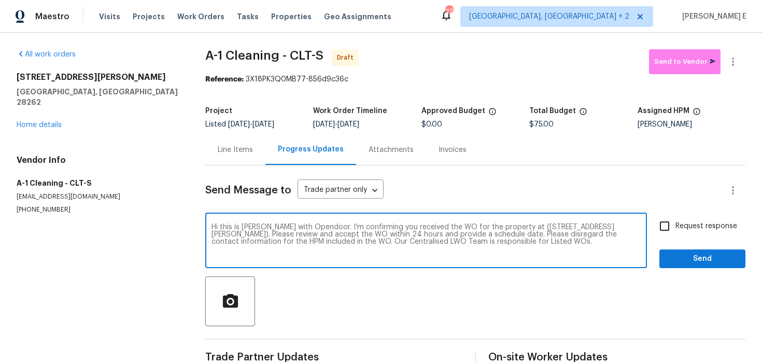
type textarea "Hi this is Keerthana with Opendoor. I’m confirming you received the WO for the …"
click at [660, 218] on input "Request response" at bounding box center [665, 226] width 22 height 22
checkbox input "true"
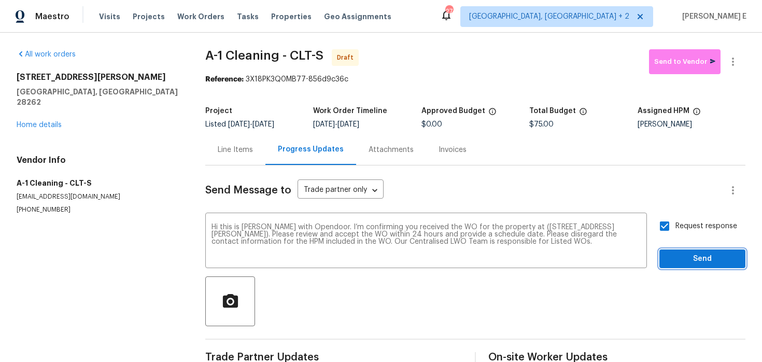
click at [705, 262] on span "Send" at bounding box center [702, 258] width 69 height 13
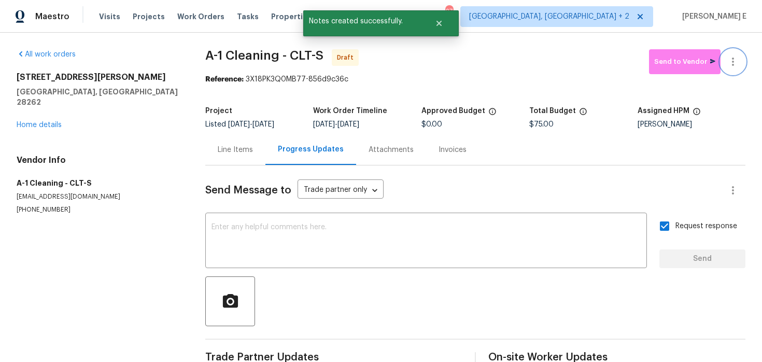
click at [727, 71] on button "button" at bounding box center [733, 61] width 25 height 25
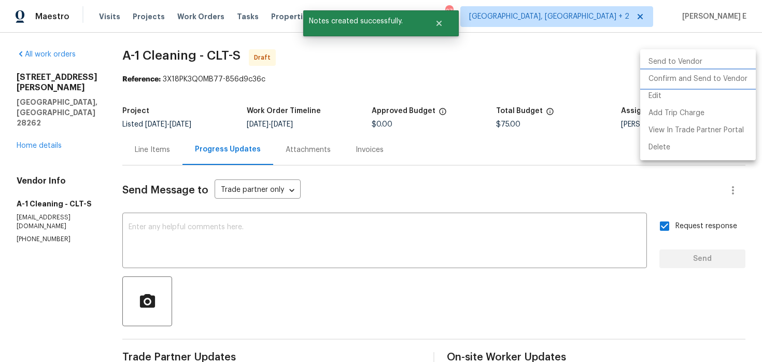
click at [685, 75] on li "Confirm and Send to Vendor" at bounding box center [698, 79] width 116 height 17
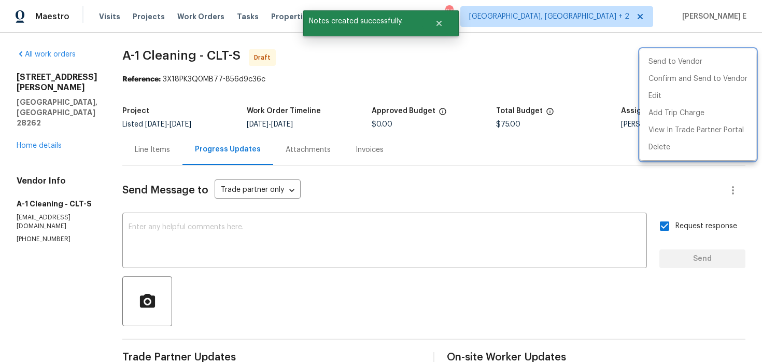
click at [513, 76] on div at bounding box center [381, 181] width 762 height 362
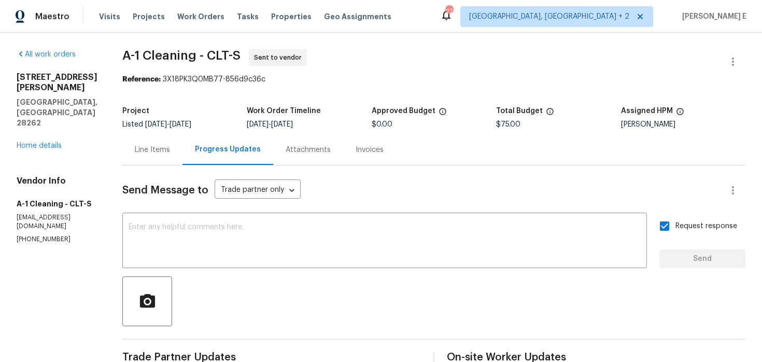
click at [138, 116] on div "Project" at bounding box center [184, 113] width 124 height 13
drag, startPoint x: 121, startPoint y: 59, endPoint x: 190, endPoint y: 60, distance: 69.5
click at [190, 60] on span "A-1 Cleaning - CLT-S" at bounding box center [181, 55] width 118 height 12
copy span "A-1 Cleaning"
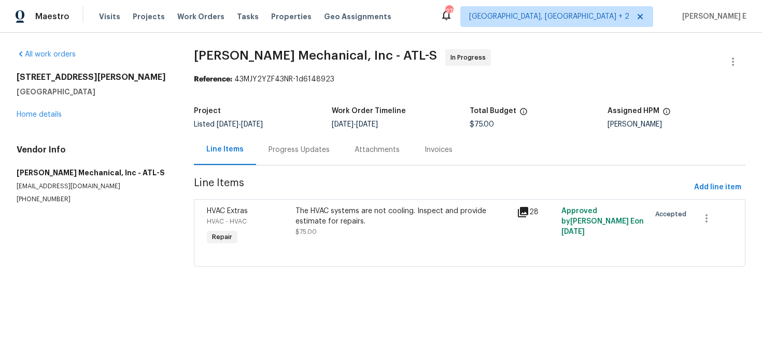
click at [271, 150] on div "Progress Updates" at bounding box center [299, 150] width 61 height 10
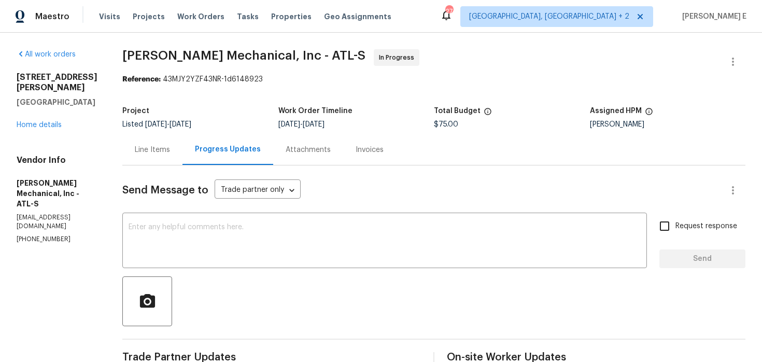
click at [182, 138] on div "Line Items" at bounding box center [152, 149] width 60 height 31
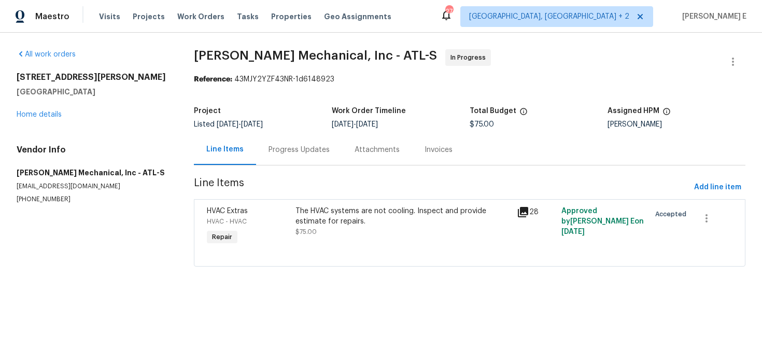
click at [298, 148] on div "Progress Updates" at bounding box center [299, 150] width 61 height 10
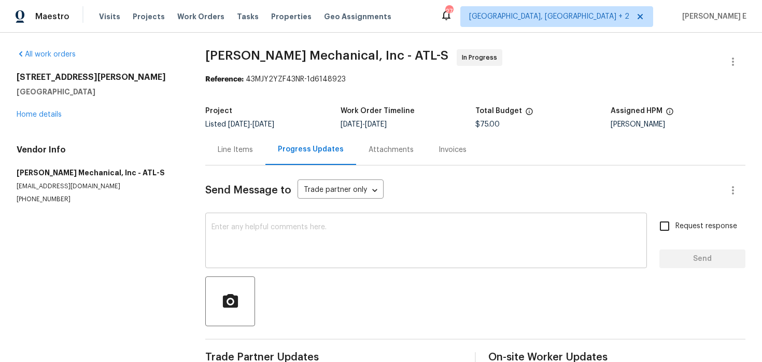
click at [296, 228] on textarea at bounding box center [426, 241] width 429 height 36
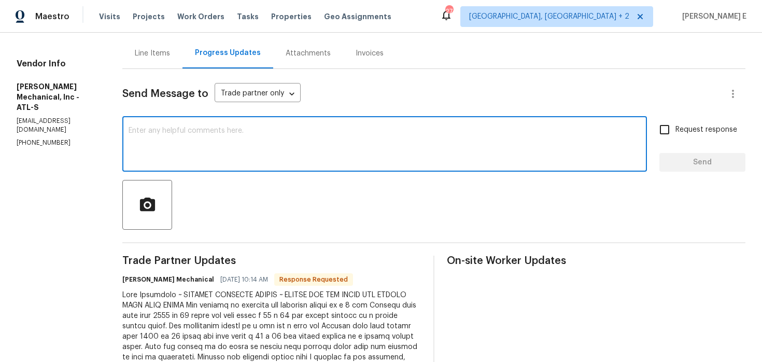
scroll to position [98, 0]
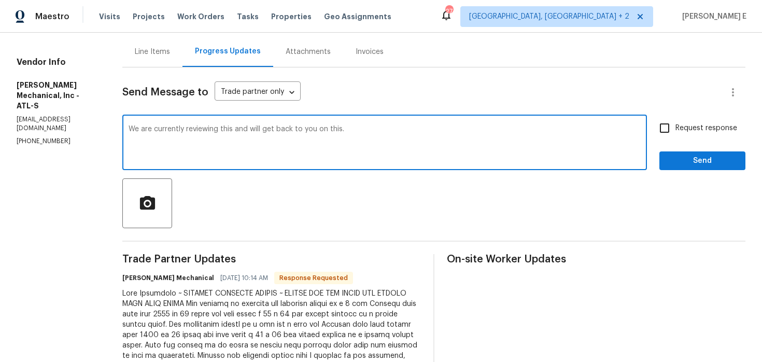
drag, startPoint x: 336, startPoint y: 131, endPoint x: 375, endPoint y: 131, distance: 38.4
click at [375, 131] on textarea "We are currently reviewing this and will get back to you on this." at bounding box center [385, 143] width 512 height 36
type textarea "We are currently reviewing this and will get back to you shortly."
click at [682, 148] on div "Request response Send" at bounding box center [702, 143] width 86 height 53
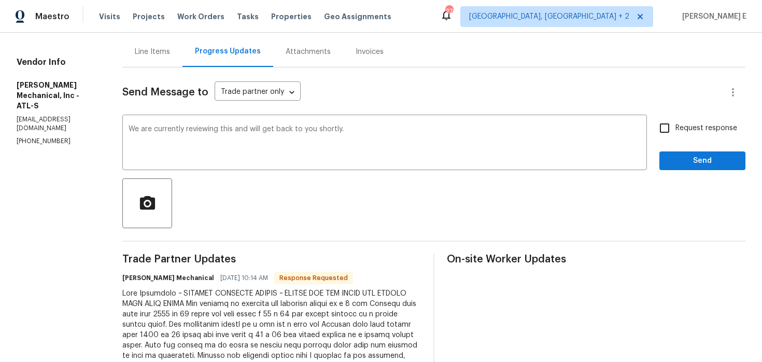
click at [671, 134] on input "Request response" at bounding box center [665, 128] width 22 height 22
checkbox input "true"
click at [699, 157] on span "Send" at bounding box center [702, 160] width 69 height 13
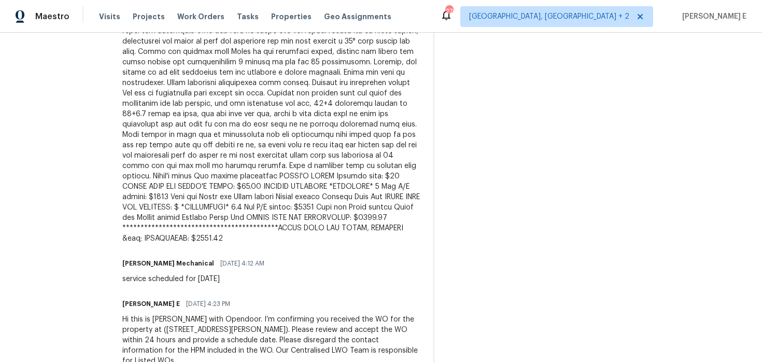
scroll to position [478, 0]
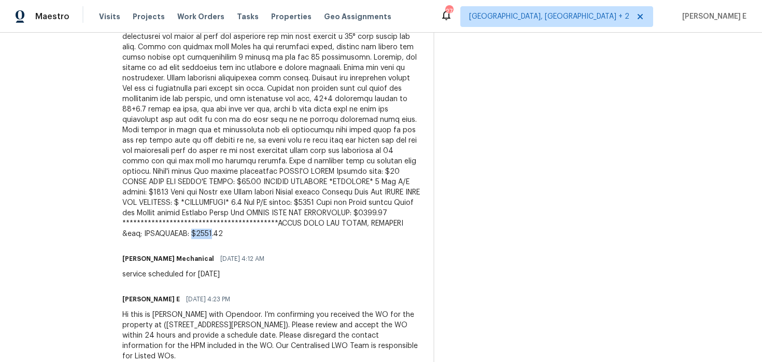
drag, startPoint x: 271, startPoint y: 232, endPoint x: 291, endPoint y: 234, distance: 20.3
click at [291, 233] on div at bounding box center [271, 94] width 299 height 290
copy div "$9225"
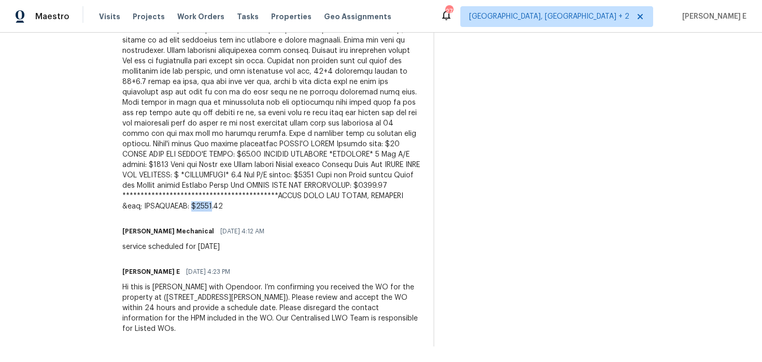
scroll to position [507, 0]
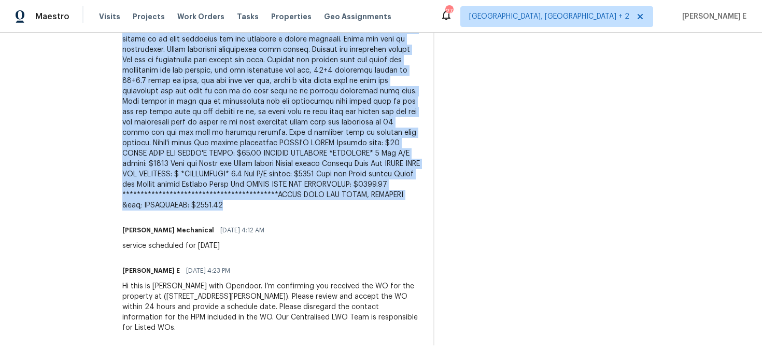
drag, startPoint x: 204, startPoint y: 93, endPoint x: 319, endPoint y: 204, distance: 159.5
click at [319, 204] on div at bounding box center [271, 65] width 299 height 290
copy div "LOREMIP DOLORSIT AMETCO ~ ADIPIS ELI SED DOEIU TEM INCIDI UTLA ETDO MAGNA Ali e…"
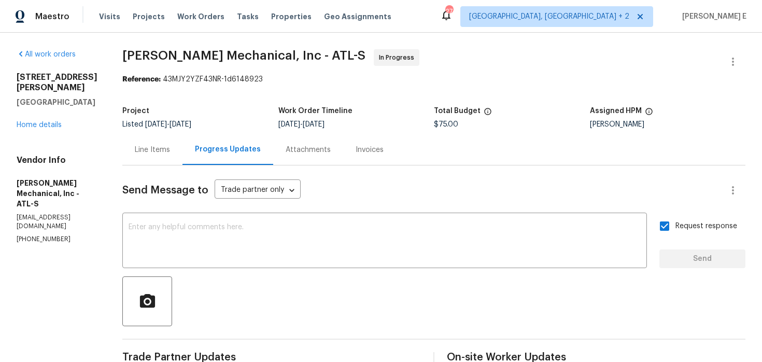
click at [159, 147] on div "Line Items" at bounding box center [152, 150] width 35 height 10
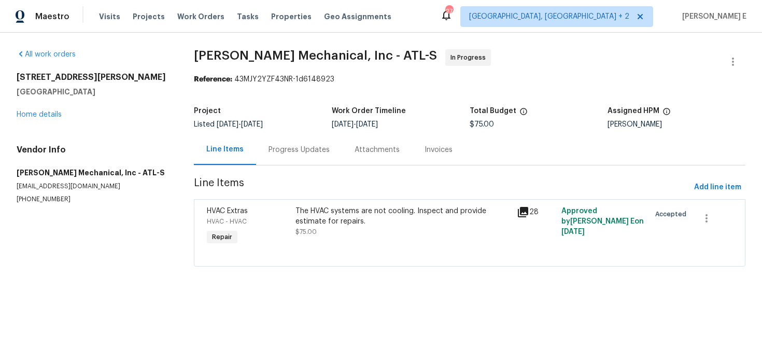
click at [327, 238] on div "The HVAC systems are not cooling. Inspect and provide estimate for repairs. $75…" at bounding box center [403, 227] width 222 height 48
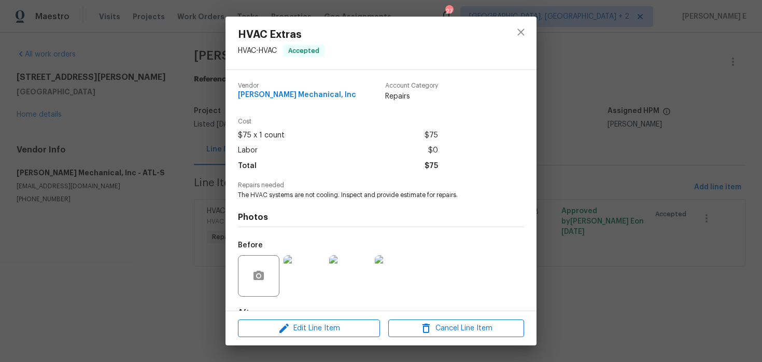
click at [243, 196] on span "The HVAC systems are not cooling. Inspect and provide estimate for repairs." at bounding box center [367, 195] width 258 height 9
copy span "The HVAC systems are not cooling. Inspect and provide estimate for repairs."
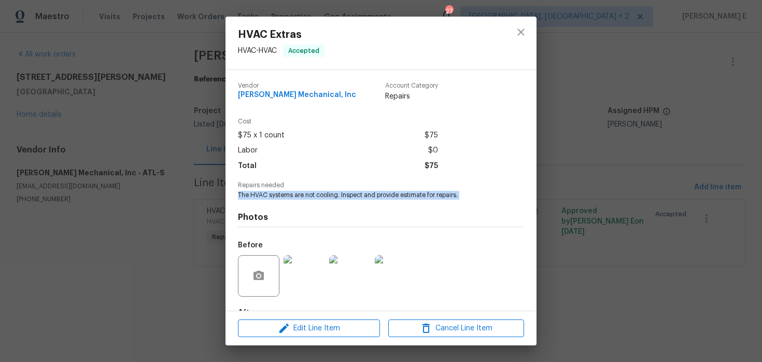
click at [649, 126] on div "HVAC Extras HVAC - HVAC Accepted Vendor [PERSON_NAME] Mechanical, Inc Account C…" at bounding box center [381, 181] width 762 height 362
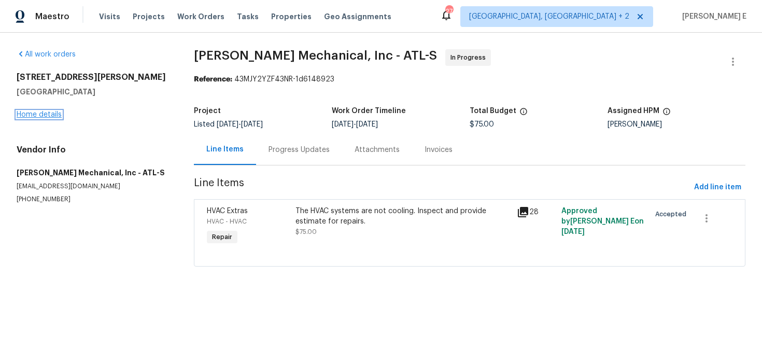
click at [27, 113] on link "Home details" at bounding box center [39, 114] width 45 height 7
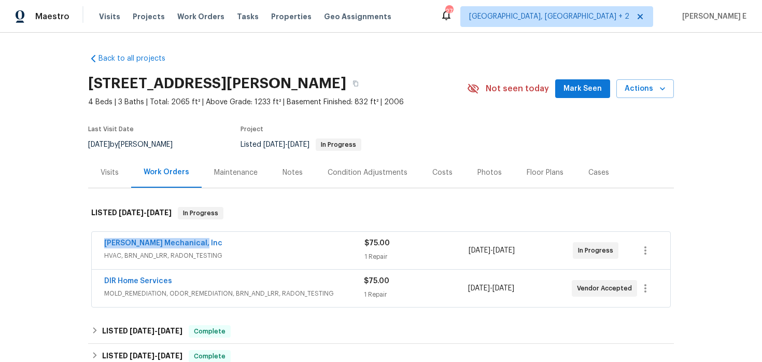
drag, startPoint x: 103, startPoint y: 242, endPoint x: 204, endPoint y: 242, distance: 100.6
click at [204, 242] on div "[PERSON_NAME] Mechanical, Inc HVAC, BRN_AND_LRR, RADON_TESTING $75.00 1 Repair …" at bounding box center [381, 250] width 579 height 37
copy link "[PERSON_NAME] Mechanical, Inc"
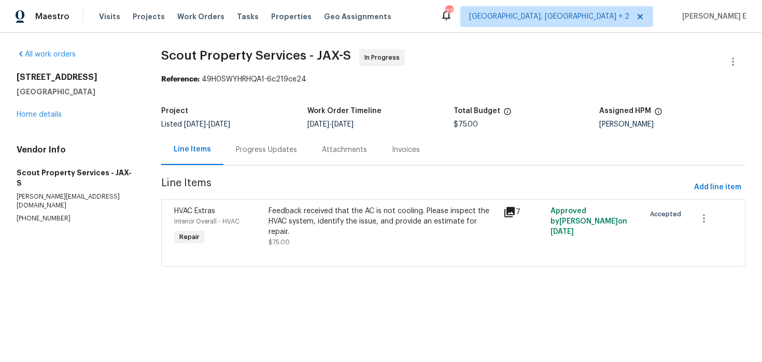
click at [263, 152] on div "Progress Updates" at bounding box center [266, 150] width 61 height 10
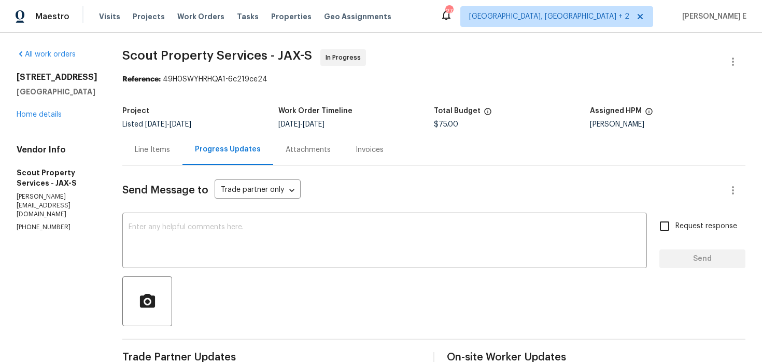
click at [146, 154] on div "Line Items" at bounding box center [152, 149] width 60 height 31
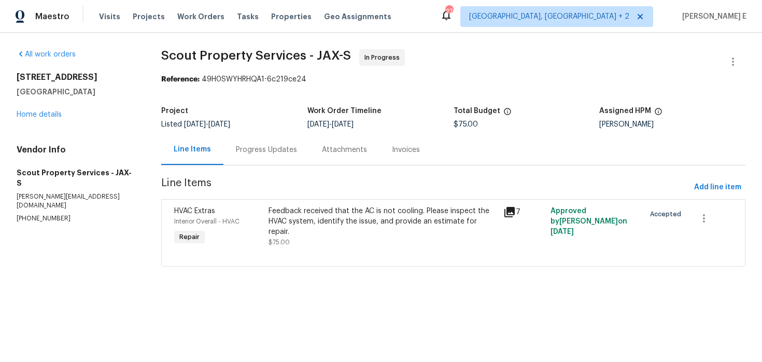
click at [313, 234] on div "Feedback received that the AC is not cooling. Please inspect the HVAC system, i…" at bounding box center [383, 226] width 229 height 41
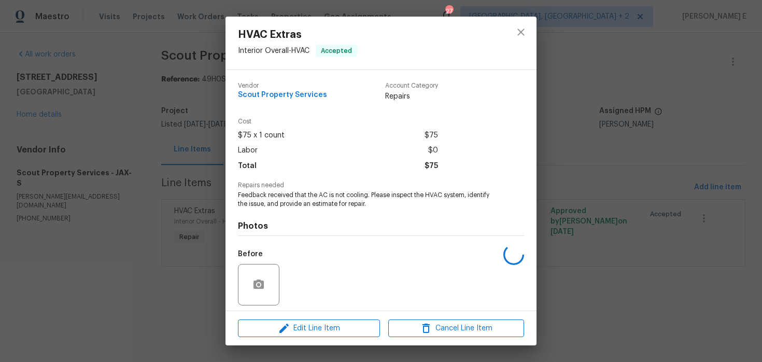
scroll to position [73, 0]
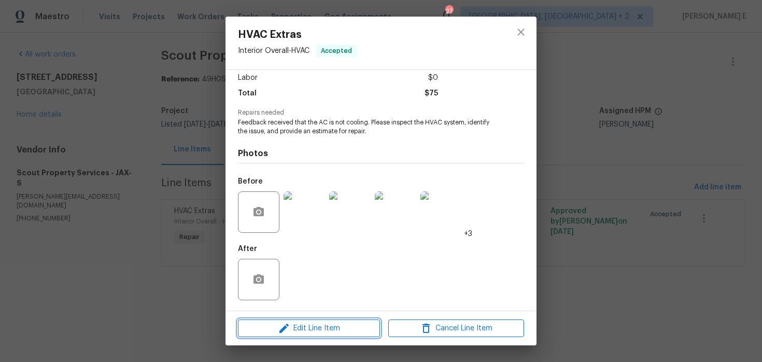
click at [282, 329] on icon "button" at bounding box center [283, 328] width 9 height 9
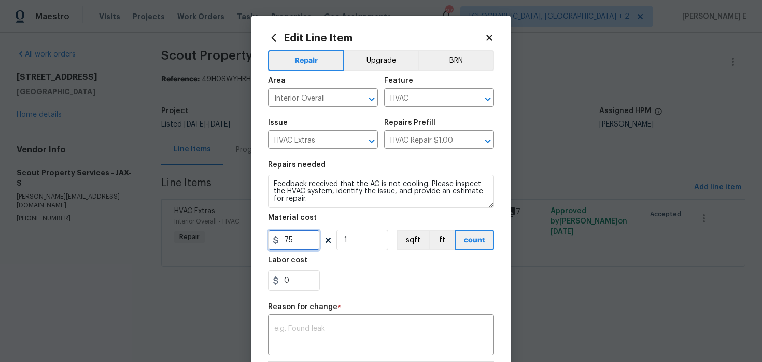
click at [291, 240] on input "75" at bounding box center [294, 240] width 52 height 21
type input "2295"
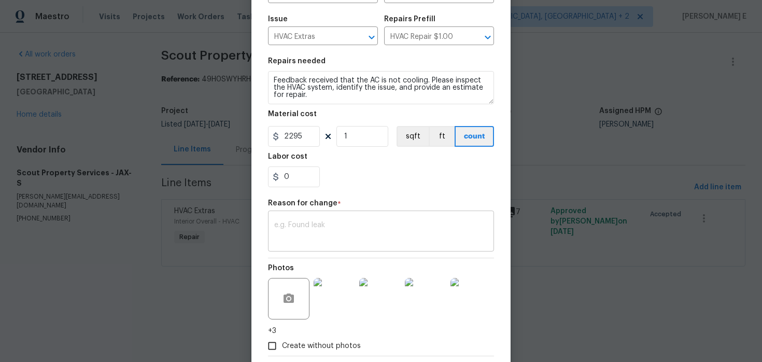
click at [381, 229] on textarea at bounding box center [381, 232] width 214 height 22
paste textarea "(KE) Updated cost per BR team approval."
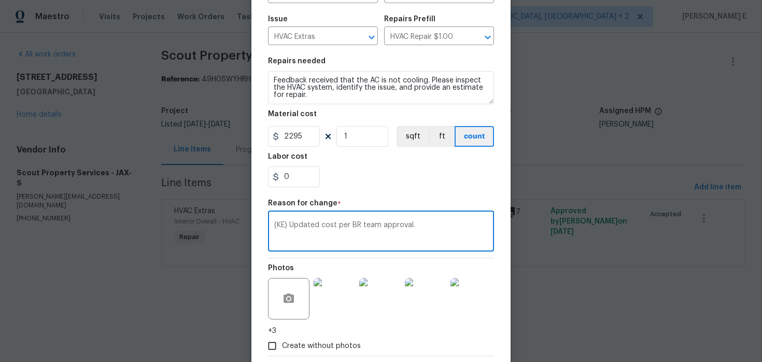
scroll to position [160, 0]
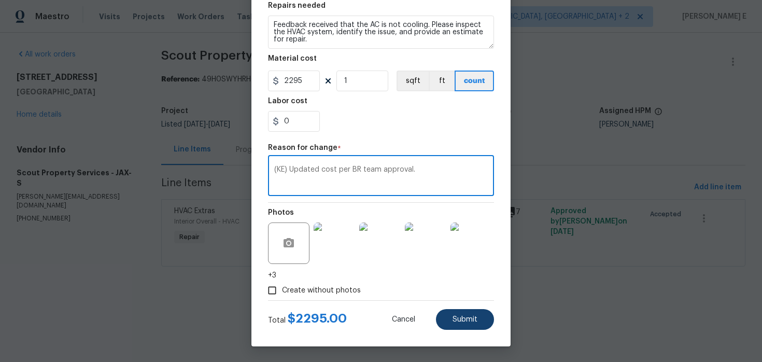
type textarea "(KE) Updated cost per BR team approval."
click at [459, 320] on span "Submit" at bounding box center [465, 320] width 25 height 8
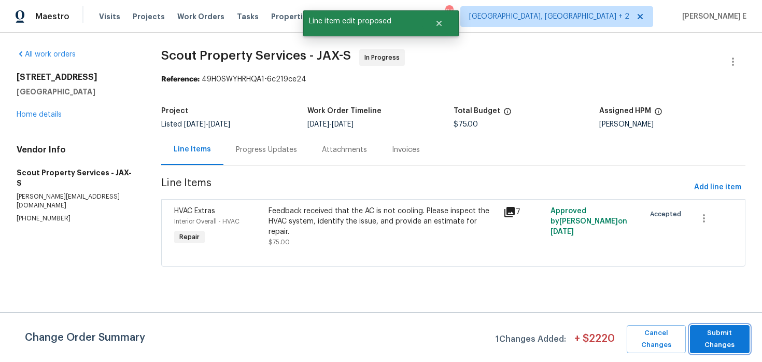
click at [716, 330] on span "Submit Changes" at bounding box center [719, 339] width 49 height 24
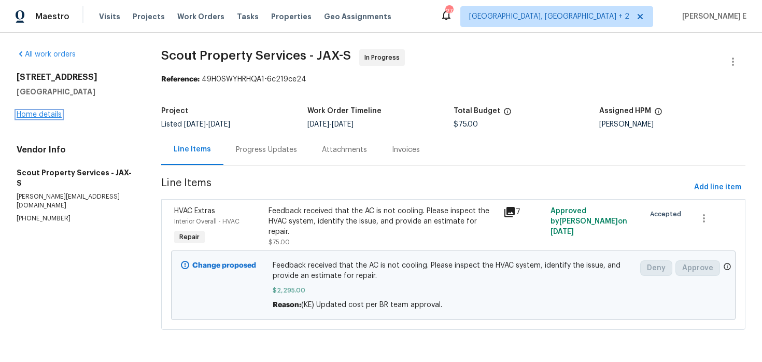
click at [32, 114] on link "Home details" at bounding box center [39, 114] width 45 height 7
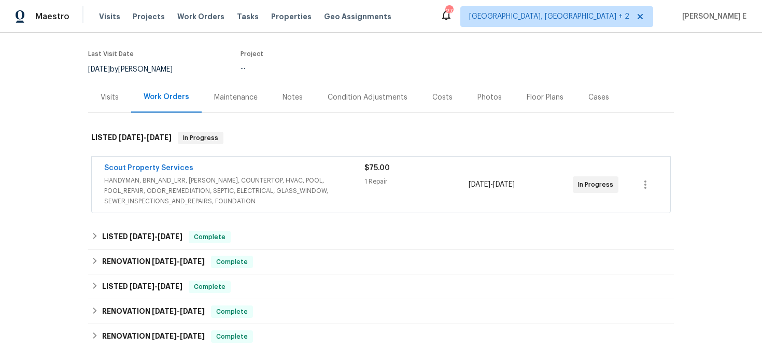
scroll to position [115, 0]
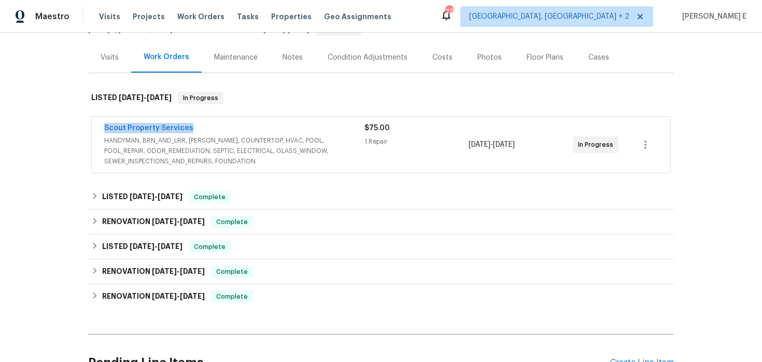
drag, startPoint x: 99, startPoint y: 125, endPoint x: 199, endPoint y: 127, distance: 100.1
click at [199, 127] on div "Scout Property Services HANDYMAN, BRN_AND_LRR, WELLS, COUNTERTOP, HVAC, POOL, P…" at bounding box center [381, 145] width 579 height 56
copy link "Scout Property Services"
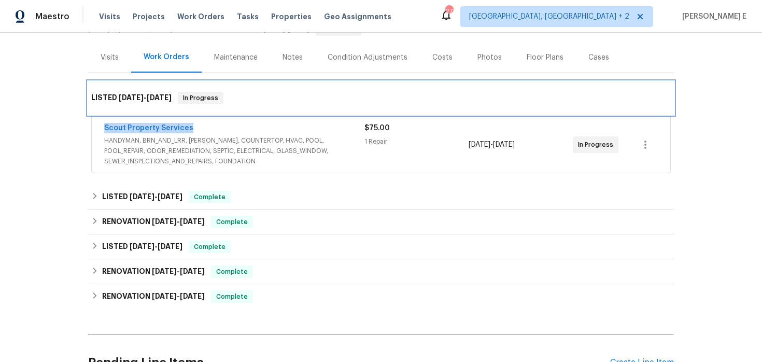
click at [649, 86] on div "LISTED 8/22/25 - 8/24/25 In Progress" at bounding box center [381, 97] width 586 height 33
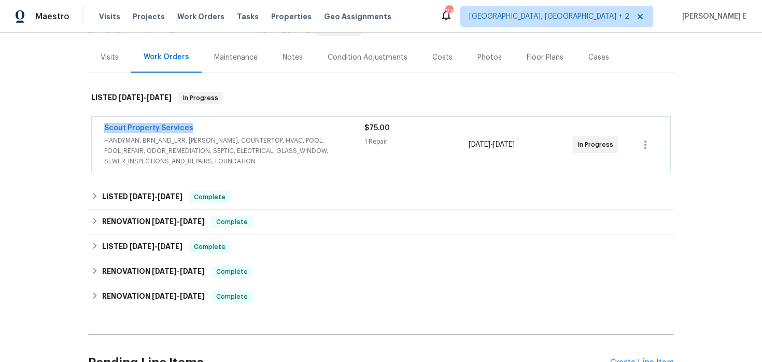
click at [17, 198] on div "Back to all projects 11283 Finchley Ln, Jacksonville, FL 32223 3 Beds | 2 Baths…" at bounding box center [381, 197] width 762 height 329
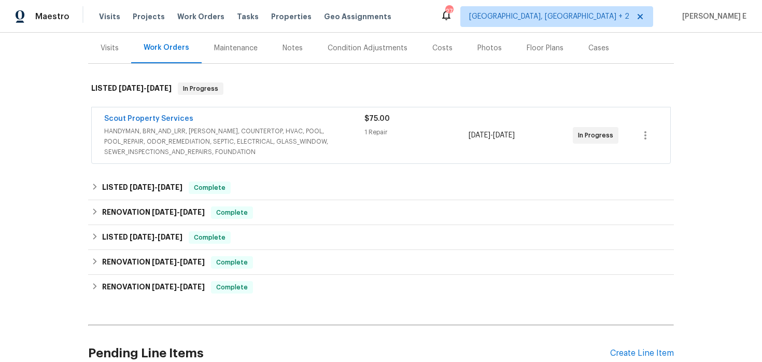
scroll to position [103, 0]
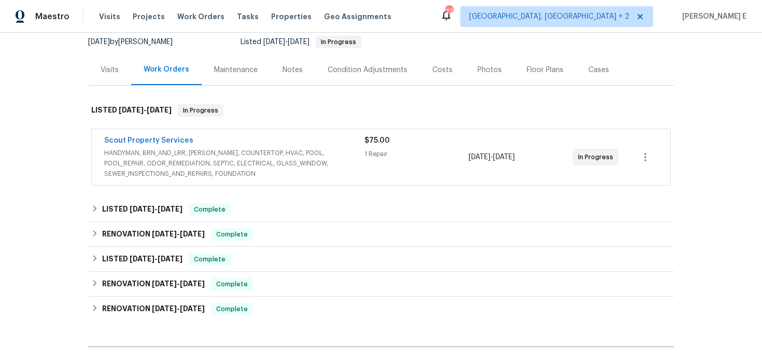
click at [181, 134] on div "Scout Property Services HANDYMAN, BRN_AND_LRR, WELLS, COUNTERTOP, HVAC, POOL, P…" at bounding box center [381, 157] width 579 height 56
click at [179, 146] on div "Scout Property Services" at bounding box center [234, 141] width 260 height 12
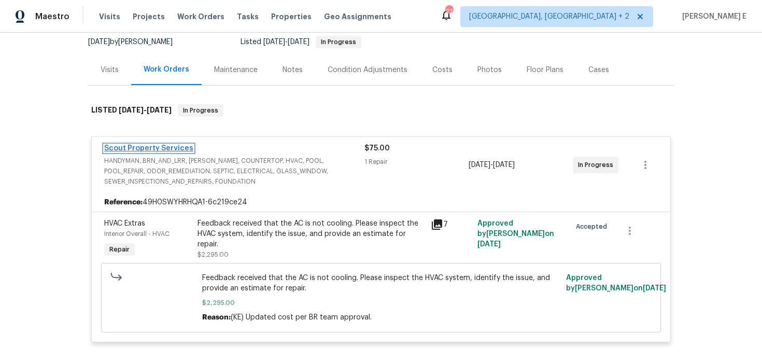
click at [175, 150] on link "Scout Property Services" at bounding box center [148, 148] width 89 height 7
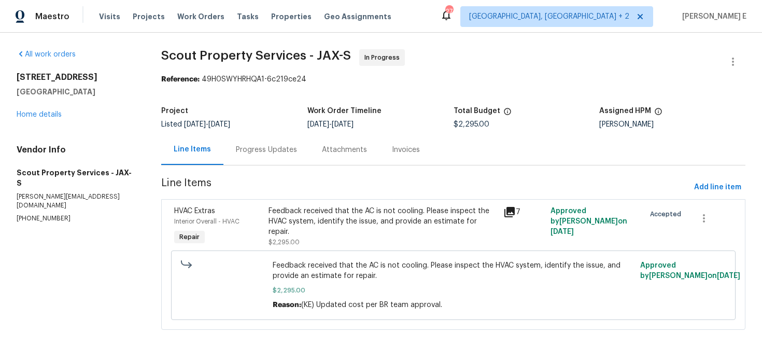
click at [266, 164] on div "Progress Updates" at bounding box center [266, 149] width 86 height 31
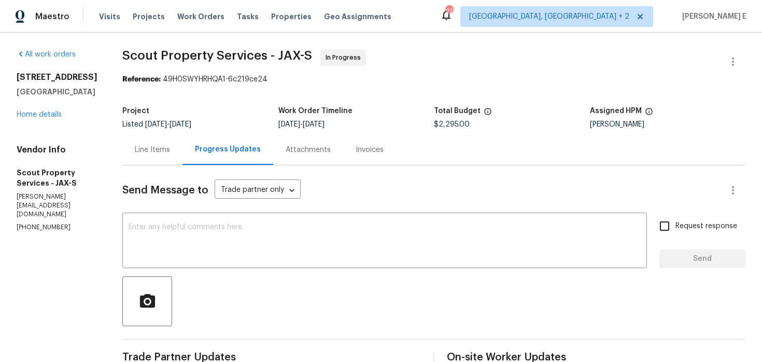
click at [507, 80] on div "Reference: 49H0SWYHRHQA1-6c219ce24" at bounding box center [433, 79] width 623 height 10
click at [566, 11] on div "27 Albuquerque, NM + 2 Keerthana E" at bounding box center [593, 16] width 306 height 21
click at [453, 17] on icon at bounding box center [446, 15] width 12 height 12
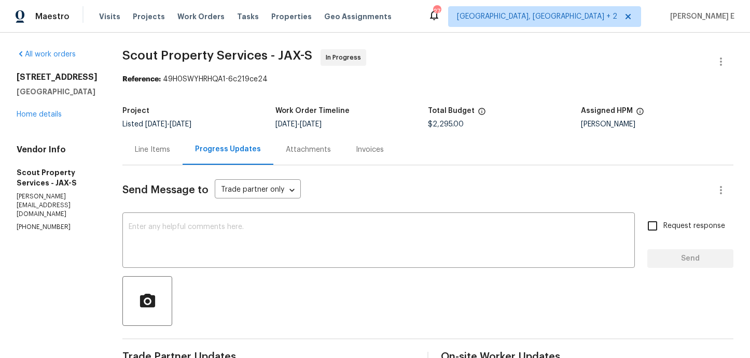
click at [123, 160] on div "Line Items" at bounding box center [152, 149] width 60 height 31
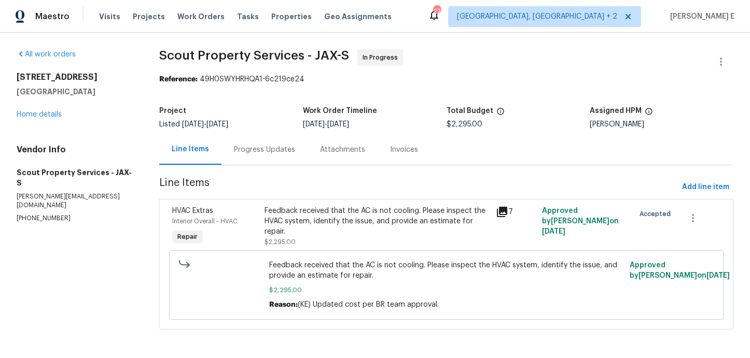
scroll to position [1, 0]
click at [254, 143] on div "Progress Updates" at bounding box center [264, 149] width 86 height 31
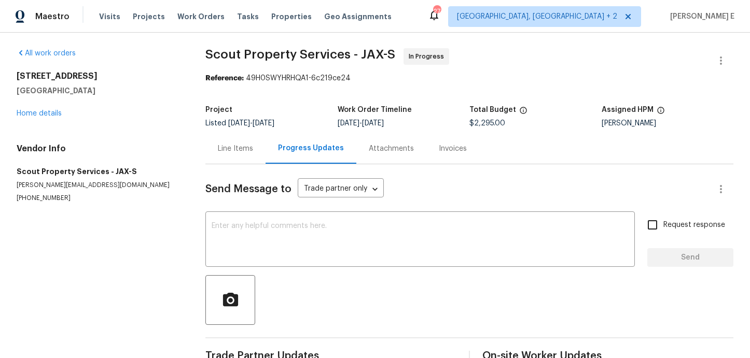
click at [268, 191] on span "Send Message to" at bounding box center [248, 189] width 86 height 10
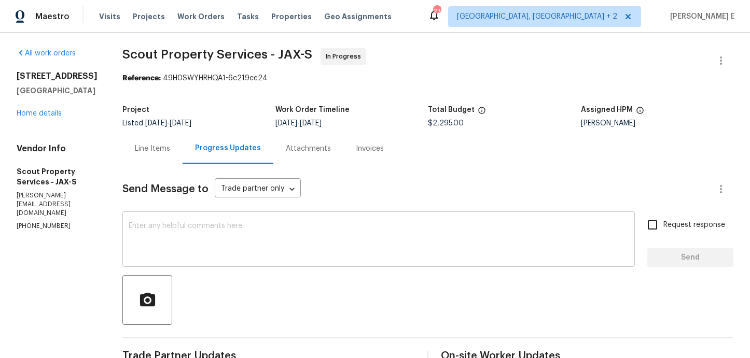
click at [255, 223] on textarea at bounding box center [379, 240] width 500 height 36
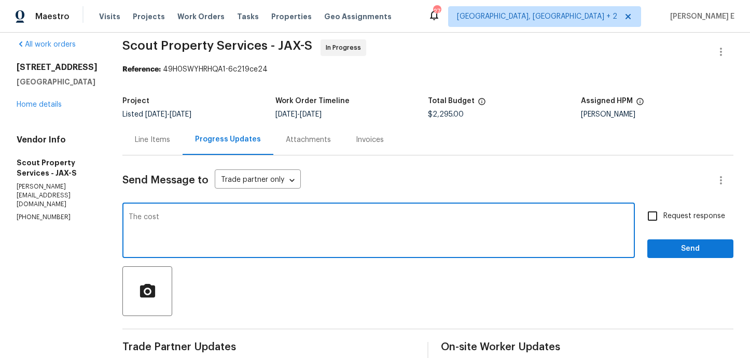
scroll to position [15, 0]
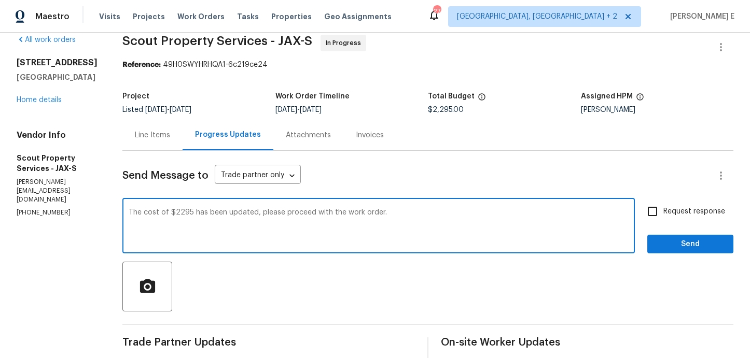
type textarea "The cost of $2295 has been updated, please proceed with the work order."
click at [663, 208] on input "Request response" at bounding box center [652, 212] width 22 height 22
checkbox input "true"
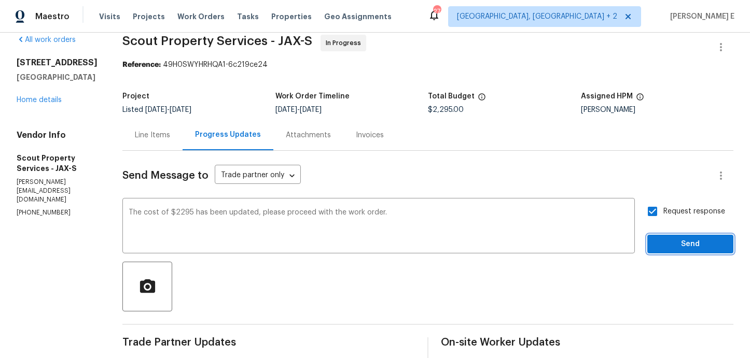
click at [664, 236] on button "Send" at bounding box center [690, 244] width 86 height 19
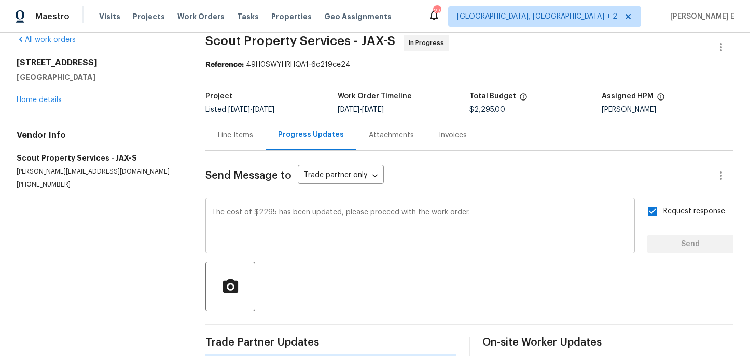
scroll to position [0, 0]
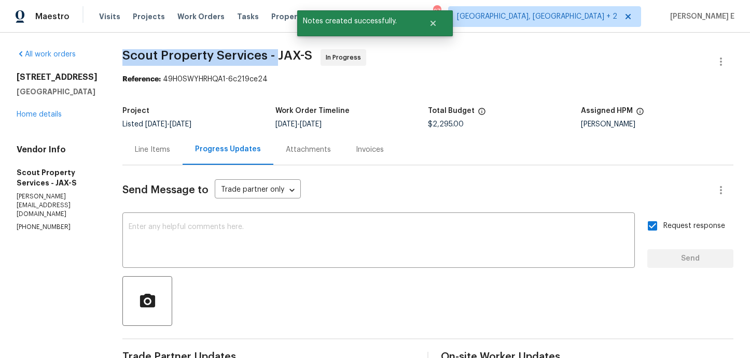
drag, startPoint x: 96, startPoint y: 55, endPoint x: 248, endPoint y: 53, distance: 151.9
click at [248, 53] on span "Scout Property Services - JAX-S" at bounding box center [217, 55] width 190 height 12
copy span "Scout Property Services -"
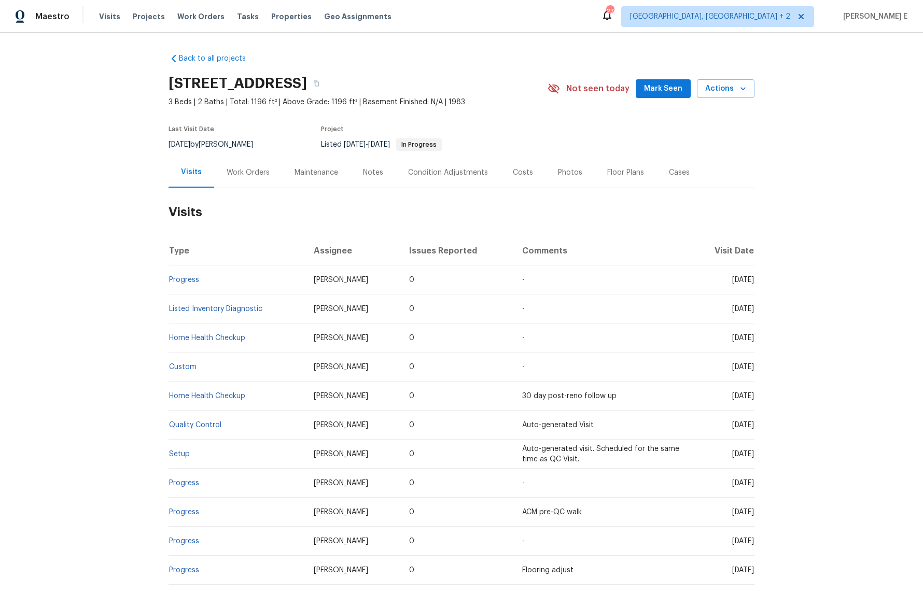
click at [264, 168] on div "Work Orders" at bounding box center [248, 172] width 43 height 10
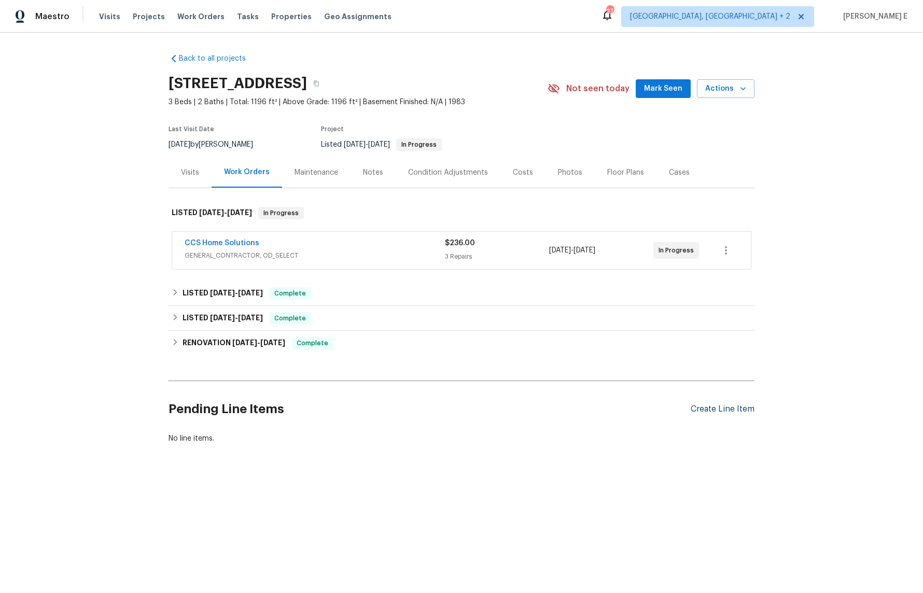
click at [718, 413] on div "Create Line Item" at bounding box center [723, 409] width 64 height 10
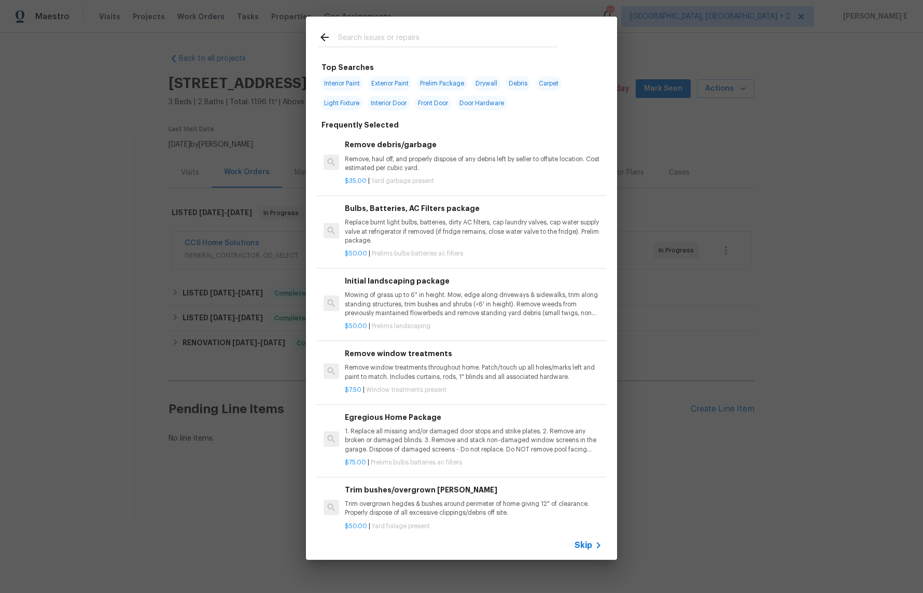
click at [233, 354] on div "Top Searches Interior Paint Exterior Paint Prelim Package Drywall Debris Carpet…" at bounding box center [461, 288] width 923 height 577
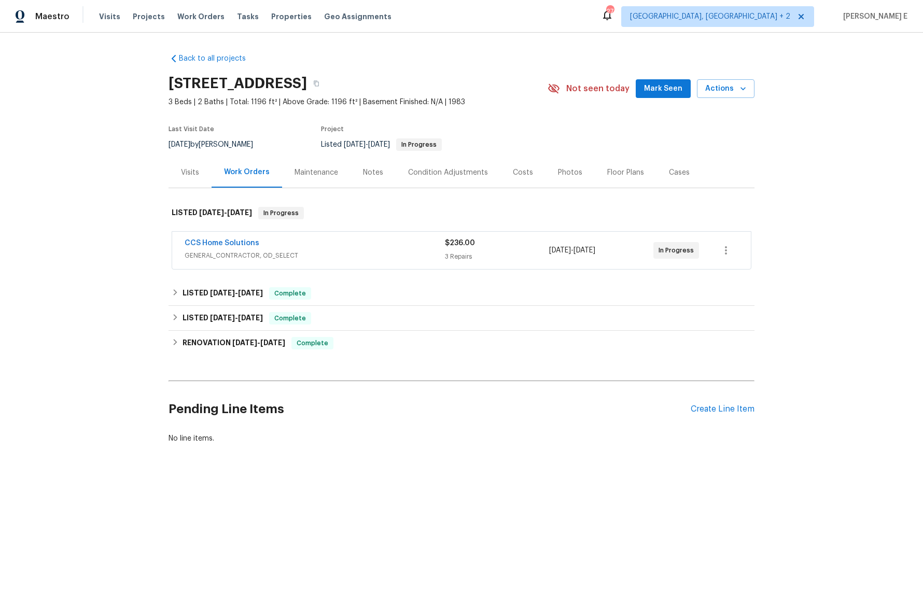
click at [334, 264] on div "CCS Home Solutions GENERAL_CONTRACTOR, OD_SELECT $236.00 3 Repairs [DATE] - [DA…" at bounding box center [461, 250] width 579 height 37
click at [347, 256] on span "GENERAL_CONTRACTOR, OD_SELECT" at bounding box center [315, 255] width 260 height 10
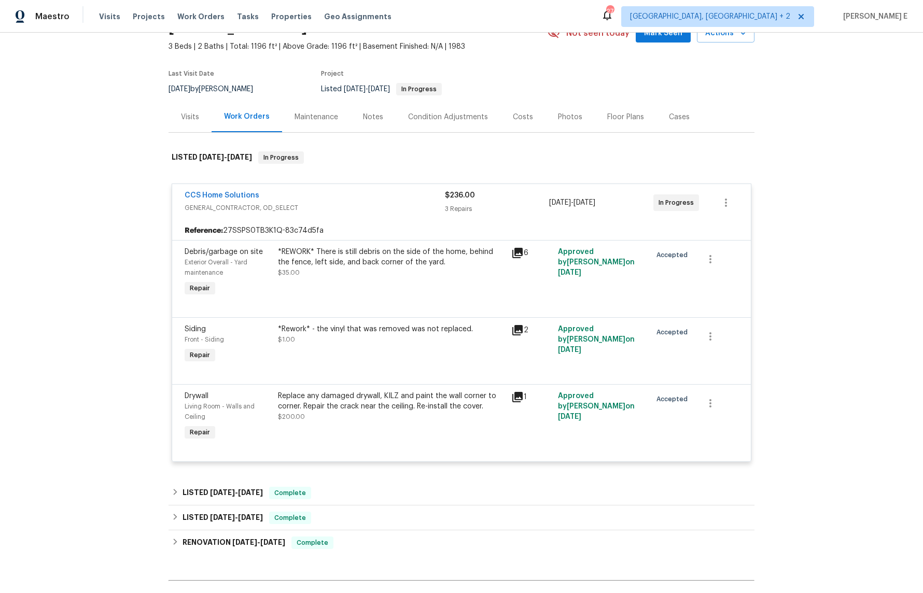
scroll to position [176, 0]
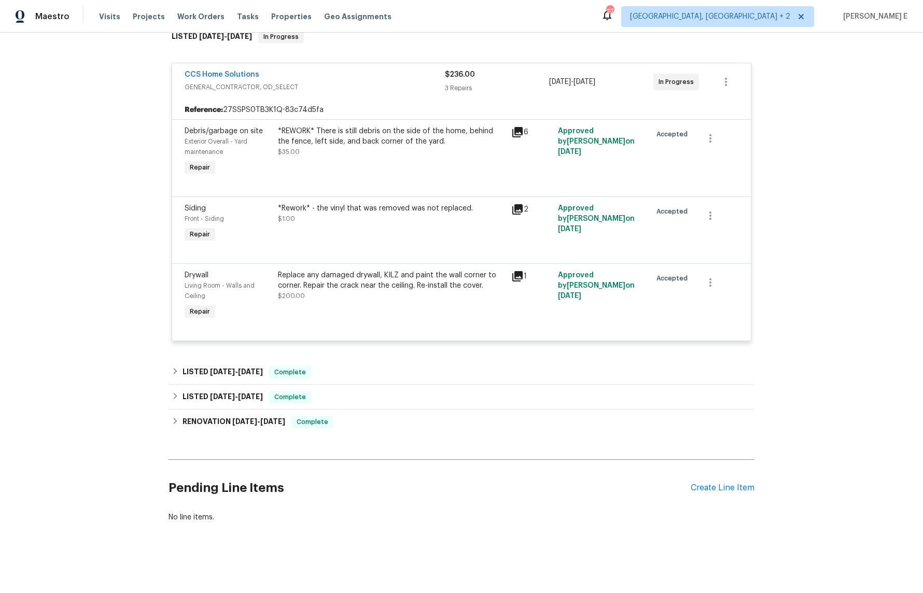
click at [711, 495] on div "Pending Line Items Create Line Item" at bounding box center [461, 488] width 586 height 48
click at [714, 489] on div "Create Line Item" at bounding box center [723, 488] width 64 height 10
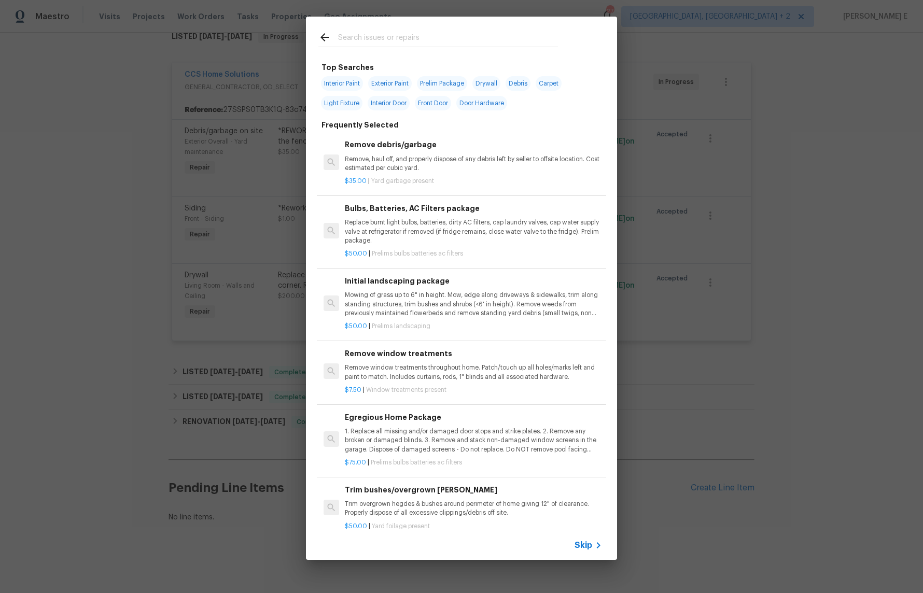
click at [573, 548] on div "Skip" at bounding box center [461, 545] width 311 height 29
click at [580, 546] on span "Skip" at bounding box center [583, 545] width 18 height 10
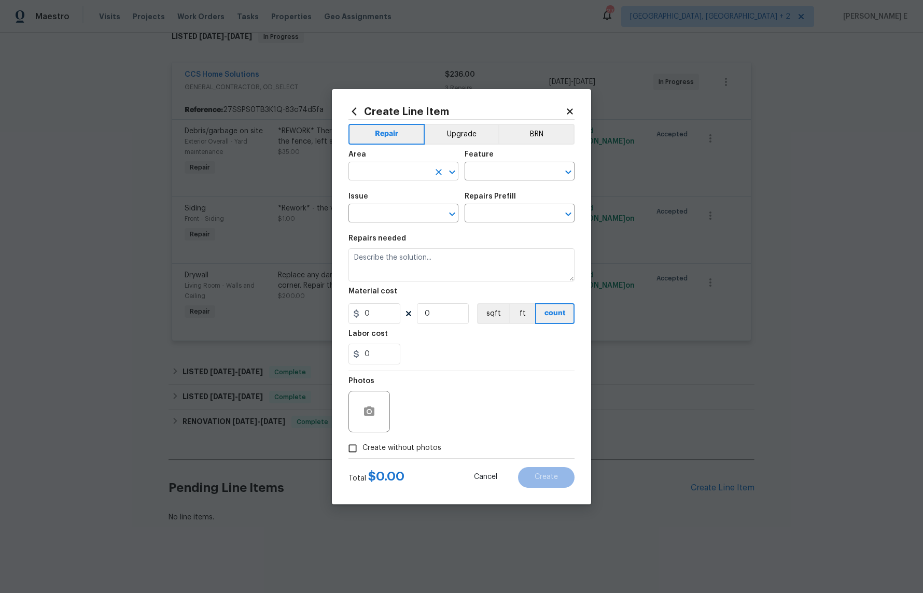
click at [392, 175] on input "text" at bounding box center [388, 172] width 81 height 16
type input "Exterior Overall"
click at [483, 220] on li "Drainage" at bounding box center [520, 220] width 110 height 17
type input "Drainage"
click at [377, 206] on input "text" at bounding box center [388, 214] width 81 height 16
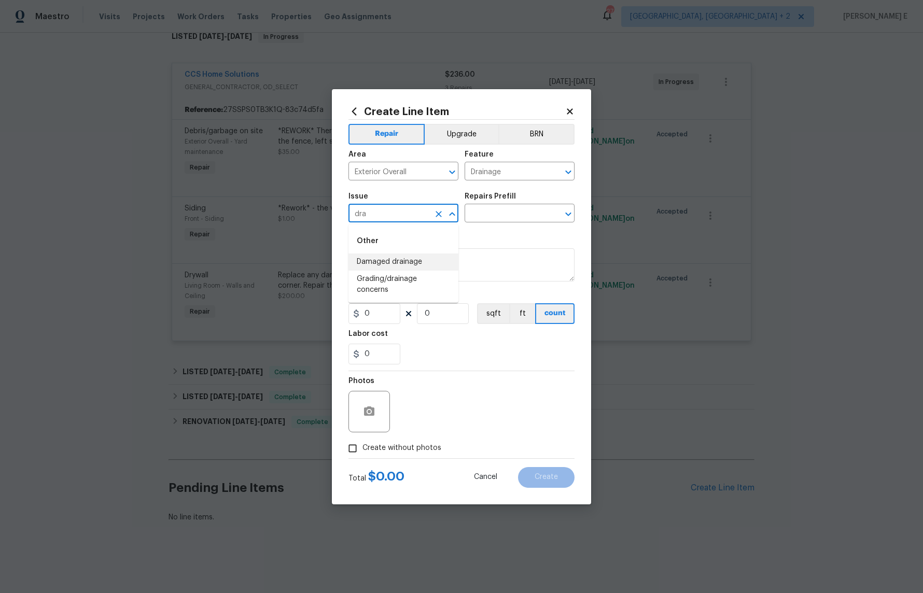
click at [402, 258] on li "Damaged drainage" at bounding box center [403, 262] width 110 height 17
type input "Damaged drainage"
click at [512, 214] on input "text" at bounding box center [505, 214] width 81 height 16
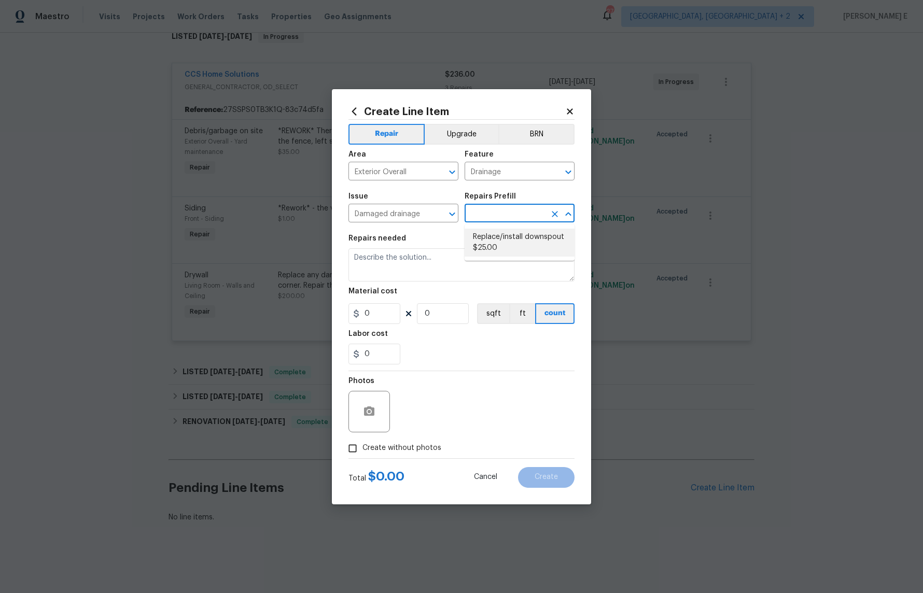
click at [489, 240] on li "Replace/install downspout $25.00" at bounding box center [520, 243] width 110 height 28
type input "Replace/install downspout $25.00"
type textarea "Replace missing or damaged downspout (10ft section). Scope of work to include d…"
type input "25"
type input "1"
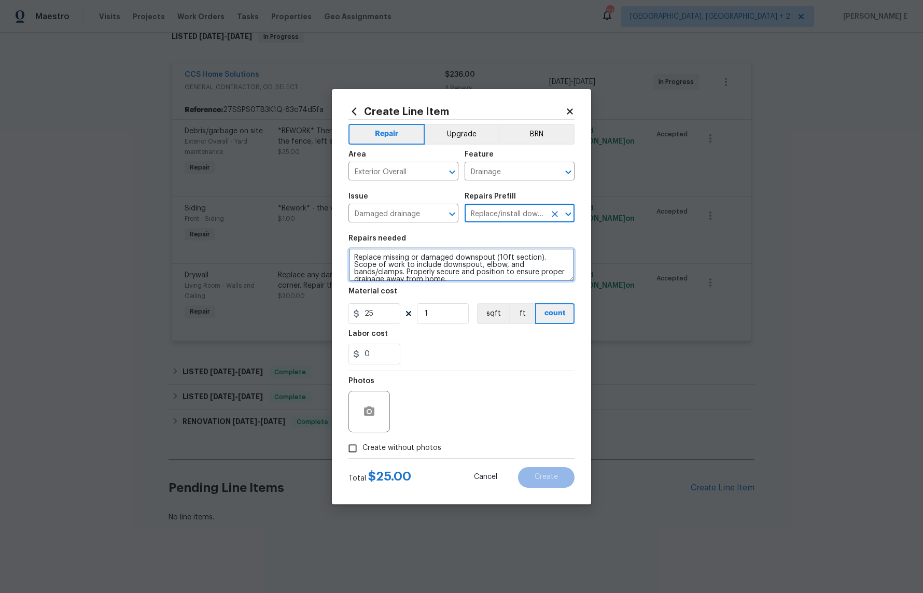
click at [421, 260] on textarea "Replace missing or damaged downspout (10ft section). Scope of work to include d…" at bounding box center [461, 264] width 226 height 33
paste textarea "ceived feedback that there is a drainage issue in the side yard. Please go onsi…"
type textarea "Received feedback that there is a drainage issue in the side yard. Please go on…"
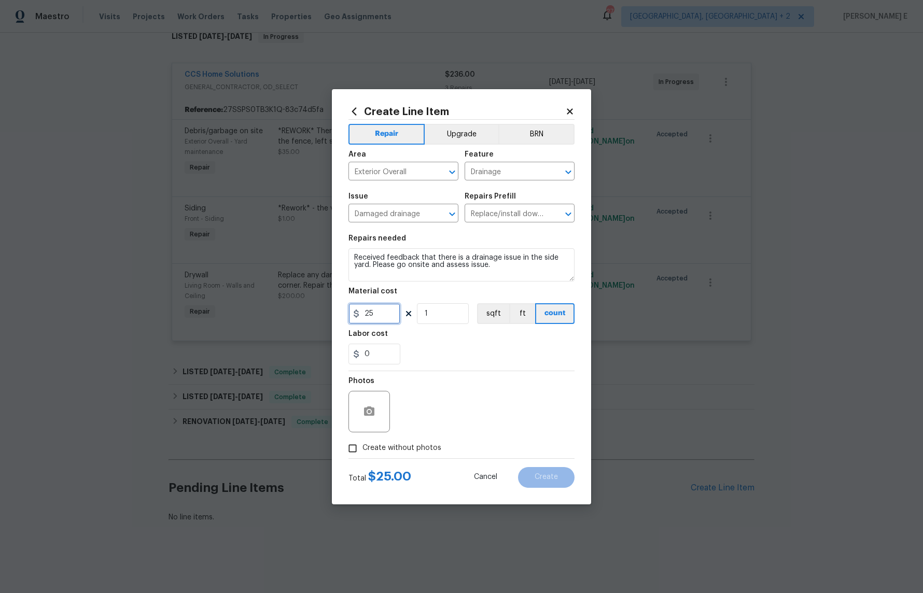
click at [364, 311] on input "25" at bounding box center [374, 313] width 52 height 21
type input "75"
click at [406, 441] on label "Create without photos" at bounding box center [392, 449] width 99 height 20
click at [362, 441] on input "Create without photos" at bounding box center [353, 449] width 20 height 20
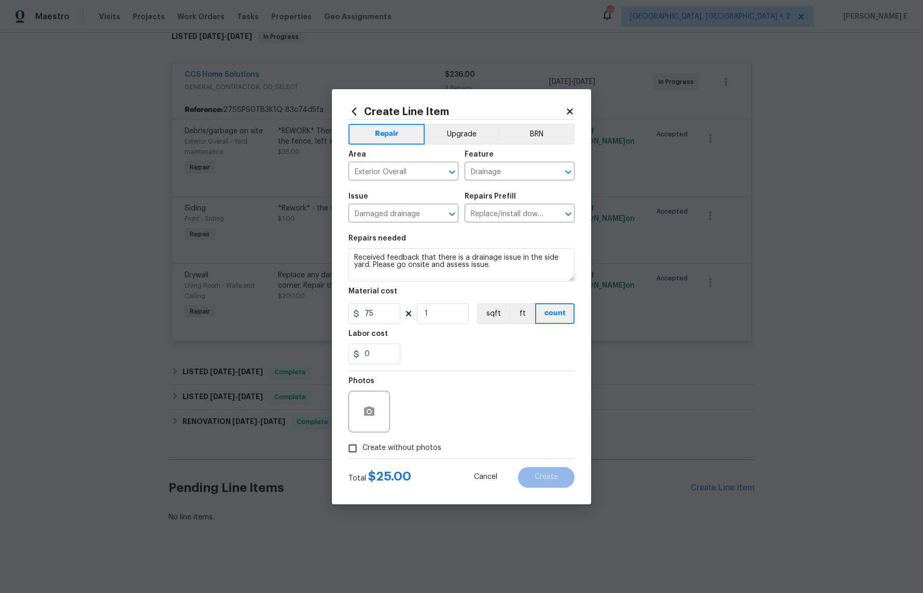
checkbox input "true"
click at [458, 416] on textarea at bounding box center [486, 411] width 176 height 41
click at [559, 486] on button "Create" at bounding box center [546, 477] width 57 height 21
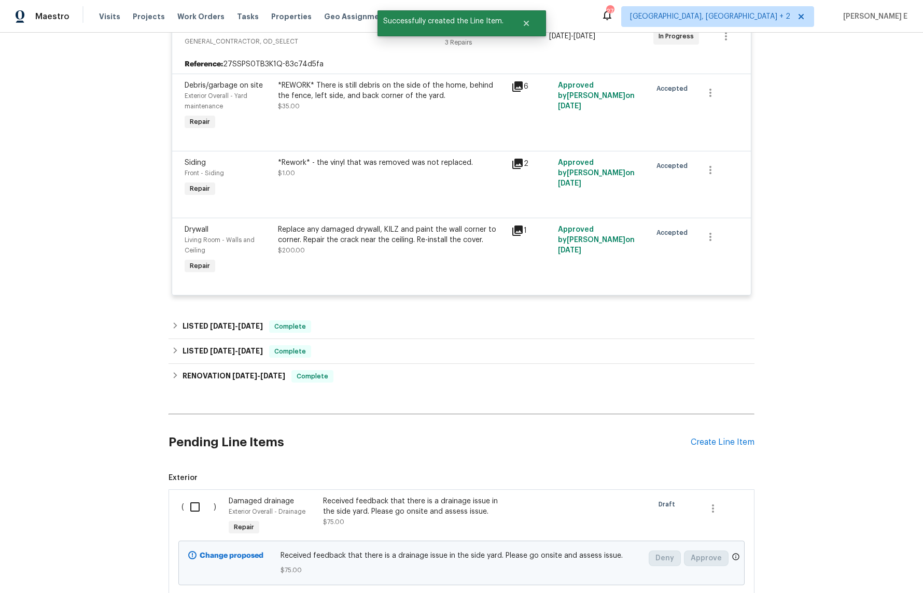
scroll to position [294, 0]
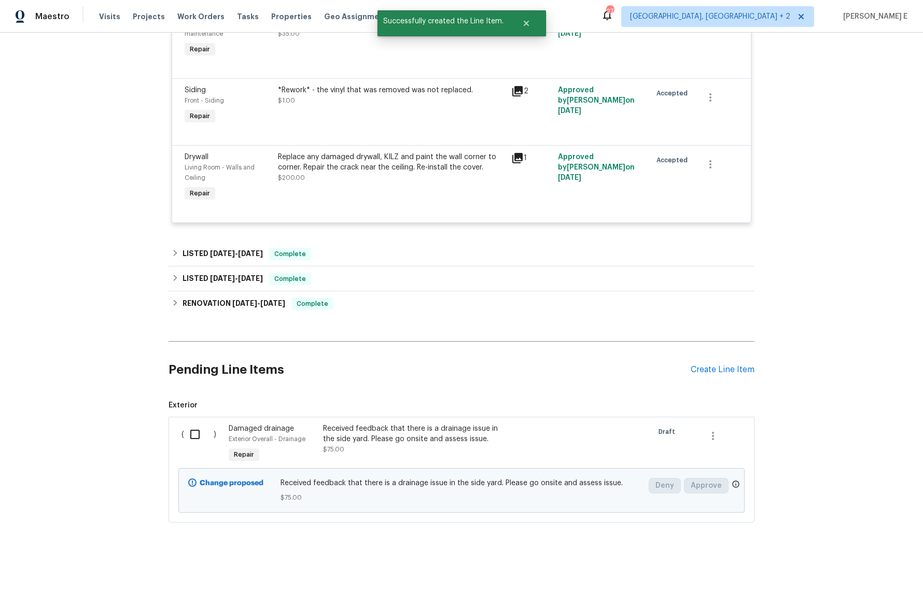
click at [204, 431] on input "checkbox" at bounding box center [199, 435] width 30 height 22
checkbox input "true"
click at [851, 568] on span "Create Work Order" at bounding box center [863, 567] width 69 height 13
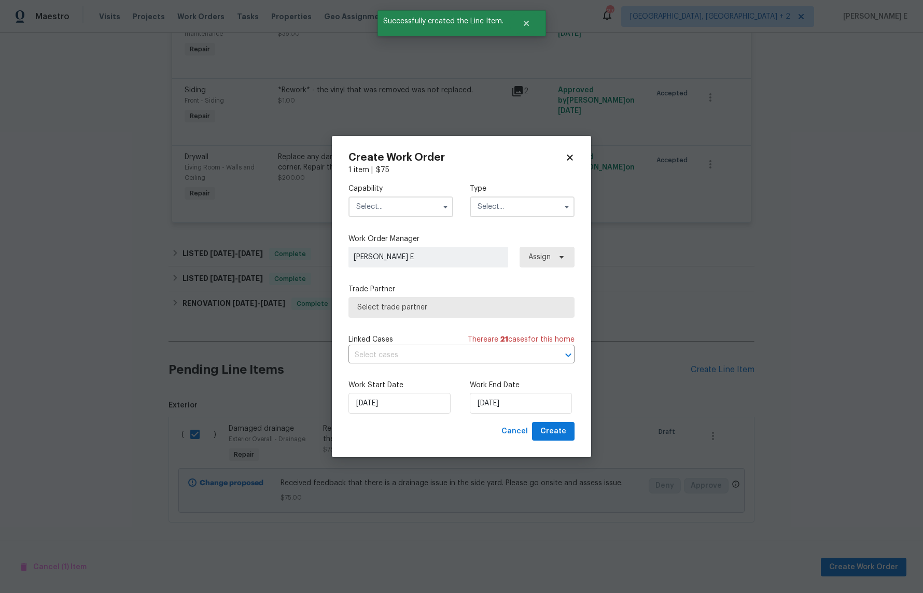
click at [414, 207] on input "text" at bounding box center [400, 206] width 105 height 21
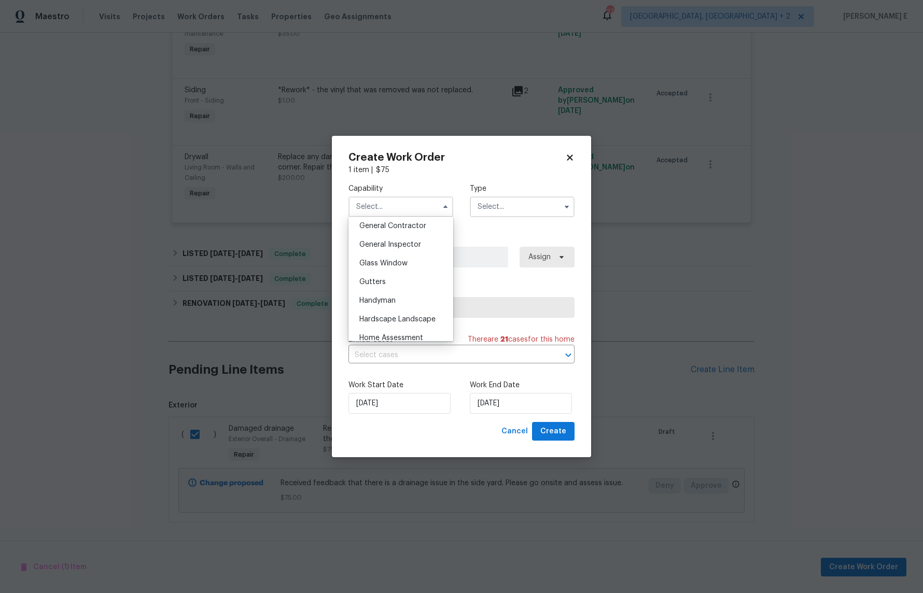
scroll to position [514, 0]
click at [392, 282] on span "Handyman" at bounding box center [377, 284] width 36 height 7
type input "Handyman"
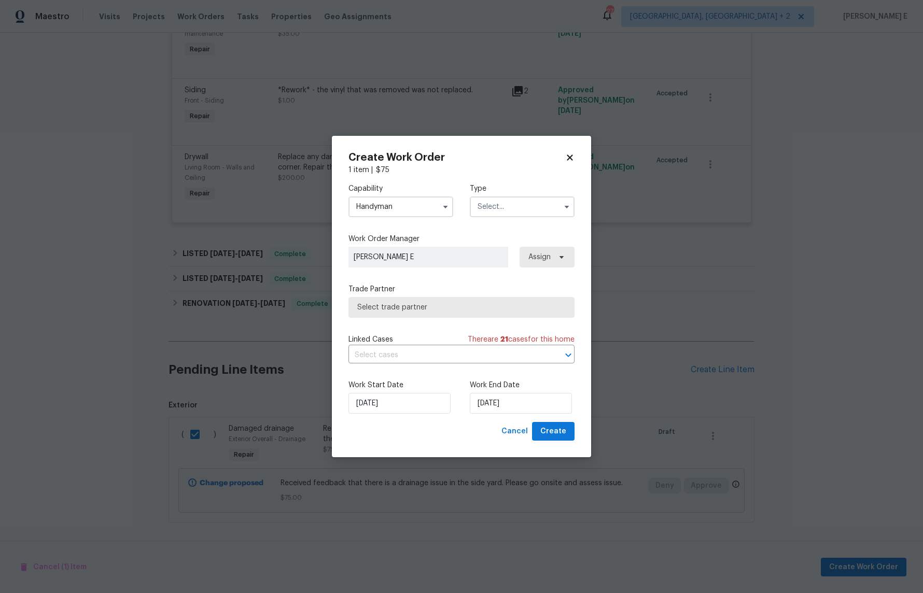
click at [519, 212] on input "text" at bounding box center [522, 206] width 105 height 21
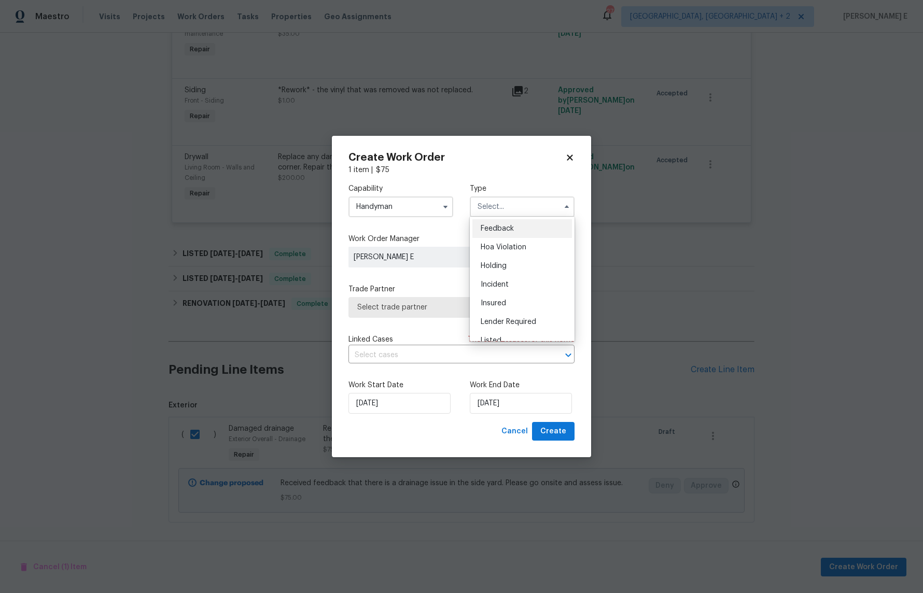
click at [505, 228] on span "Feedback" at bounding box center [497, 228] width 33 height 7
type input "Feedback"
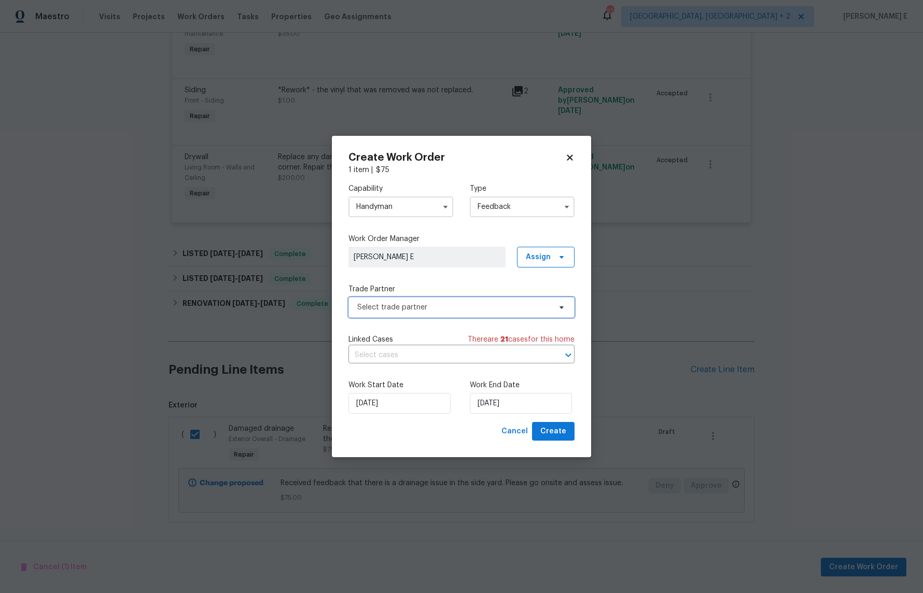
click at [389, 301] on span "Select trade partner" at bounding box center [461, 307] width 226 height 21
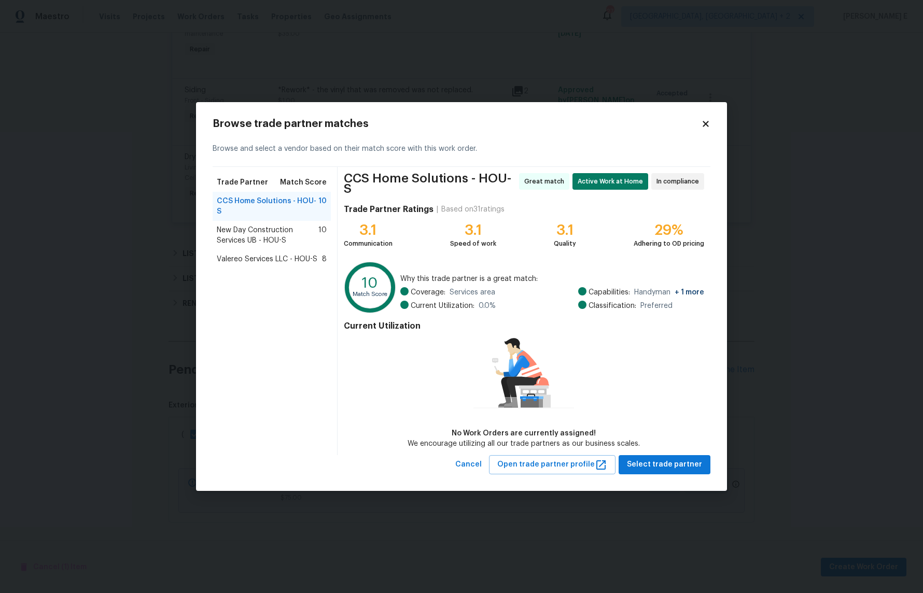
click at [269, 248] on div "New Day Construction Services UB - HOU-S 10" at bounding box center [272, 235] width 118 height 29
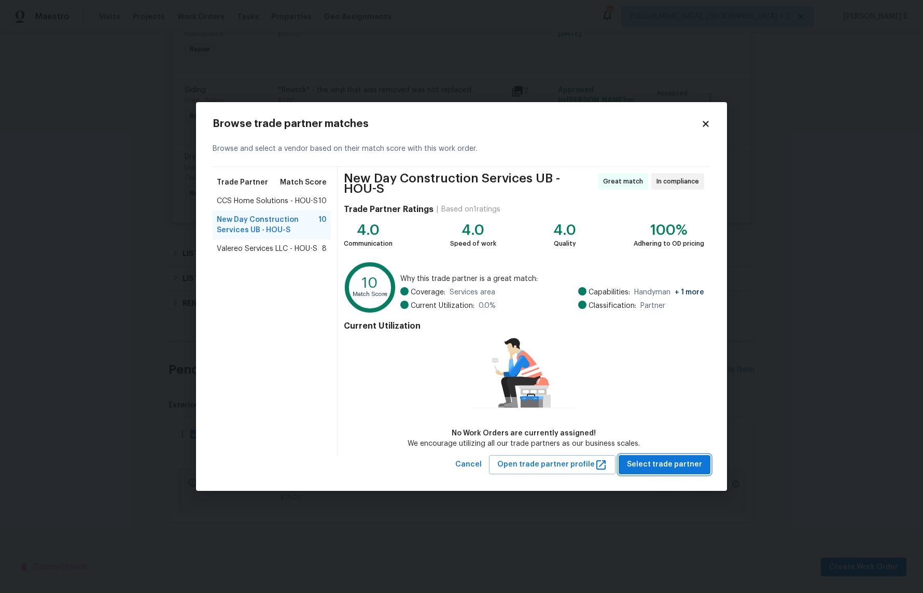
click at [654, 462] on span "Select trade partner" at bounding box center [664, 464] width 75 height 13
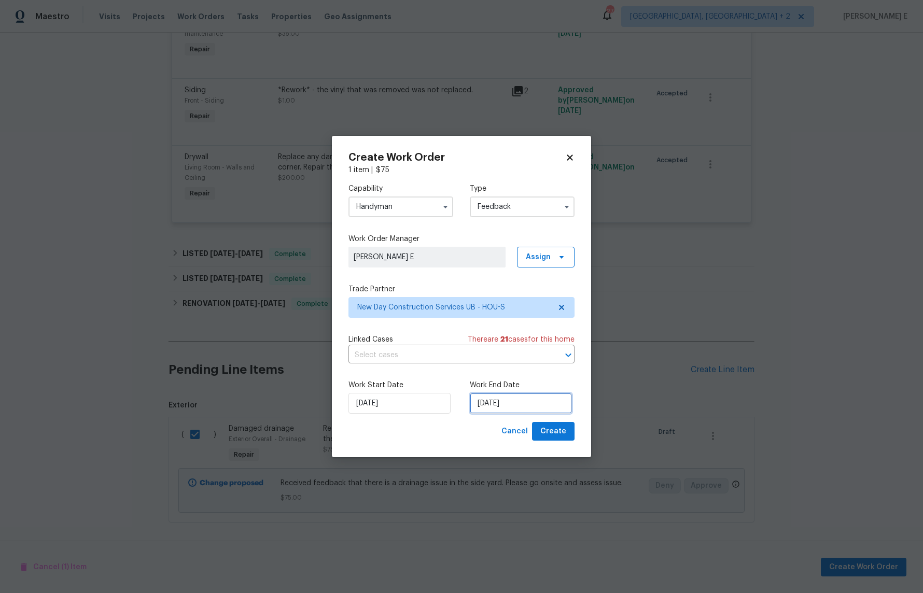
click at [484, 400] on input "27/08/2025" at bounding box center [521, 403] width 102 height 21
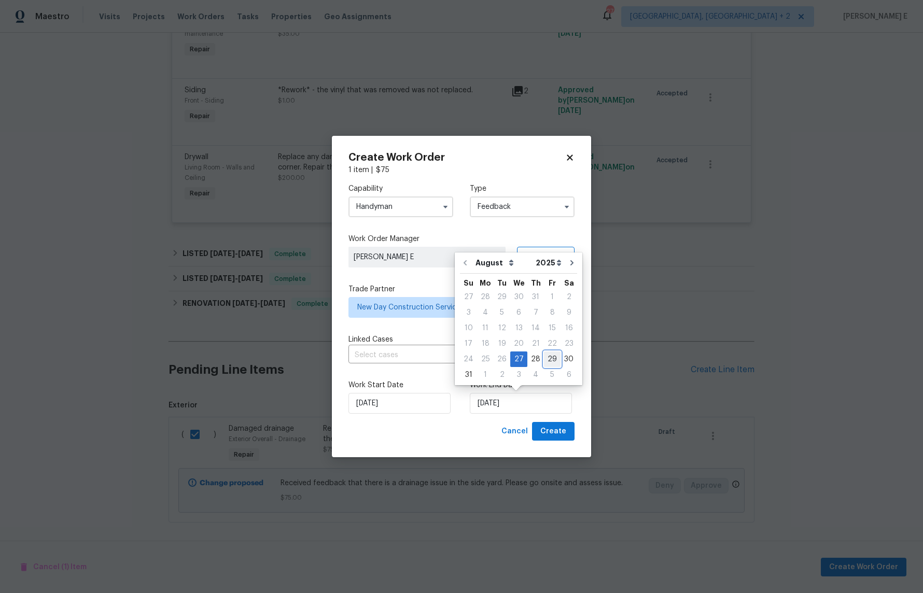
click at [544, 357] on div "29" at bounding box center [552, 359] width 17 height 15
type input "29/08/2025"
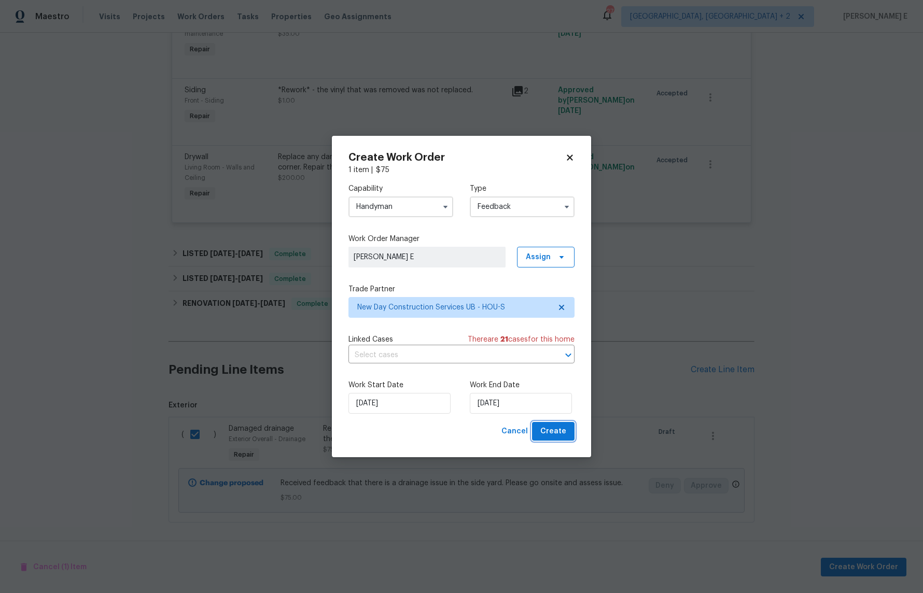
click at [546, 433] on span "Create" at bounding box center [553, 431] width 26 height 13
checkbox input "false"
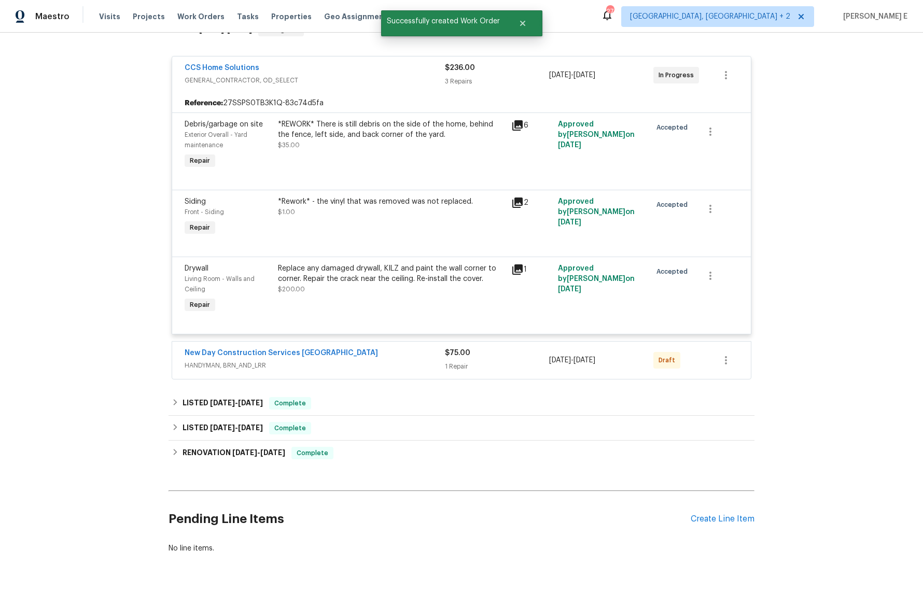
scroll to position [214, 0]
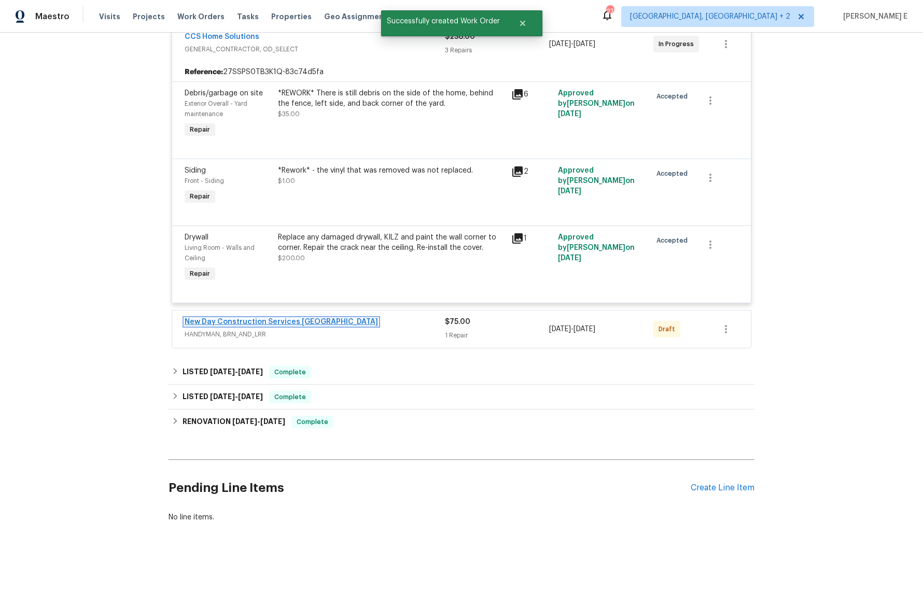
click at [224, 320] on link "New Day Construction Services UB" at bounding box center [281, 321] width 193 height 7
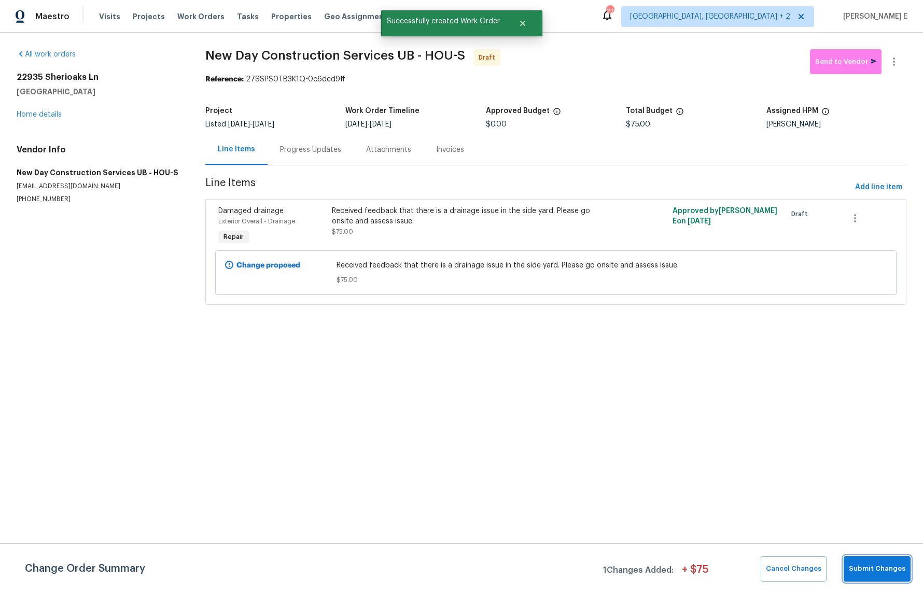
click at [889, 569] on span "Submit Changes" at bounding box center [877, 569] width 57 height 12
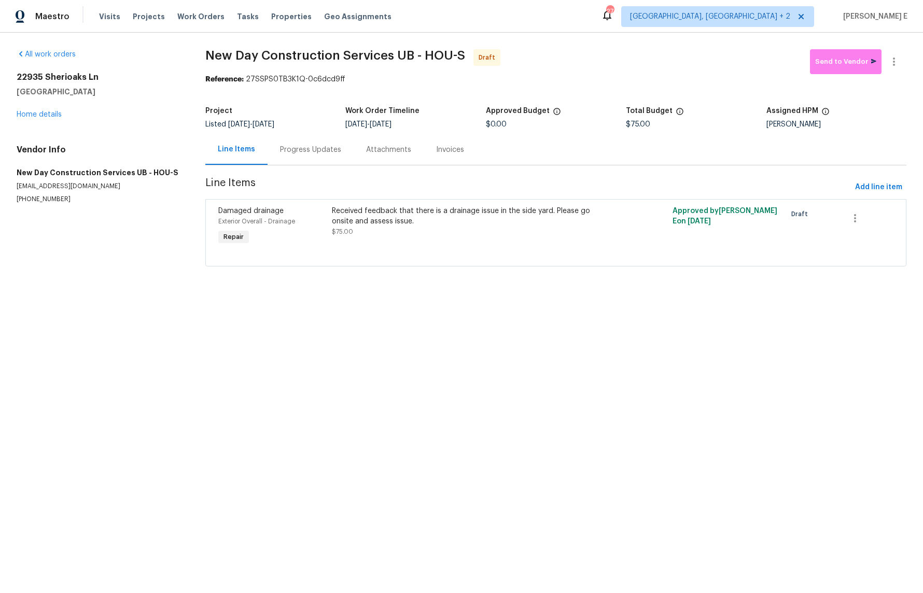
click at [313, 139] on div "Progress Updates" at bounding box center [311, 149] width 86 height 31
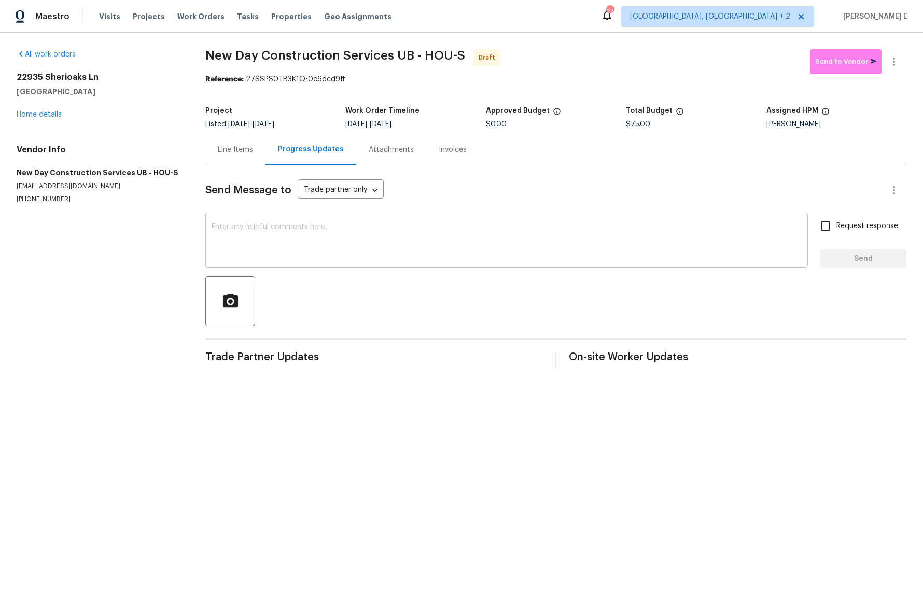
click at [322, 252] on textarea at bounding box center [507, 241] width 590 height 36
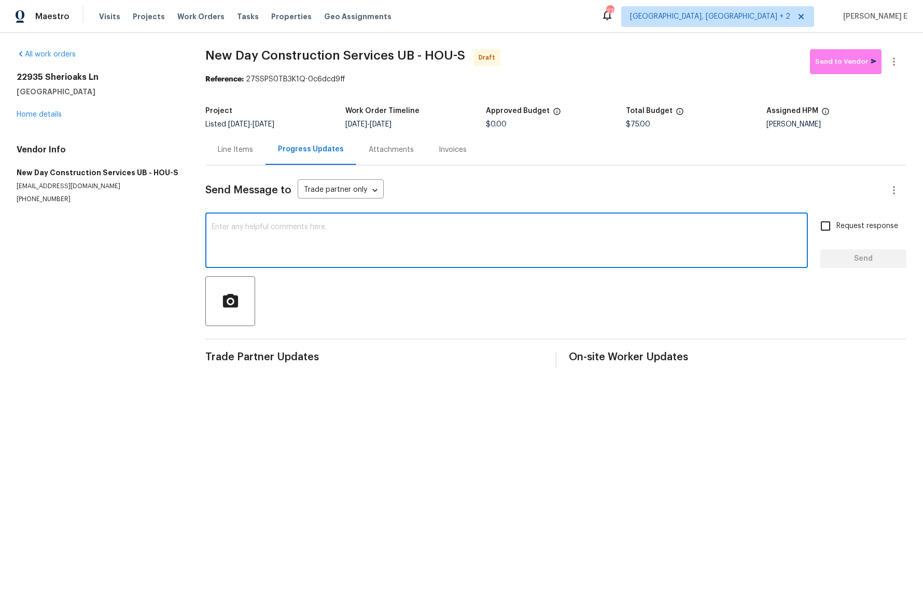
paste textarea "Hi this is Keerthana with Opendoor. I’m confirming you received the WO for the …"
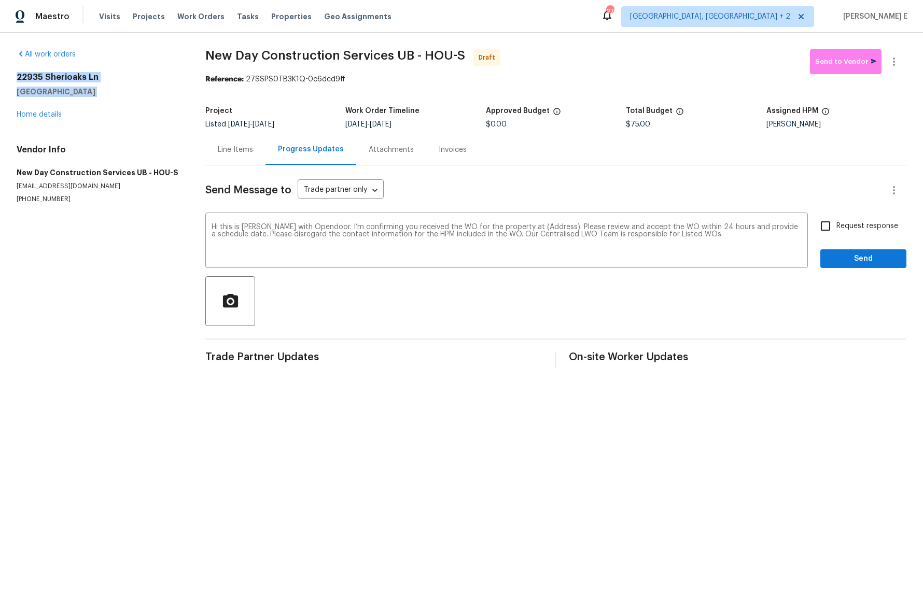
drag, startPoint x: 17, startPoint y: 78, endPoint x: 103, endPoint y: 104, distance: 90.0
click at [103, 104] on div "22935 Sherioaks Ln Spring, TX 77389 Home details" at bounding box center [99, 96] width 164 height 48
copy div "22935 Sherioaks Ln Spring, TX 77389"
click at [541, 226] on textarea "Hi this is Keerthana with Opendoor. I’m confirming you received the WO for the …" at bounding box center [507, 241] width 590 height 36
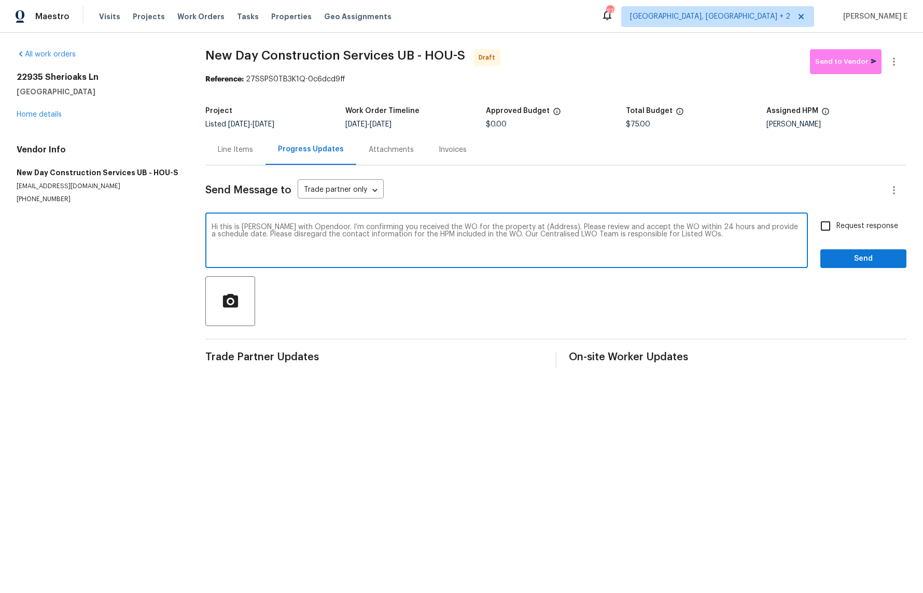
click at [541, 226] on textarea "Hi this is Keerthana with Opendoor. I’m confirming you received the WO for the …" at bounding box center [507, 241] width 590 height 36
paste textarea "22935 Sherioaks Ln Spring, TX 77389"
type textarea "Hi this is Keerthana with Opendoor. I’m confirming you received the WO for the …"
click at [833, 231] on input "Request response" at bounding box center [825, 226] width 22 height 22
checkbox input "true"
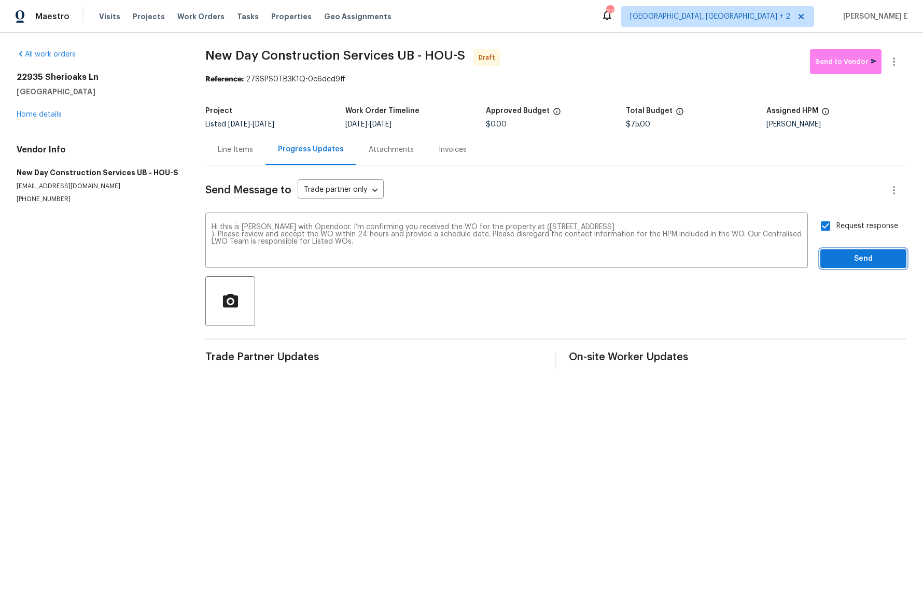
click at [841, 251] on button "Send" at bounding box center [863, 258] width 86 height 19
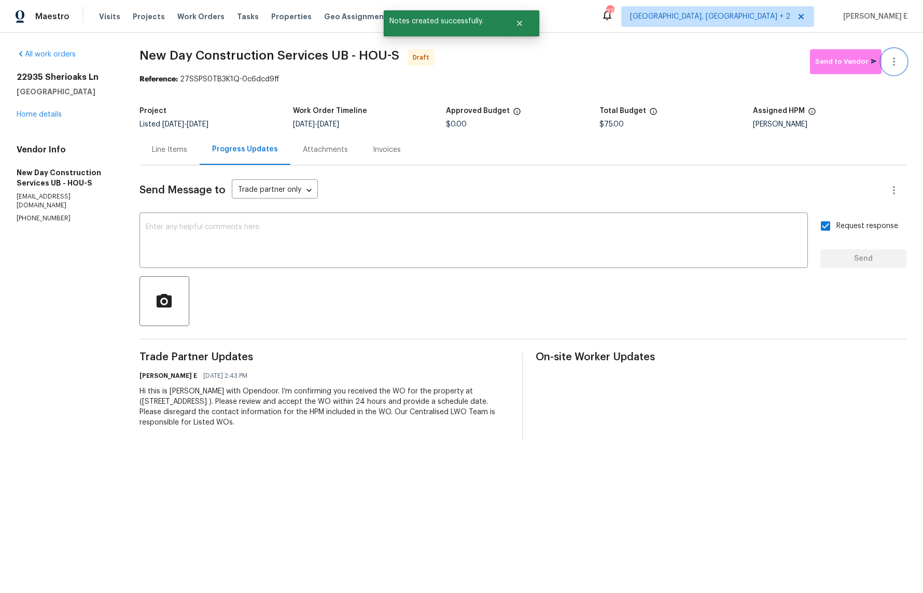
click at [898, 68] on button "button" at bounding box center [893, 61] width 25 height 25
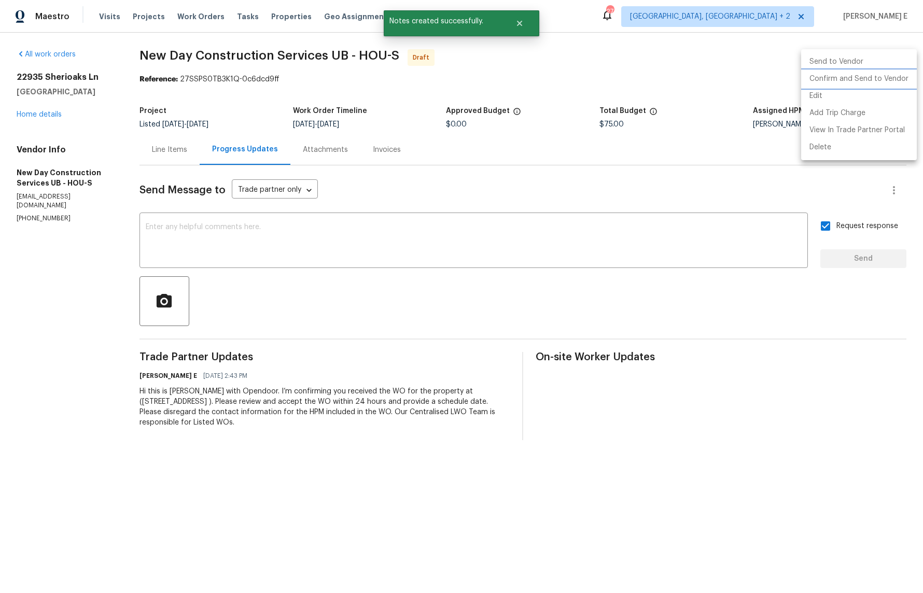
click at [874, 81] on li "Confirm and Send to Vendor" at bounding box center [859, 79] width 116 height 17
click at [508, 91] on div at bounding box center [461, 296] width 923 height 593
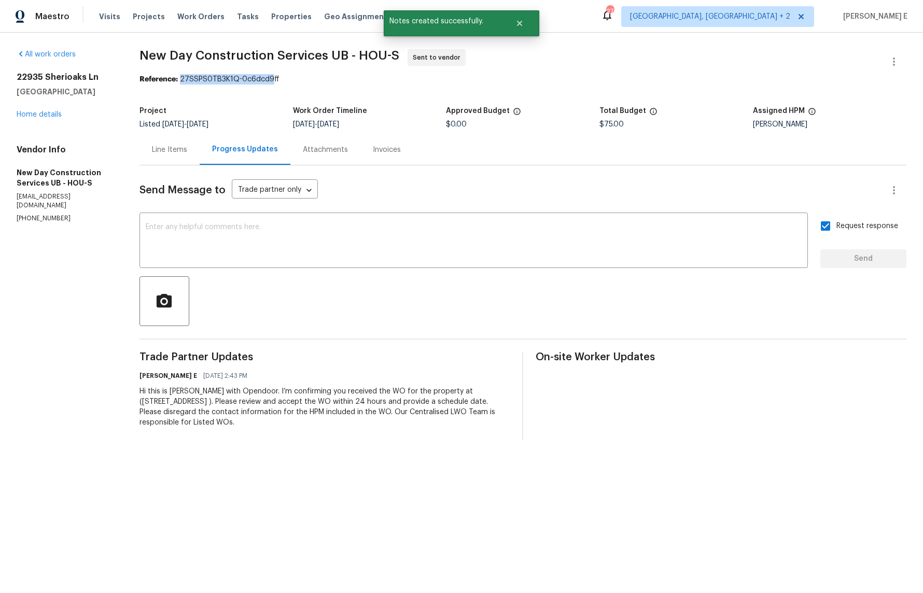
drag, startPoint x: 178, startPoint y: 80, endPoint x: 268, endPoint y: 81, distance: 89.7
click at [268, 81] on div "Reference: 27SSPS0TB3K1Q-0c6dcd9ff" at bounding box center [522, 79] width 767 height 10
copy div "27SSPS0TB3K1Q-0c6dcd9ff"
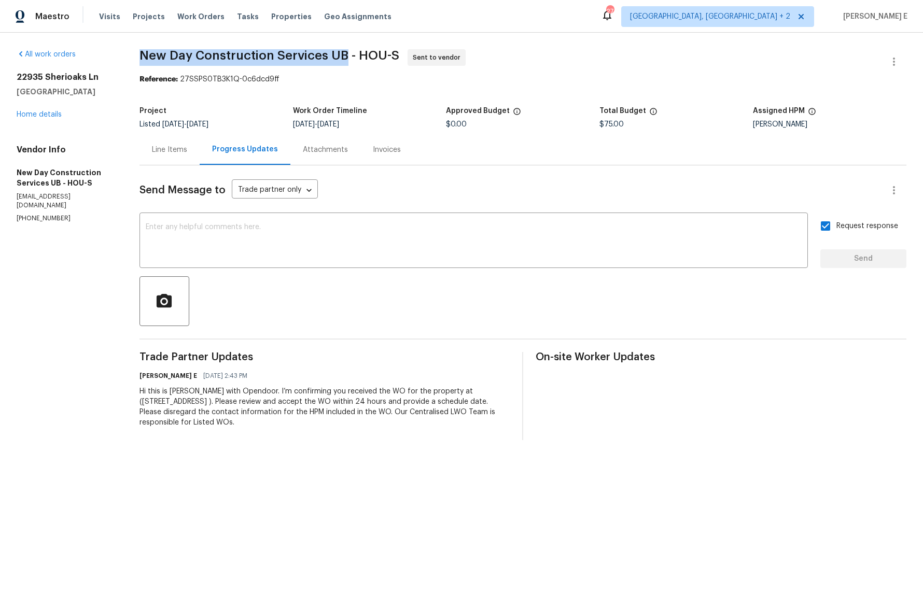
drag, startPoint x: 139, startPoint y: 54, endPoint x: 341, endPoint y: 56, distance: 202.2
click at [341, 56] on span "New Day Construction Services UB - HOU-S" at bounding box center [269, 55] width 260 height 12
copy span "New Day Construction Services UB"
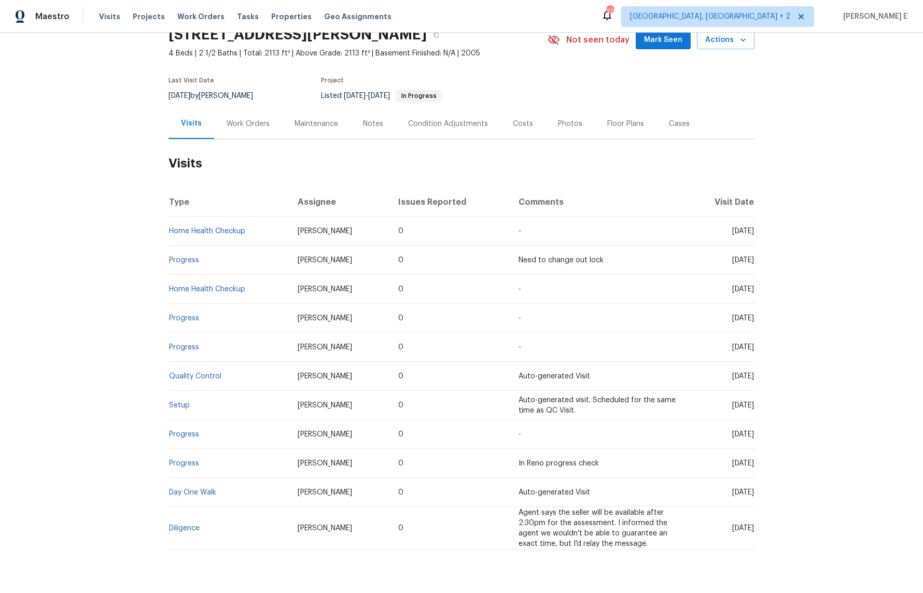
scroll to position [76, 0]
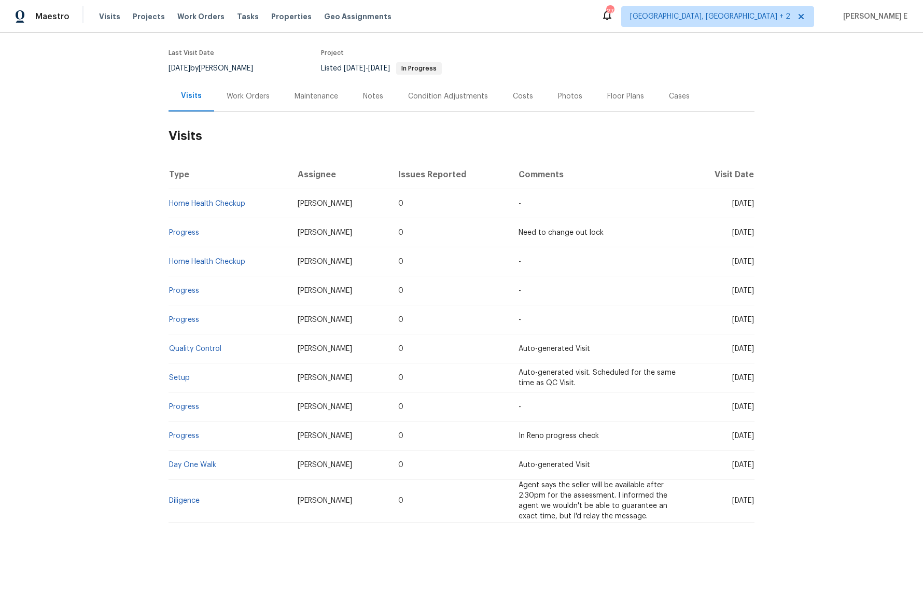
click at [251, 97] on div "Work Orders" at bounding box center [248, 96] width 43 height 10
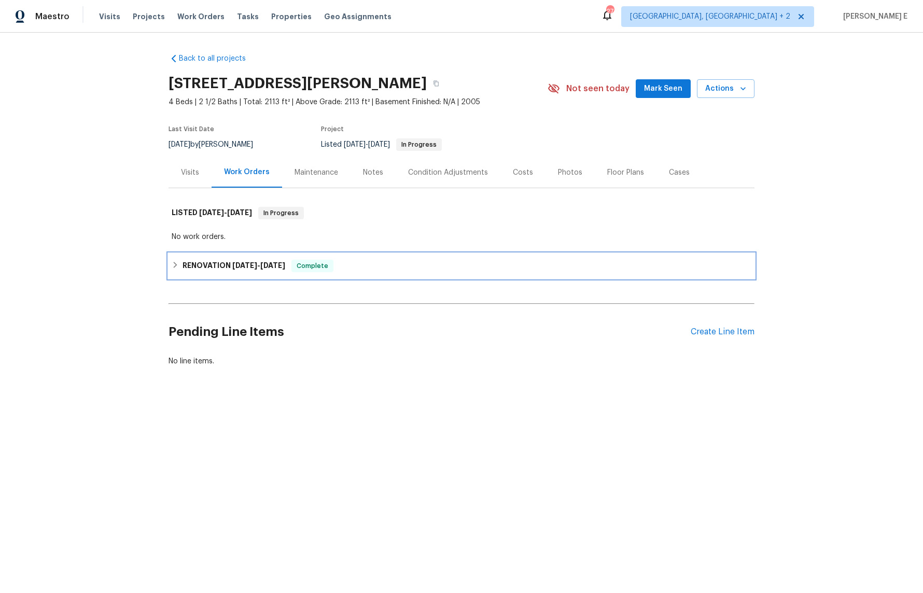
click at [226, 260] on h6 "RENOVATION [DATE] - [DATE]" at bounding box center [233, 266] width 103 height 12
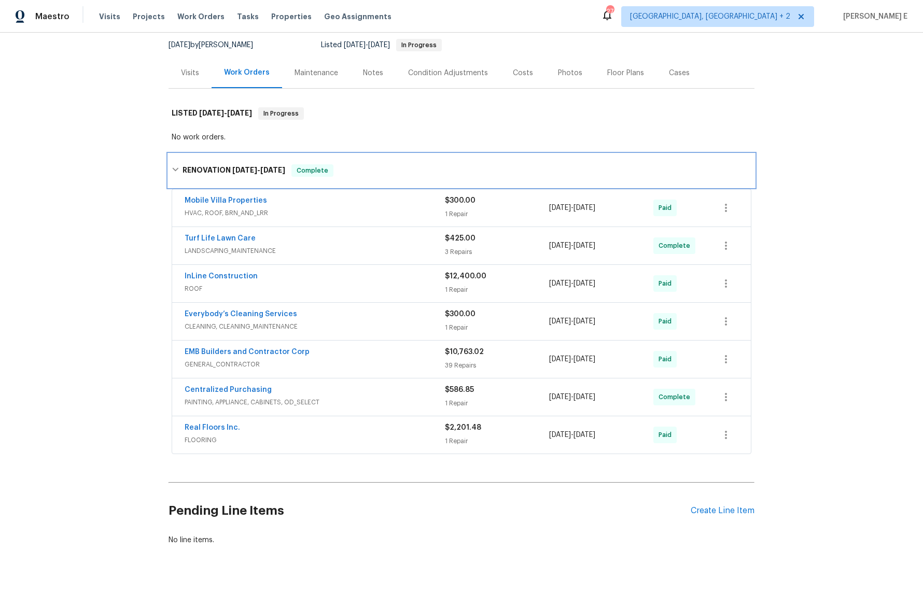
scroll to position [115, 0]
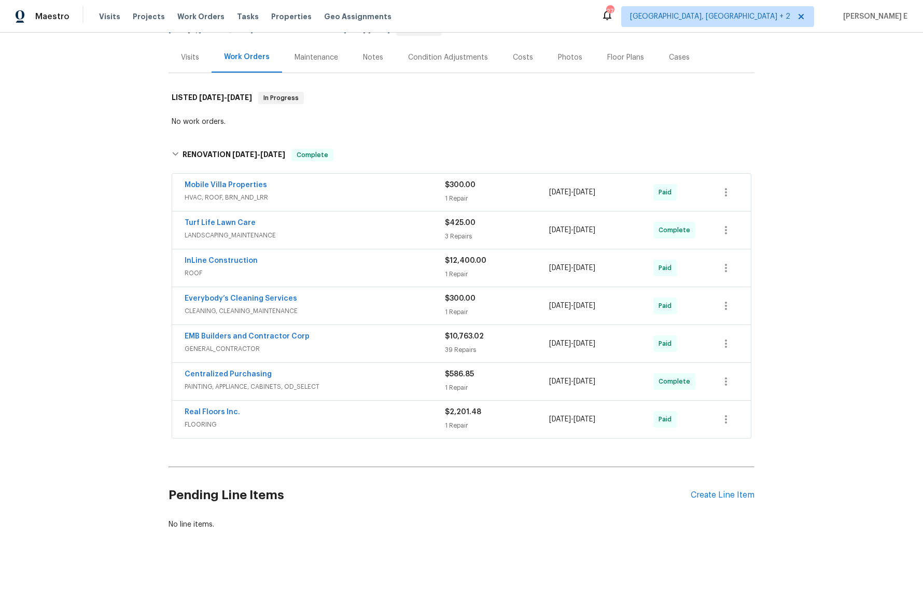
click at [320, 280] on div "InLine Construction ROOF" at bounding box center [315, 268] width 260 height 25
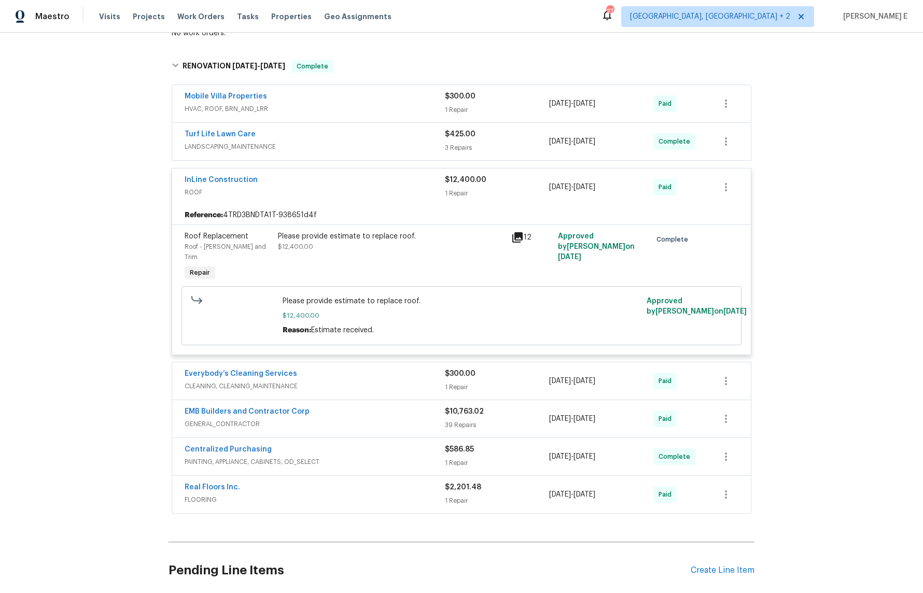
scroll to position [206, 0]
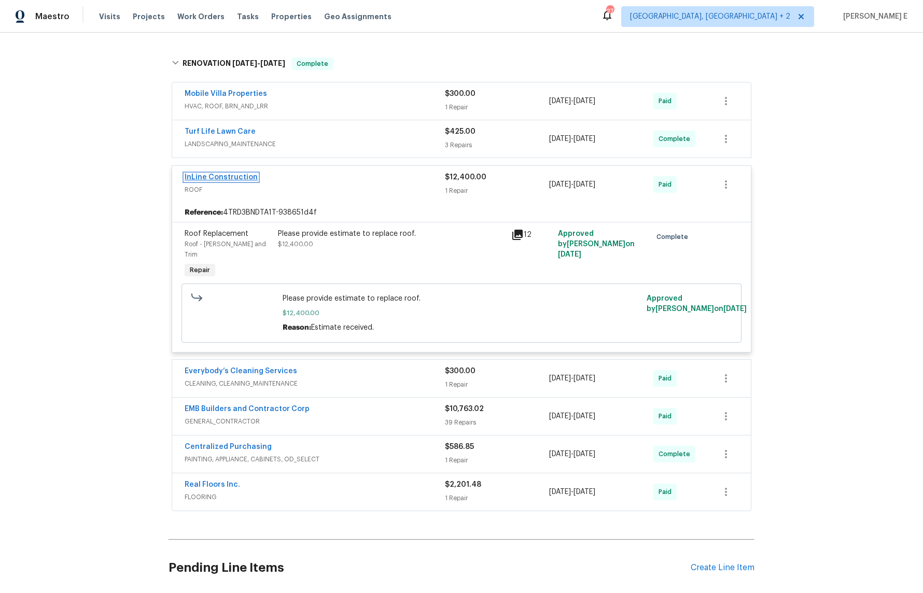
click at [236, 174] on link "InLine Construction" at bounding box center [221, 177] width 73 height 7
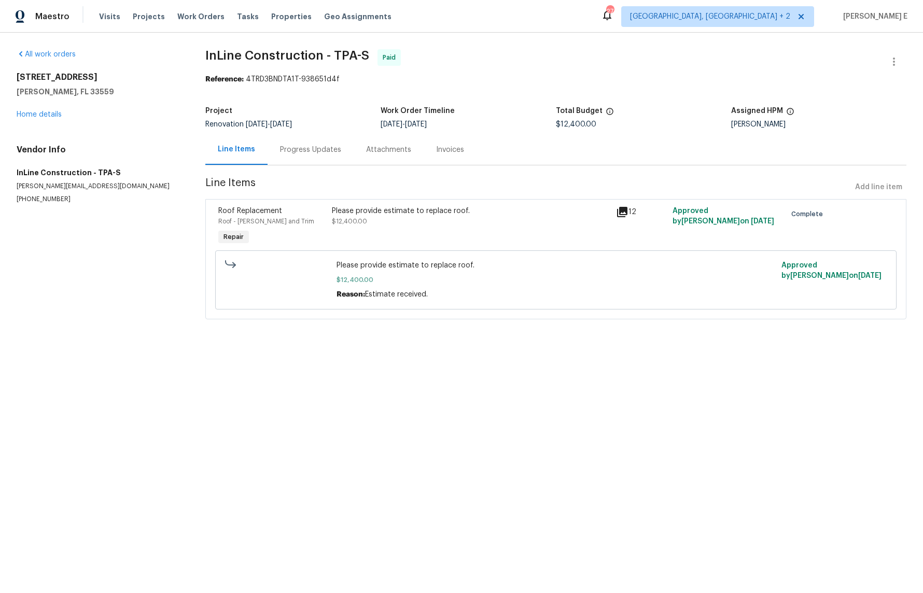
click at [387, 251] on div "Please provide estimate to replace roof. $12,400.00 Reason: Estimate received. …" at bounding box center [555, 279] width 681 height 59
click at [399, 222] on div "Please provide estimate to replace roof. $12,400.00" at bounding box center [471, 216] width 278 height 21
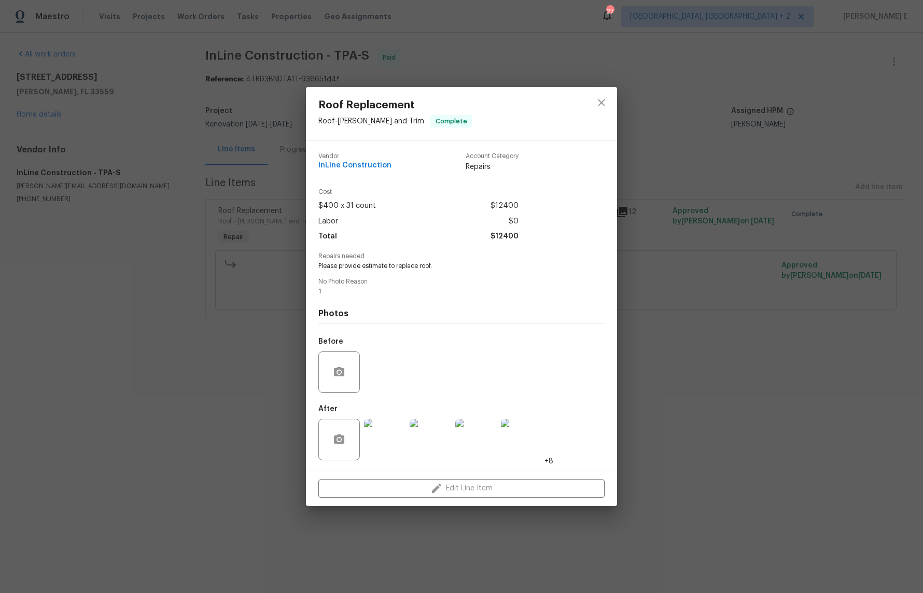
click at [372, 447] on img at bounding box center [384, 439] width 41 height 41
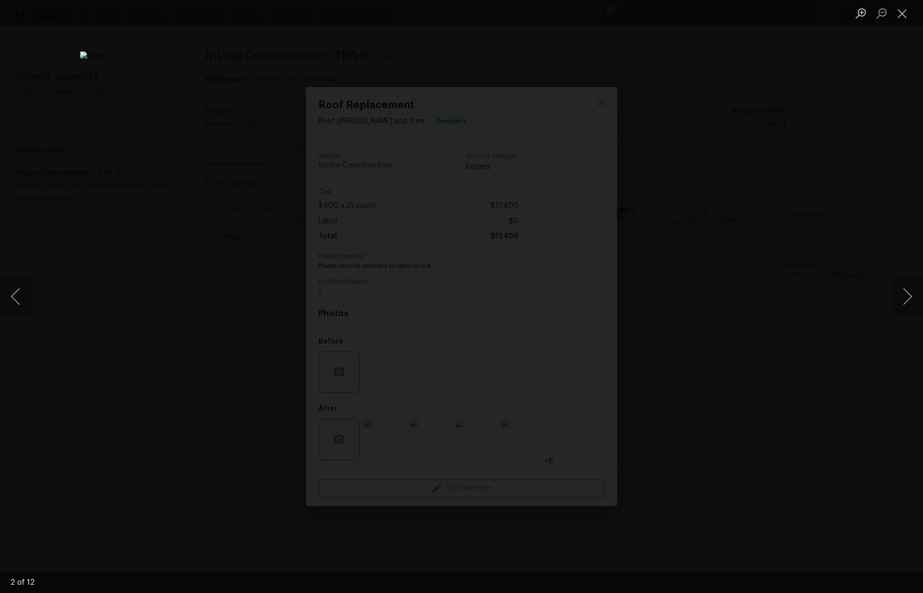
click at [484, 361] on img "Lightbox" at bounding box center [461, 296] width 763 height 490
click at [555, 312] on img "Lightbox" at bounding box center [461, 296] width 763 height 490
click at [874, 226] on div "Lightbox" at bounding box center [461, 296] width 923 height 593
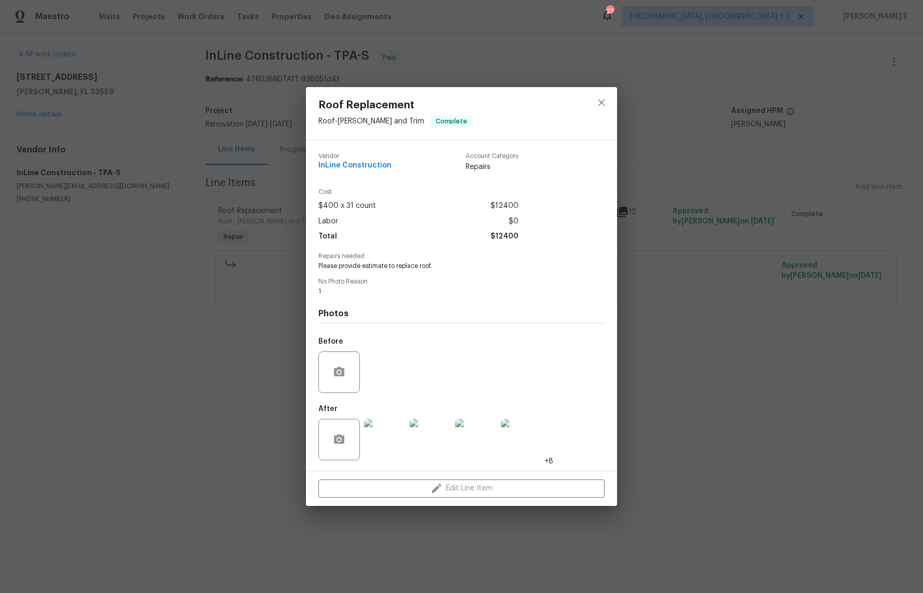
click at [874, 226] on div "Roof Replacement Roof - Eaves and Trim Complete Vendor InLine Construction Acco…" at bounding box center [461, 296] width 923 height 593
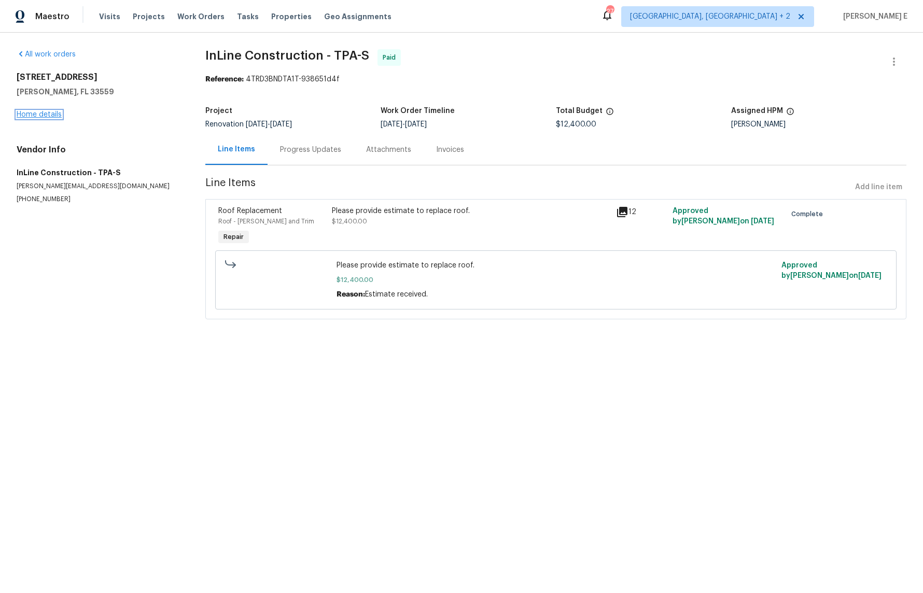
click at [52, 117] on link "Home details" at bounding box center [39, 114] width 45 height 7
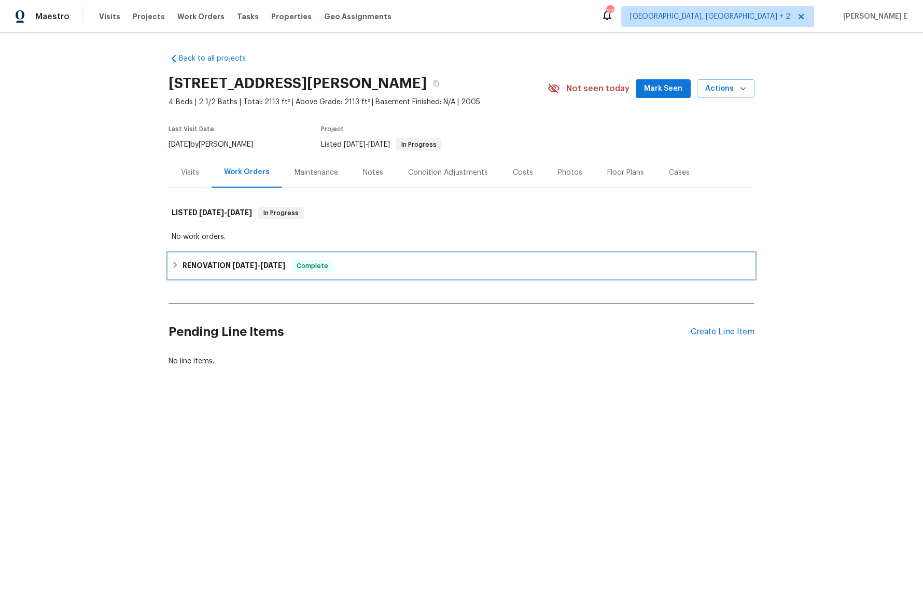
click at [244, 271] on h6 "RENOVATION 5/27/25 - 6/12/25" at bounding box center [233, 266] width 103 height 12
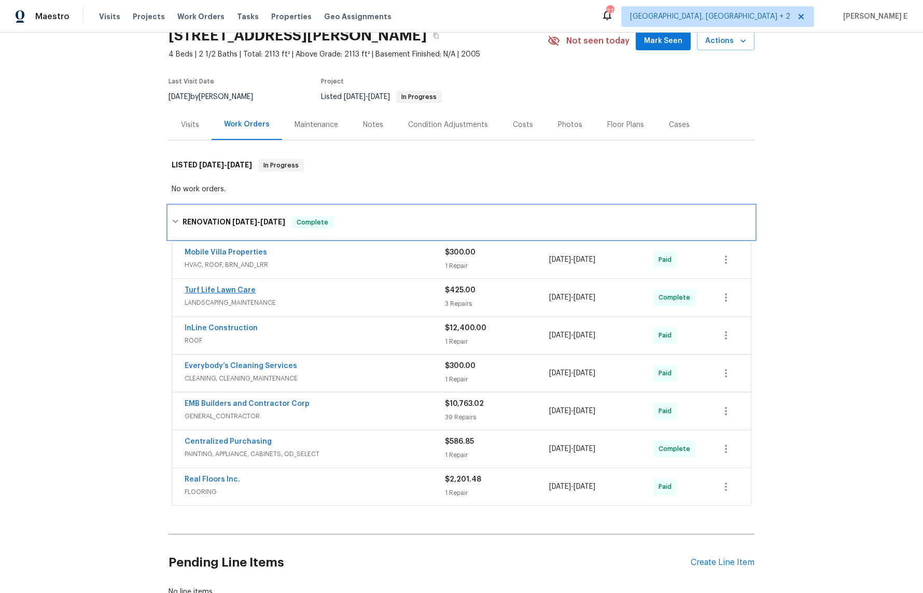
scroll to position [58, 0]
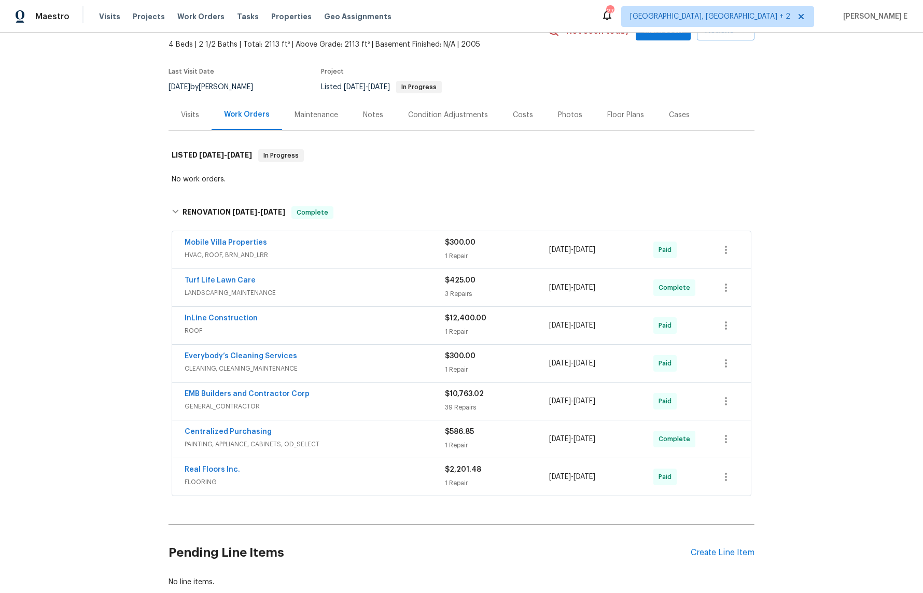
click at [333, 284] on div "Turf Life Lawn Care" at bounding box center [315, 281] width 260 height 12
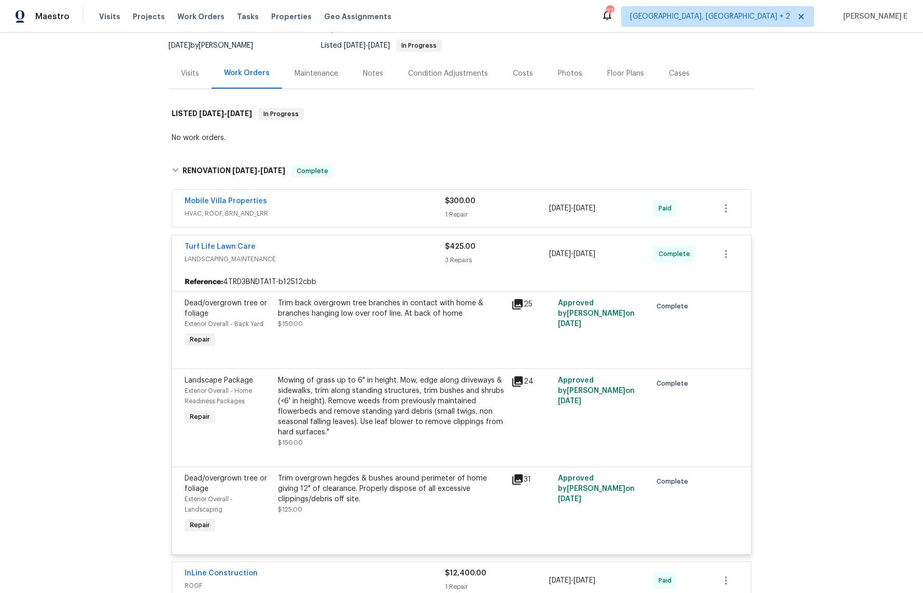
scroll to position [0, 0]
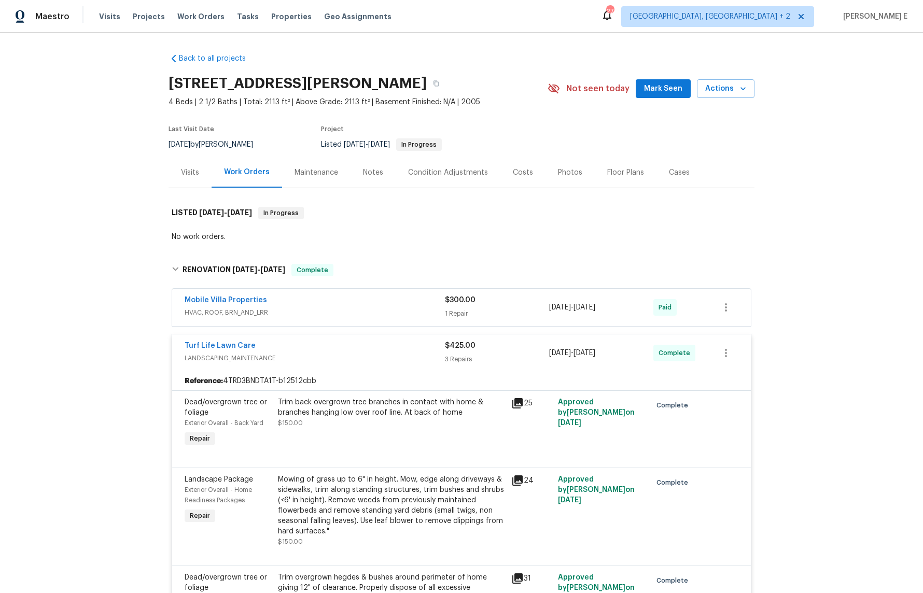
click at [317, 159] on div "Maintenance" at bounding box center [316, 172] width 68 height 31
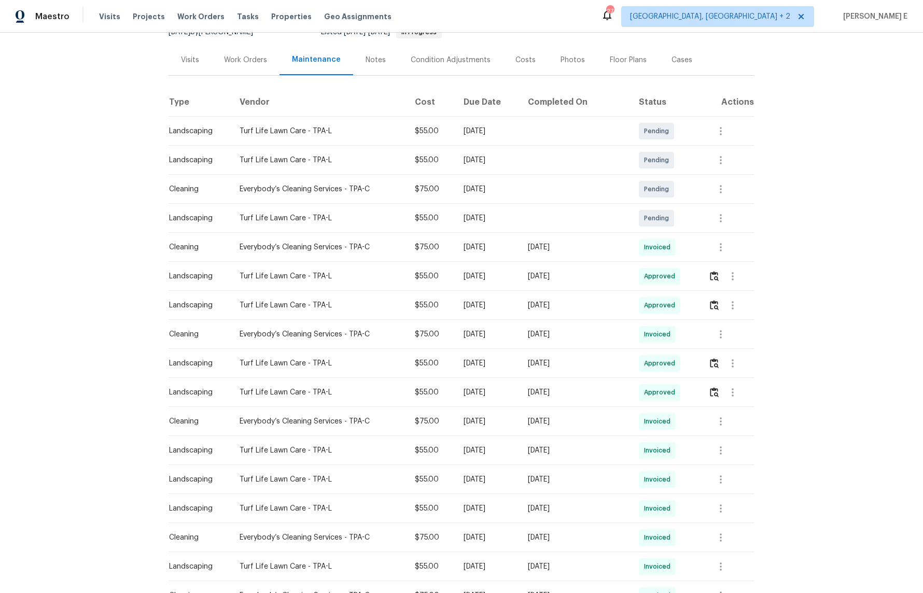
scroll to position [116, 0]
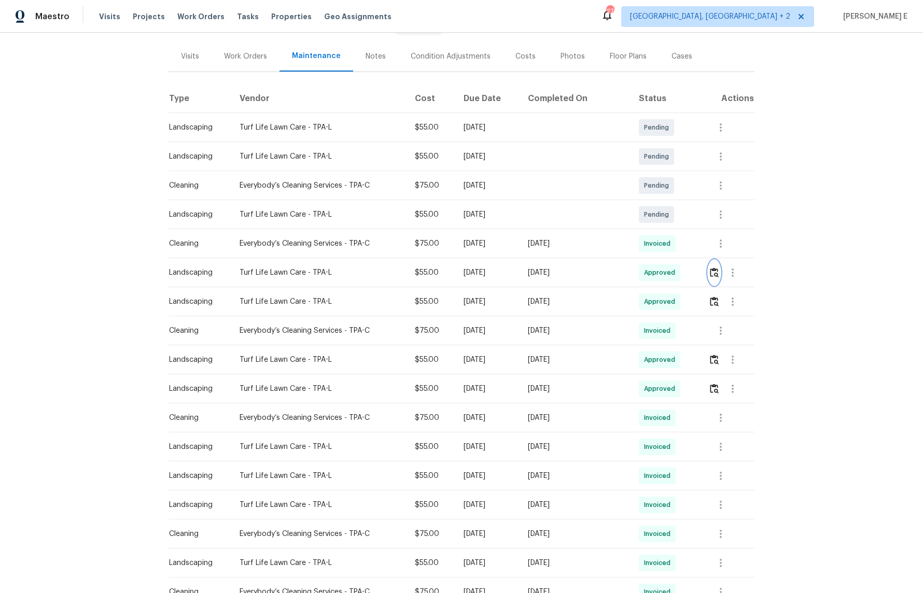
click at [713, 274] on img "button" at bounding box center [714, 273] width 9 height 10
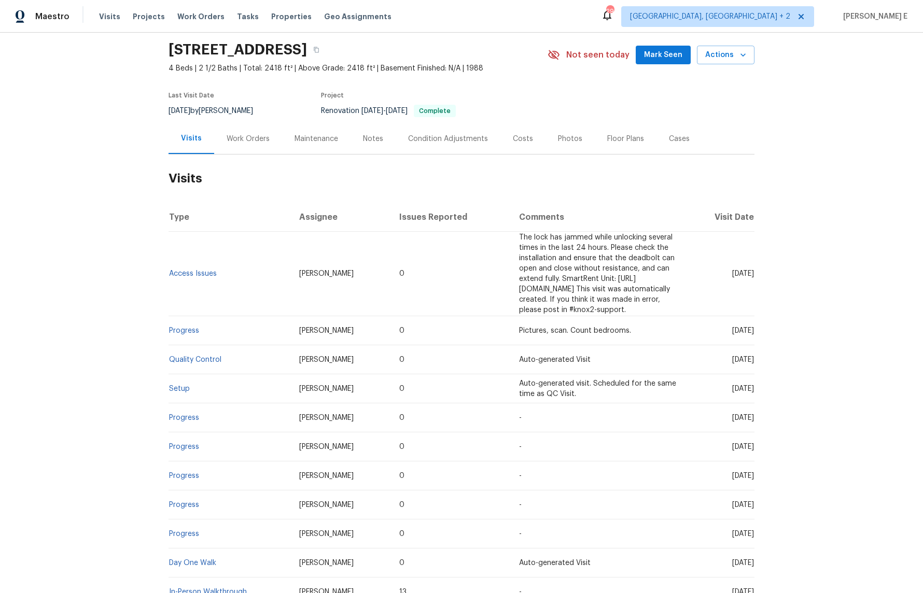
scroll to position [38, 0]
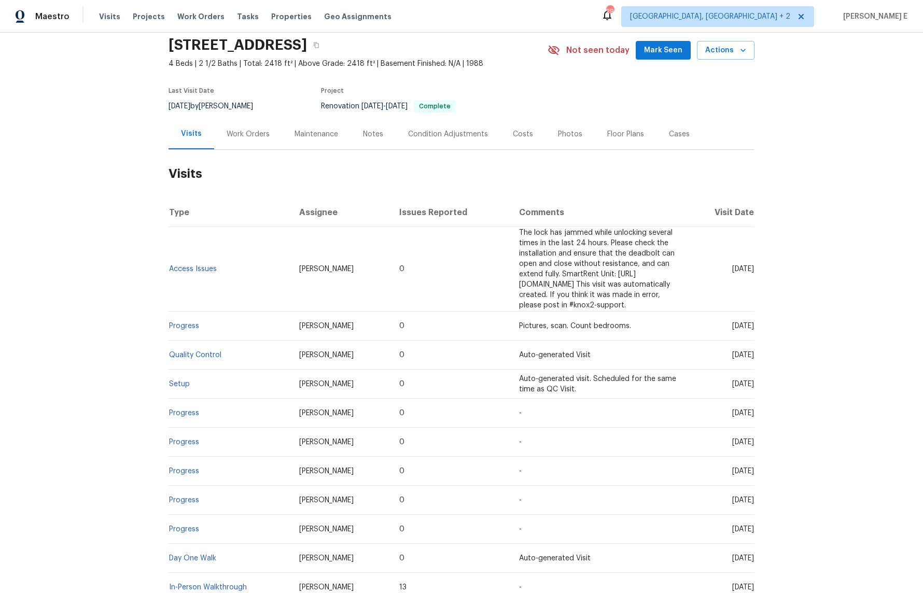
click at [232, 129] on div "Work Orders" at bounding box center [248, 134] width 43 height 10
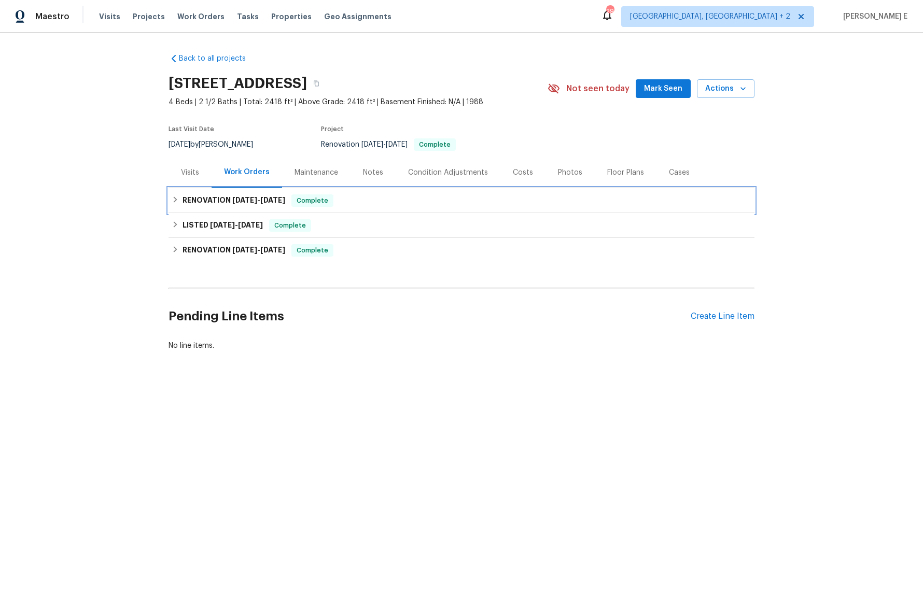
click at [240, 203] on span "[DATE]" at bounding box center [244, 199] width 25 height 7
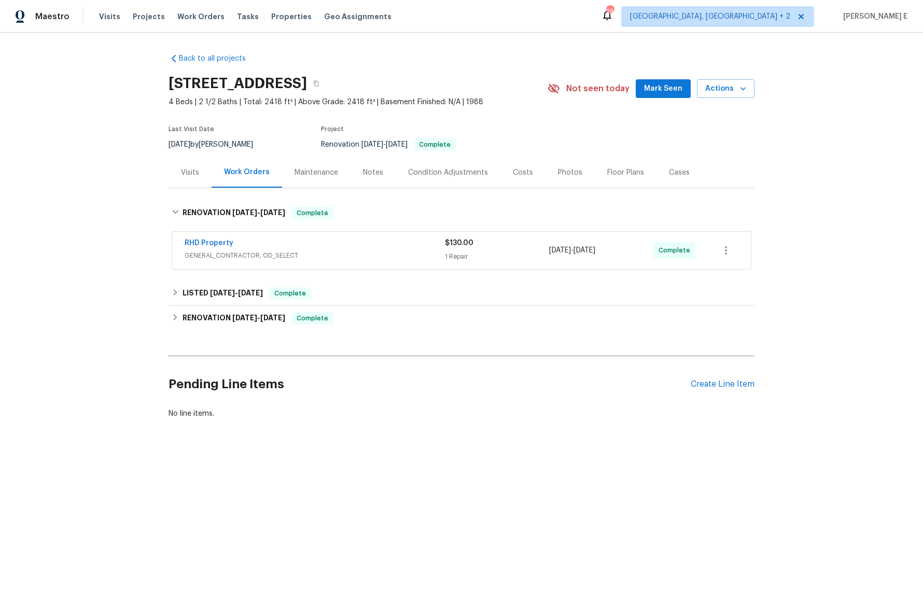
click at [252, 249] on div "RHD Property" at bounding box center [315, 244] width 260 height 12
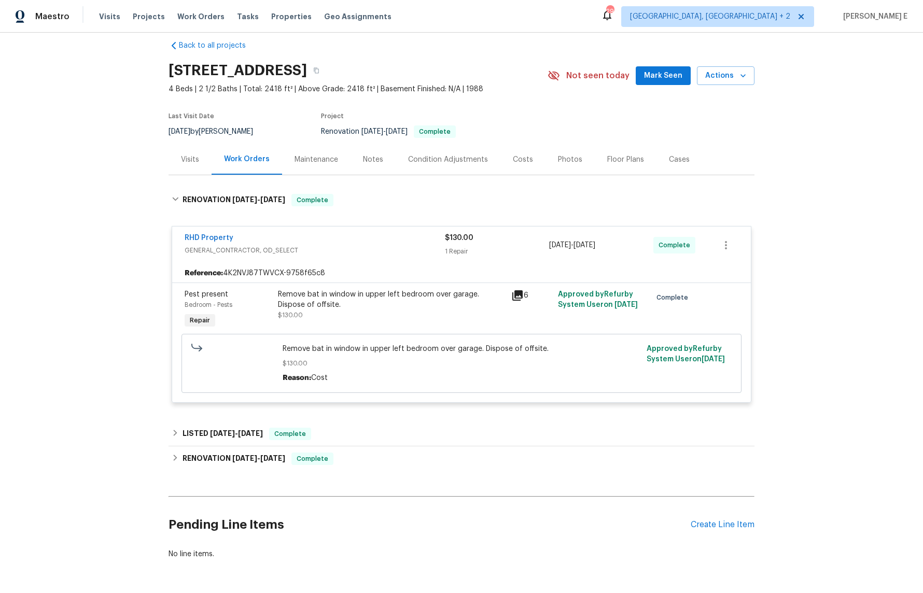
scroll to position [50, 0]
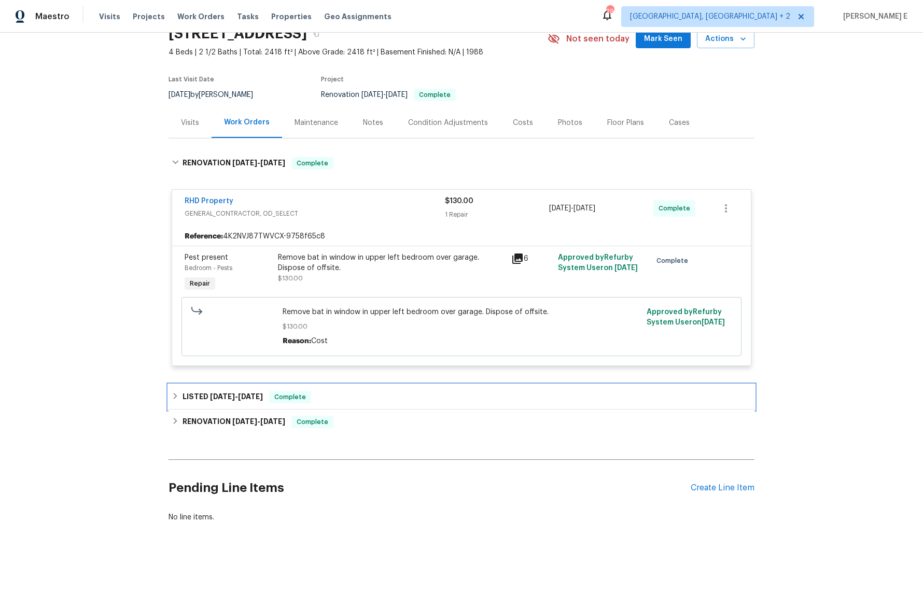
click at [205, 407] on div "LISTED [DATE] - [DATE] Complete" at bounding box center [461, 397] width 586 height 25
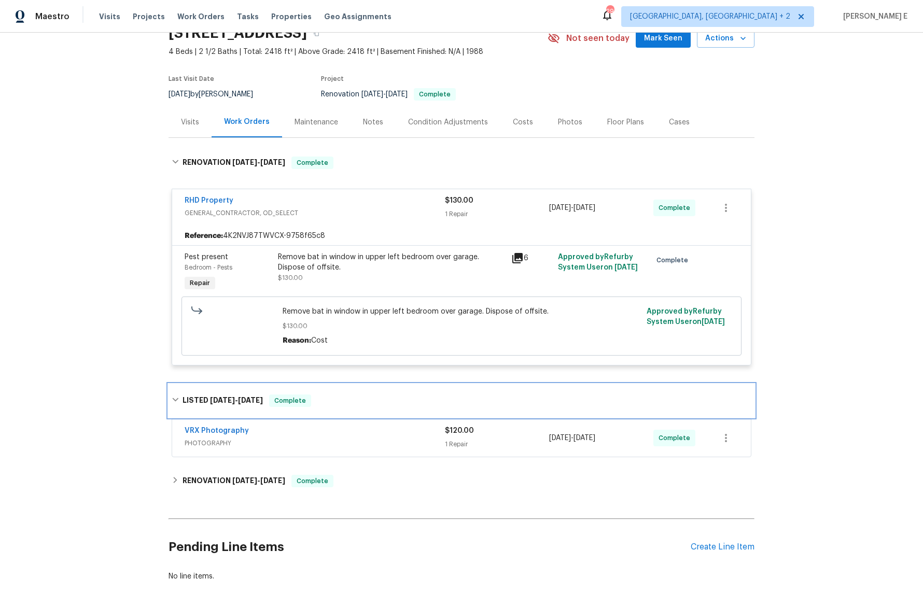
click at [207, 409] on div "LISTED [DATE] - [DATE] Complete" at bounding box center [461, 400] width 586 height 33
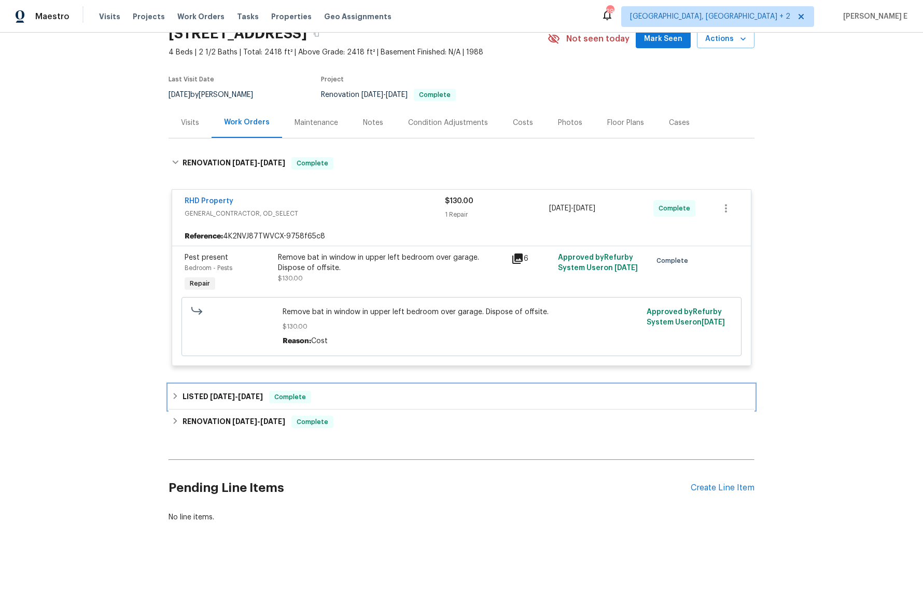
click at [226, 400] on h6 "LISTED [DATE] - [DATE]" at bounding box center [222, 397] width 80 height 12
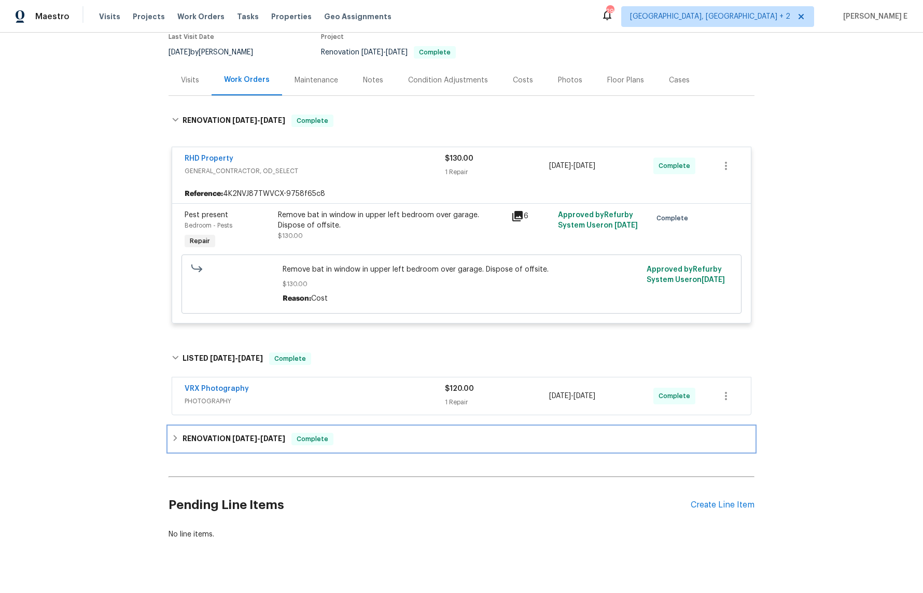
click at [206, 437] on h6 "RENOVATION [DATE] - [DATE]" at bounding box center [233, 439] width 103 height 12
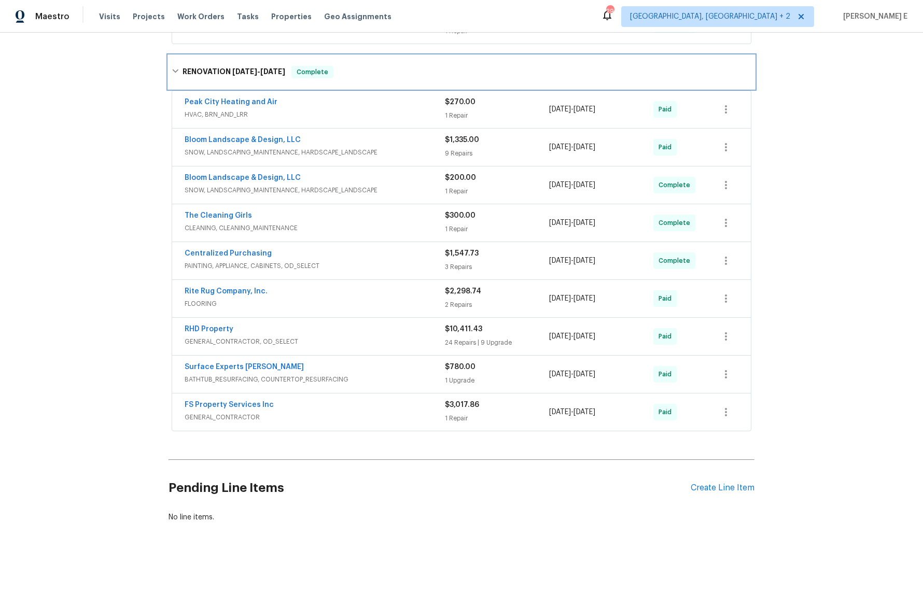
scroll to position [464, 0]
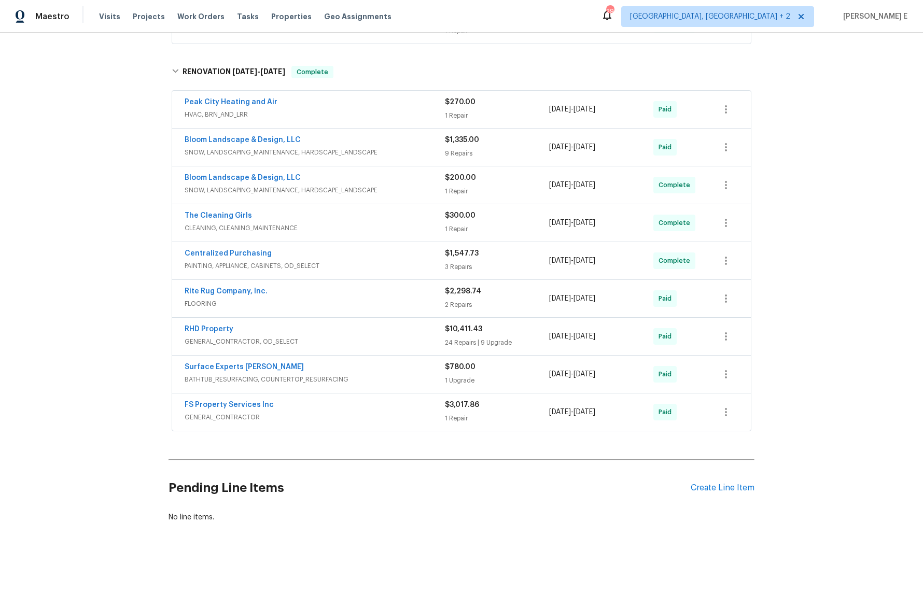
click at [348, 146] on div "Bloom Landscape & Design, LLC" at bounding box center [315, 141] width 260 height 12
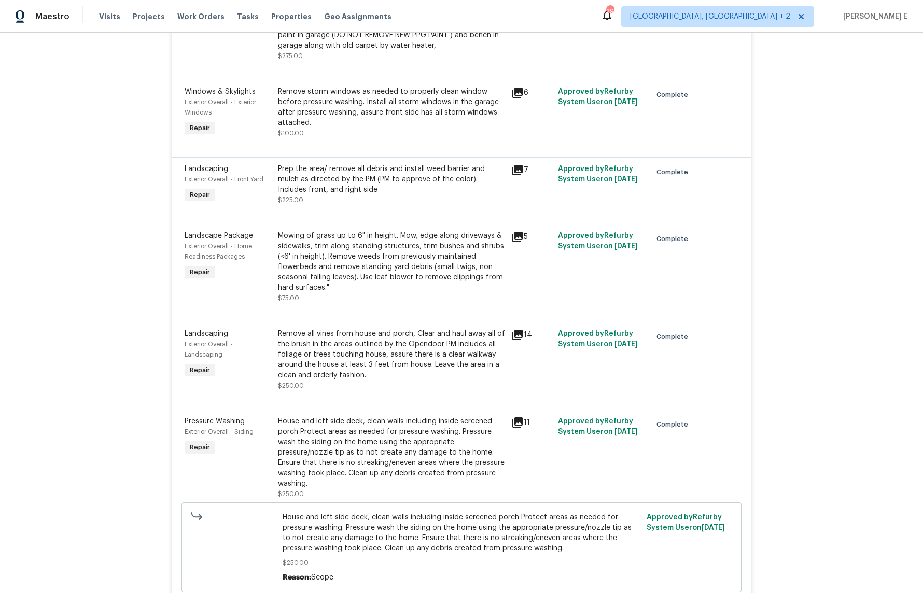
scroll to position [754, 0]
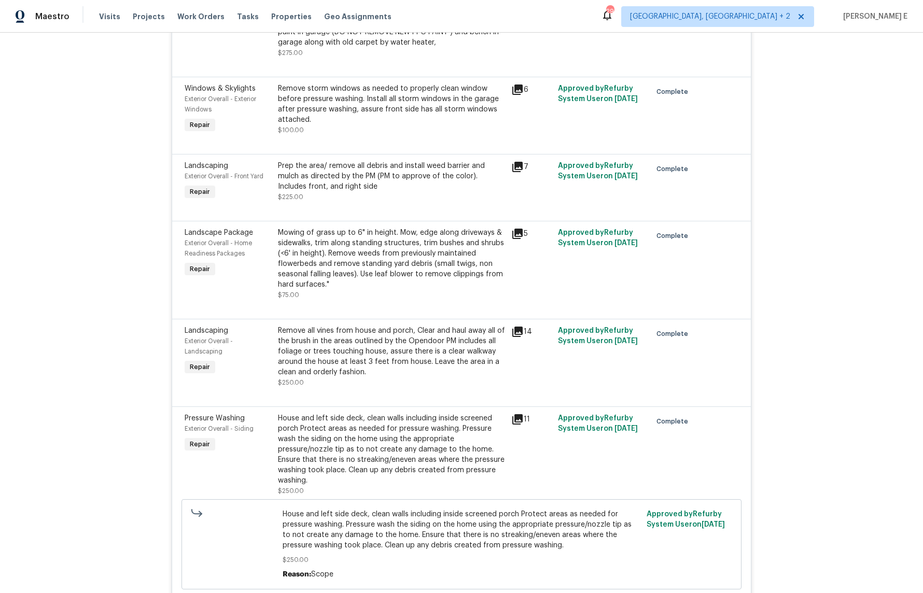
click at [410, 278] on div "Mowing of grass up to 6" in height. Mow, edge along driveways & sidewalks, trim…" at bounding box center [391, 259] width 227 height 62
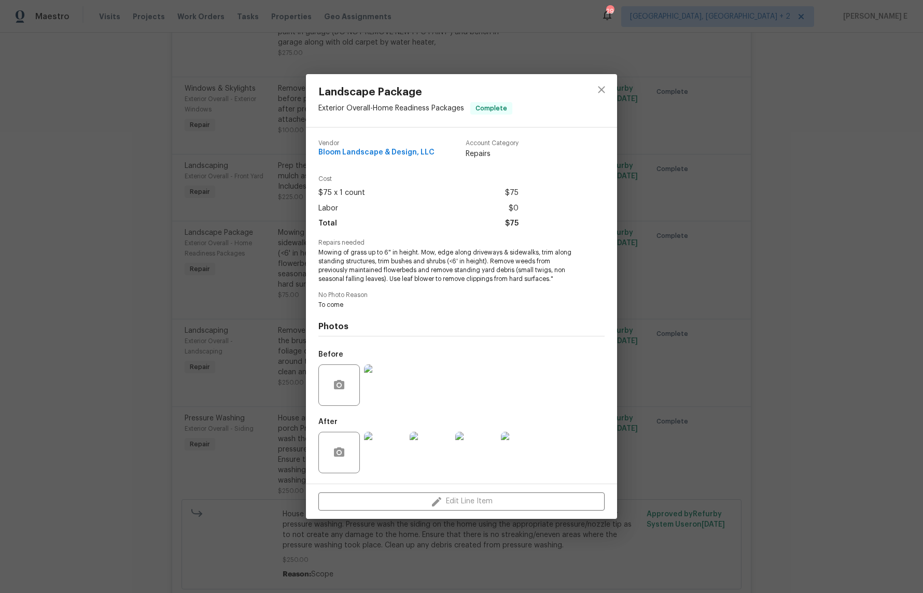
click at [391, 456] on img at bounding box center [384, 452] width 41 height 41
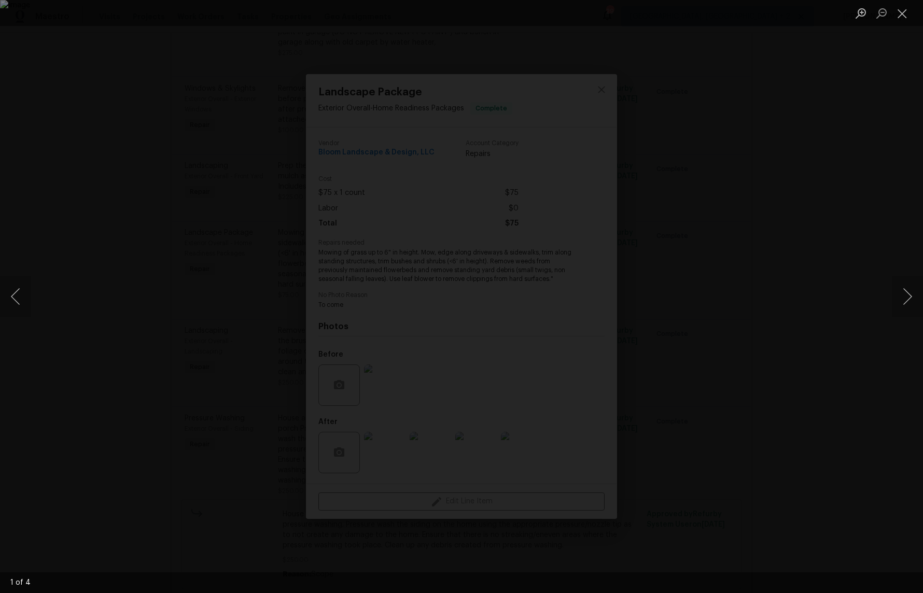
click at [438, 302] on img "Lightbox" at bounding box center [461, 296] width 923 height 593
click at [802, 251] on div "Lightbox" at bounding box center [461, 296] width 923 height 593
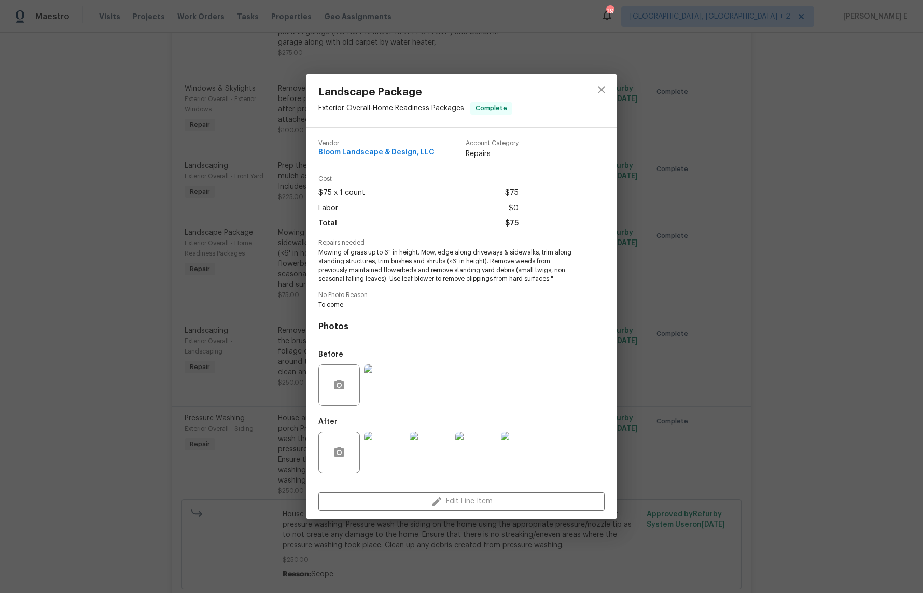
click at [802, 251] on div "Landscape Package Exterior Overall - Home Readiness Packages Complete Vendor Bl…" at bounding box center [461, 296] width 923 height 593
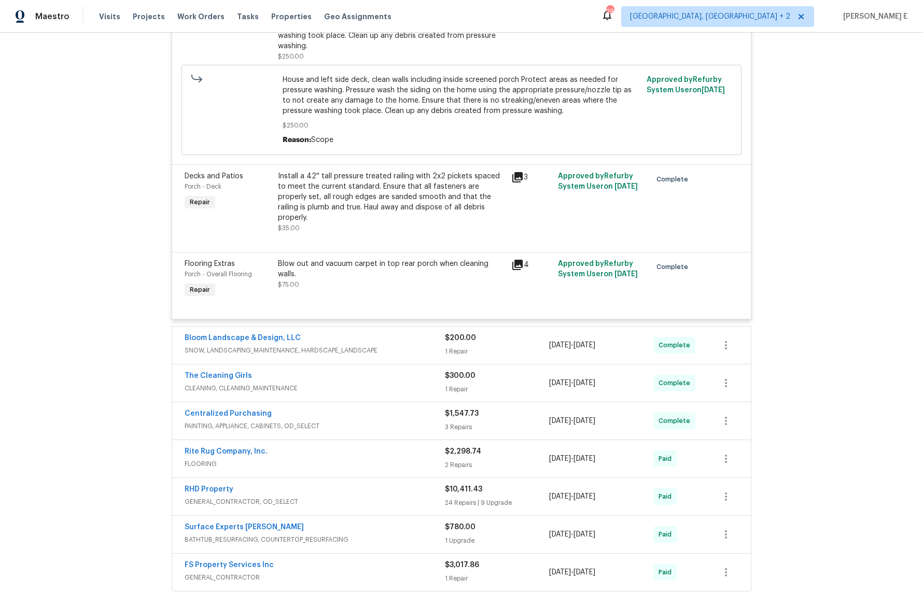
scroll to position [1189, 0]
click at [406, 334] on div "Bloom Landscape & Design, LLC" at bounding box center [315, 338] width 260 height 12
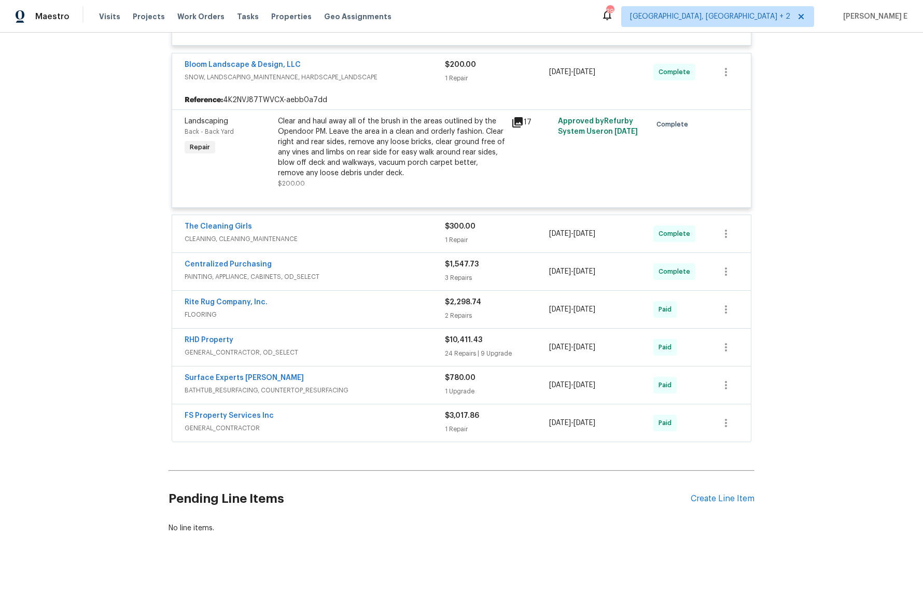
scroll to position [1464, 0]
click at [329, 335] on div "RHD Property" at bounding box center [315, 339] width 260 height 12
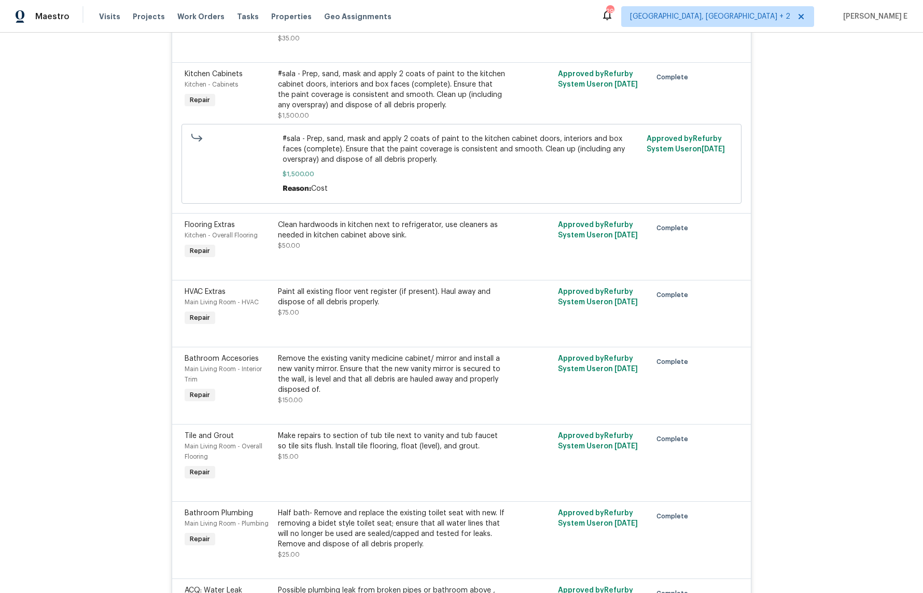
scroll to position [4878, 0]
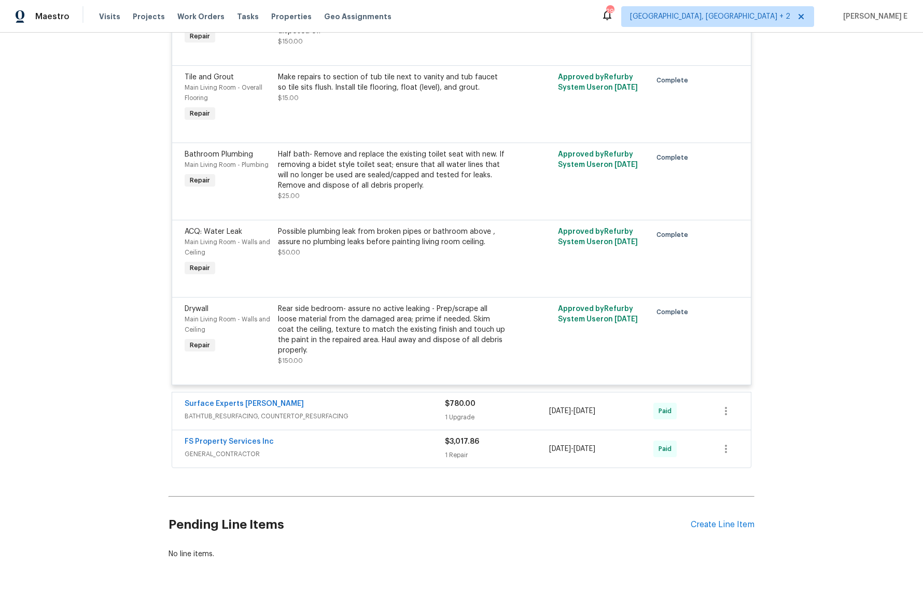
click at [282, 449] on span "GENERAL_CONTRACTOR" at bounding box center [315, 454] width 260 height 10
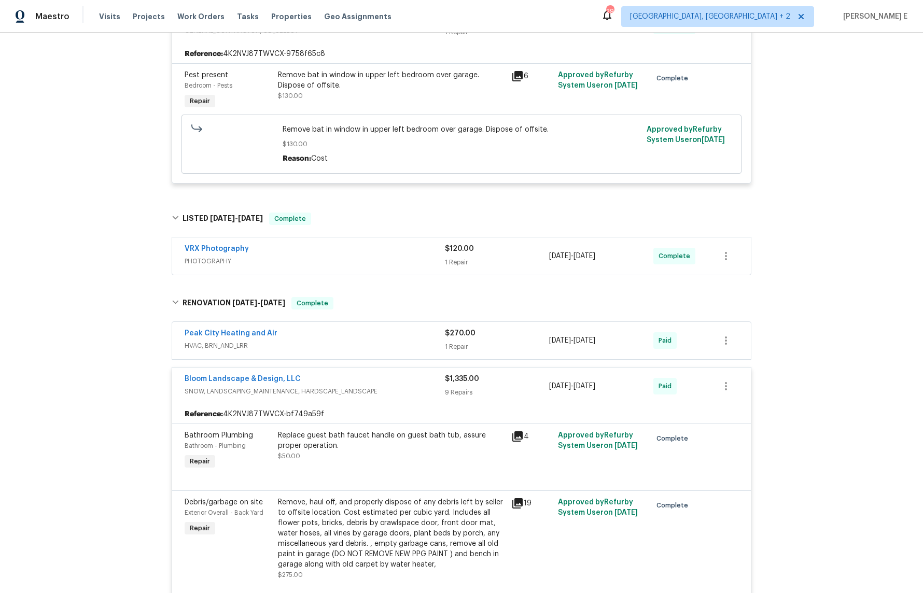
scroll to position [0, 0]
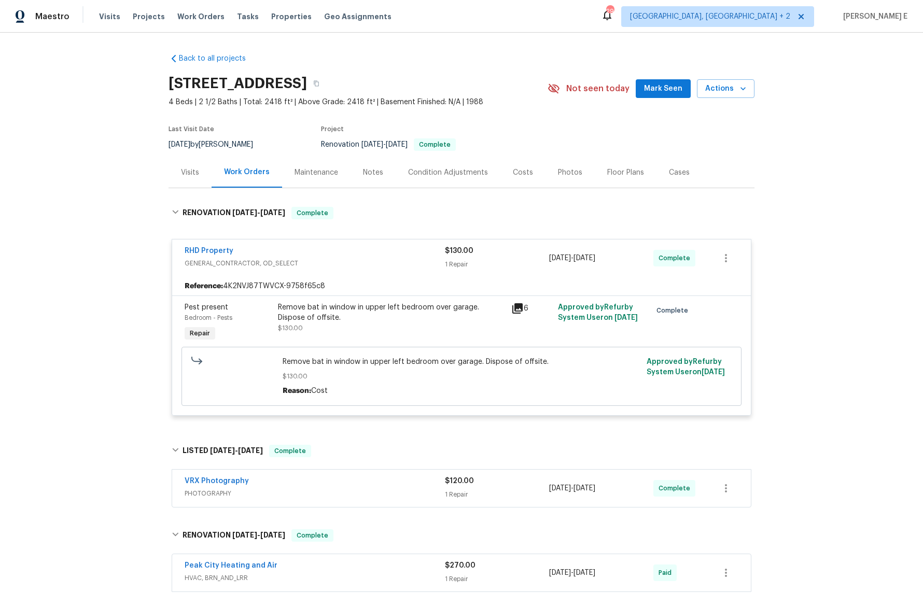
click at [315, 174] on div "Maintenance" at bounding box center [316, 172] width 44 height 10
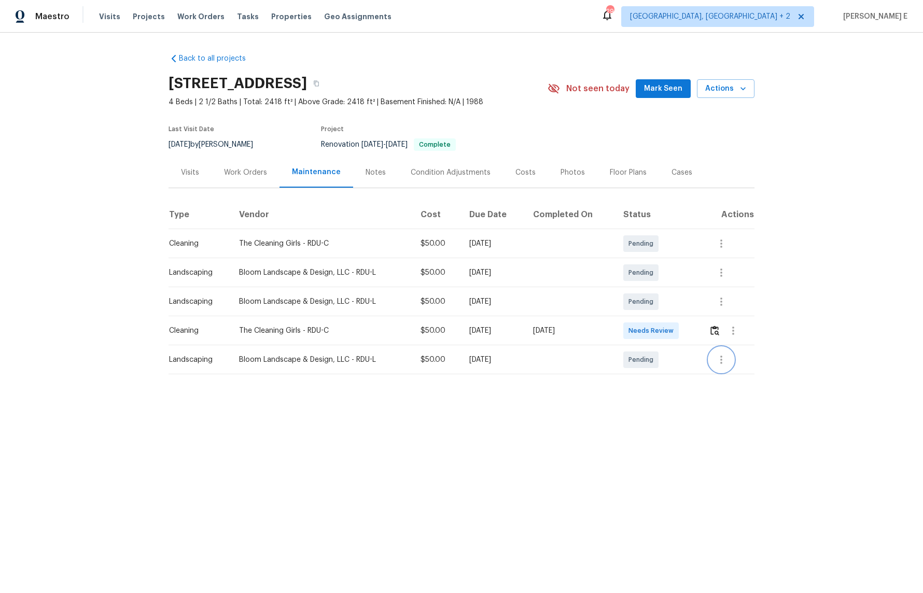
click at [727, 364] on icon "button" at bounding box center [721, 360] width 12 height 12
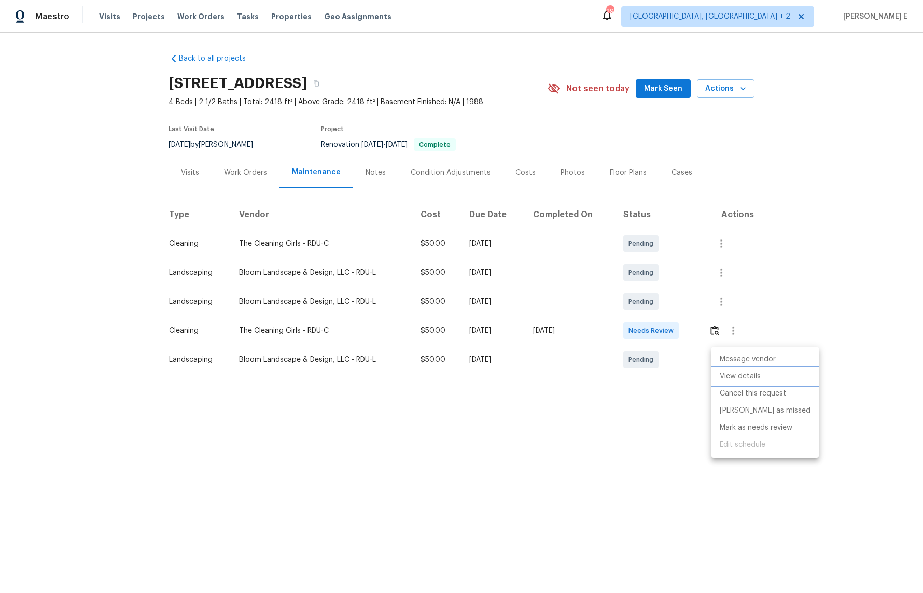
click at [725, 377] on li "View details" at bounding box center [764, 376] width 107 height 17
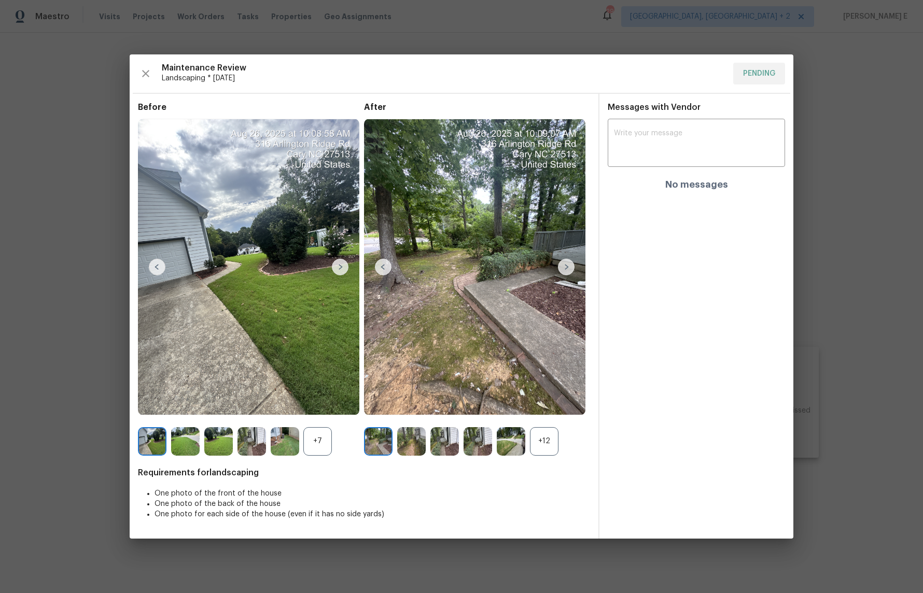
click at [312, 440] on div "+7" at bounding box center [317, 441] width 29 height 29
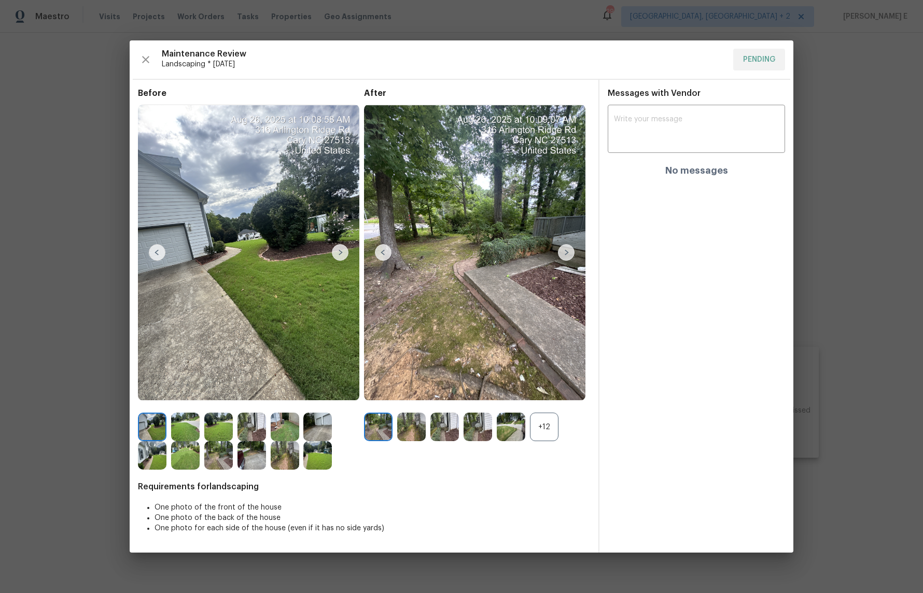
click at [528, 435] on div at bounding box center [513, 427] width 33 height 29
click at [530, 433] on div "+12" at bounding box center [544, 427] width 29 height 29
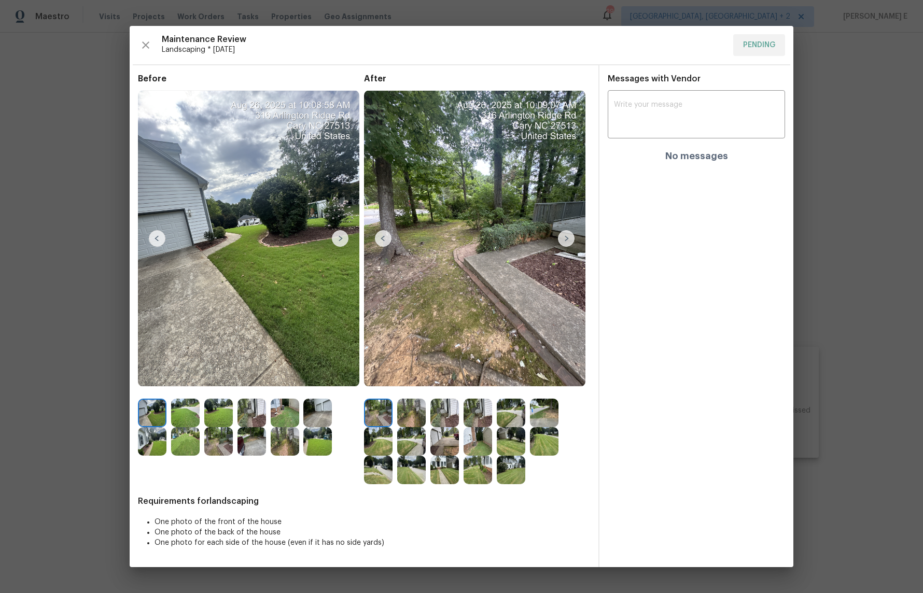
click at [407, 417] on img at bounding box center [411, 413] width 29 height 29
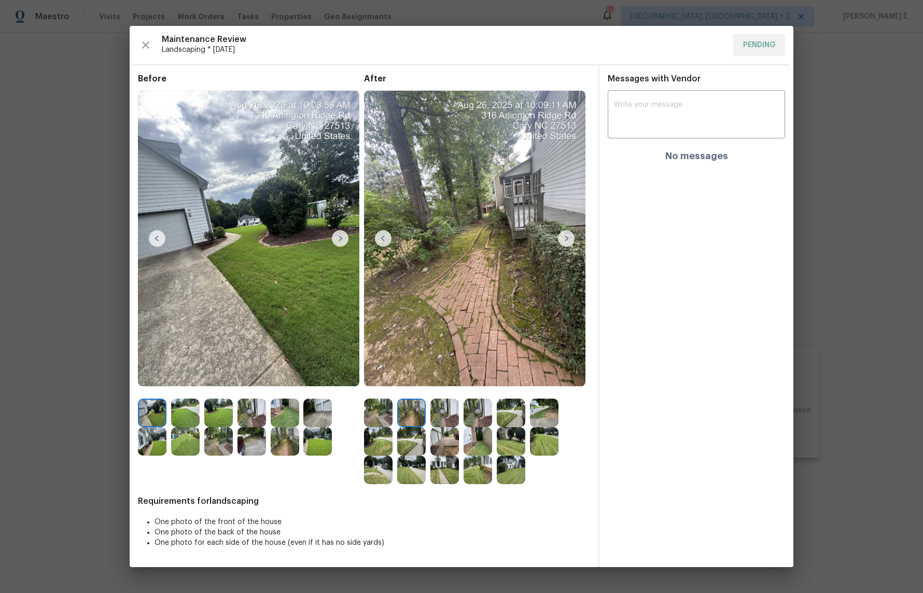
click at [434, 414] on img at bounding box center [444, 413] width 29 height 29
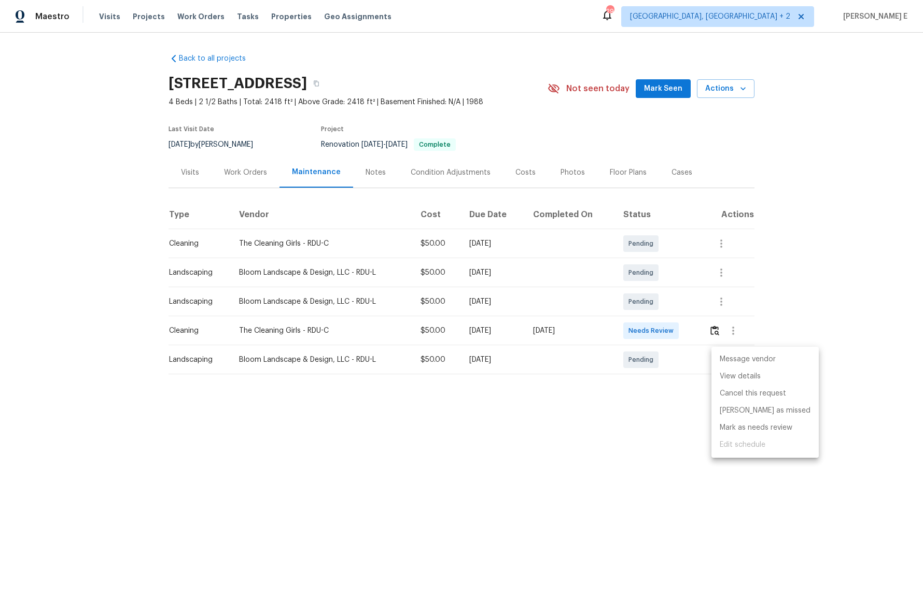
click at [75, 301] on div at bounding box center [461, 296] width 923 height 593
click at [219, 175] on div "Work Orders" at bounding box center [246, 172] width 68 height 31
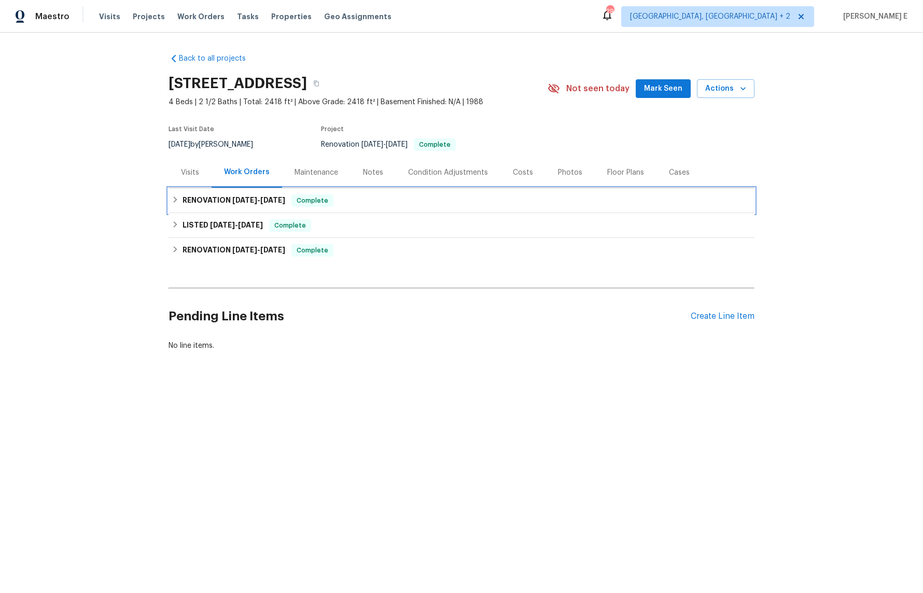
click at [275, 191] on div "RENOVATION 8/18/25 - 8/20/25 Complete" at bounding box center [461, 200] width 586 height 25
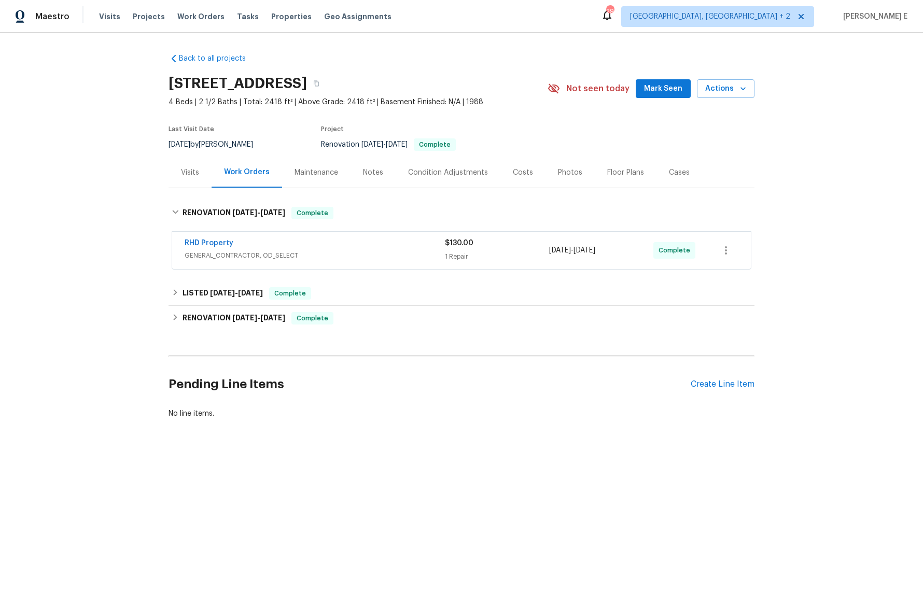
click at [275, 191] on div "Back to all projects 316 Arlington Rdg, Cary, NC 27513 4 Beds | 2 1/2 Baths | T…" at bounding box center [461, 236] width 586 height 382
click at [275, 241] on div "RHD Property" at bounding box center [315, 244] width 260 height 12
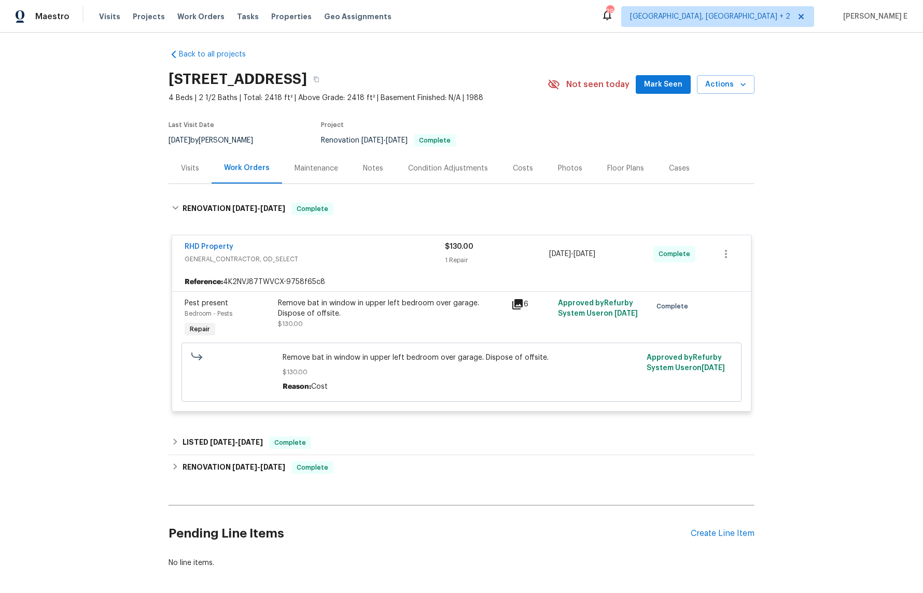
scroll to position [5, 0]
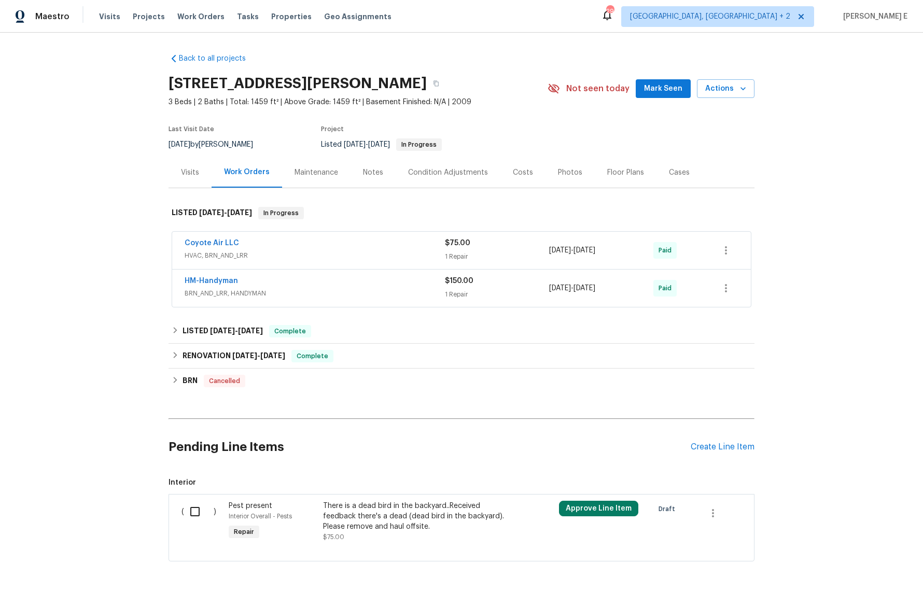
click at [345, 289] on span "BRN_AND_LRR, HANDYMAN" at bounding box center [315, 293] width 260 height 10
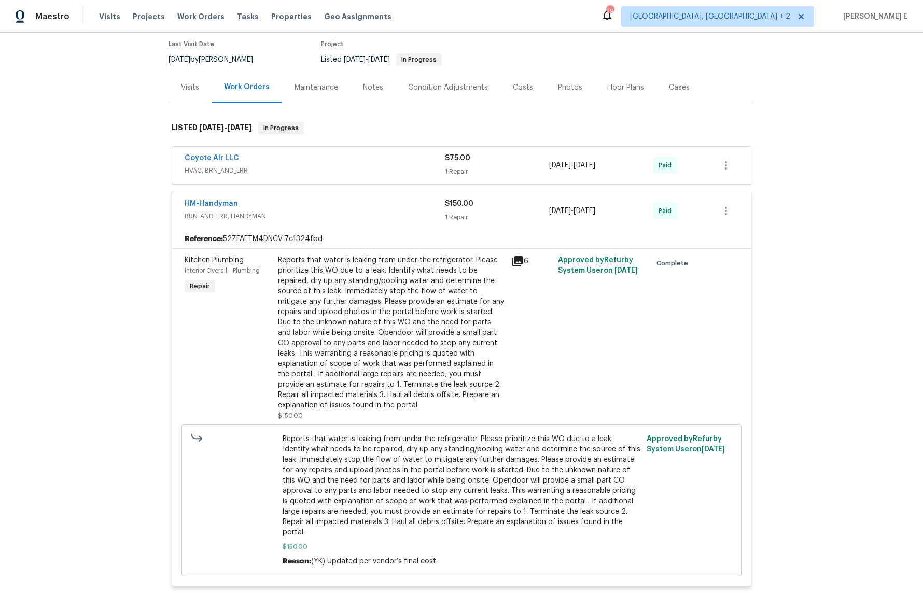
scroll to position [91, 0]
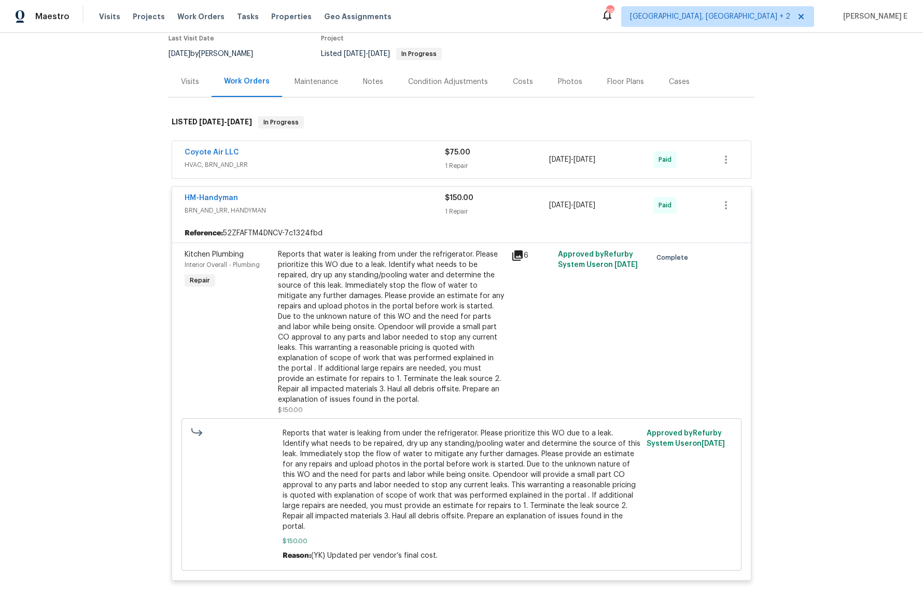
click at [370, 213] on span "BRN_AND_LRR, HANDYMAN" at bounding box center [315, 210] width 260 height 10
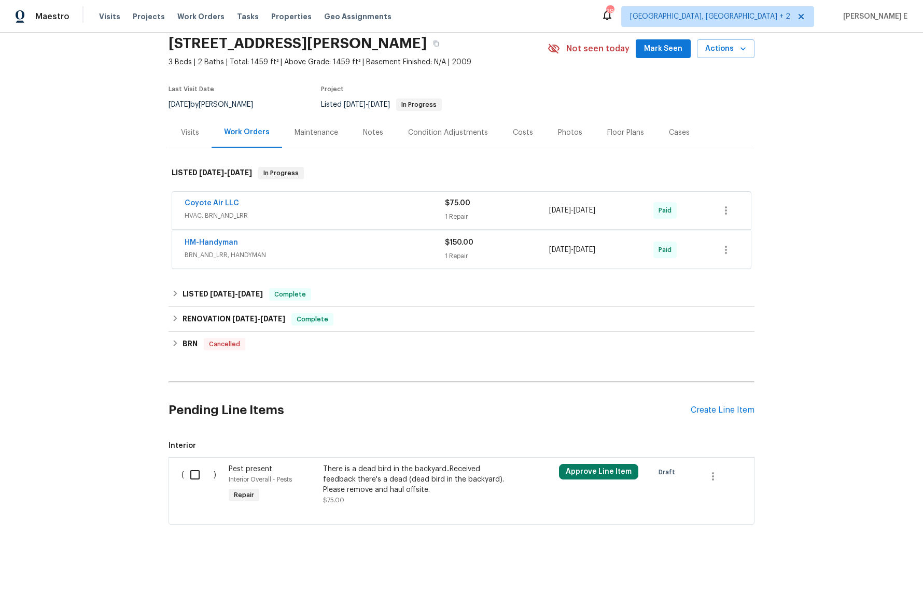
scroll to position [39, 0]
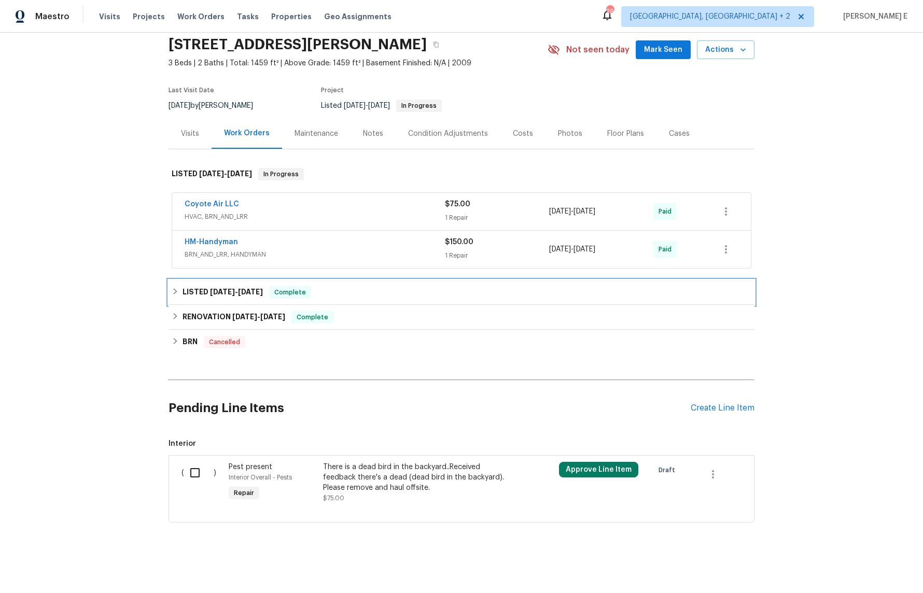
click at [190, 286] on h6 "LISTED [DATE] - [DATE]" at bounding box center [222, 292] width 80 height 12
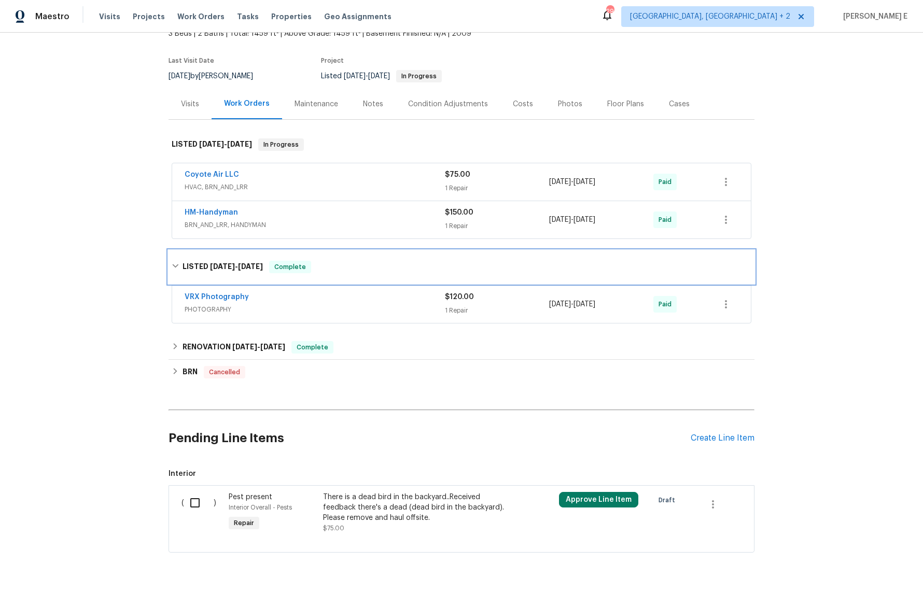
scroll to position [99, 0]
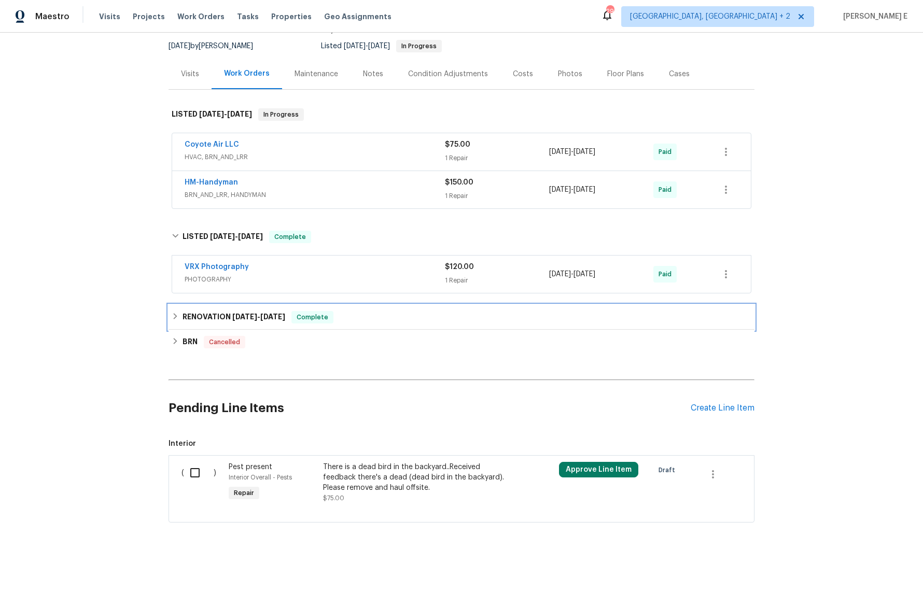
click at [204, 308] on div "RENOVATION [DATE] - [DATE] Complete" at bounding box center [461, 317] width 586 height 25
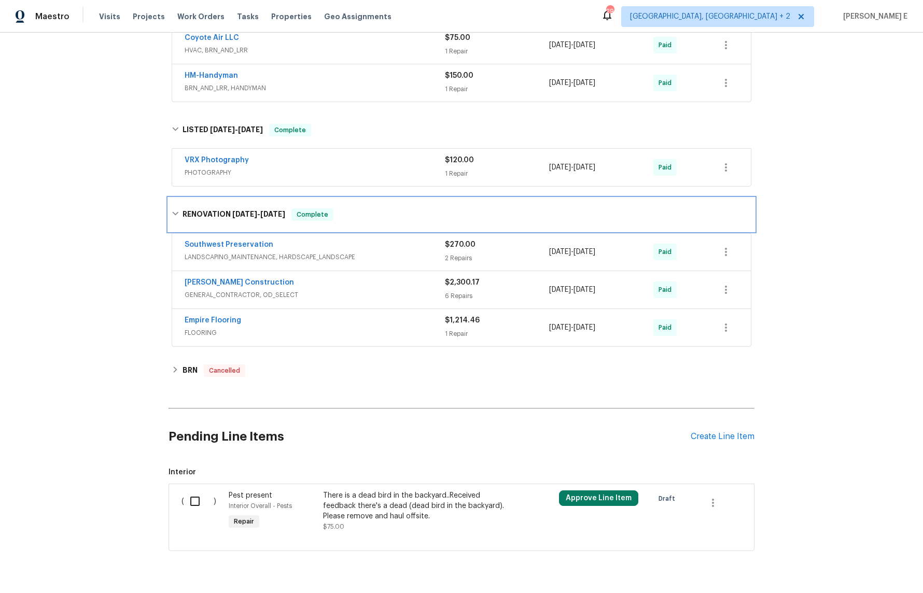
scroll to position [234, 0]
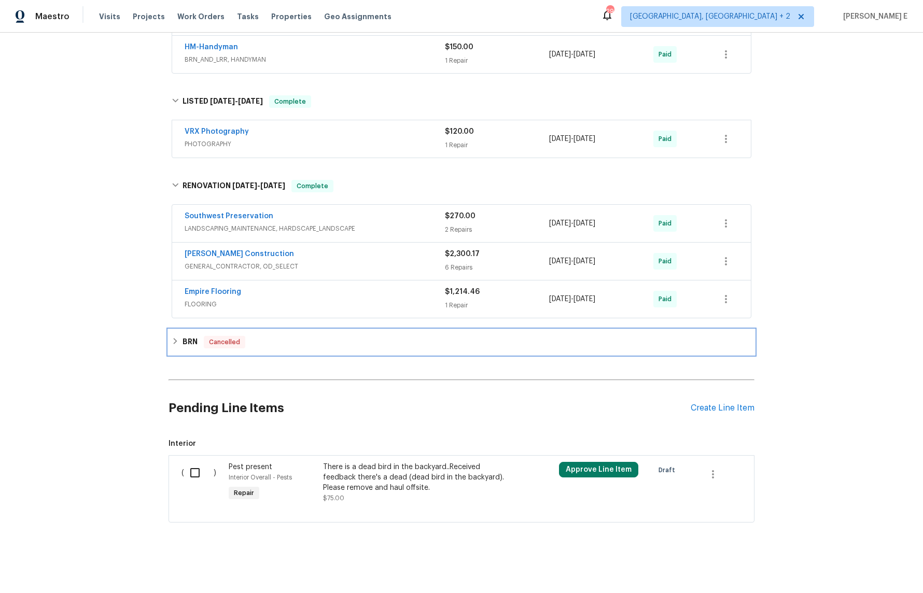
click at [193, 332] on div "BRN Cancelled" at bounding box center [461, 342] width 586 height 25
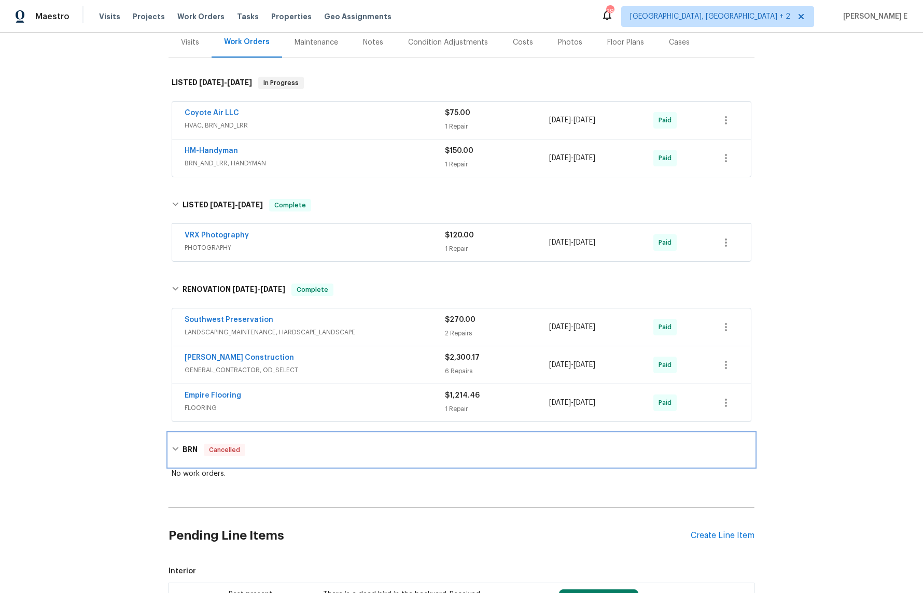
scroll to position [0, 0]
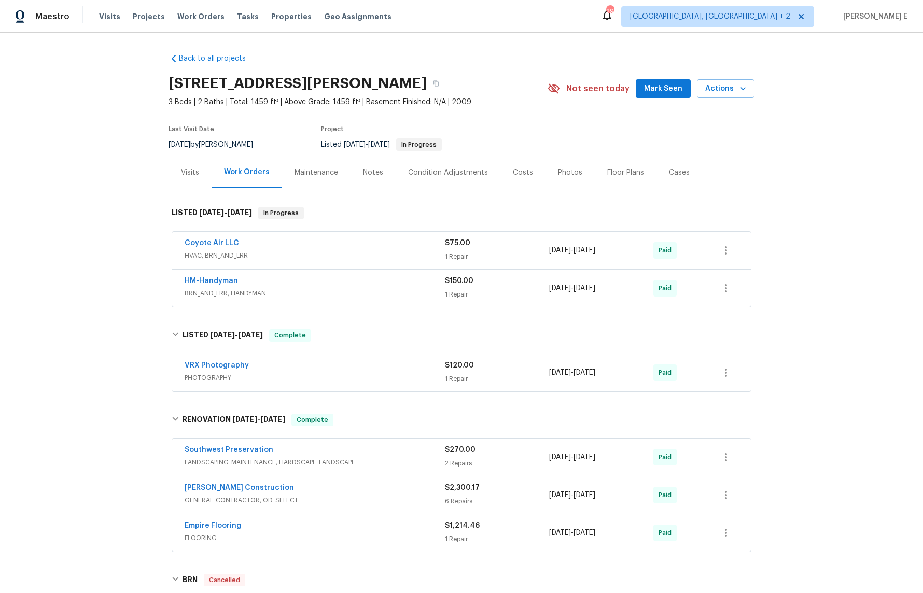
click at [311, 177] on div "Maintenance" at bounding box center [316, 172] width 44 height 10
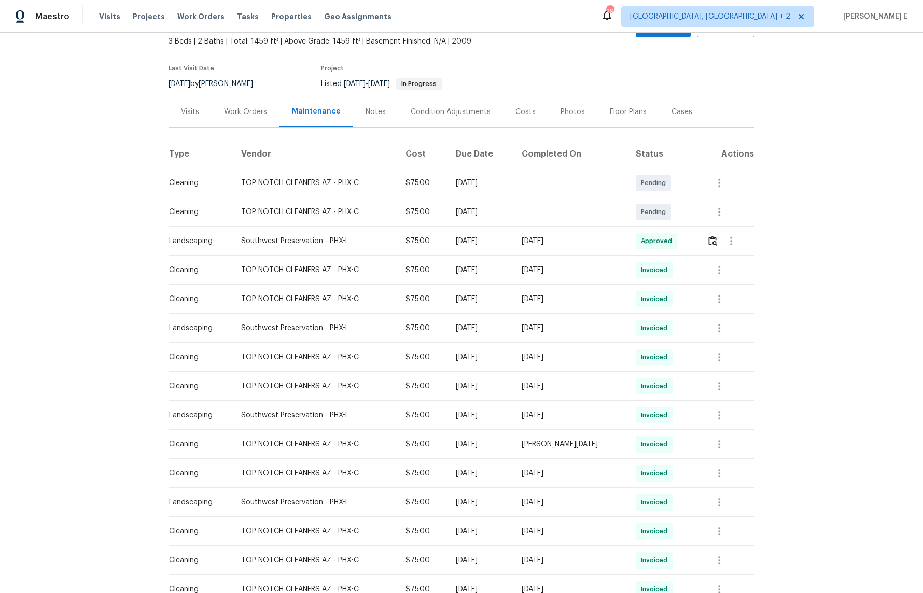
scroll to position [48, 0]
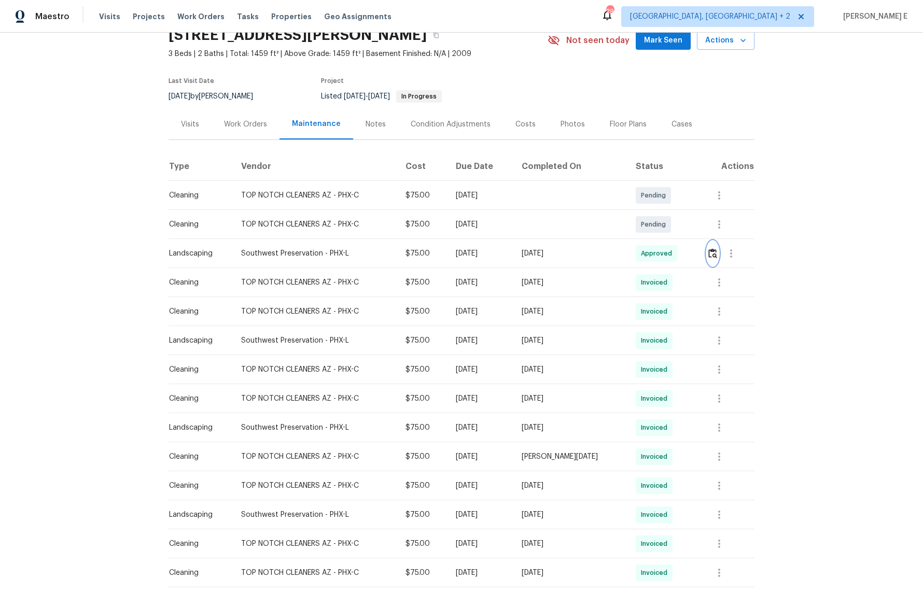
click at [713, 261] on button "button" at bounding box center [713, 253] width 12 height 25
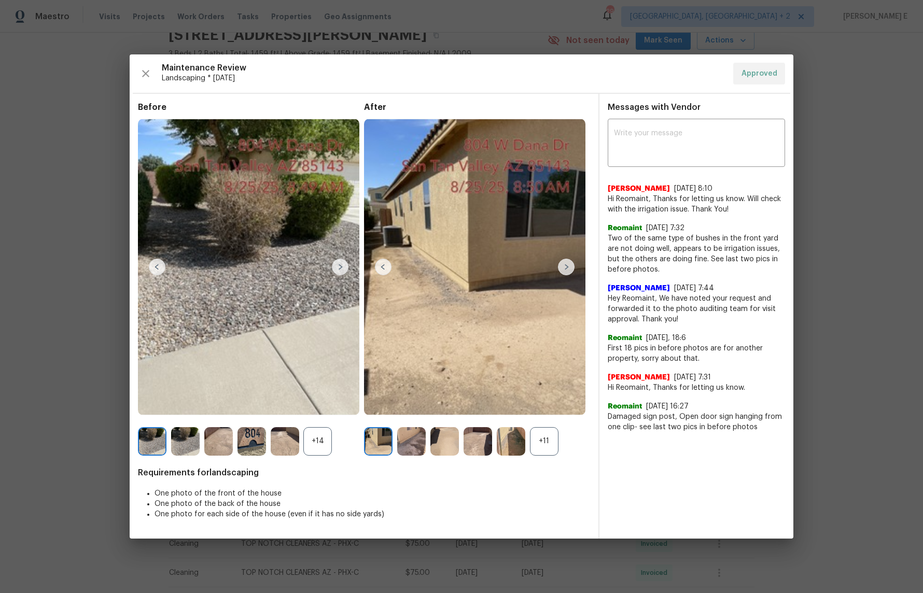
click at [311, 441] on div "+14" at bounding box center [317, 441] width 29 height 29
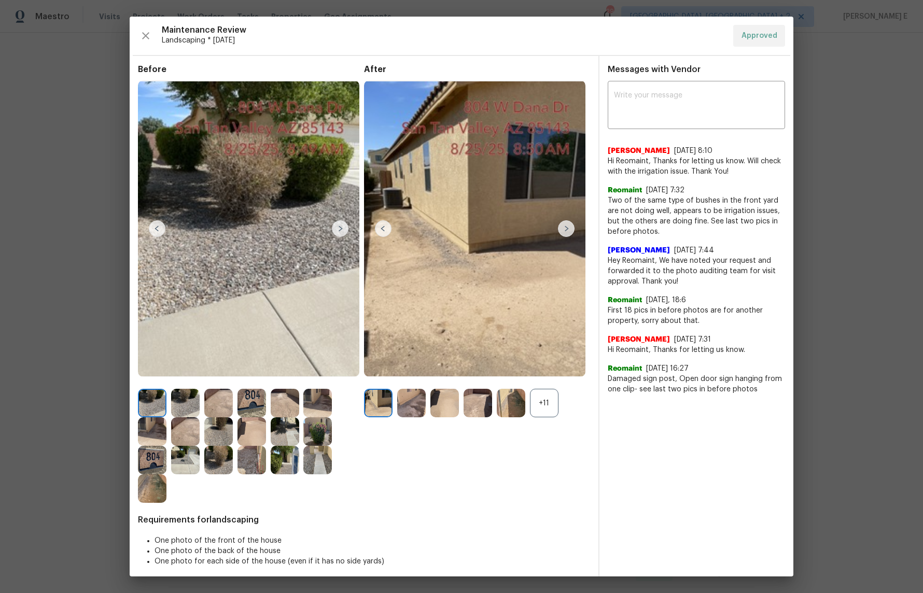
scroll to position [9, 0]
